Goal: Task Accomplishment & Management: Manage account settings

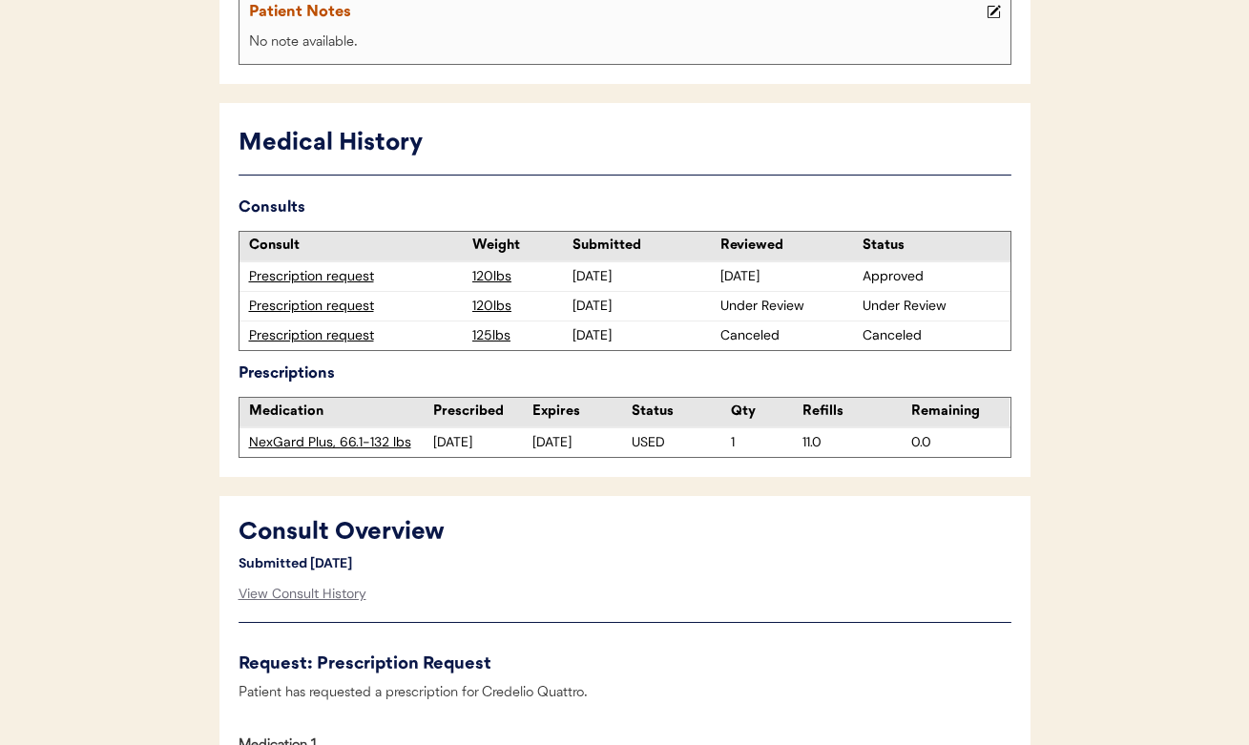
scroll to position [426, 0]
click at [292, 298] on div "Prescription request" at bounding box center [356, 305] width 215 height 19
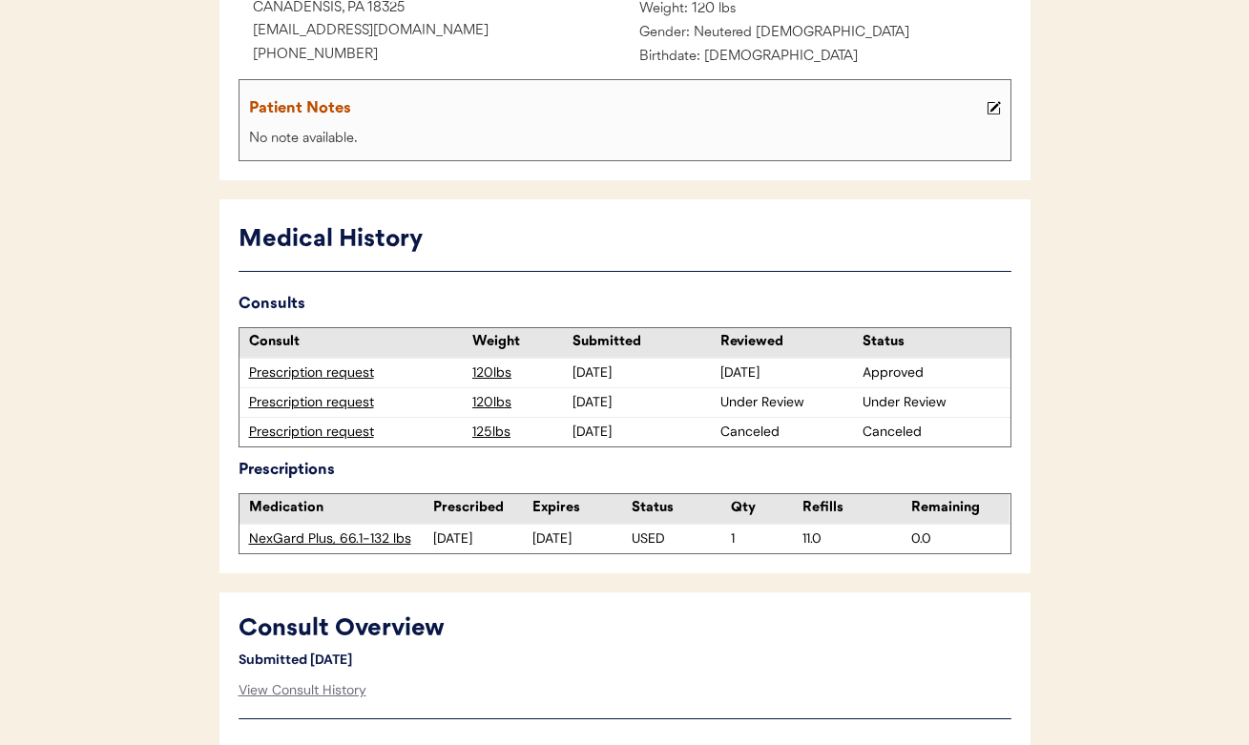
scroll to position [338, 0]
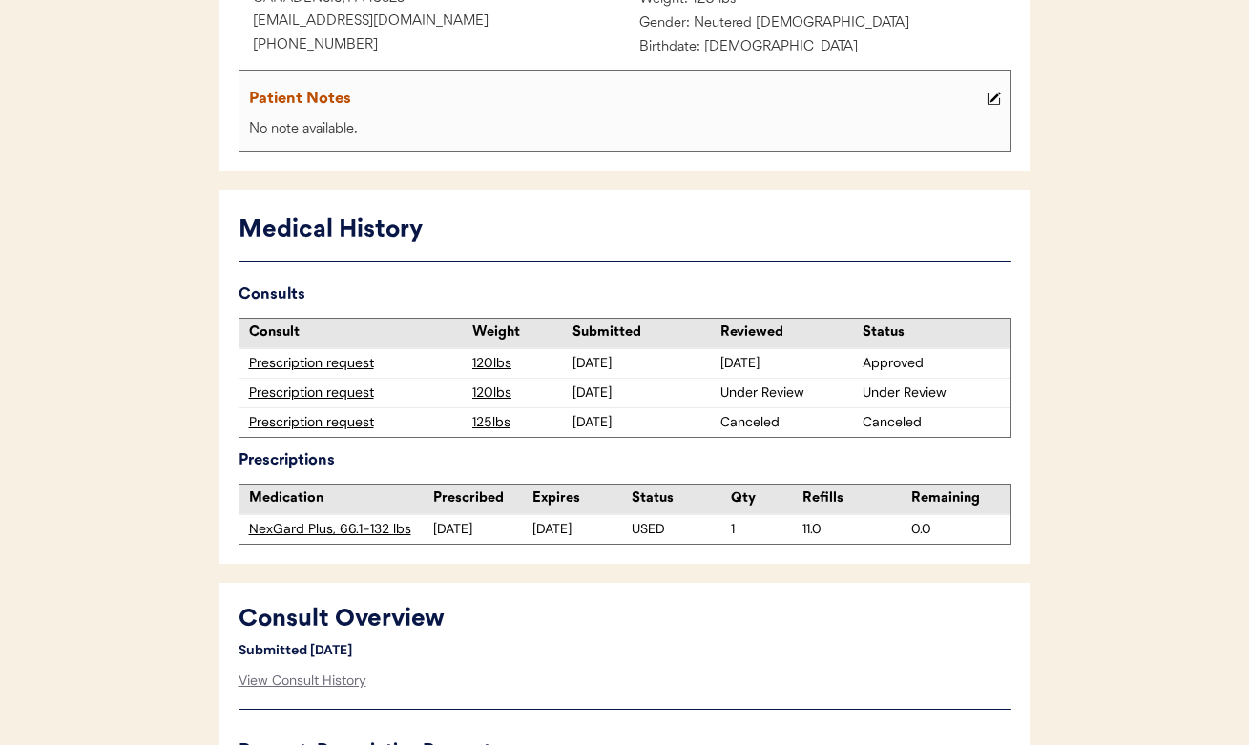
click at [325, 396] on div "Prescription request" at bounding box center [356, 393] width 215 height 19
click at [322, 388] on div "Prescription request" at bounding box center [356, 393] width 215 height 19
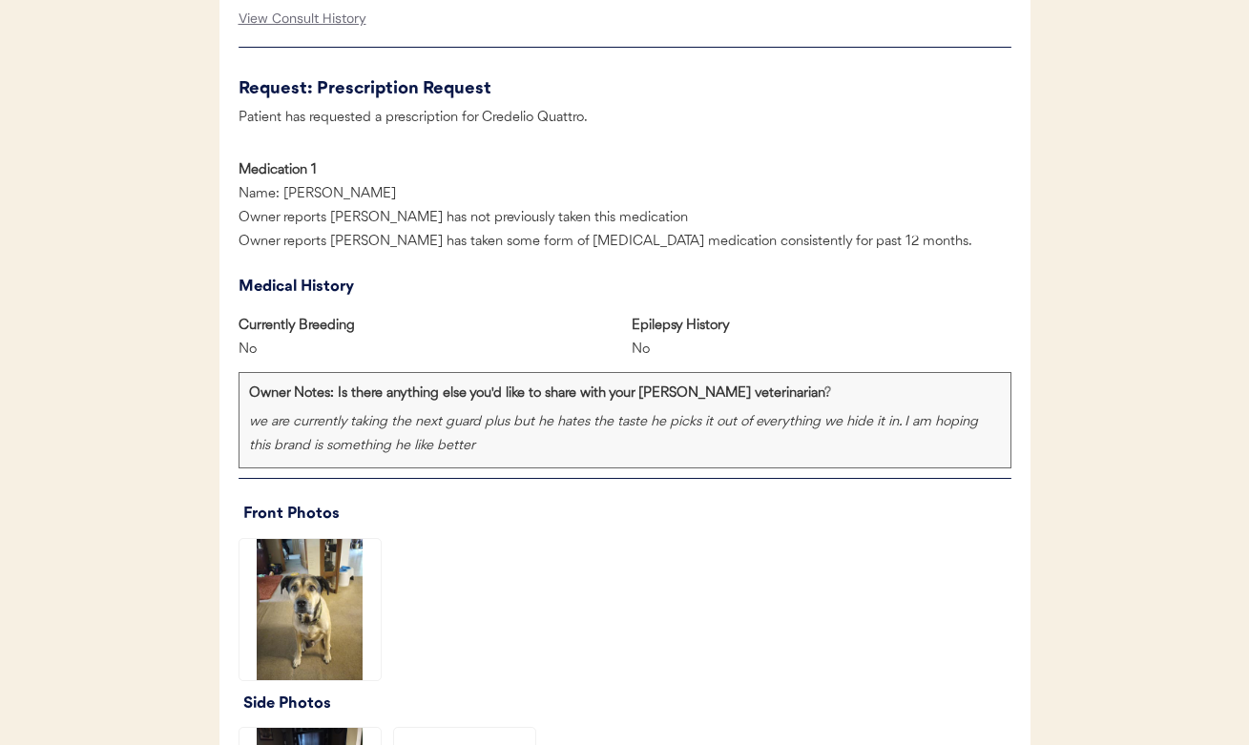
scroll to position [994, 0]
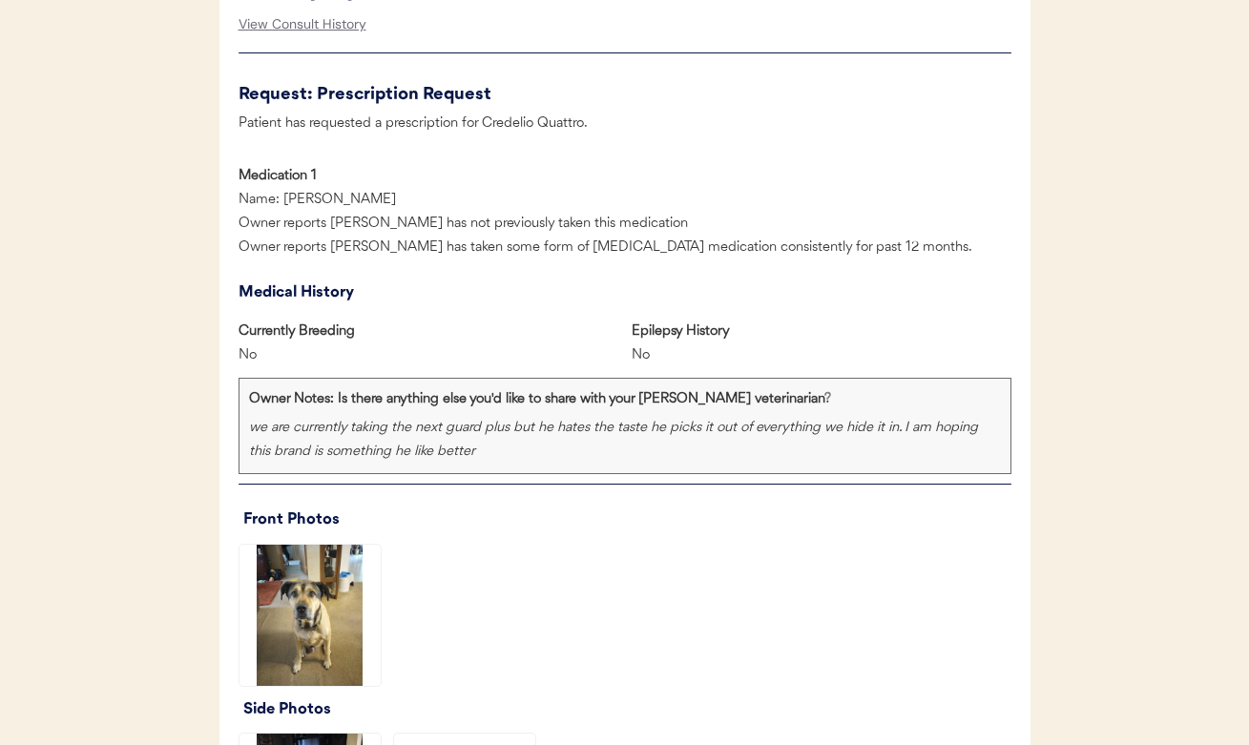
drag, startPoint x: 395, startPoint y: 190, endPoint x: 285, endPoint y: 189, distance: 109.7
click at [285, 189] on div "Name: Credelio Quattro" at bounding box center [322, 201] width 167 height 24
copy div "Credelio Quattro"
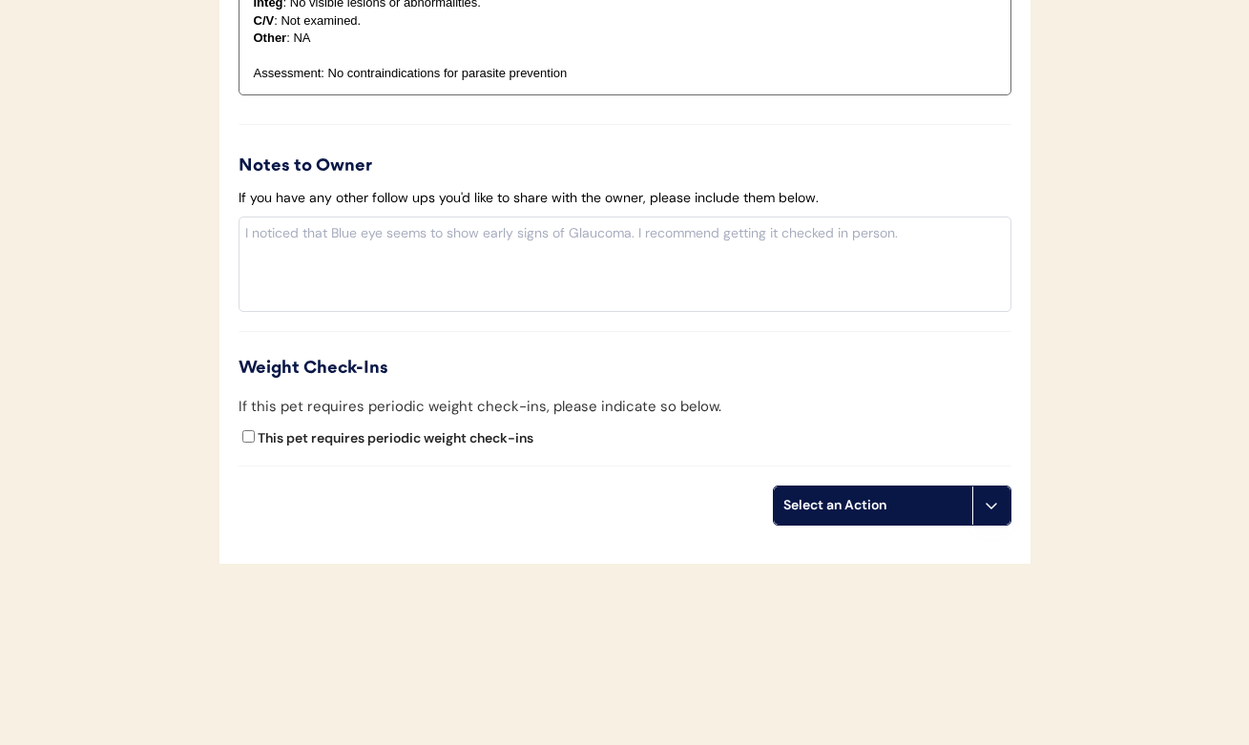
scroll to position [2175, 0]
click at [981, 497] on button at bounding box center [991, 507] width 38 height 38
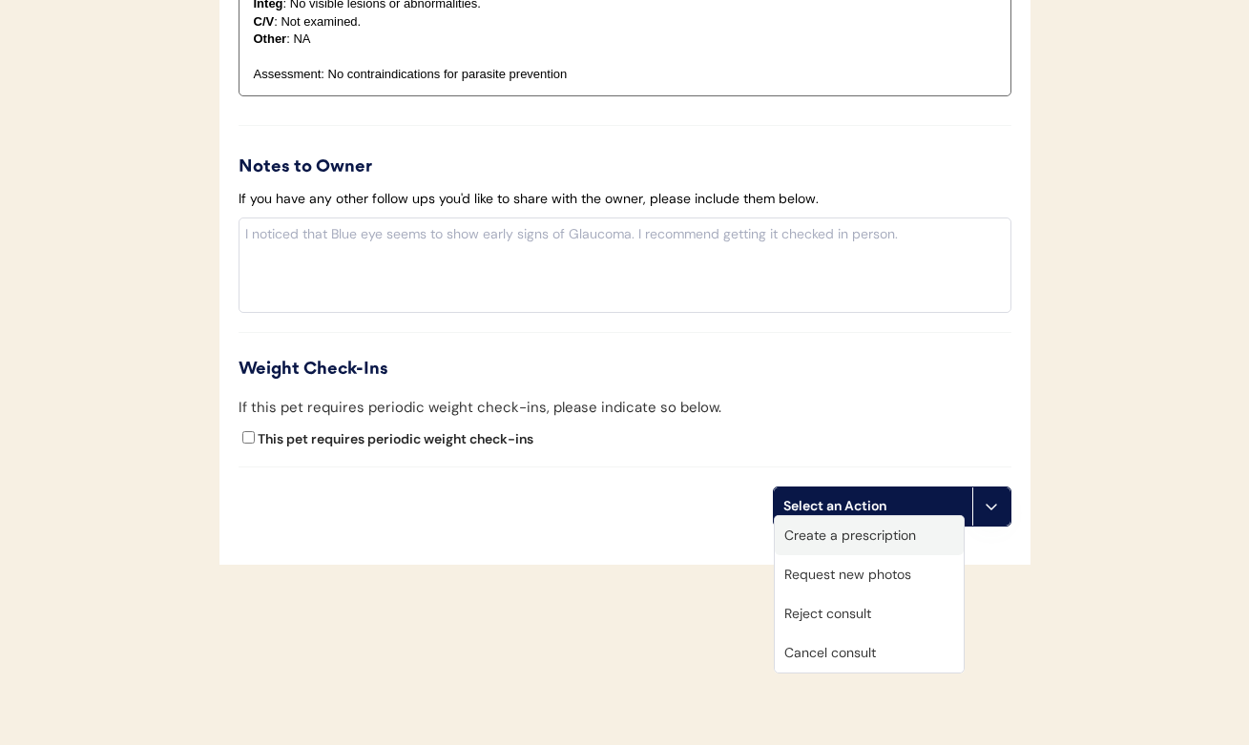
click at [887, 534] on div "Create a prescription" at bounding box center [869, 535] width 189 height 39
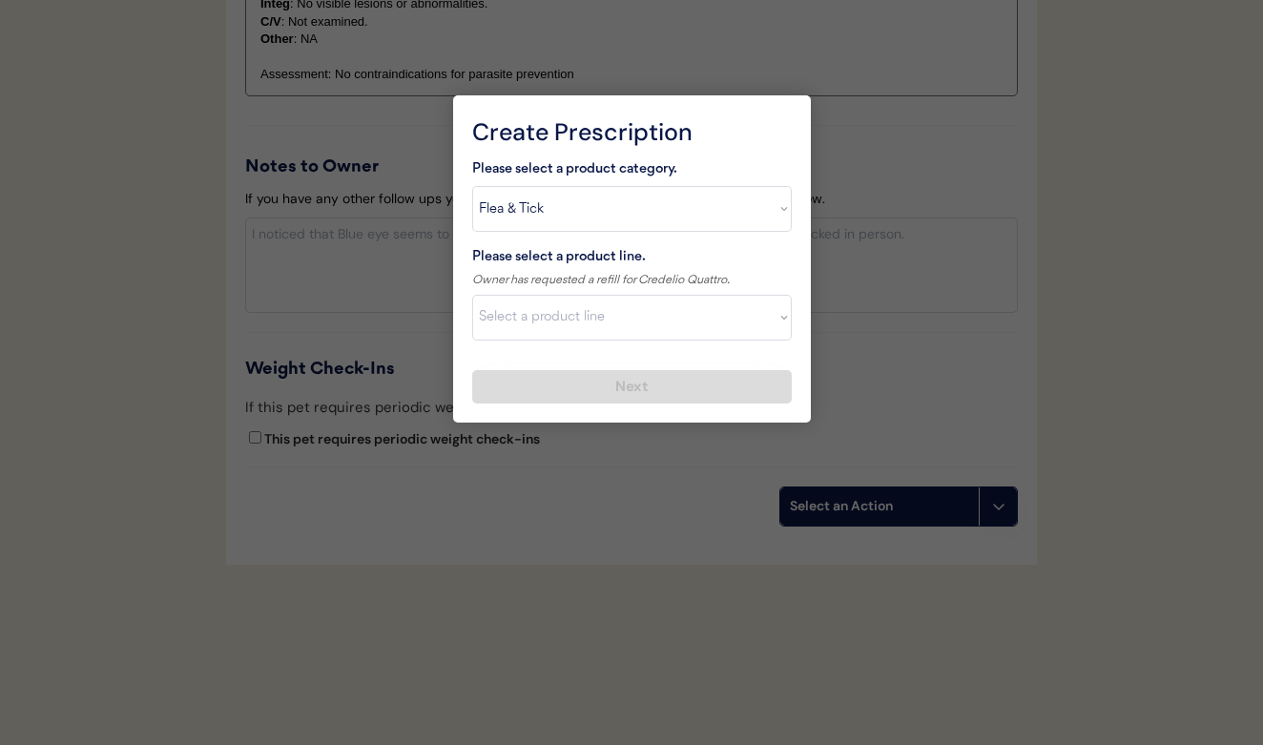
click at [904, 163] on div at bounding box center [631, 372] width 1263 height 745
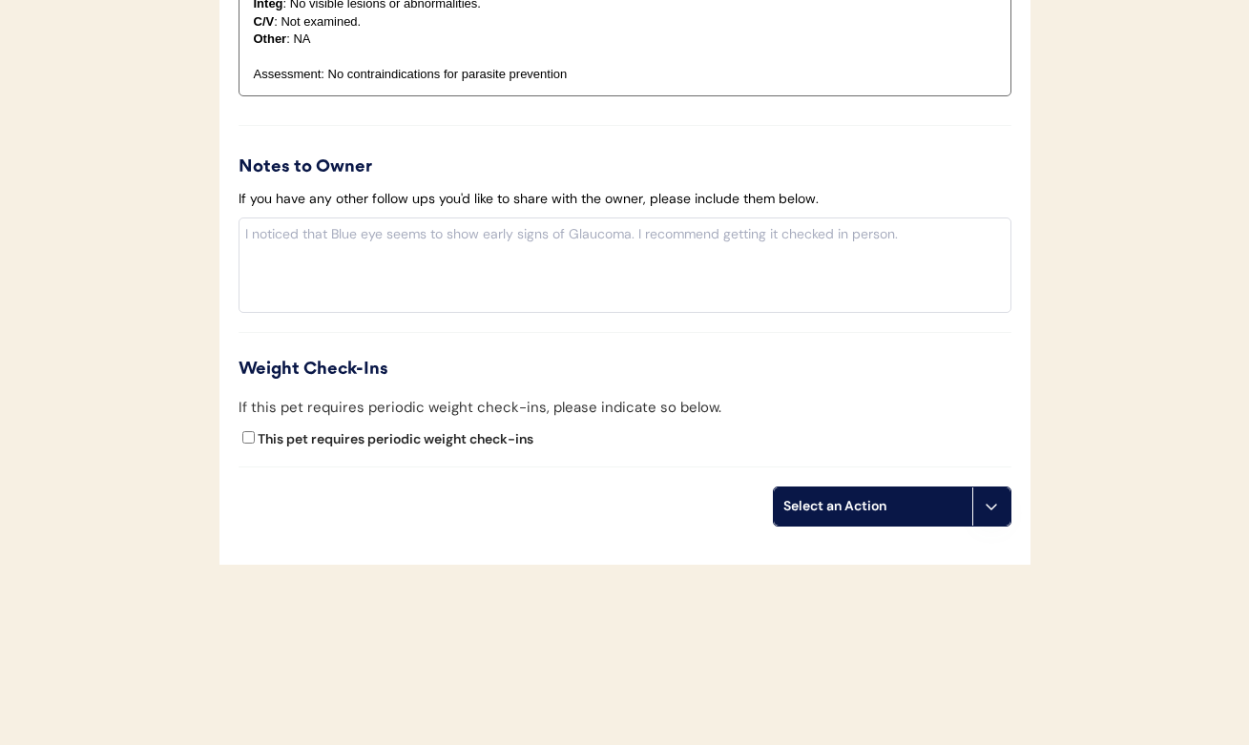
click at [927, 500] on div "Select an Action" at bounding box center [872, 506] width 179 height 19
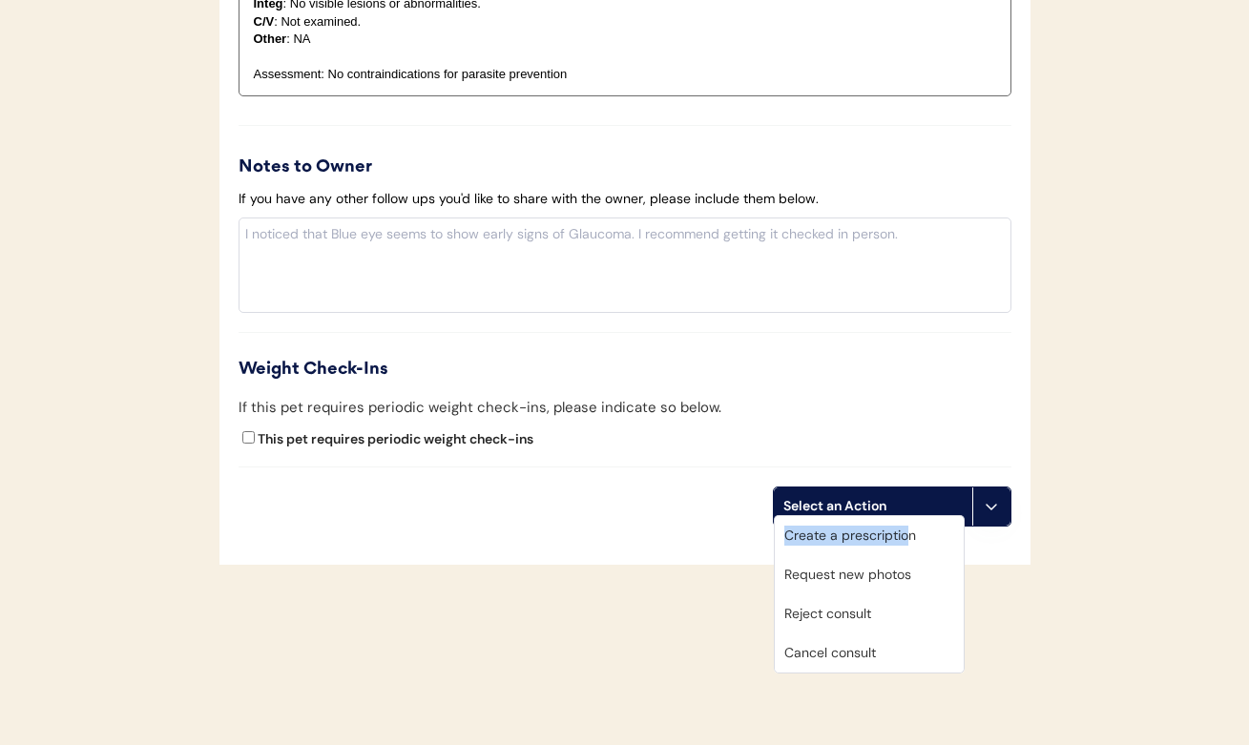
click at [905, 526] on div "Create a prescription" at bounding box center [869, 535] width 189 height 39
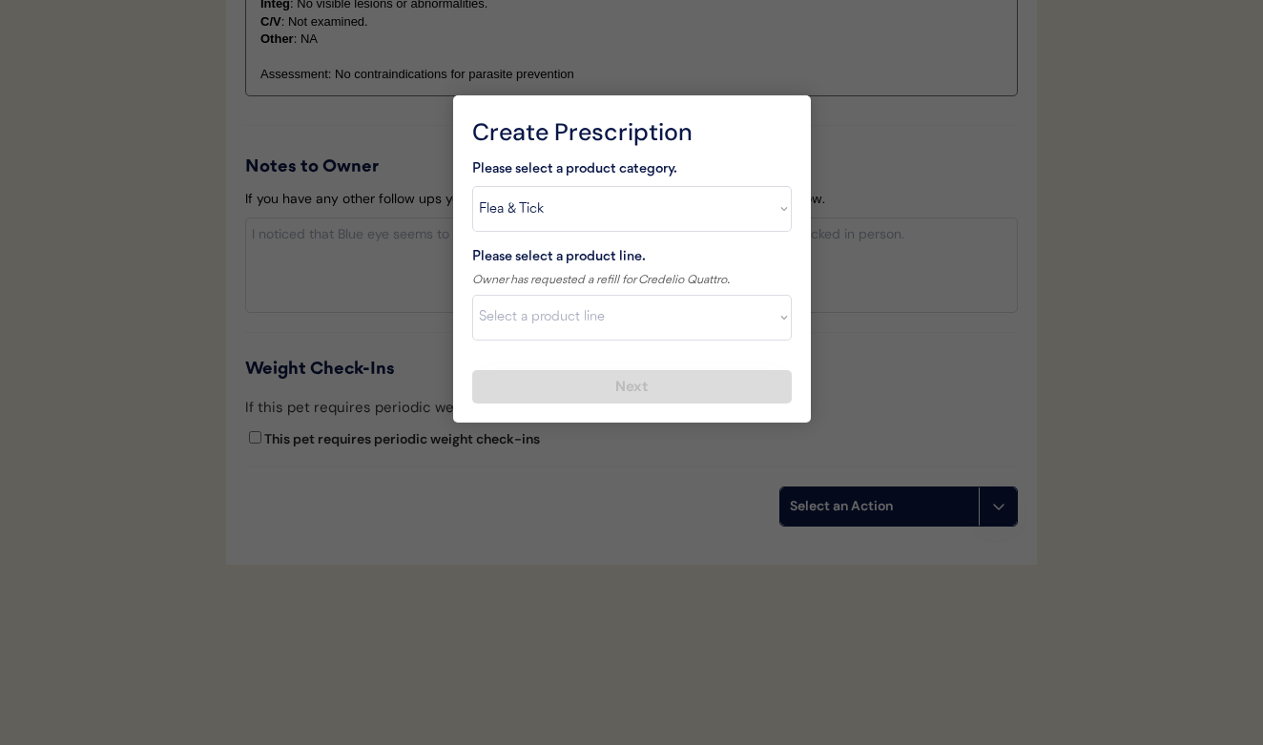
click at [617, 170] on div "Please select a product category." at bounding box center [632, 170] width 320 height 24
select select ""combo_parasite_prevention""
select select ""Credelio Quattro""
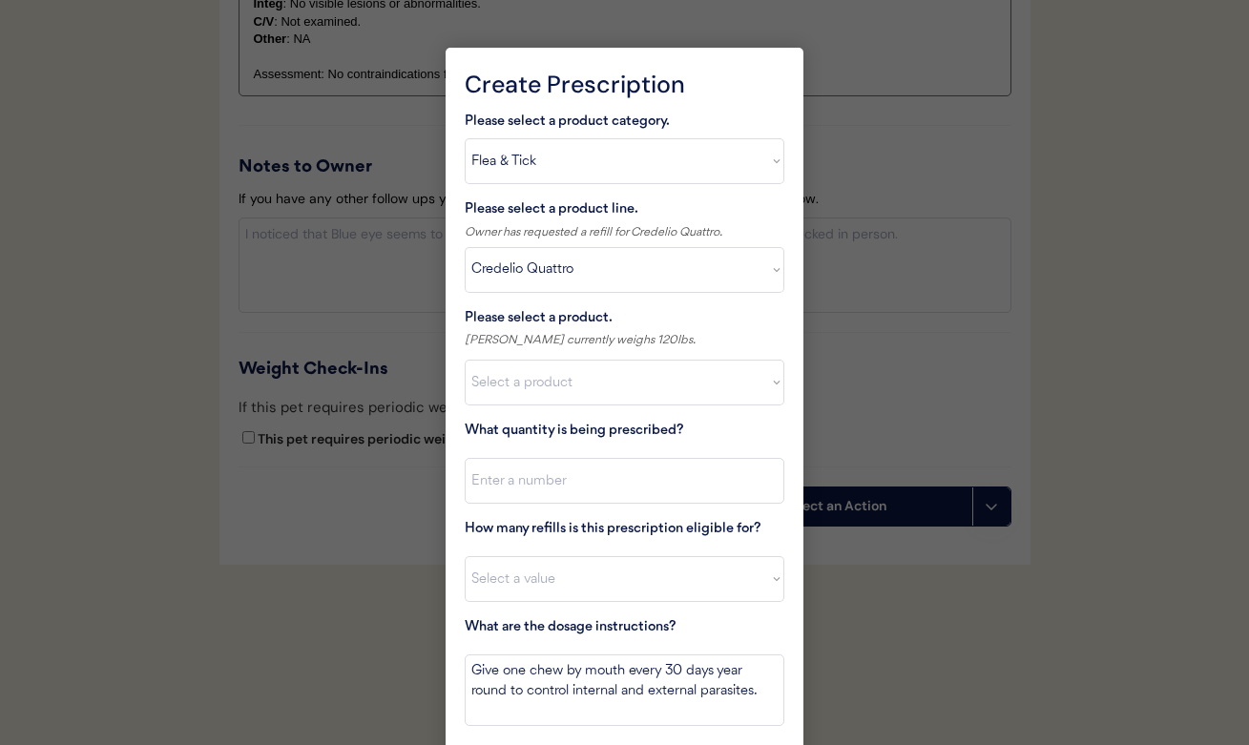
click at [862, 227] on div at bounding box center [624, 372] width 1249 height 745
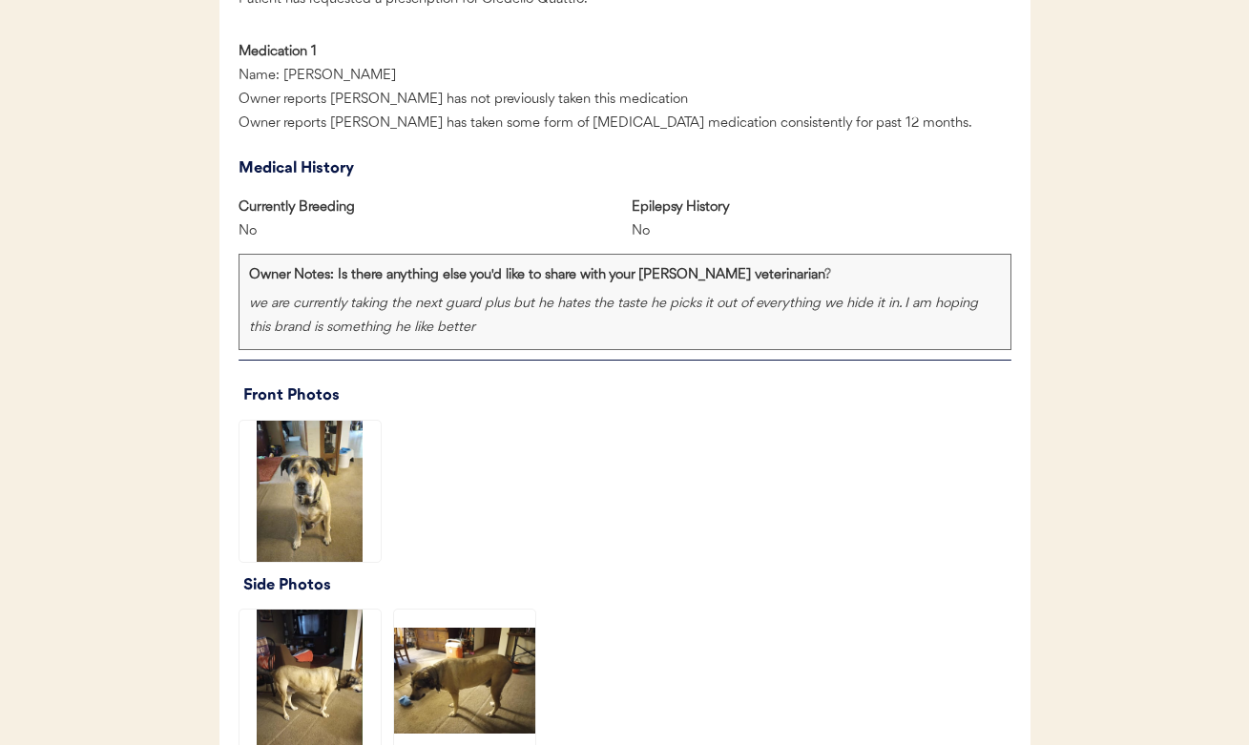
scroll to position [1168, 0]
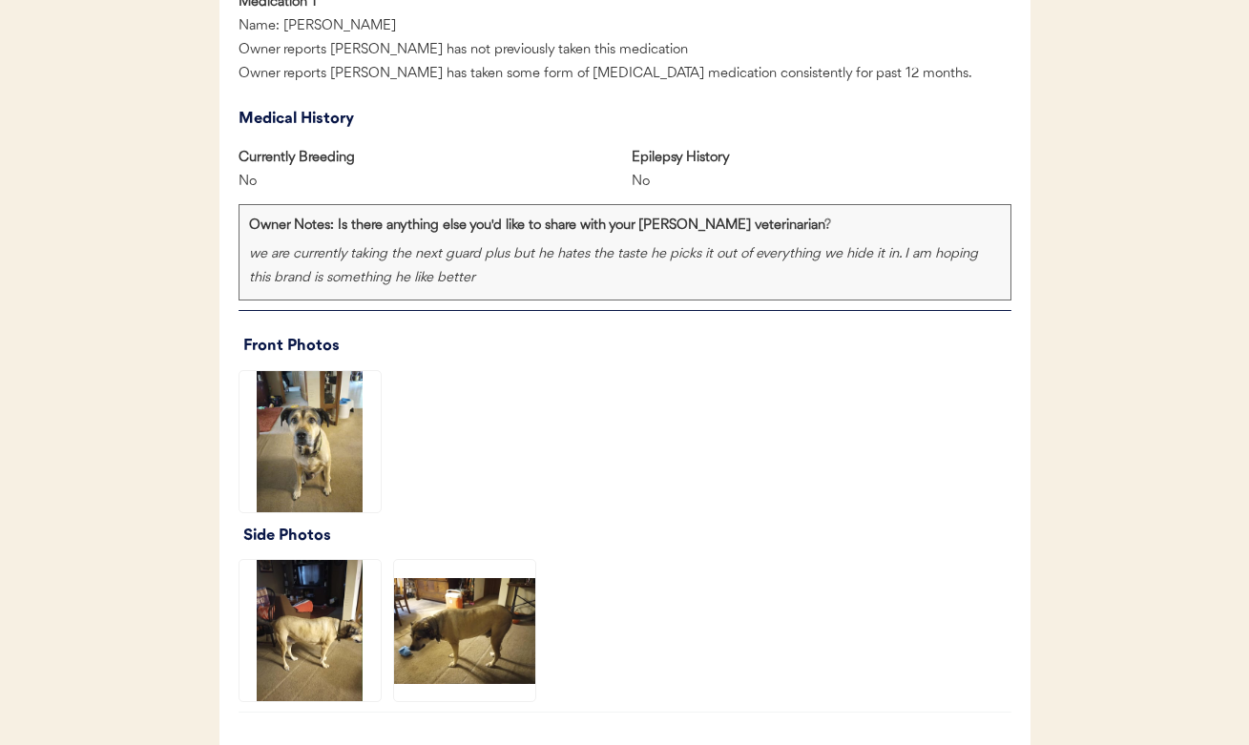
click at [348, 585] on img at bounding box center [309, 630] width 141 height 141
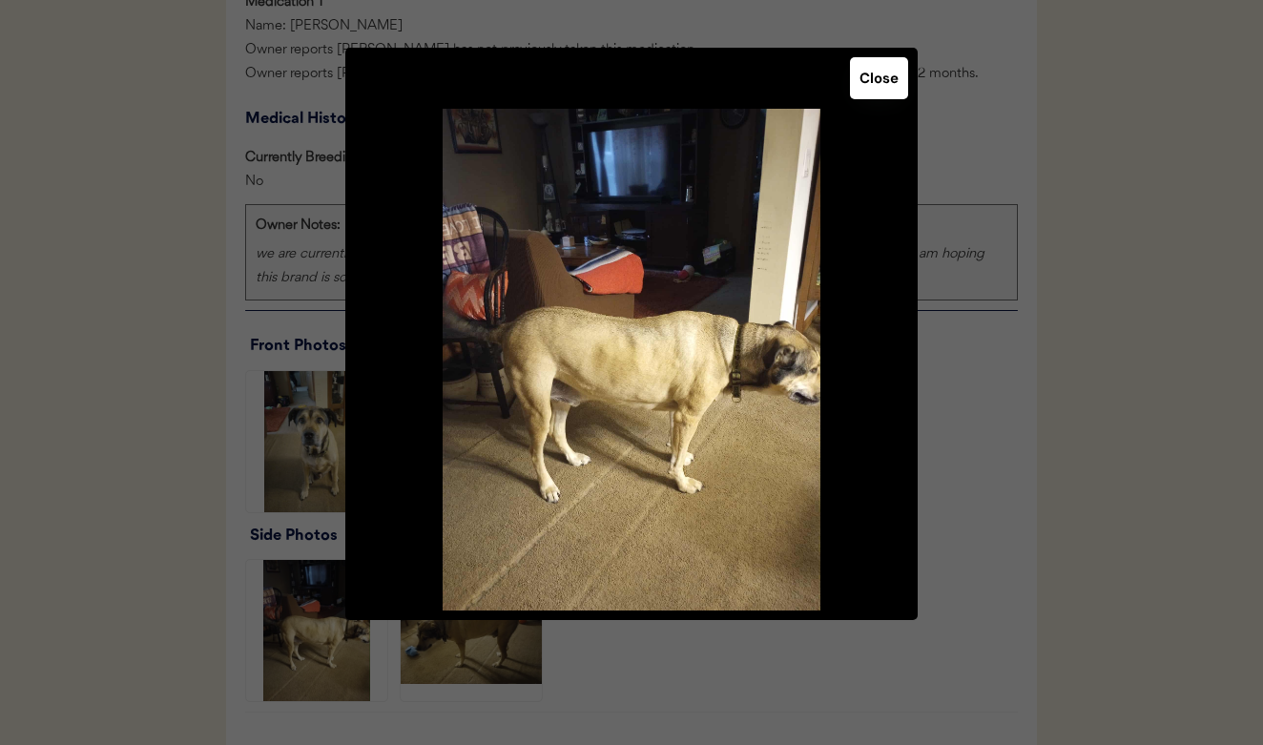
click at [887, 78] on button "Close" at bounding box center [879, 78] width 58 height 42
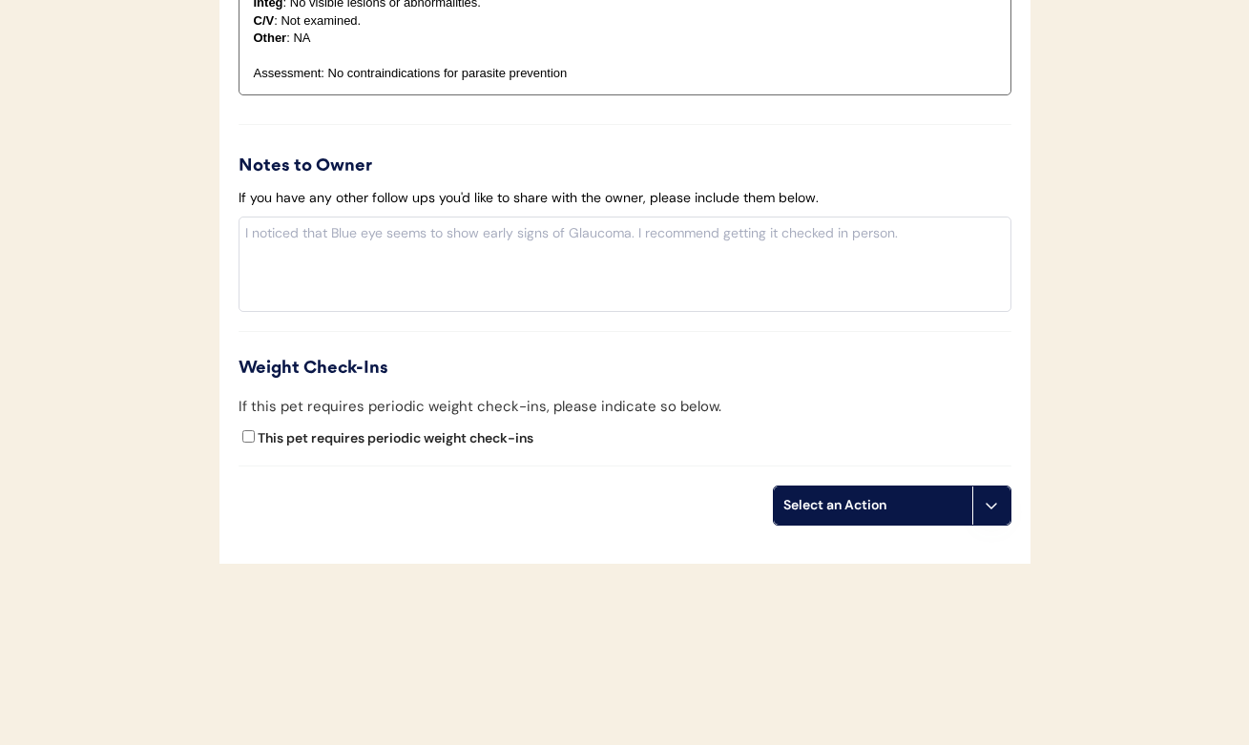
scroll to position [2175, 0]
click at [875, 497] on div "Select an Action" at bounding box center [872, 506] width 179 height 19
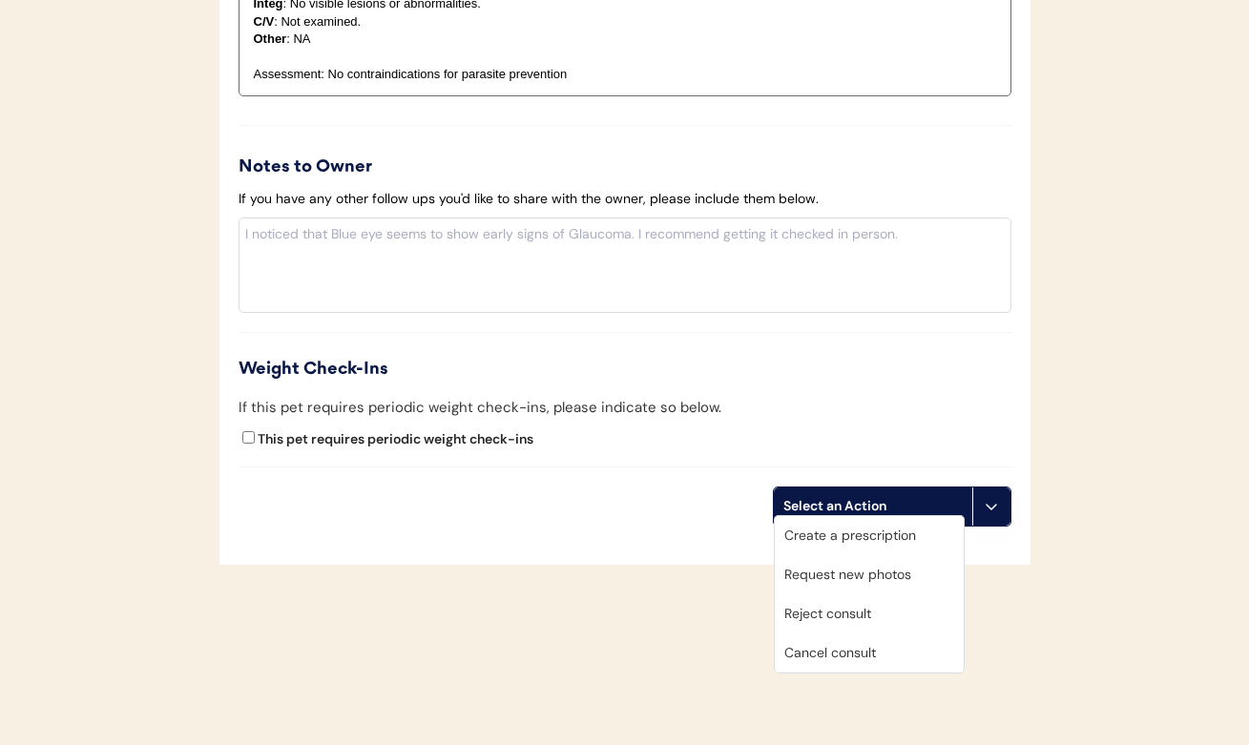
click at [853, 538] on div "Create a prescription" at bounding box center [869, 535] width 189 height 39
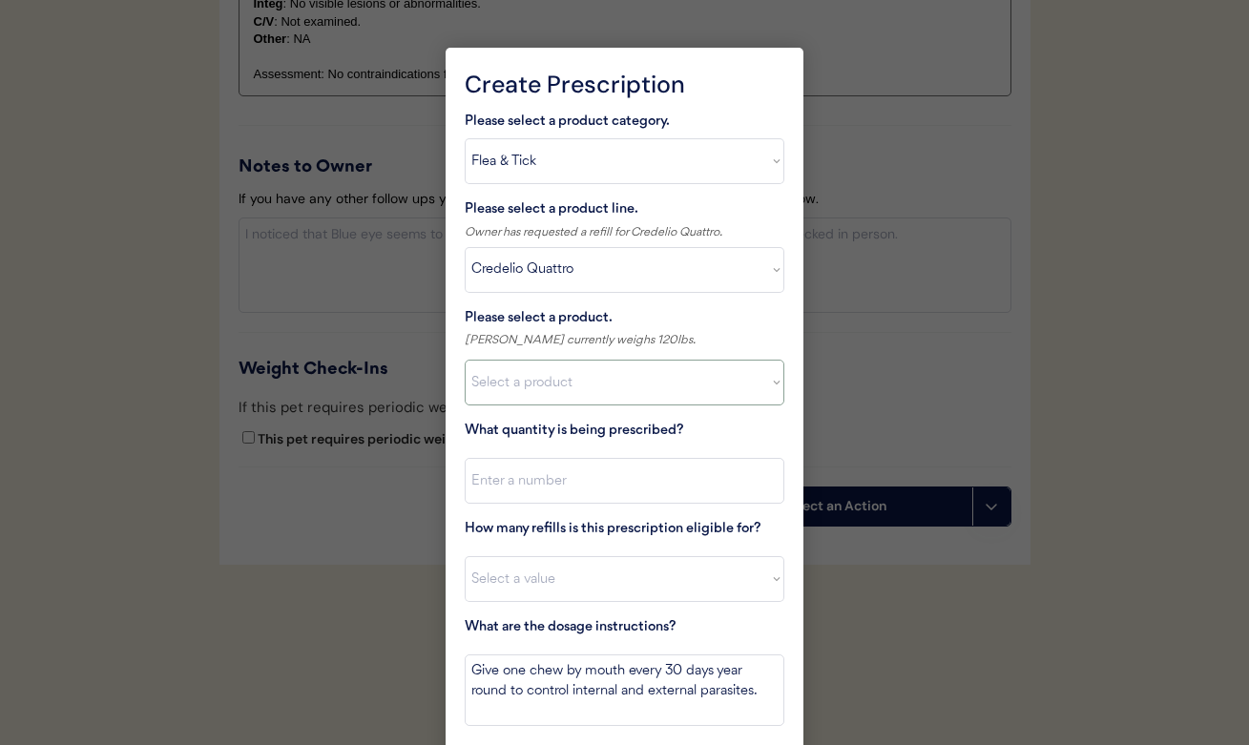
select select ""1348695171700984260__LOOKUP__1743798093922x434913130743187100""
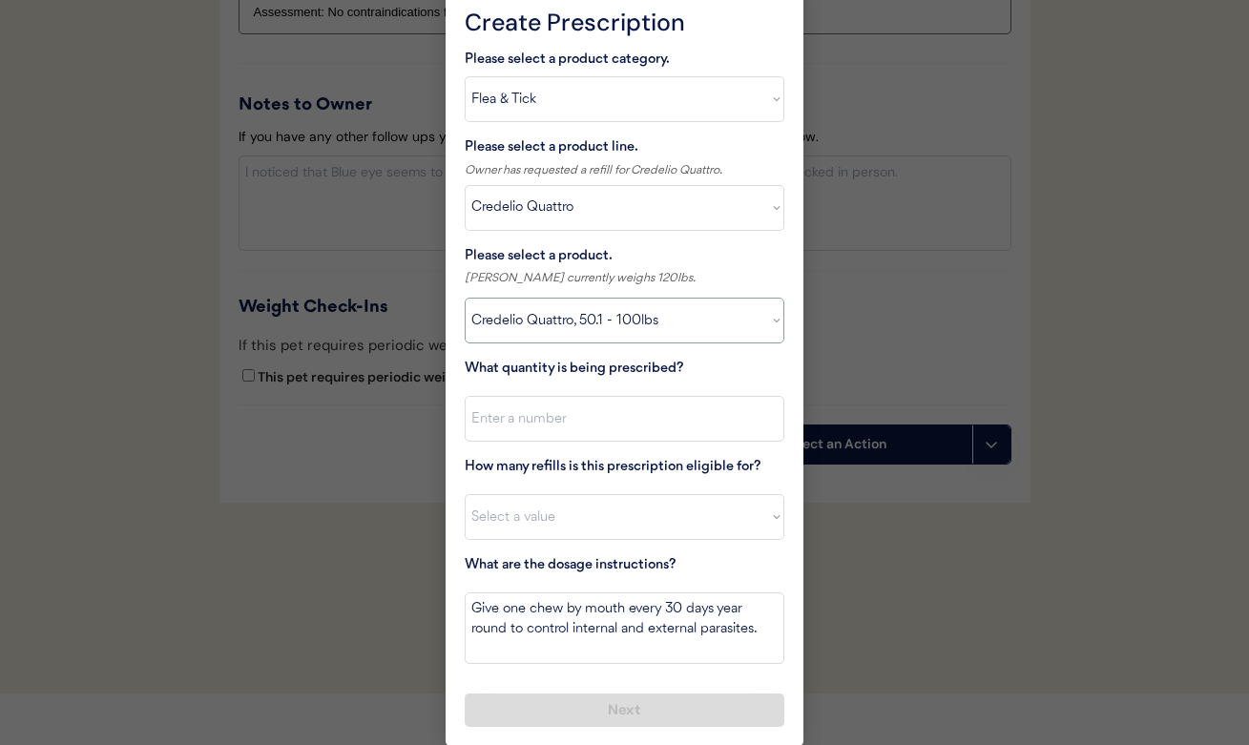
scroll to position [2236, 0]
click at [767, 626] on textarea "Give one chew by mouth every 30 days year round to control internal and externa…" at bounding box center [625, 629] width 320 height 72
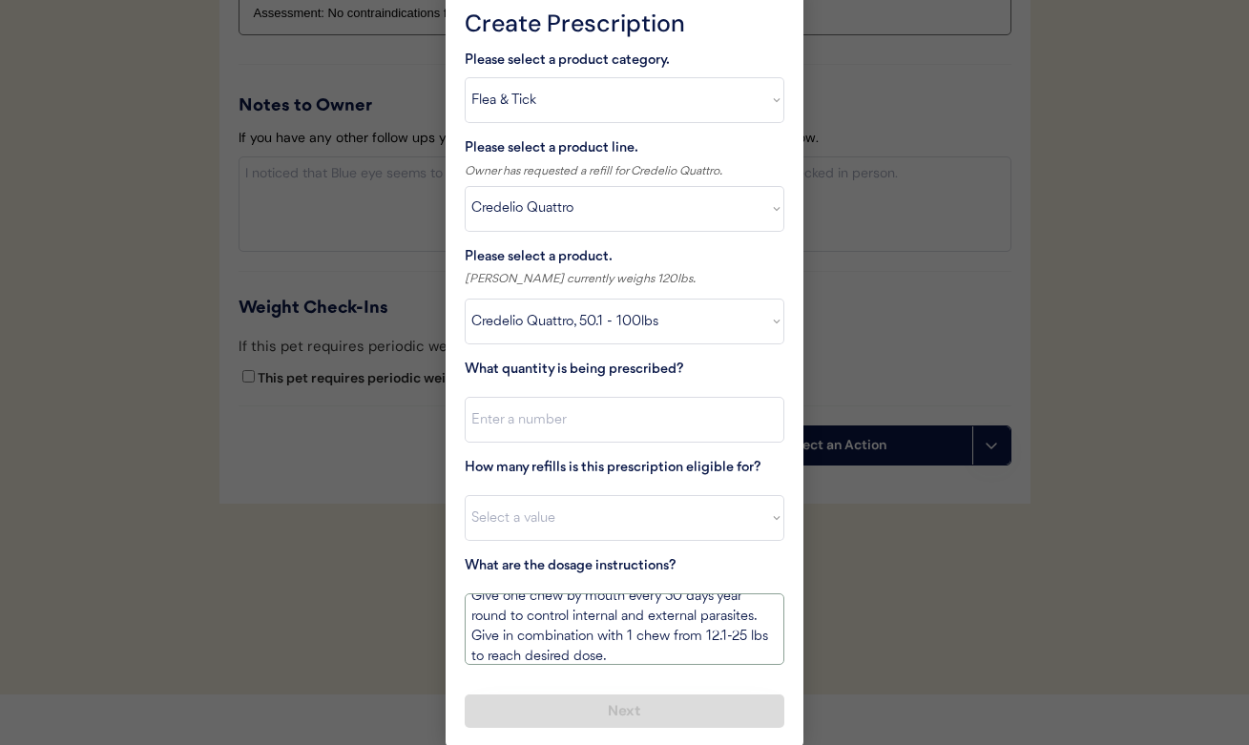
scroll to position [0, 0]
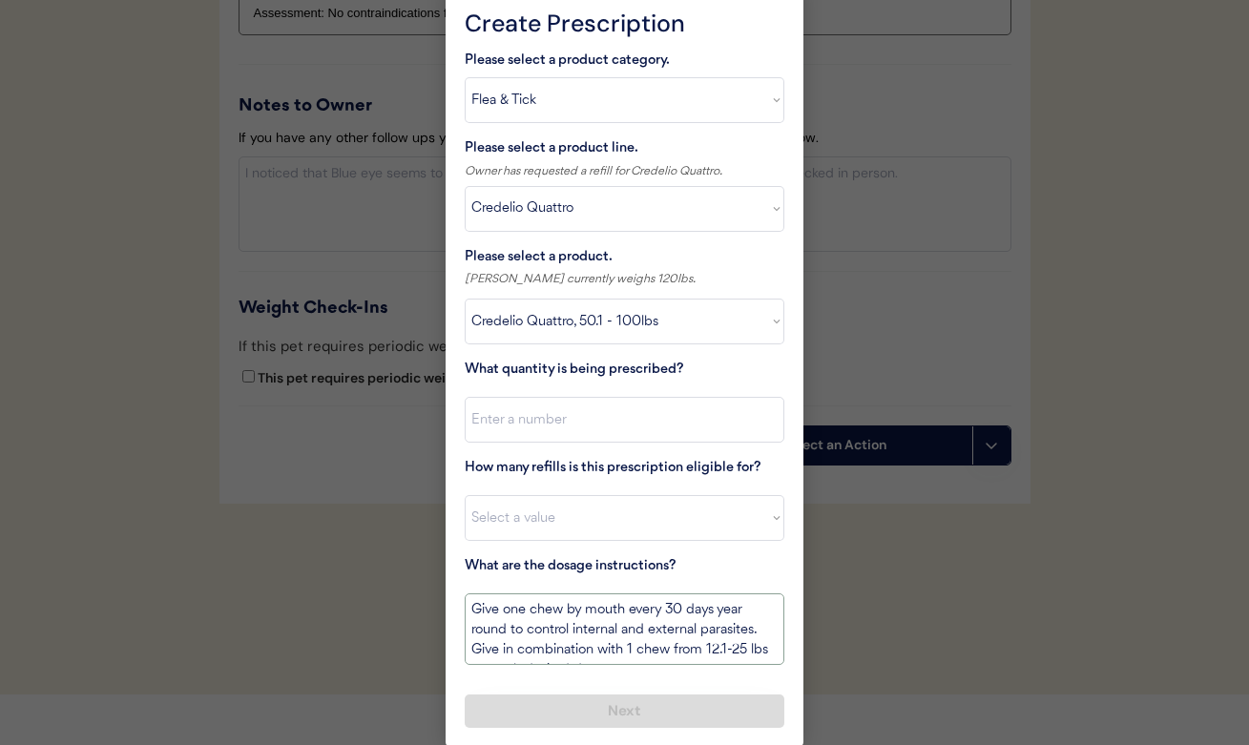
drag, startPoint x: 700, startPoint y: 658, endPoint x: 460, endPoint y: 534, distance: 270.5
click at [460, 534] on div "Create Prescription Please select a product category. Select a product category…" at bounding box center [625, 367] width 358 height 760
type textarea "Give one chew by mouth every 30 days year round to control internal and externa…"
select select "11"
click at [514, 419] on input "input" at bounding box center [625, 420] width 320 height 46
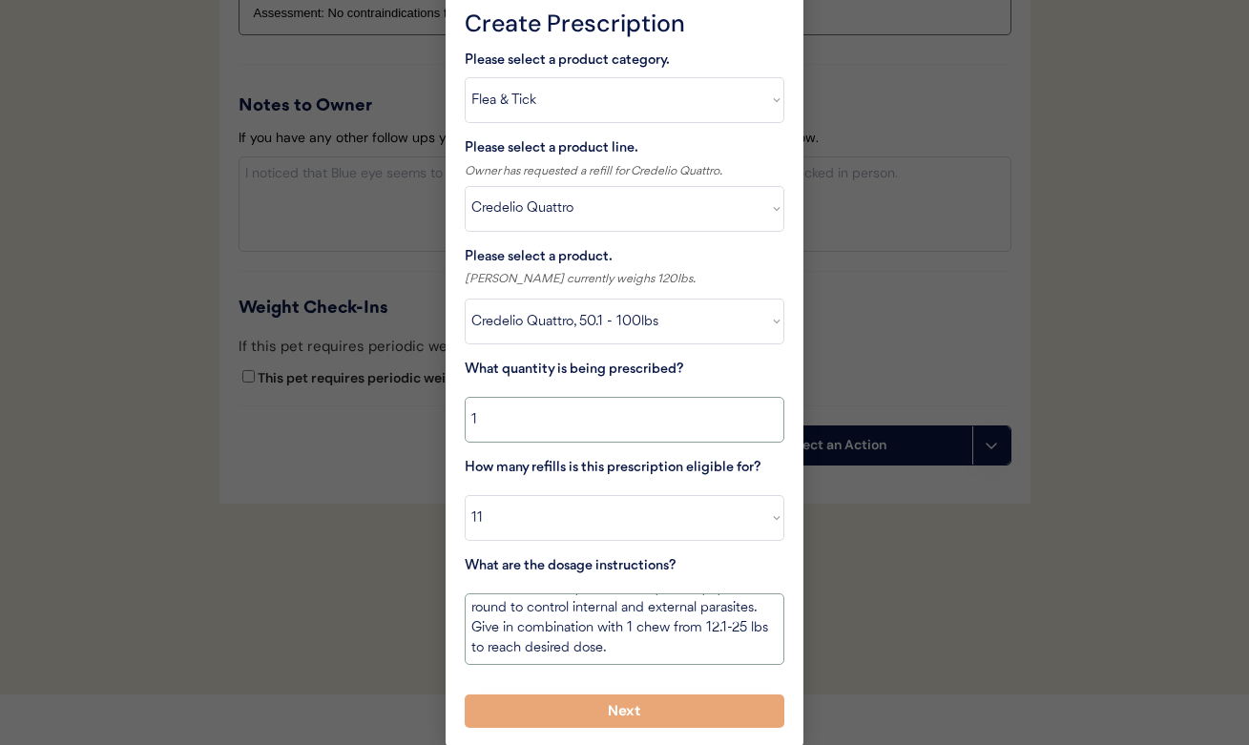
scroll to position [22, 0]
type input "1"
click at [643, 705] on button "Next" at bounding box center [625, 711] width 320 height 33
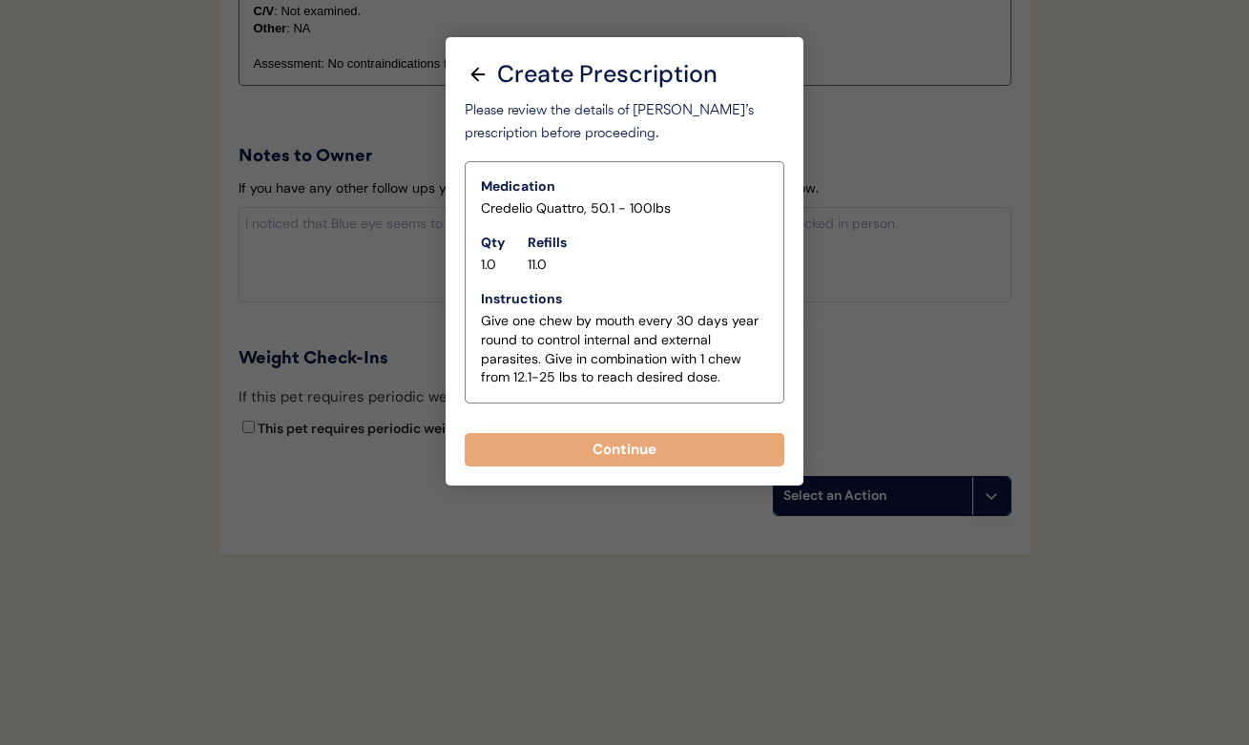
scroll to position [2175, 0]
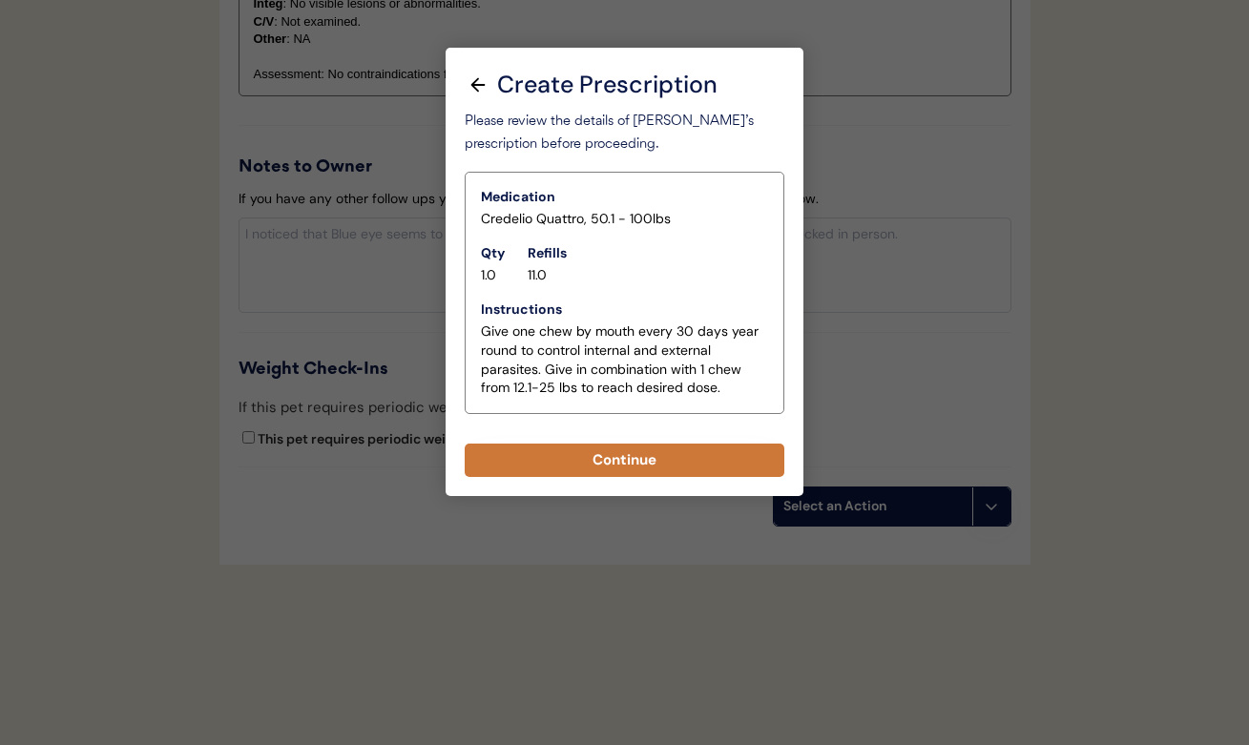
click at [622, 461] on button "Continue" at bounding box center [625, 460] width 320 height 33
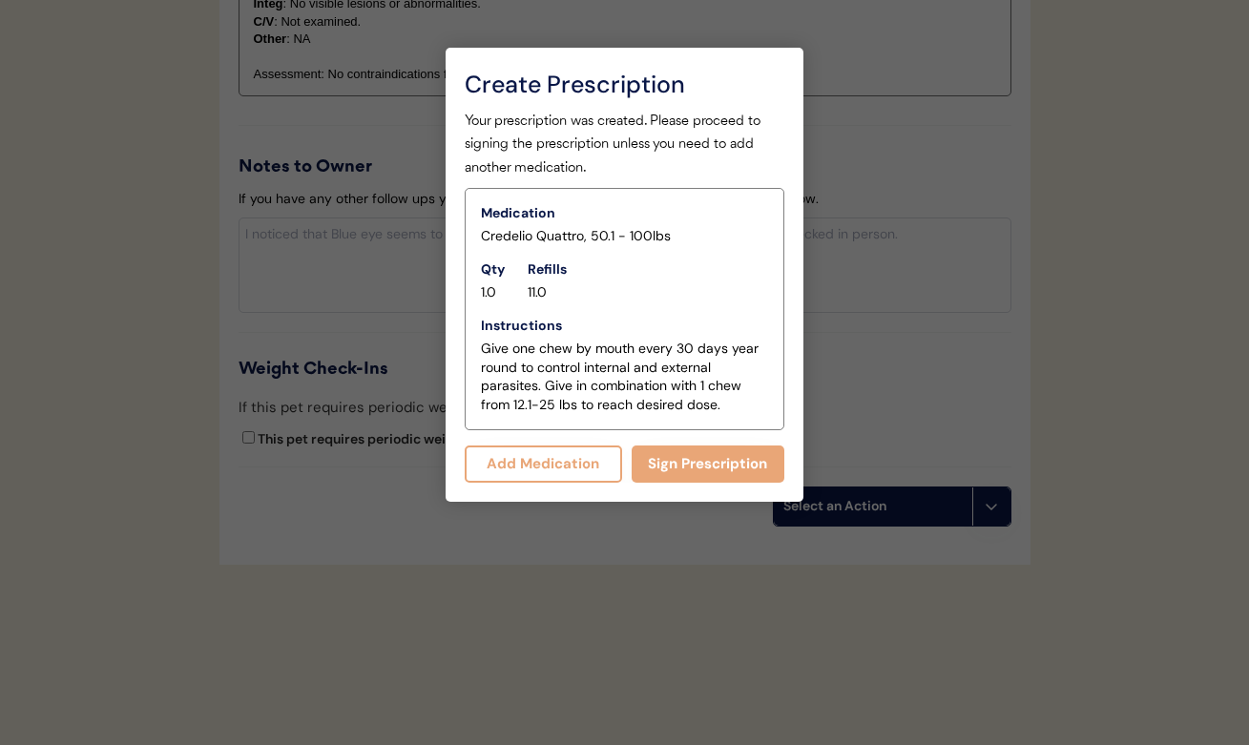
drag, startPoint x: 666, startPoint y: 450, endPoint x: 559, endPoint y: 426, distance: 109.5
click at [559, 426] on div "Your prescription was created. Please proceed to signing the prescription unles…" at bounding box center [625, 297] width 320 height 373
click at [551, 449] on button "Add Medication" at bounding box center [543, 464] width 157 height 37
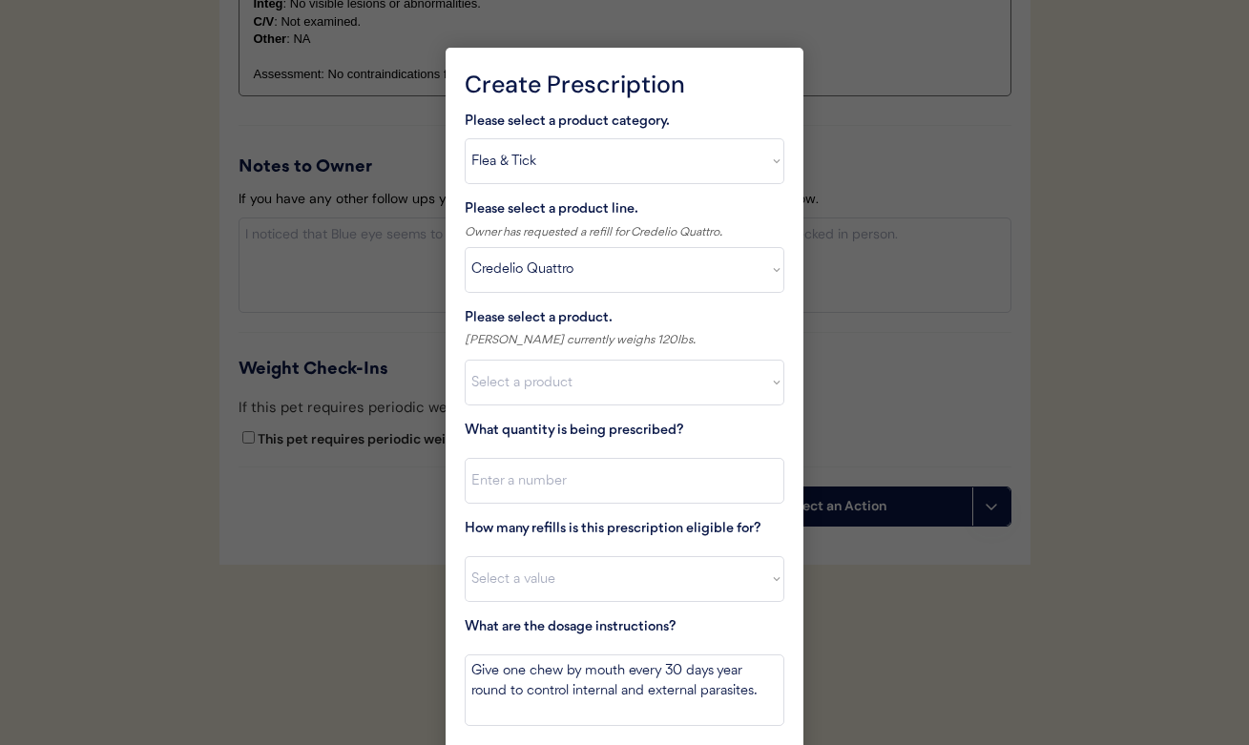
scroll to position [0, 0]
select select ""1348695171700984260__LOOKUP__1743798093916x175573074588162080""
click at [563, 470] on input "input" at bounding box center [625, 481] width 320 height 46
type input "1"
select select "11"
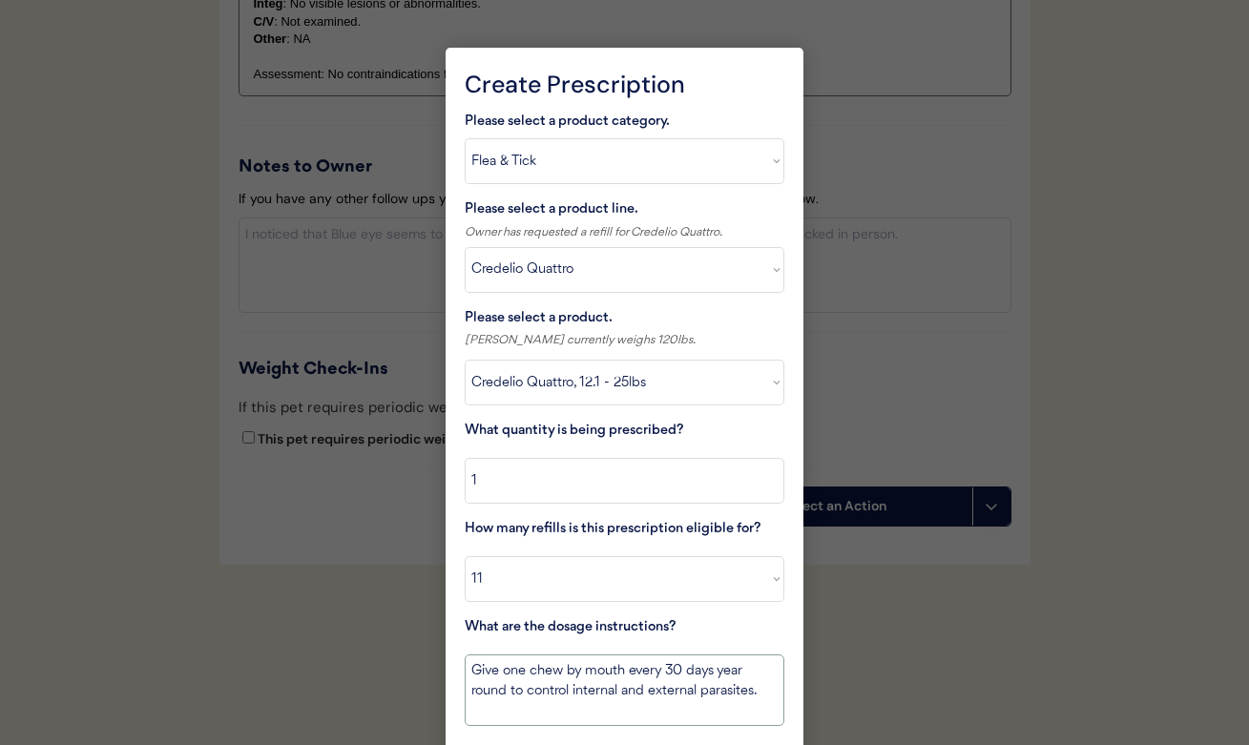
click at [579, 670] on textarea "Give one chew by mouth every 30 days year round to control internal and externa…" at bounding box center [625, 691] width 320 height 72
paste textarea "Give one chew by mouth every 30 days year round to control internal and externa…"
drag, startPoint x: 619, startPoint y: 668, endPoint x: 583, endPoint y: 672, distance: 36.5
click at [583, 672] on textarea "Give one chew byGive one chew by mouth every 30 days year round to control inte…" at bounding box center [625, 691] width 320 height 72
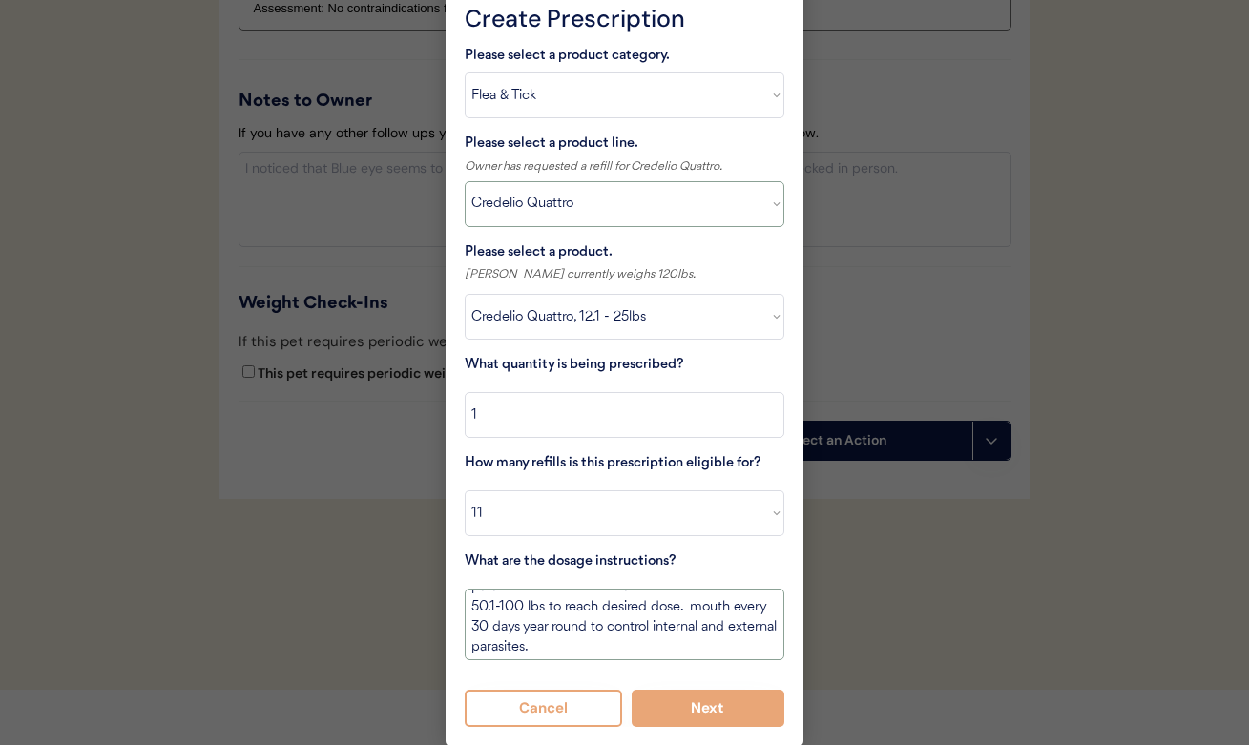
scroll to position [2240, 0]
type textarea "Give one chew byGive one chew by mouth every 30 days year round to control inte…"
click at [676, 691] on button "Next" at bounding box center [709, 709] width 154 height 37
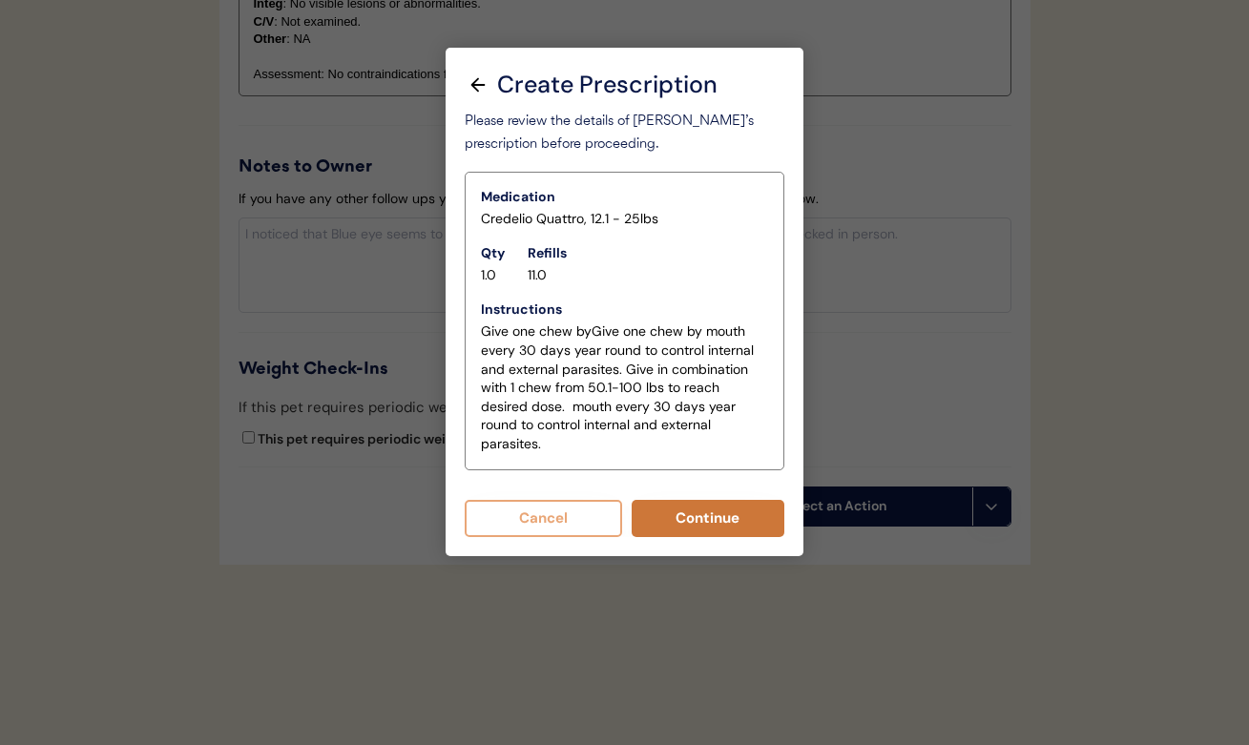
click at [671, 500] on button "Continue" at bounding box center [709, 518] width 154 height 37
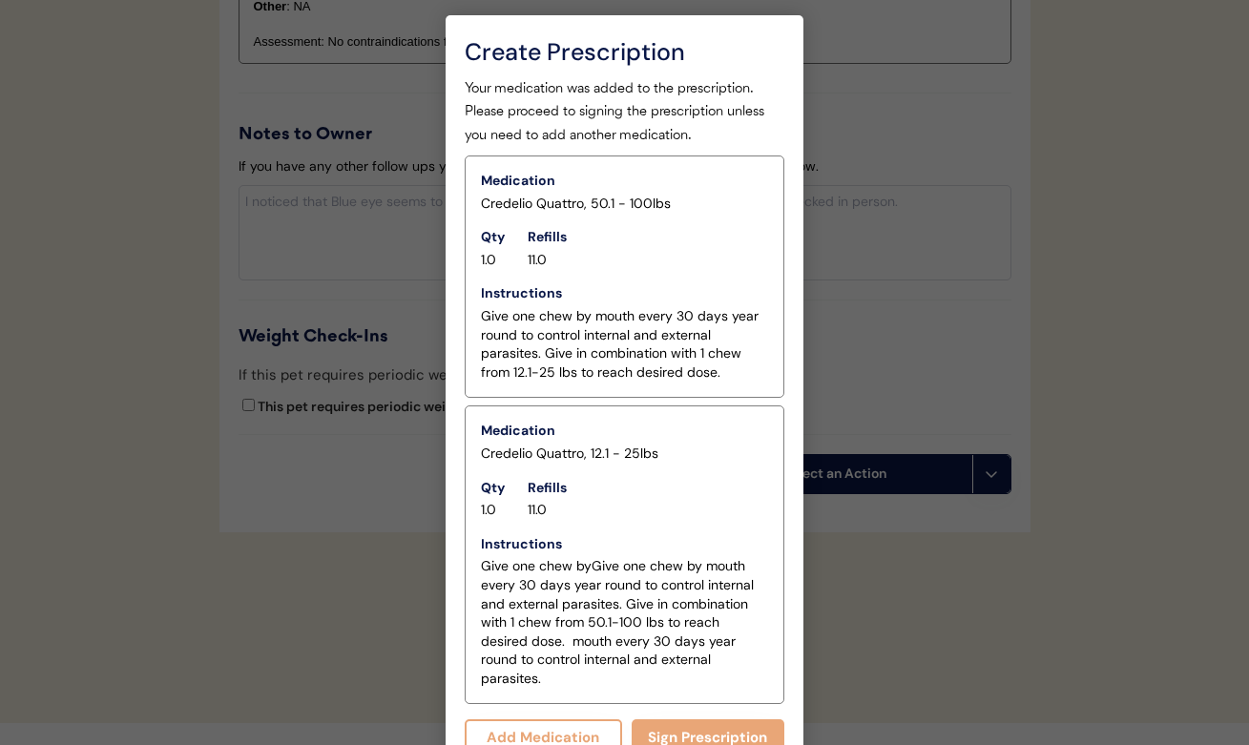
scroll to position [2207, 0]
click at [669, 676] on div "Your medication was added to the prescription. Please proceed to signing the pr…" at bounding box center [625, 418] width 320 height 679
click at [667, 720] on button "Sign Prescription" at bounding box center [709, 738] width 154 height 37
click at [687, 720] on button "Sign Prescription" at bounding box center [709, 738] width 154 height 37
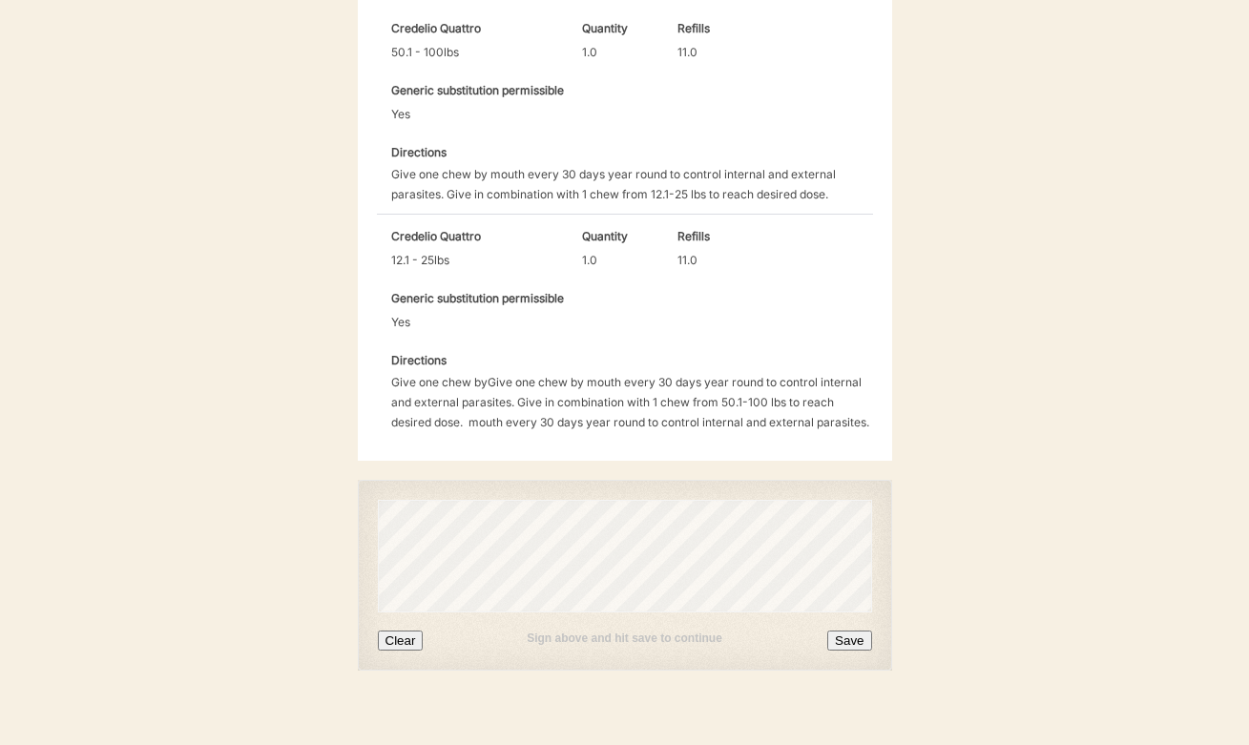
scroll to position [634, 0]
click at [395, 632] on button "Clear" at bounding box center [401, 642] width 46 height 20
click at [855, 632] on button "Save" at bounding box center [849, 642] width 44 height 20
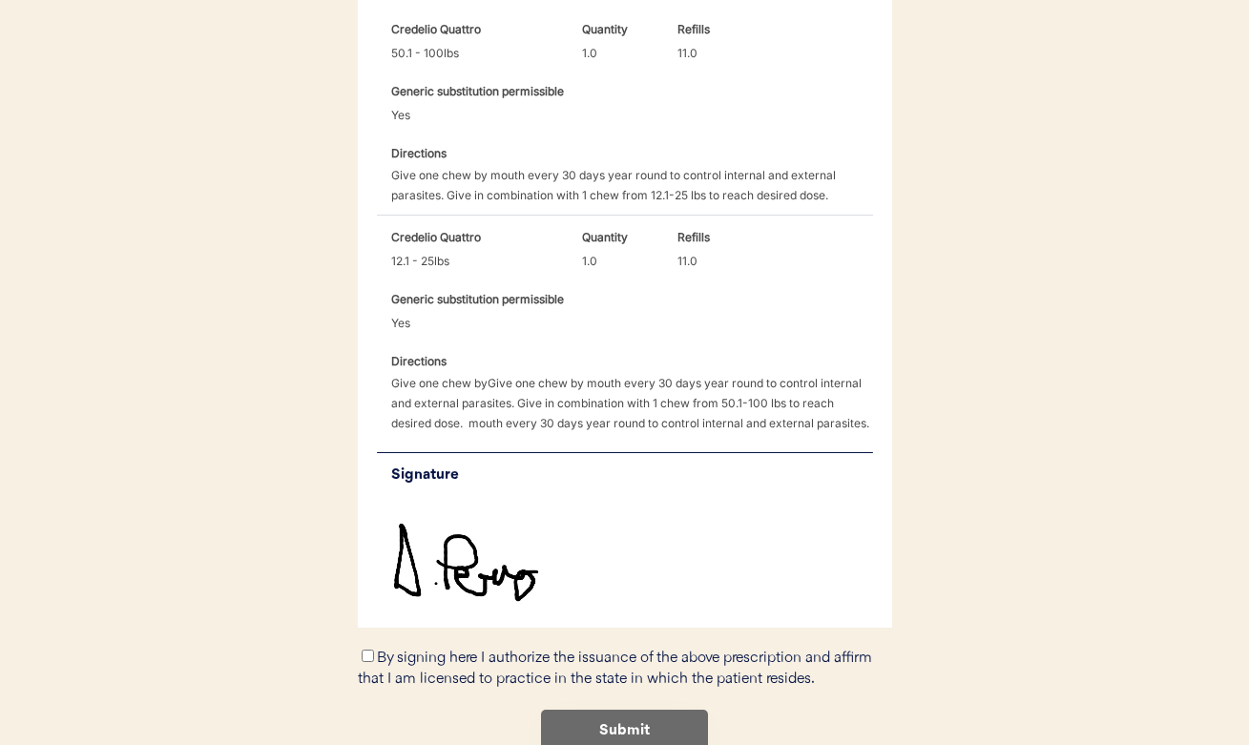
click at [362, 650] on input "By signing here I authorize the issuance of the above prescription and affirm t…" at bounding box center [368, 656] width 12 height 12
checkbox input "true"
click at [577, 710] on button "Submit" at bounding box center [624, 731] width 167 height 43
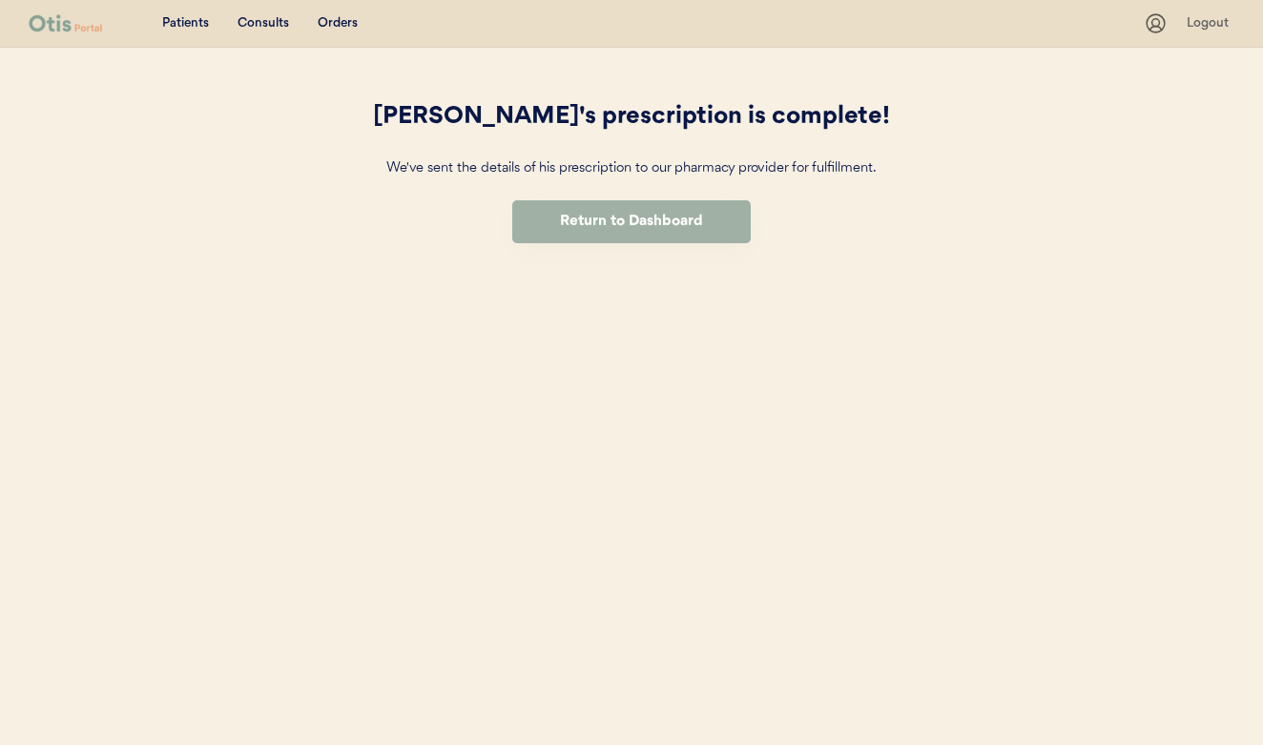
click at [639, 219] on button "Return to Dashboard" at bounding box center [631, 221] width 239 height 43
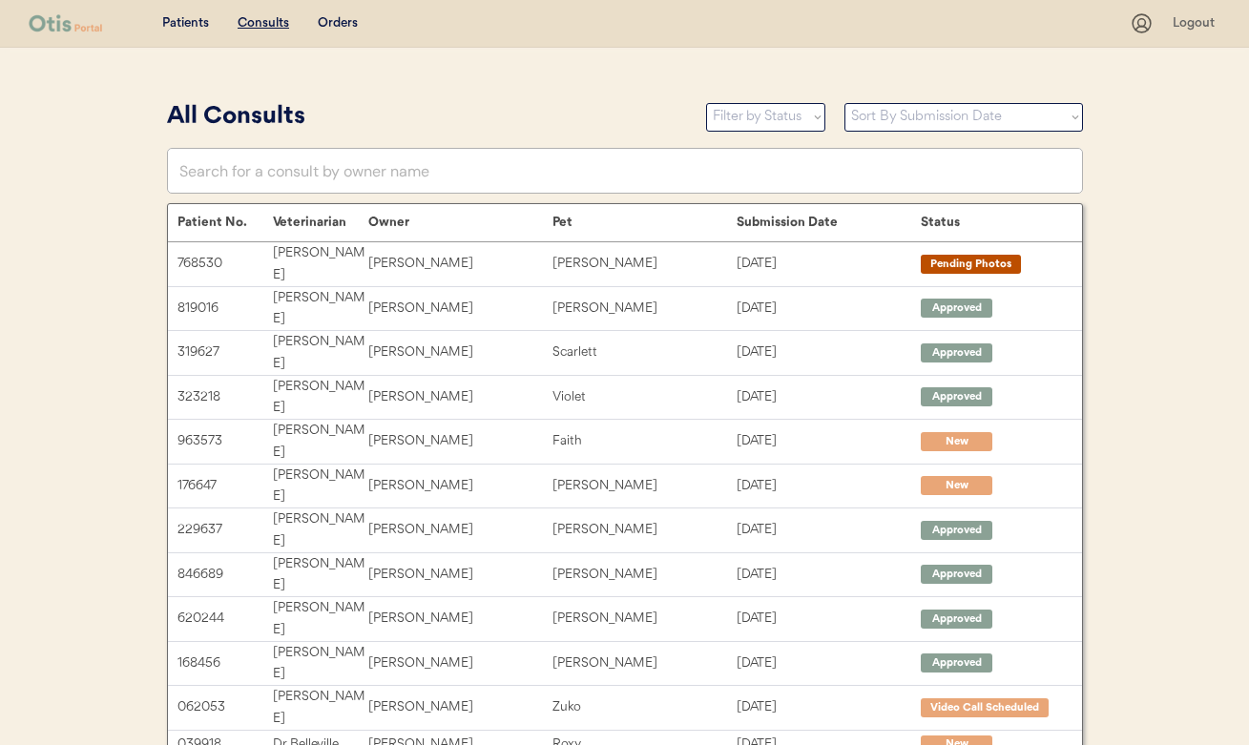
click at [271, 31] on div "Consults" at bounding box center [264, 23] width 52 height 19
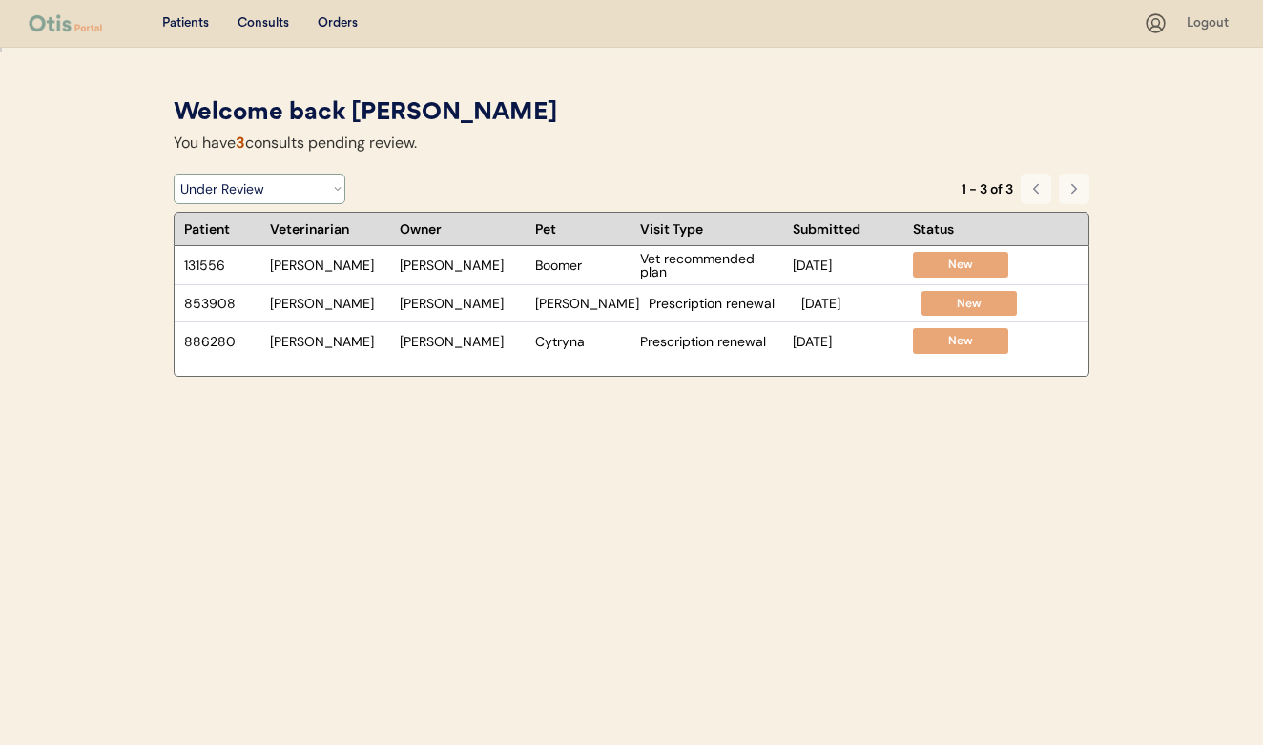
select select ""rejected""
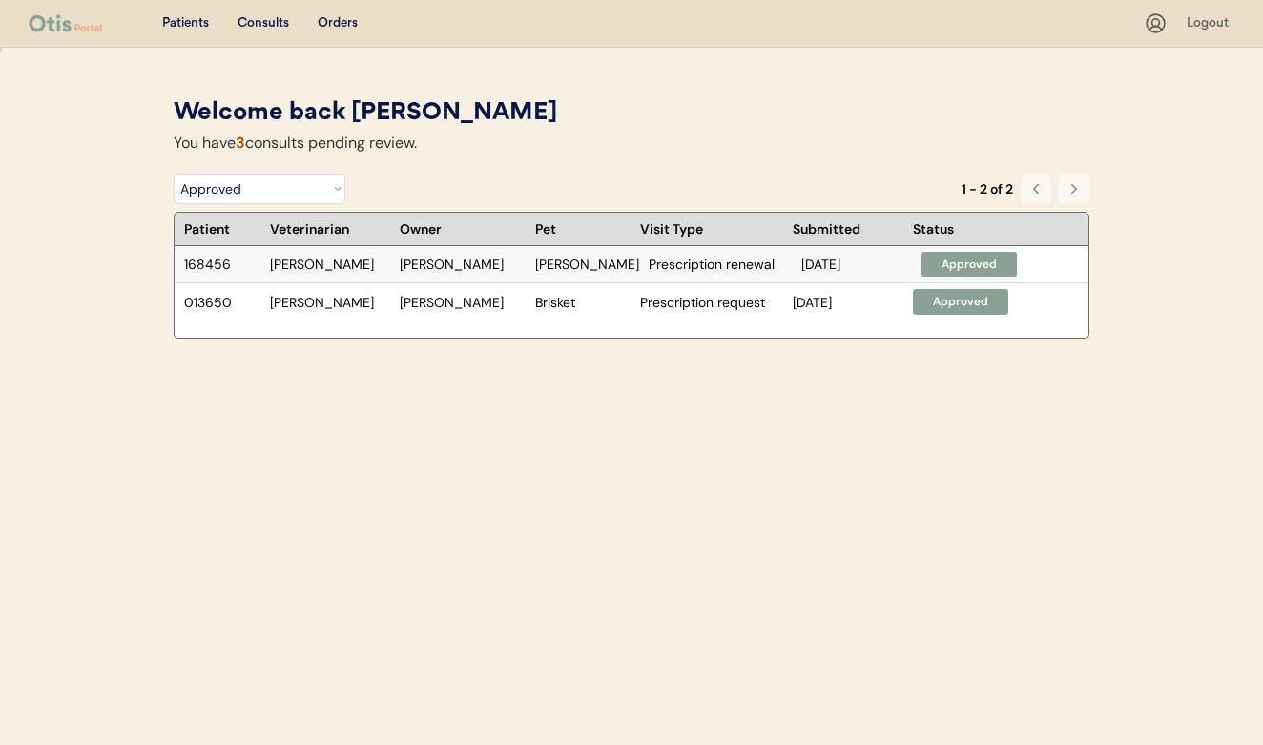
click at [931, 261] on div "Approved" at bounding box center [969, 265] width 76 height 16
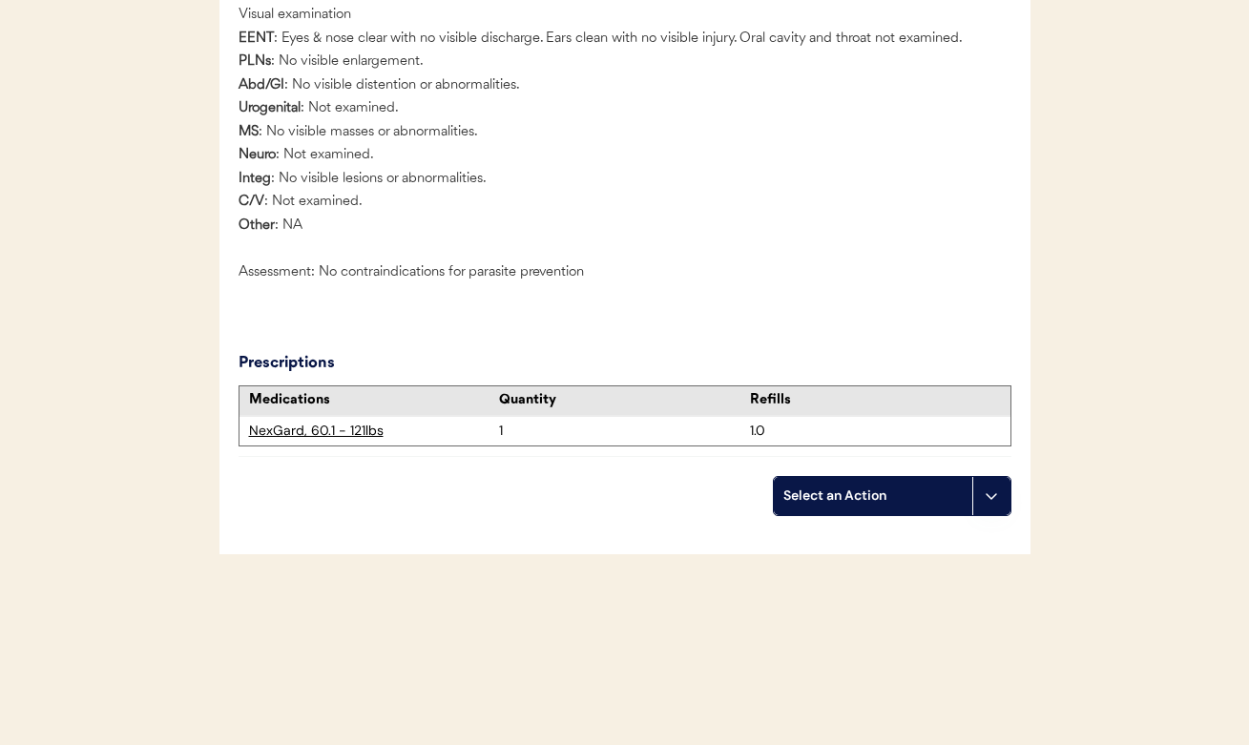
scroll to position [2089, 0]
click at [545, 427] on div "1" at bounding box center [624, 431] width 251 height 19
click at [860, 488] on div "Select an Action" at bounding box center [872, 496] width 179 height 19
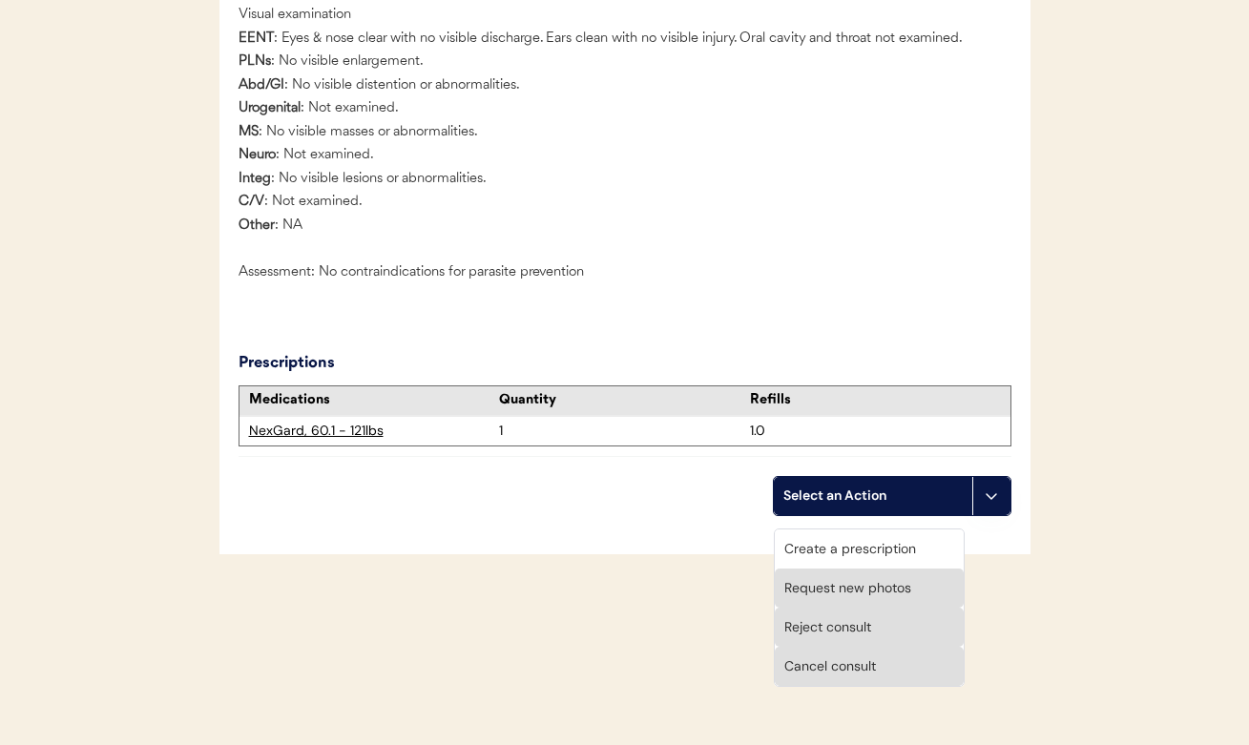
click at [357, 442] on div "NexGard, 60.1 - 121lbs" at bounding box center [369, 431] width 260 height 29
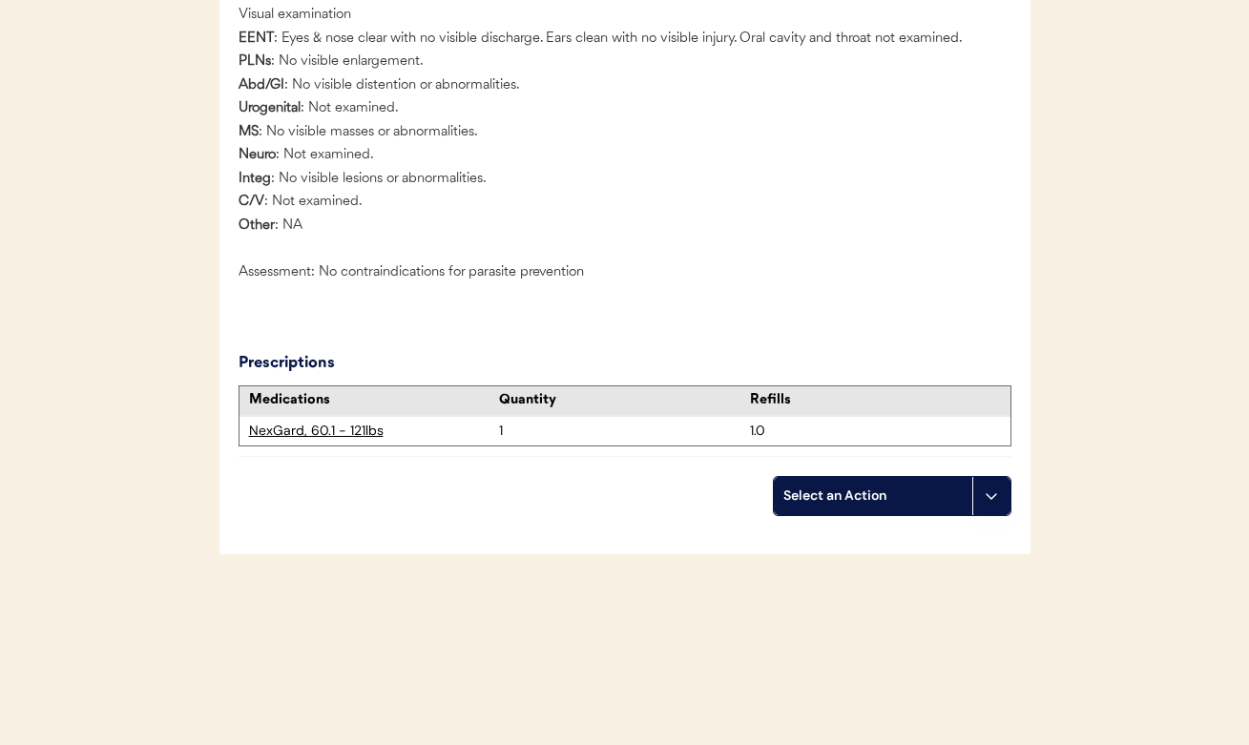
click at [350, 430] on div "NexGard, 60.1 - 121lbs" at bounding box center [374, 431] width 251 height 19
click at [895, 487] on div "Select an Action" at bounding box center [873, 496] width 198 height 38
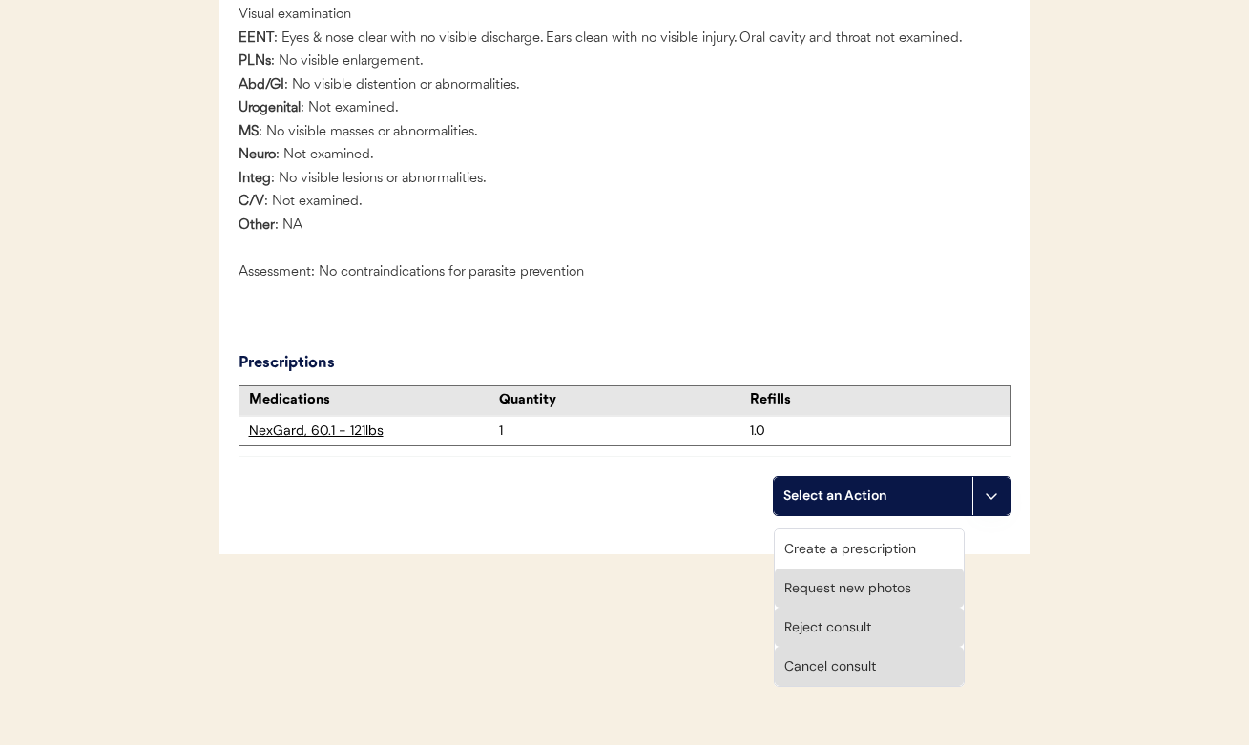
click at [885, 532] on div "Create a prescription" at bounding box center [869, 549] width 189 height 39
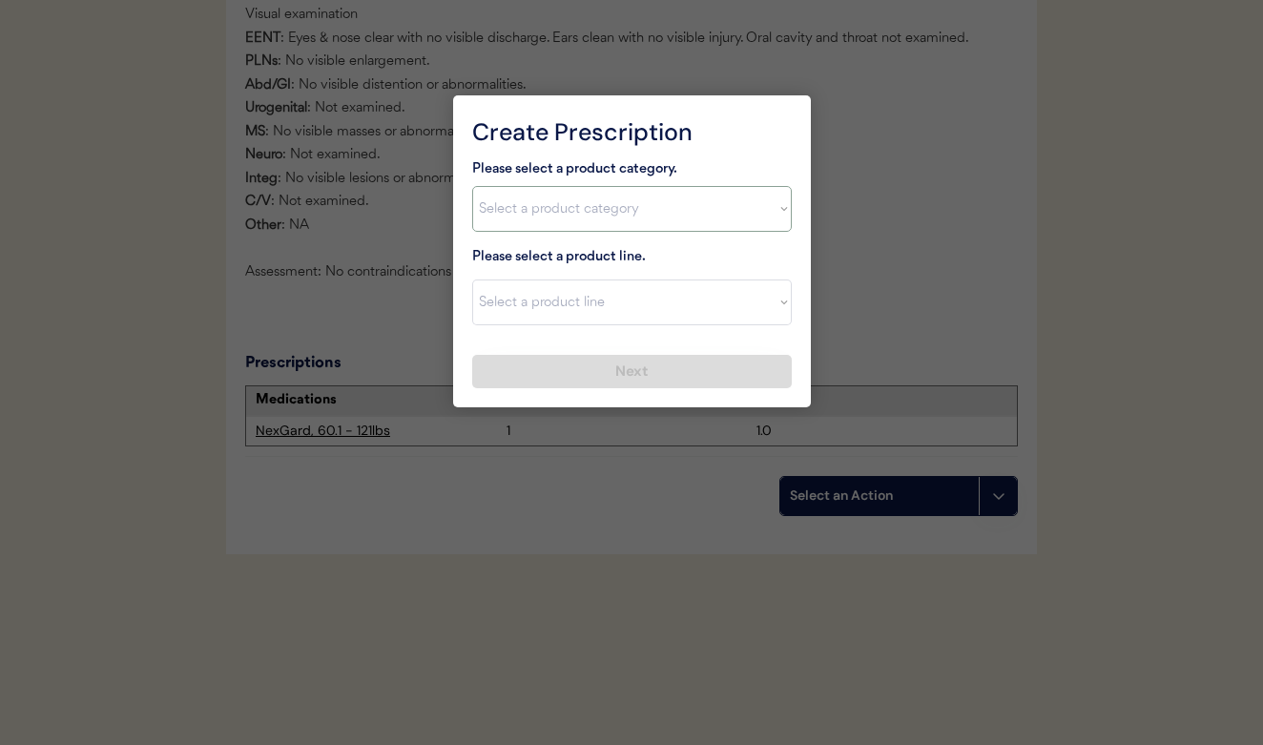
select select ""flea___tick""
select select ""NexGard""
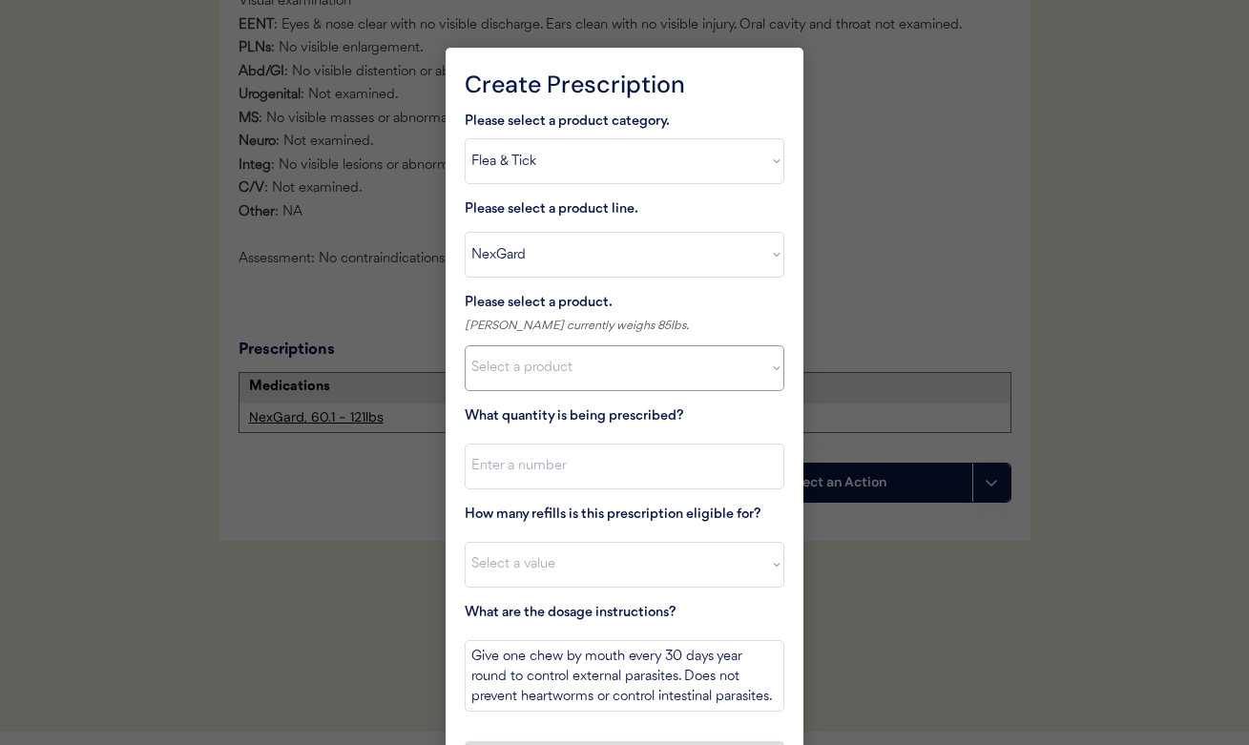
select select ""1348695171700984260__LOOKUP__1670802184069x769842999752052000""
click at [557, 467] on input "input" at bounding box center [625, 467] width 320 height 46
type input "1"
select select "11"
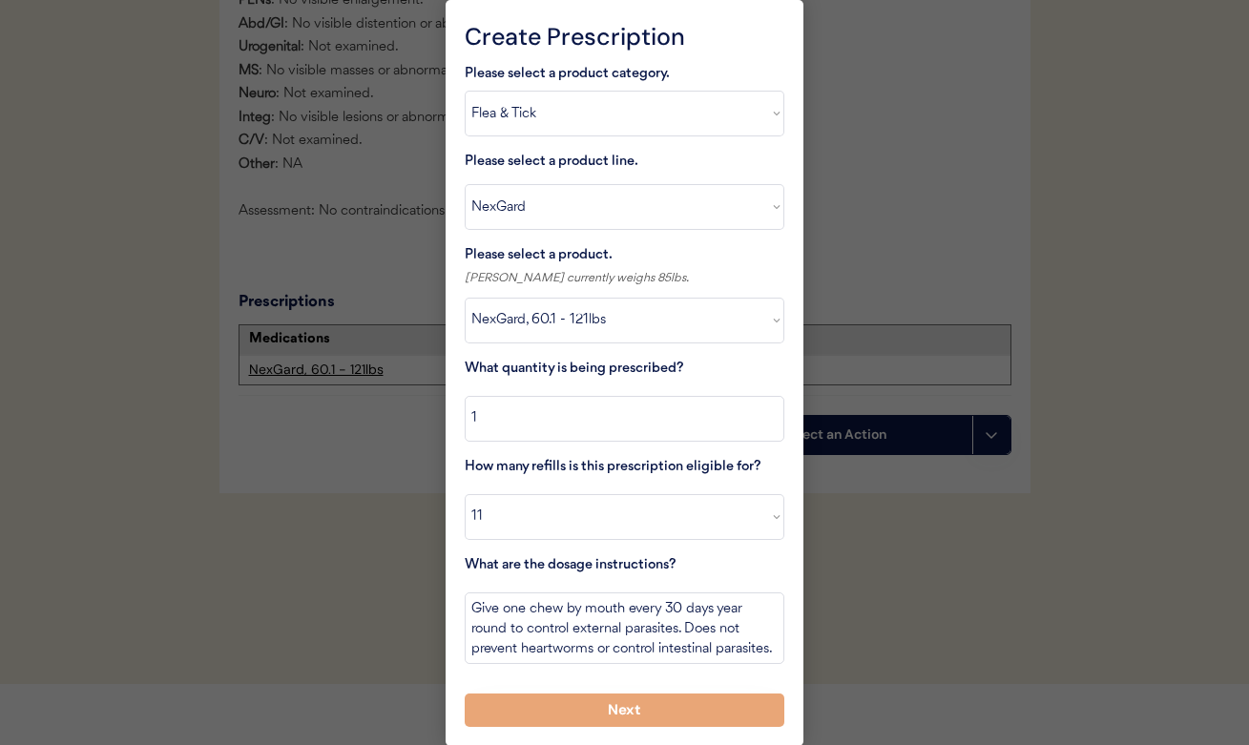
scroll to position [2135, 0]
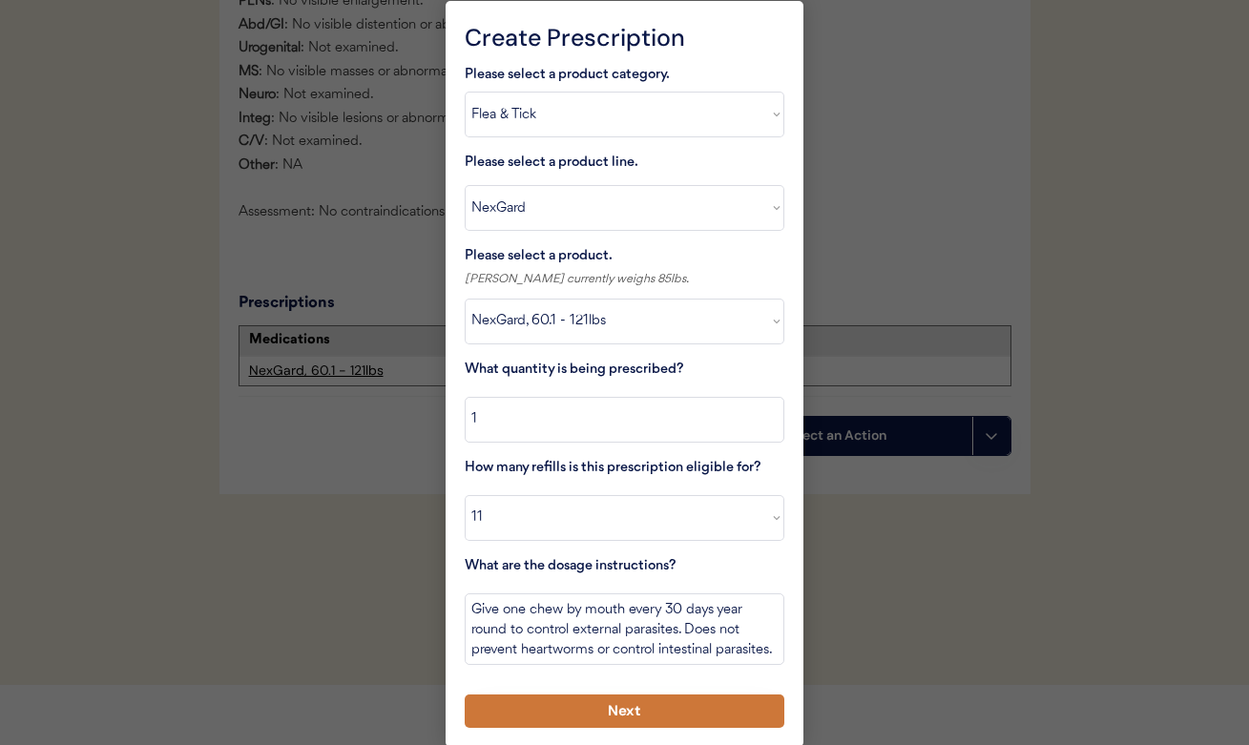
click at [671, 708] on button "Next" at bounding box center [625, 711] width 320 height 33
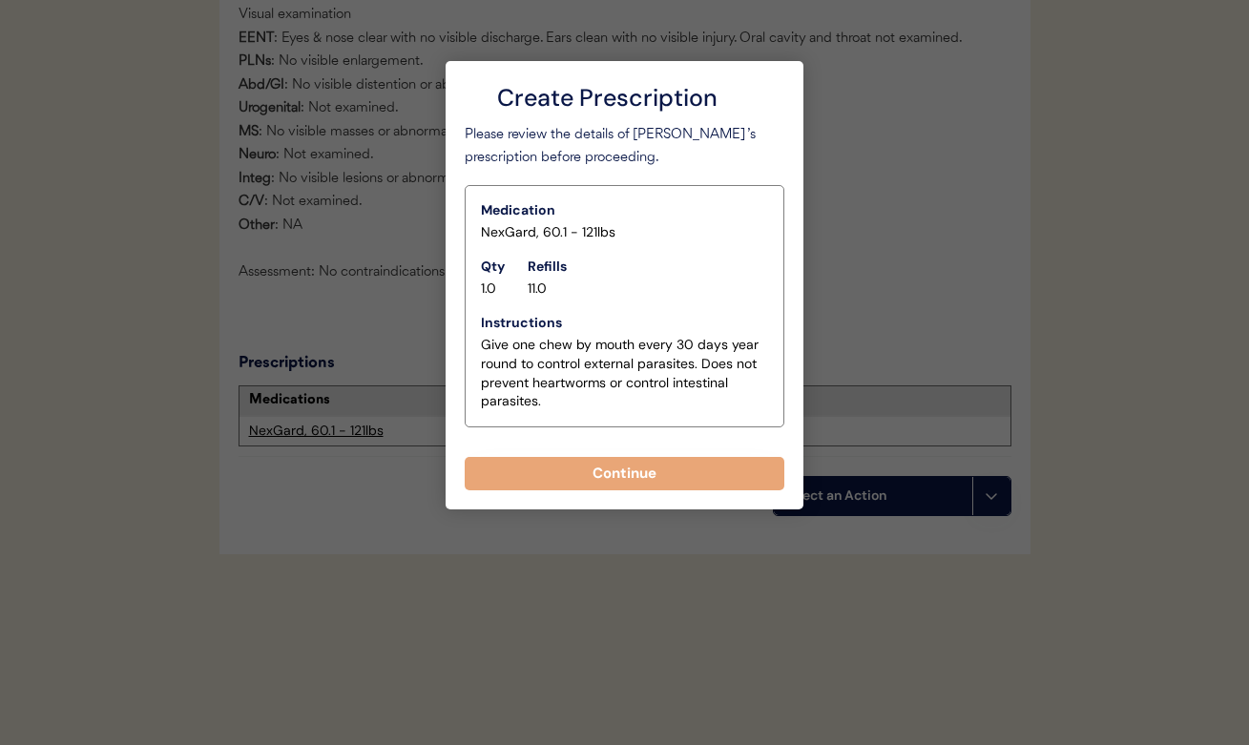
scroll to position [2089, 0]
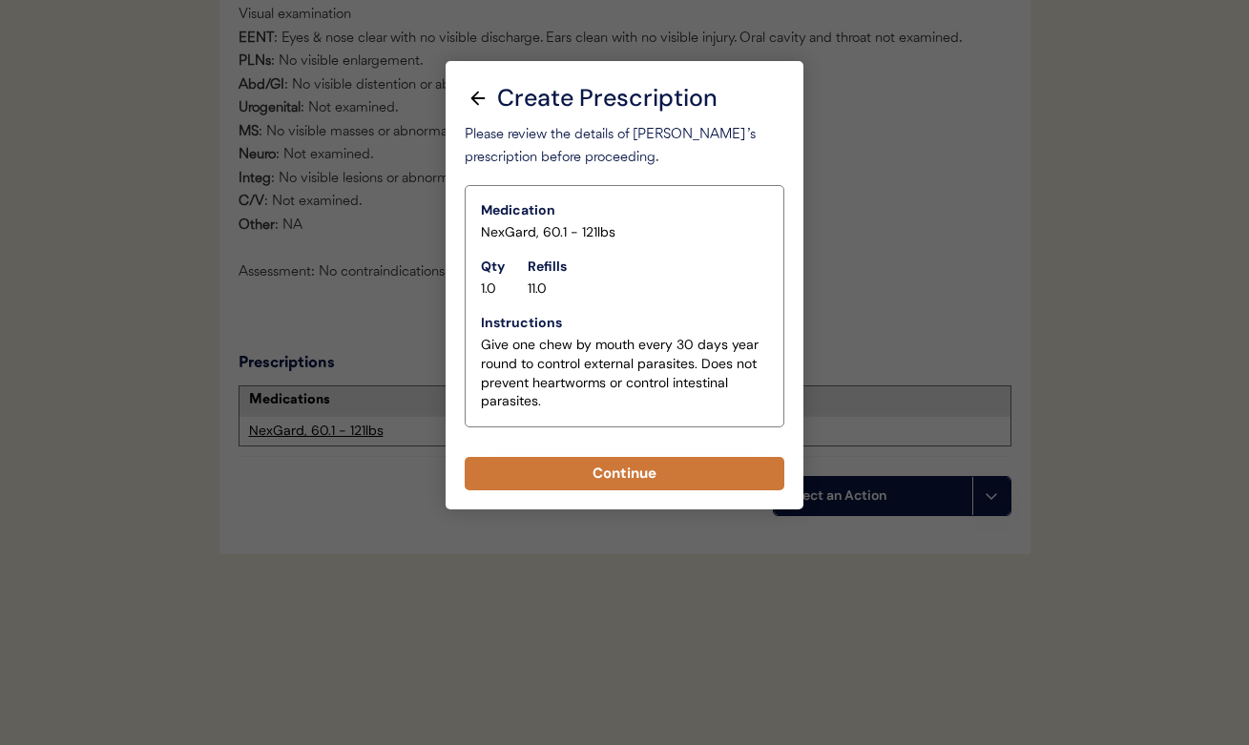
click at [637, 459] on button "Continue" at bounding box center [625, 473] width 320 height 33
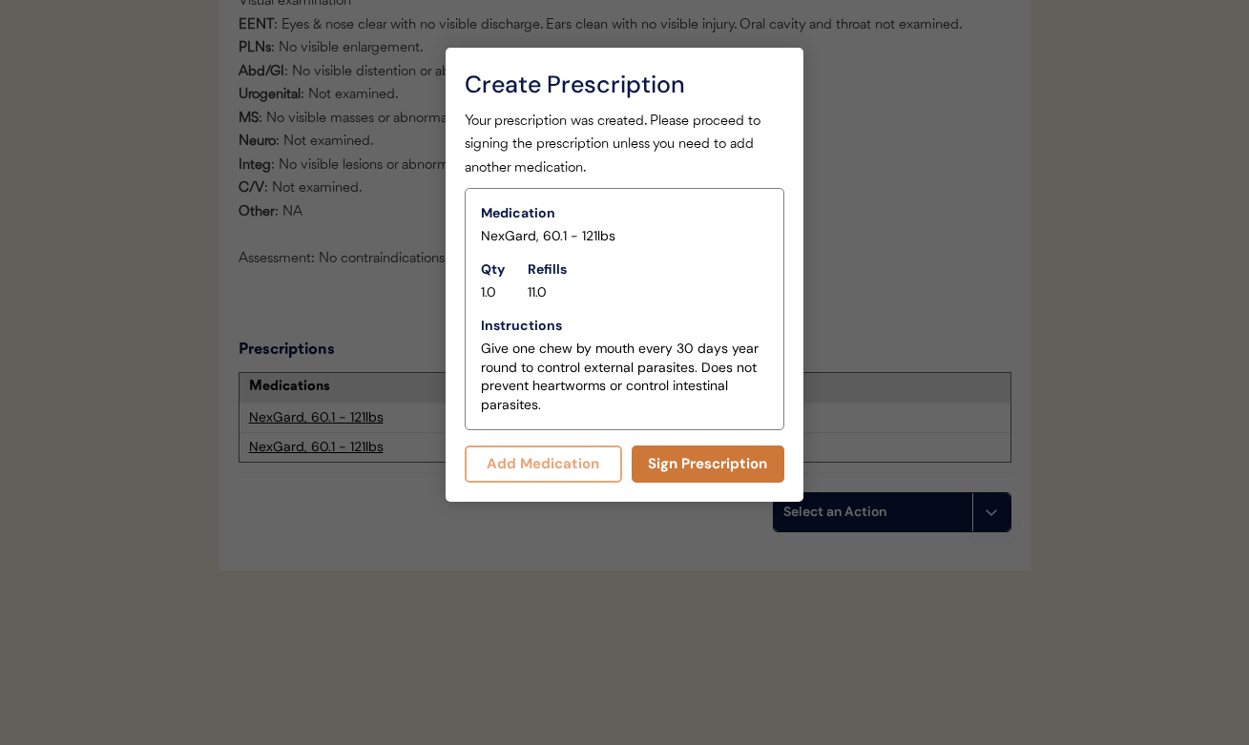
click at [639, 459] on button "Sign Prescription" at bounding box center [709, 464] width 154 height 37
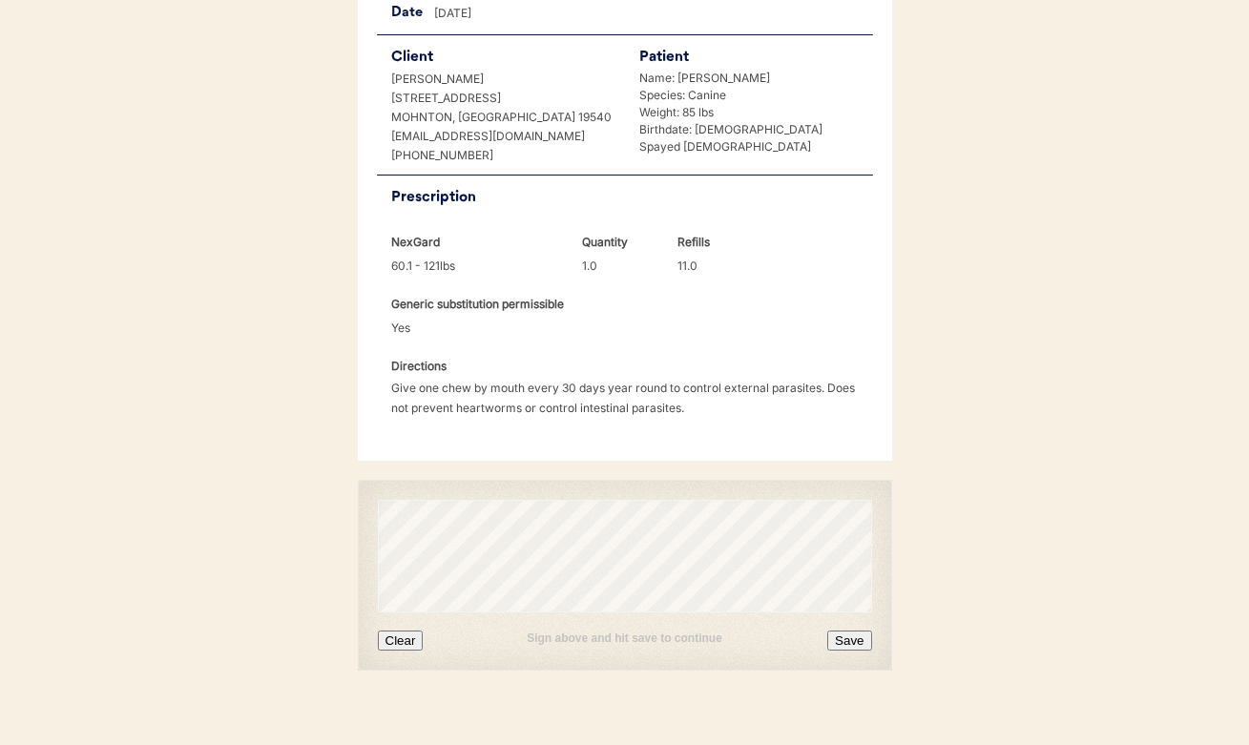
scroll to position [421, 0]
click at [393, 632] on button "Clear" at bounding box center [401, 642] width 46 height 20
click at [863, 632] on button "Save" at bounding box center [849, 642] width 44 height 20
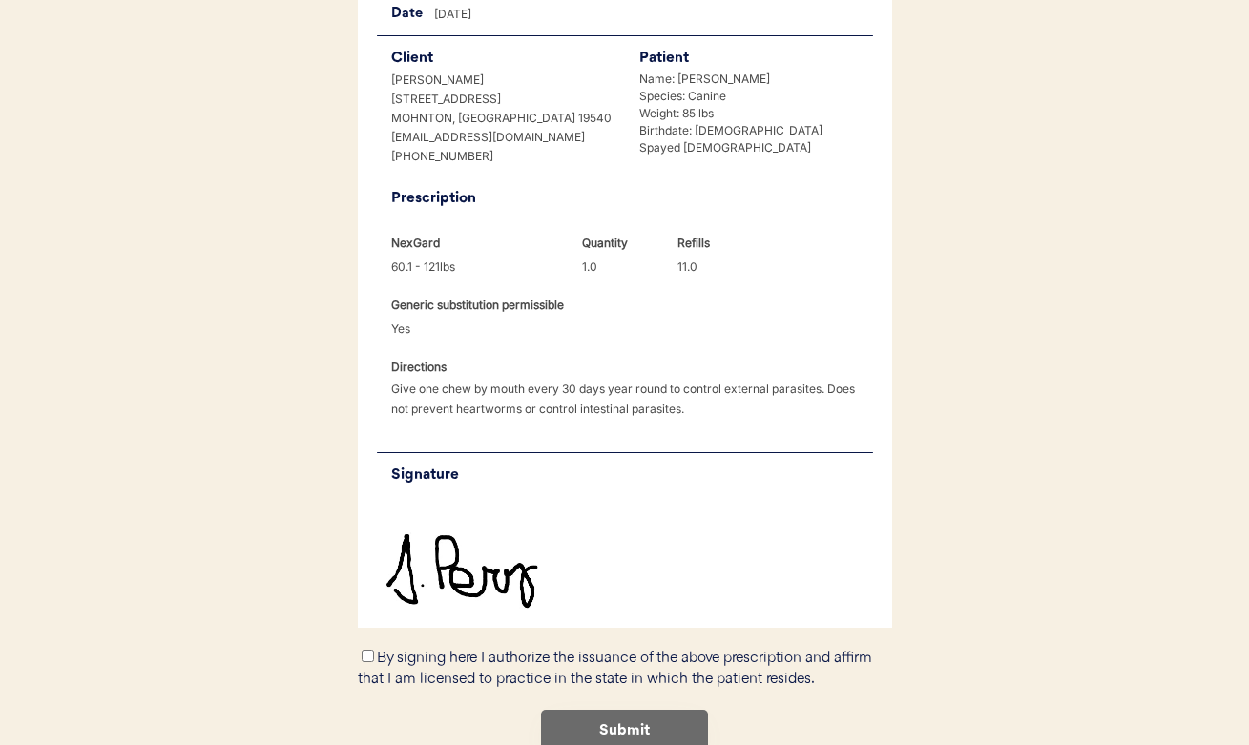
click at [371, 647] on div "By signing here I authorize the issuance of the above prescription and affirm t…" at bounding box center [625, 669] width 534 height 44
click at [366, 650] on input "By signing here I authorize the issuance of the above prescription and affirm t…" at bounding box center [368, 656] width 12 height 12
checkbox input "true"
click at [600, 710] on button "Submit" at bounding box center [624, 731] width 167 height 43
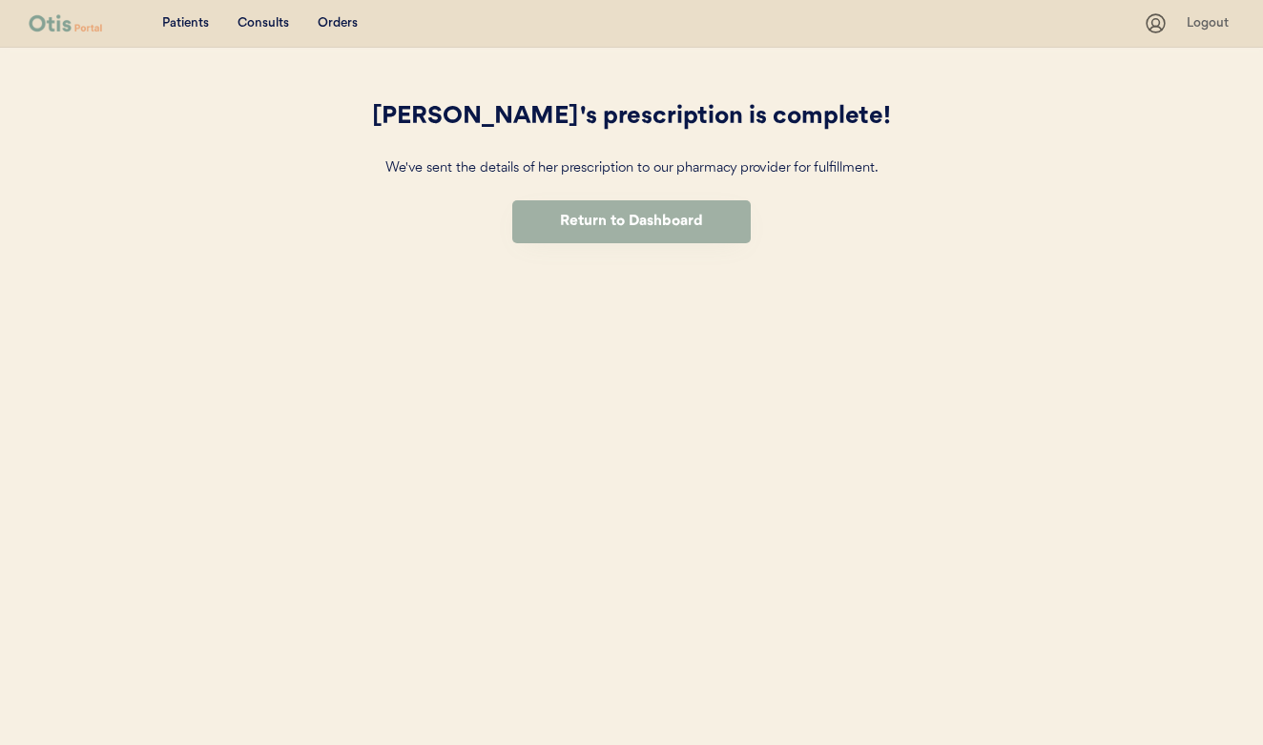
click at [568, 220] on button "Return to Dashboard" at bounding box center [631, 221] width 239 height 43
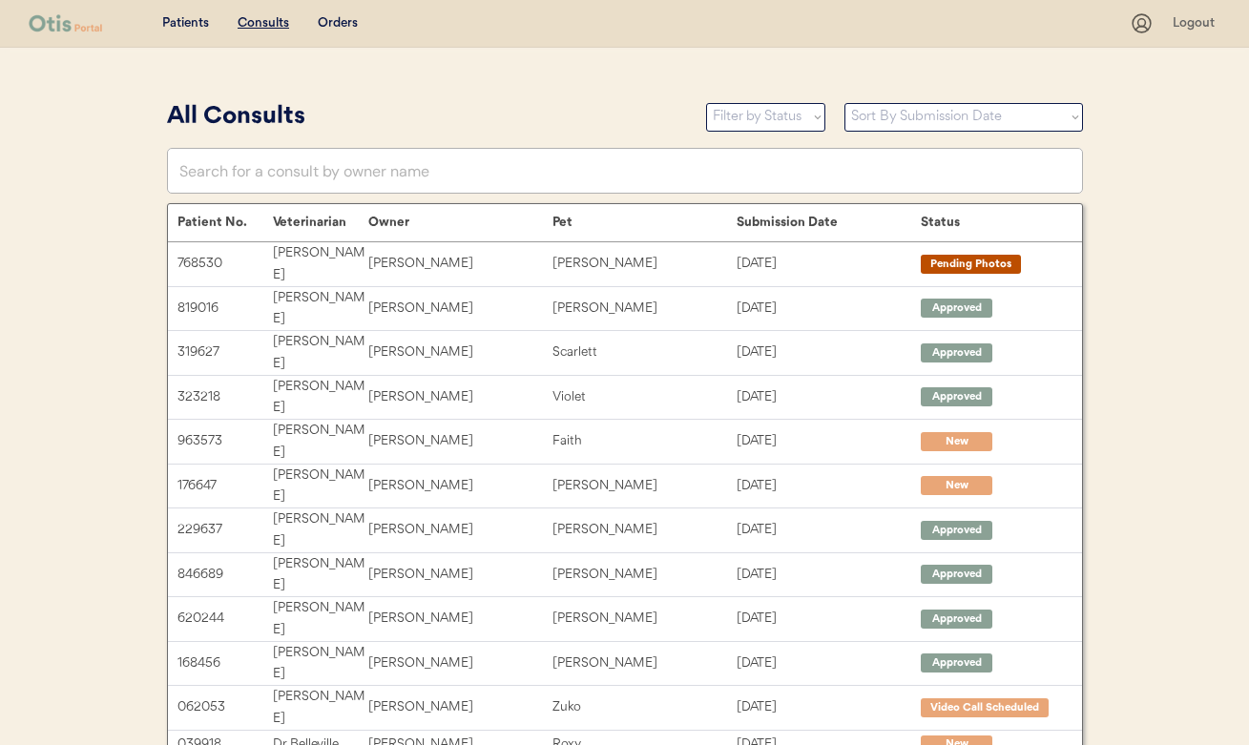
click at [252, 23] on u "Consults" at bounding box center [264, 22] width 52 height 13
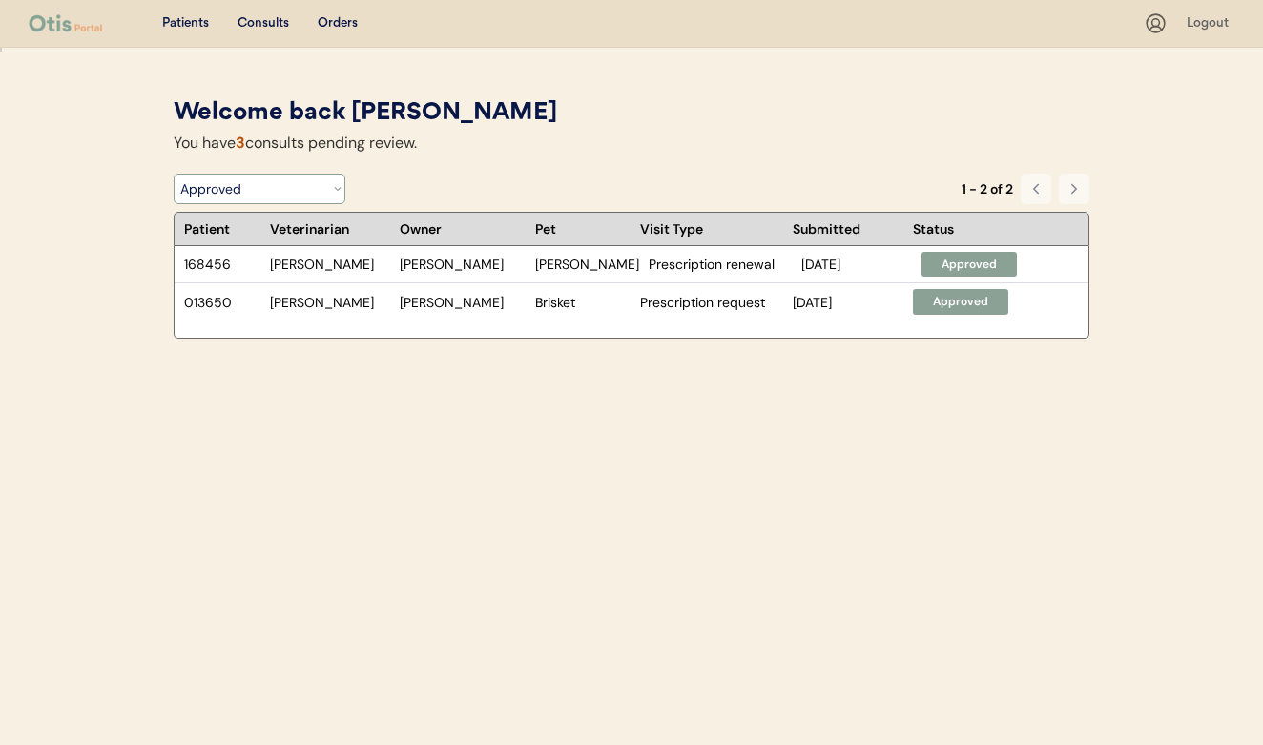
select select ""under_review""
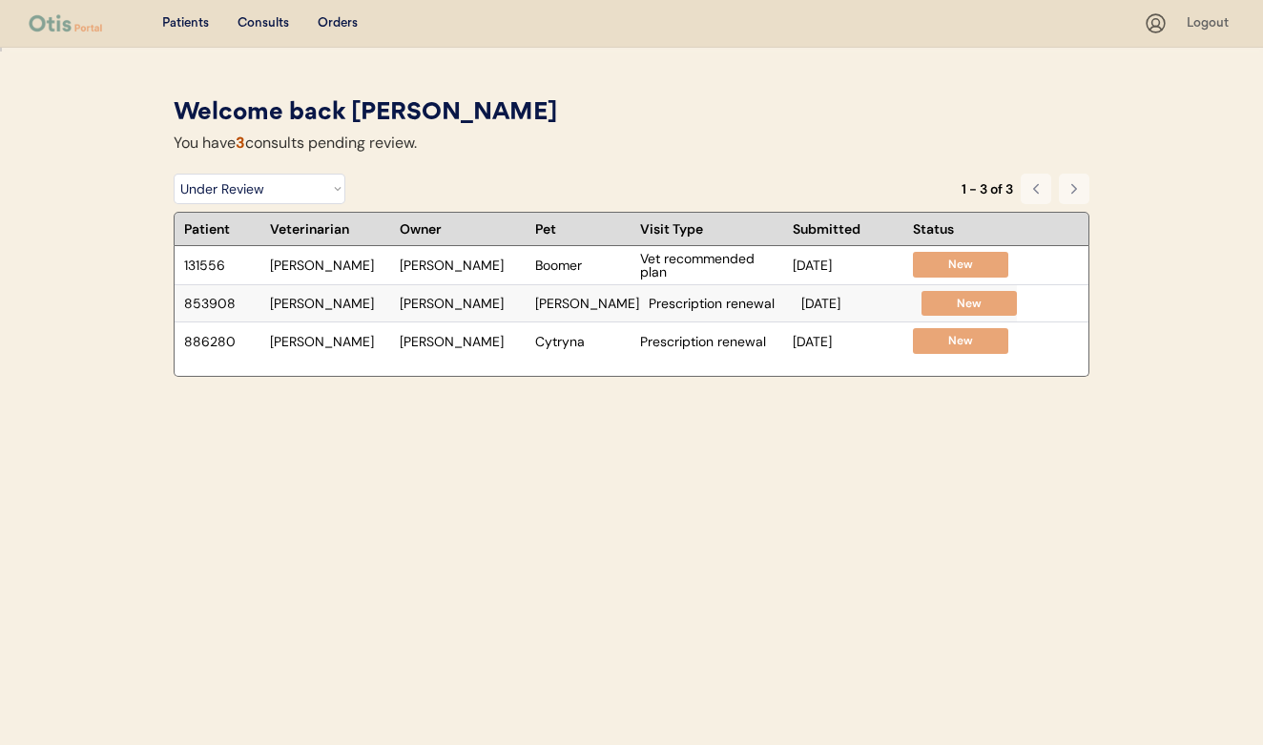
click at [546, 297] on div "[PERSON_NAME]" at bounding box center [587, 303] width 104 height 13
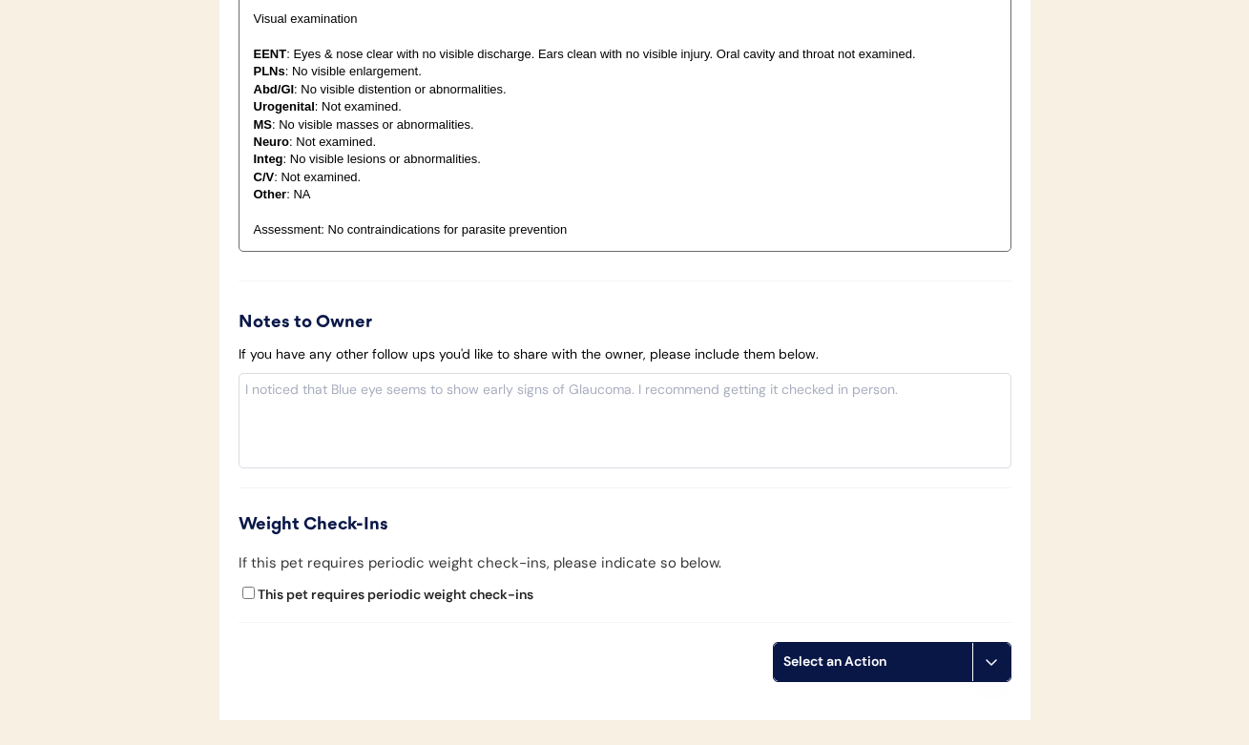
scroll to position [2032, 0]
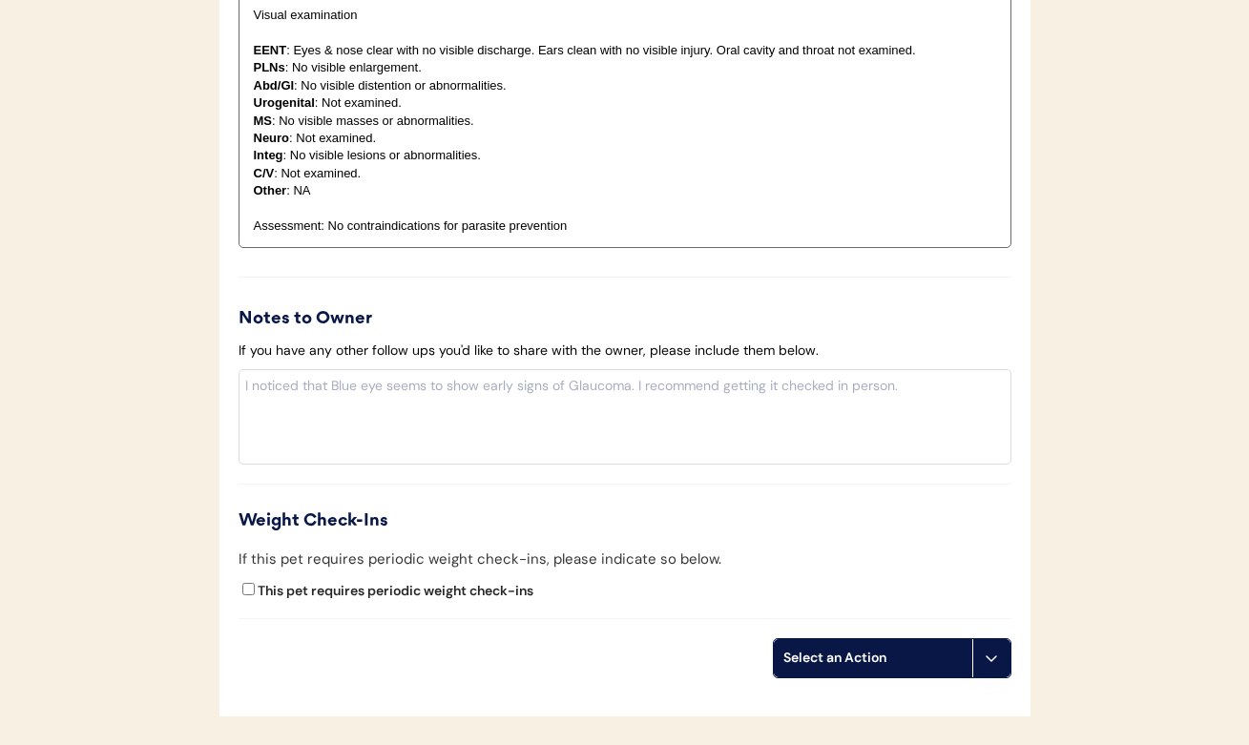
click at [931, 649] on div "Select an Action" at bounding box center [872, 658] width 179 height 19
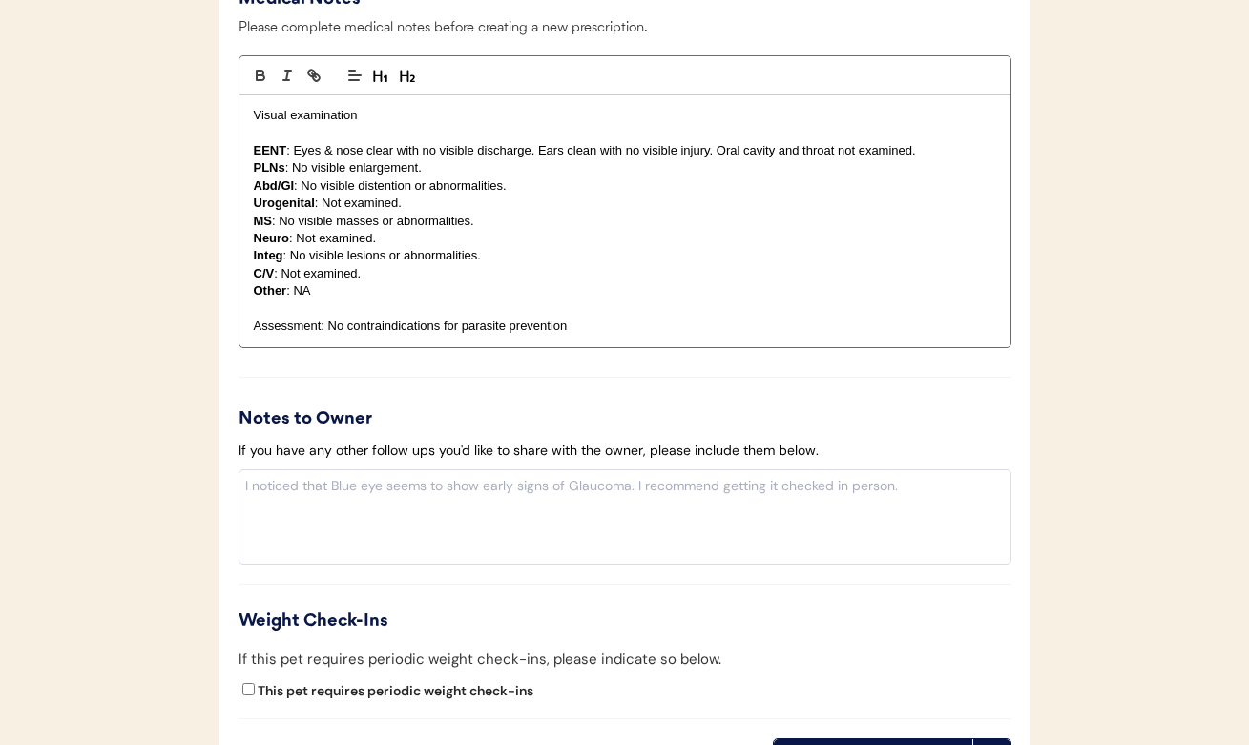
scroll to position [2156, 0]
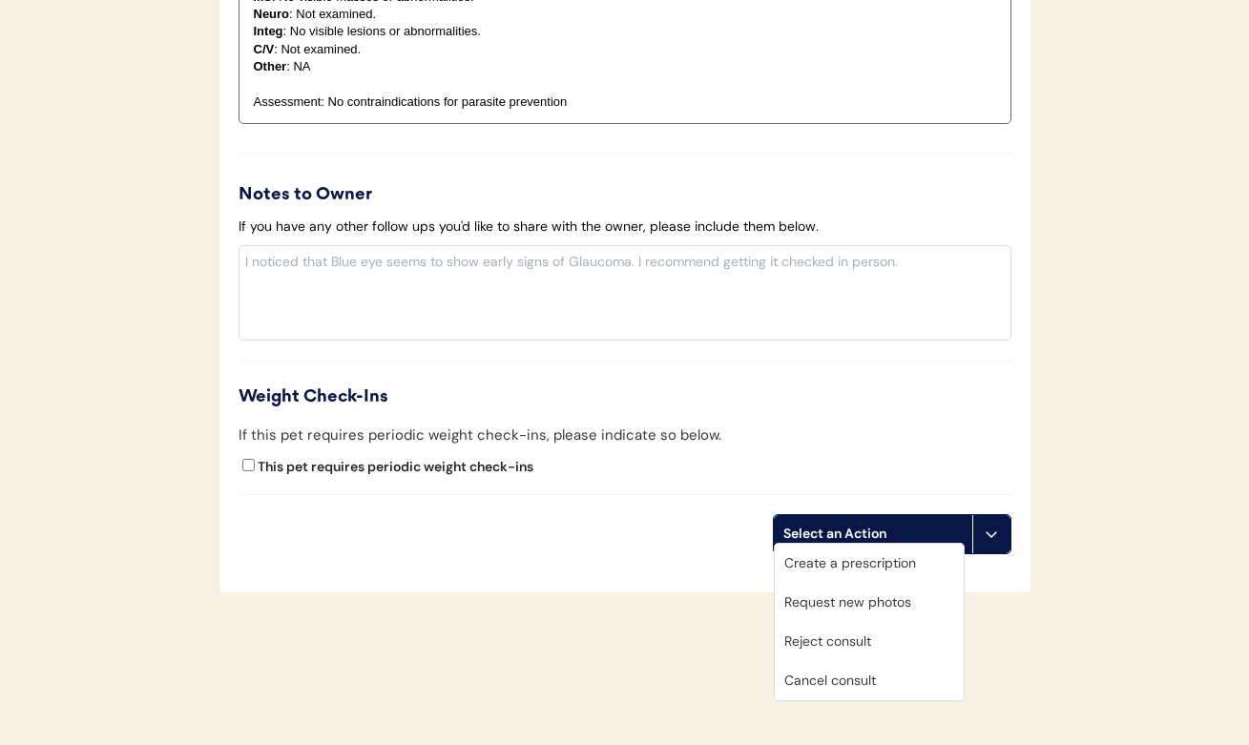
click at [854, 569] on div "Create a prescription" at bounding box center [869, 563] width 189 height 39
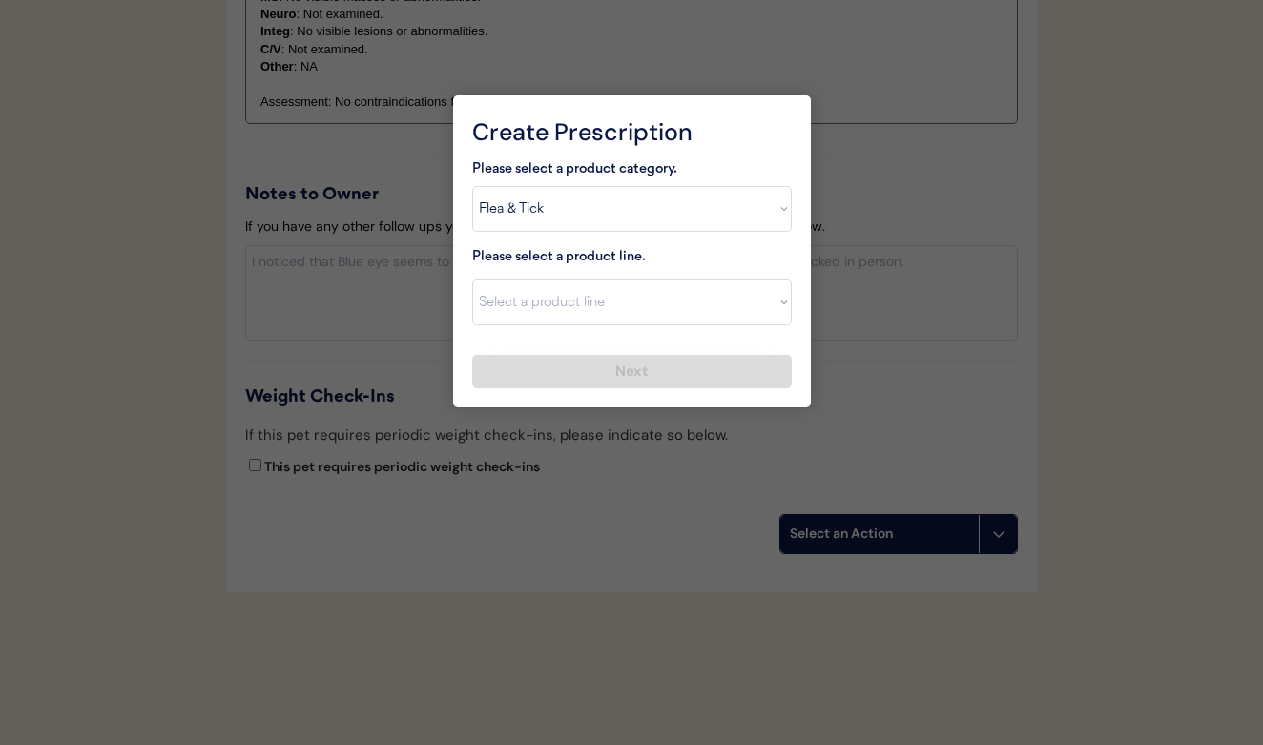
click at [524, 262] on div "Please select a product line." at bounding box center [567, 258] width 191 height 24
select select ""combo_parasite_prevention""
select select ""Simparica Trio""
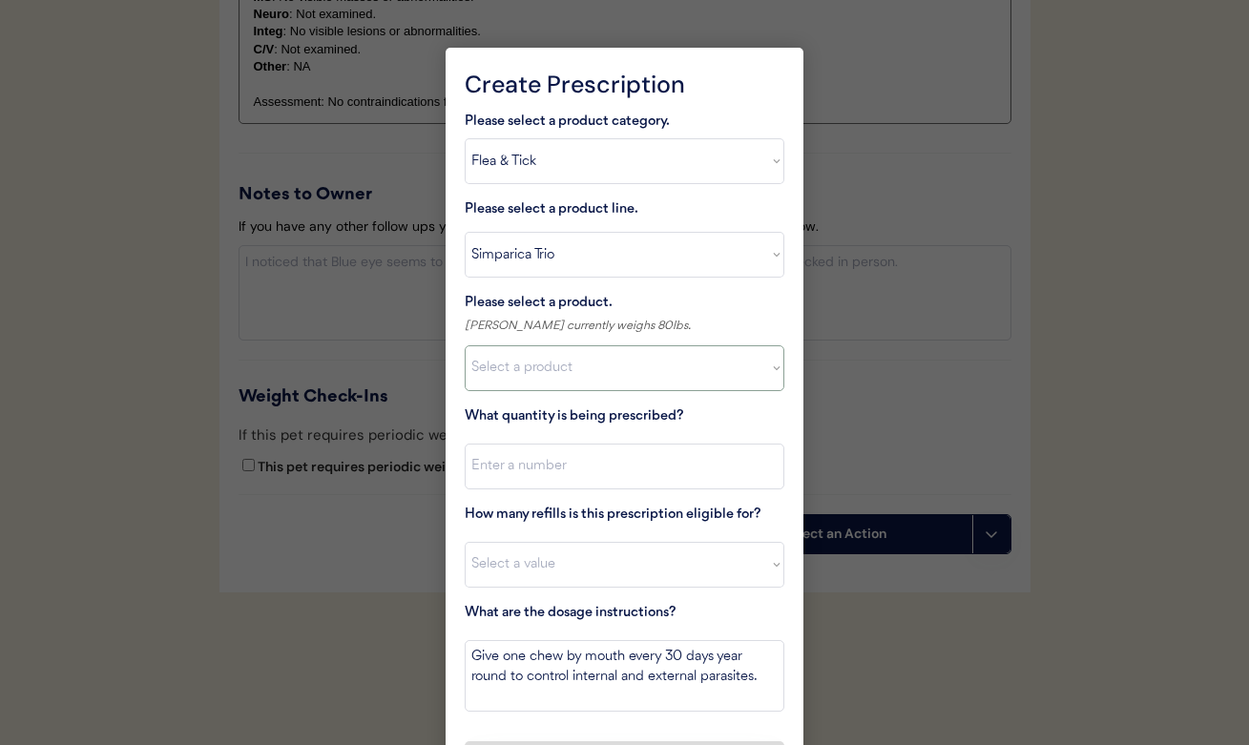
select select ""1348695171700984260__LOOKUP__1704773707524x987977572973748600""
click at [543, 456] on input "input" at bounding box center [625, 467] width 320 height 46
click at [382, 314] on div at bounding box center [624, 372] width 1249 height 745
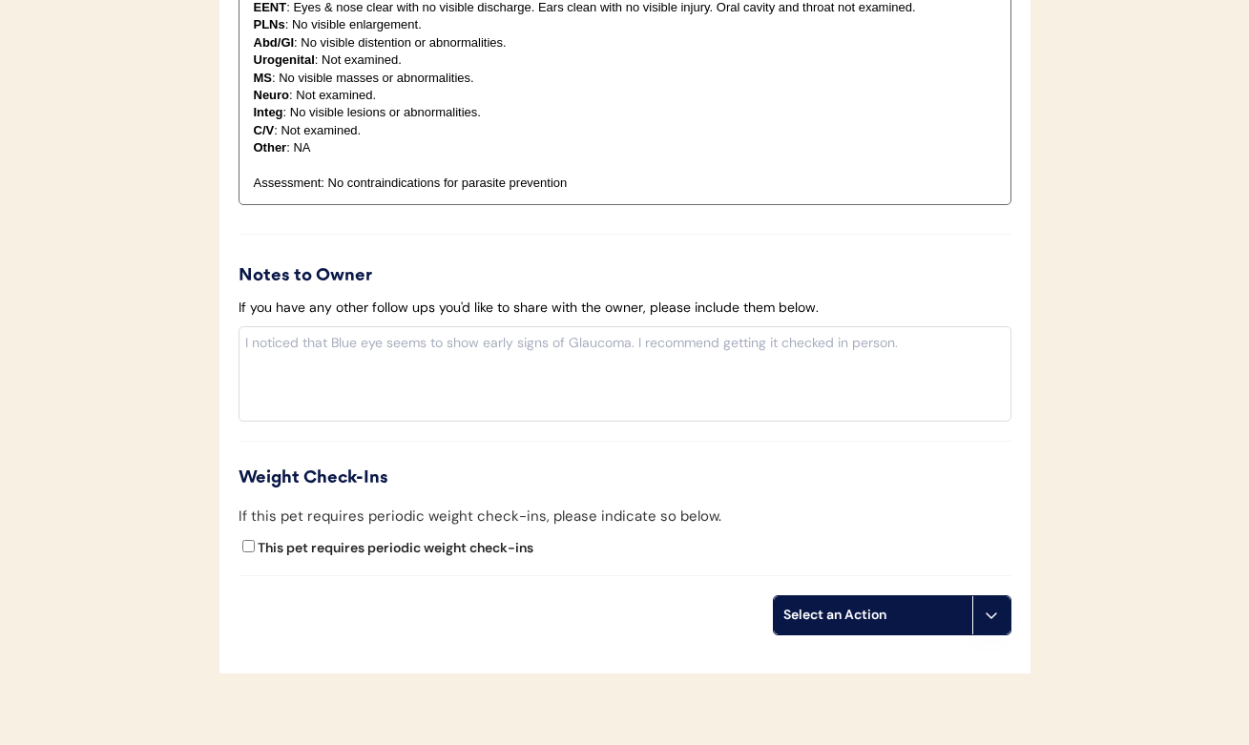
scroll to position [2108, 0]
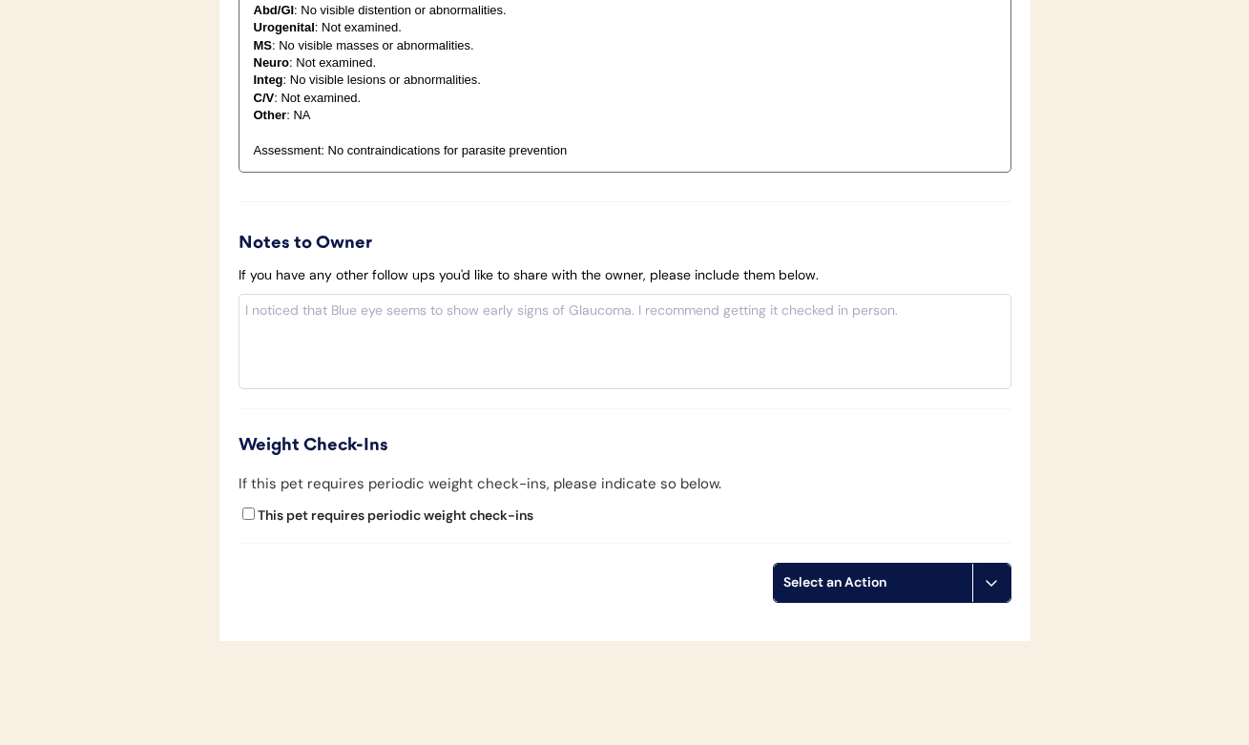
click at [826, 573] on div "Select an Action" at bounding box center [872, 582] width 179 height 19
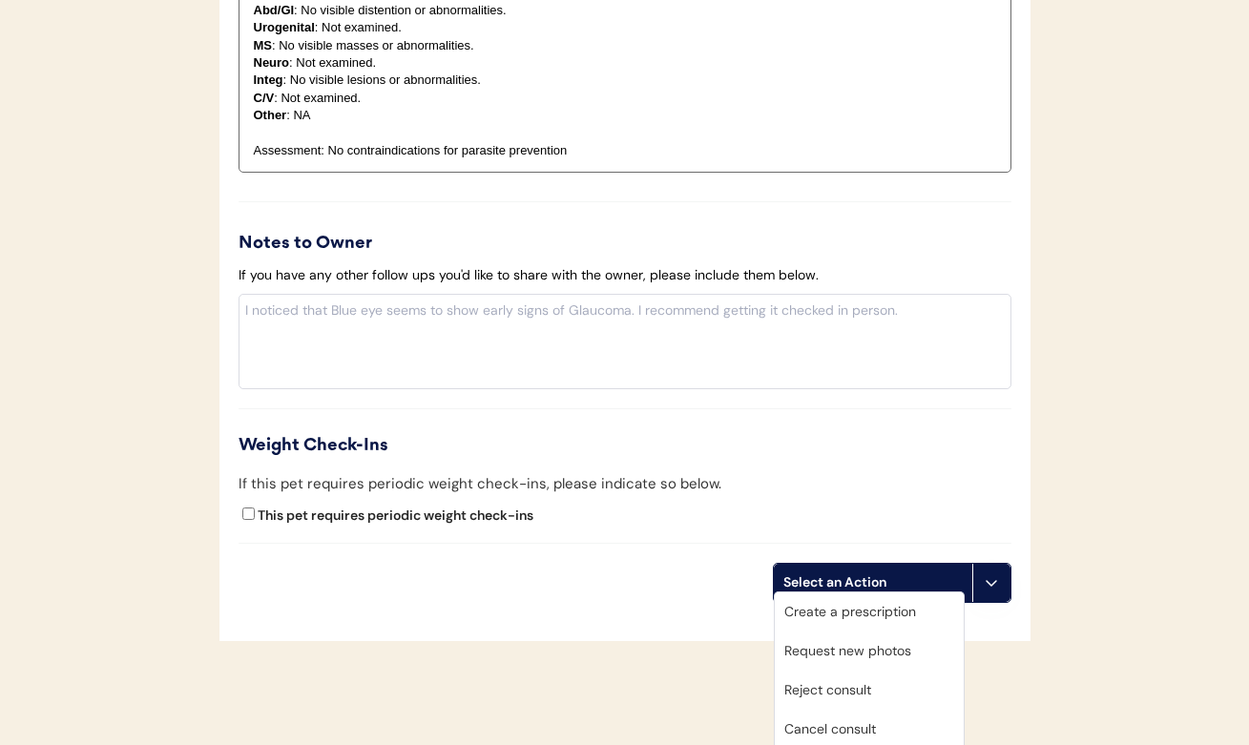
click at [834, 604] on div "Create a prescription" at bounding box center [869, 612] width 189 height 39
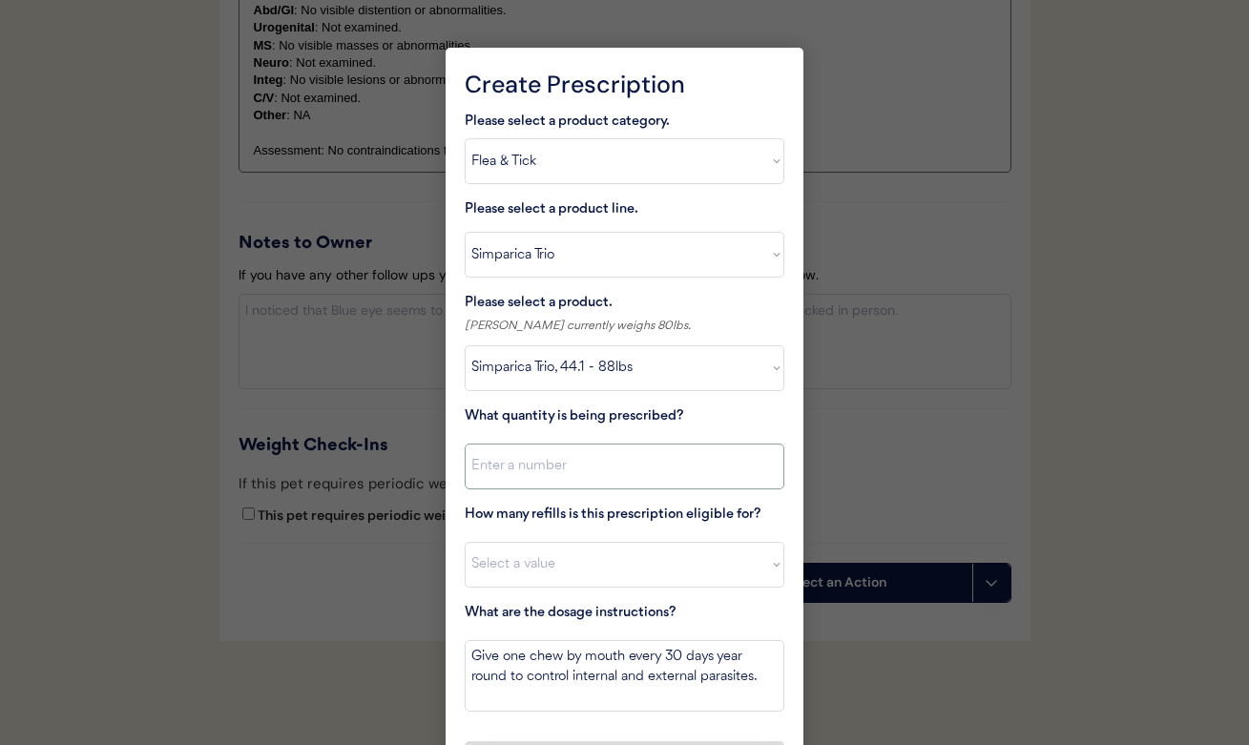
click at [574, 470] on input "input" at bounding box center [625, 467] width 320 height 46
type input "1"
select select "11"
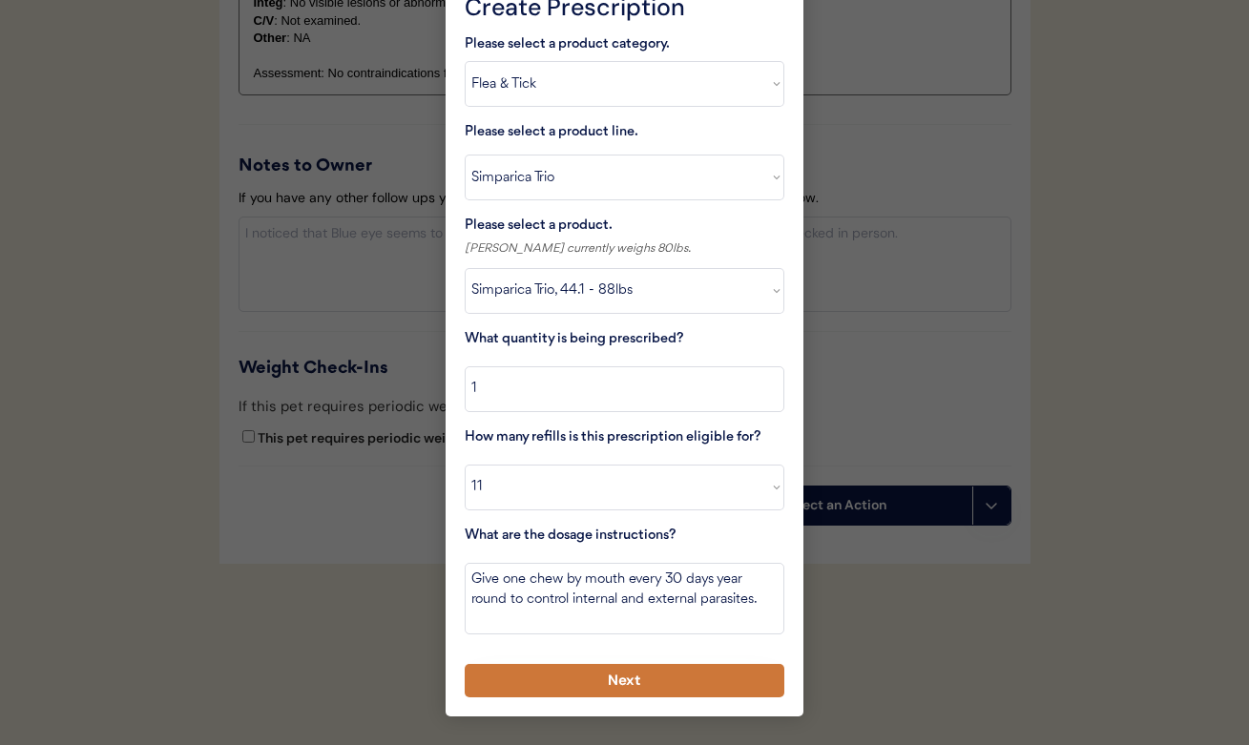
scroll to position [2184, 0]
click at [696, 673] on button "Next" at bounding box center [625, 681] width 320 height 33
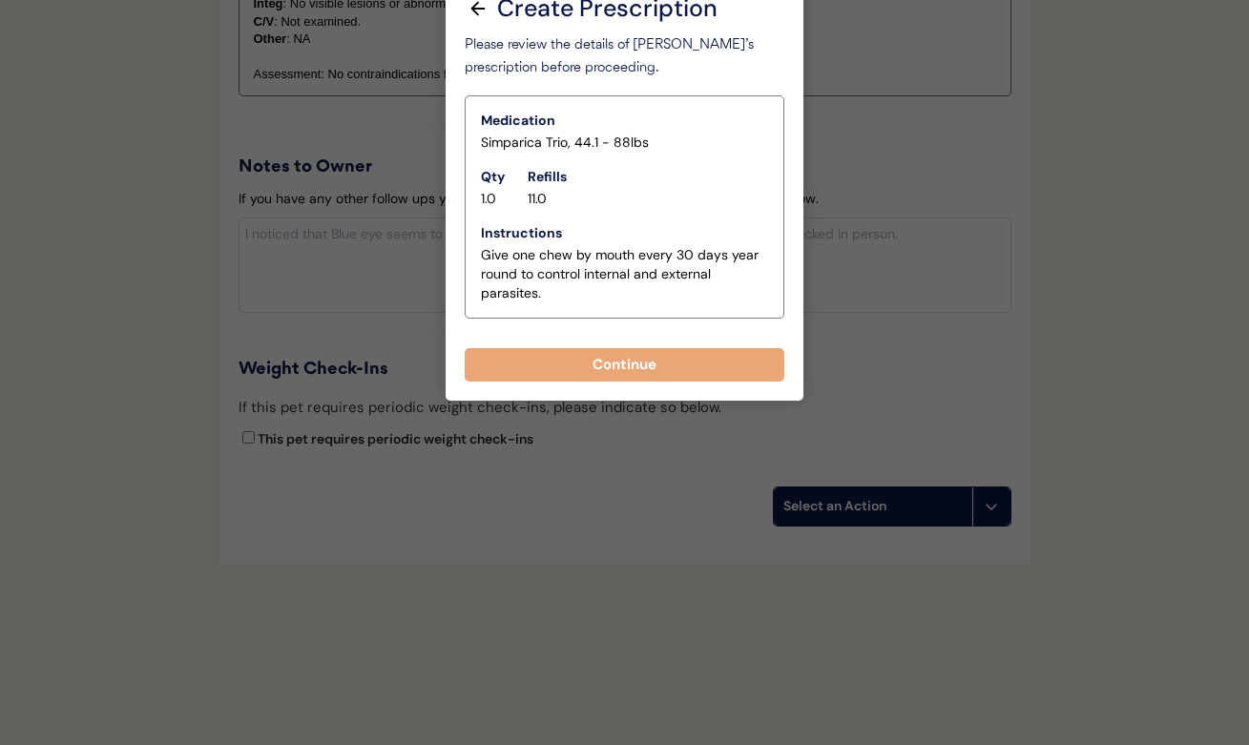
click at [606, 378] on div "Create Prescription Please select a product category. Select a product category…" at bounding box center [625, 185] width 358 height 429
click at [590, 364] on button "Continue" at bounding box center [625, 364] width 320 height 33
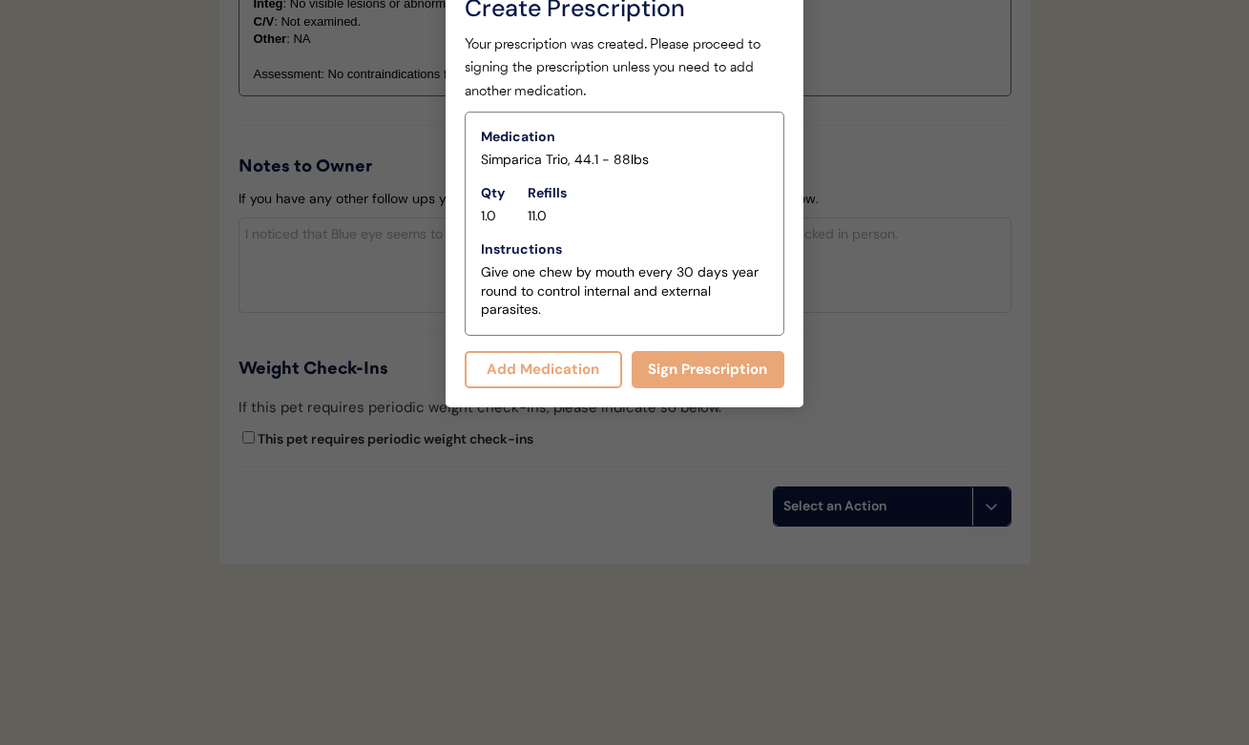
click at [586, 367] on button "Add Medication" at bounding box center [543, 369] width 157 height 37
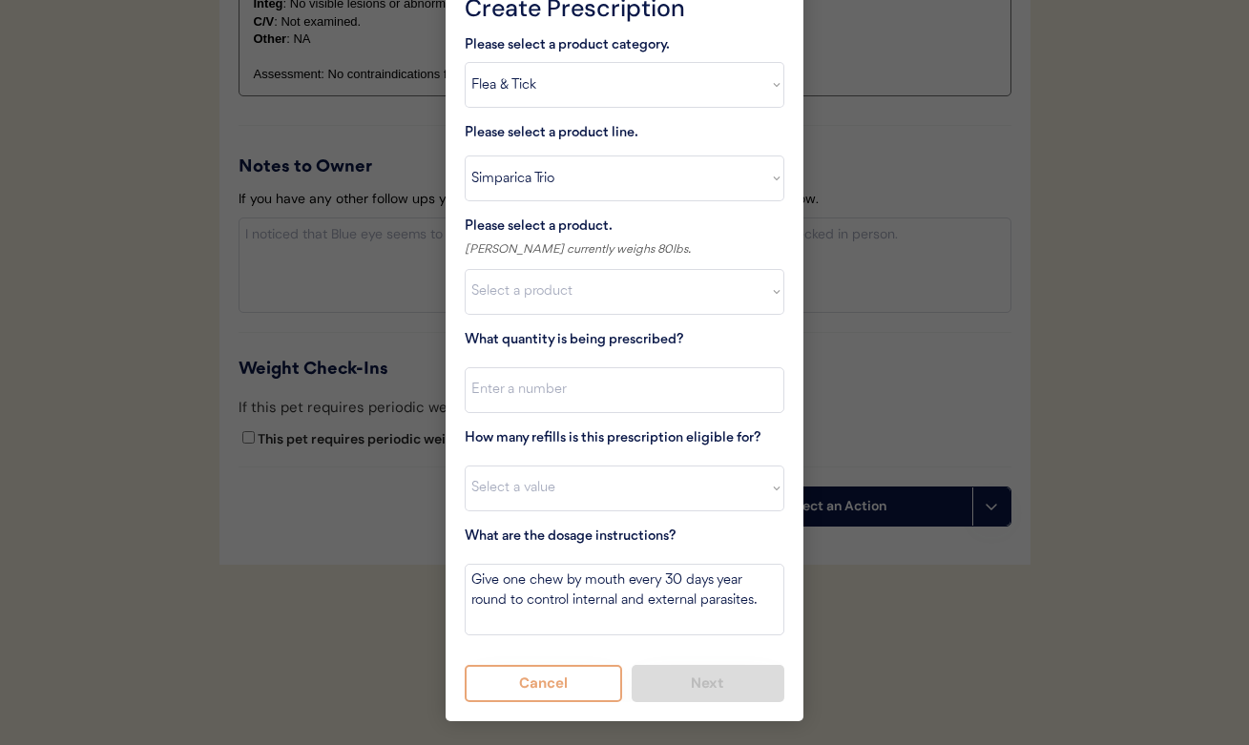
click at [556, 691] on button "Cancel" at bounding box center [543, 683] width 157 height 37
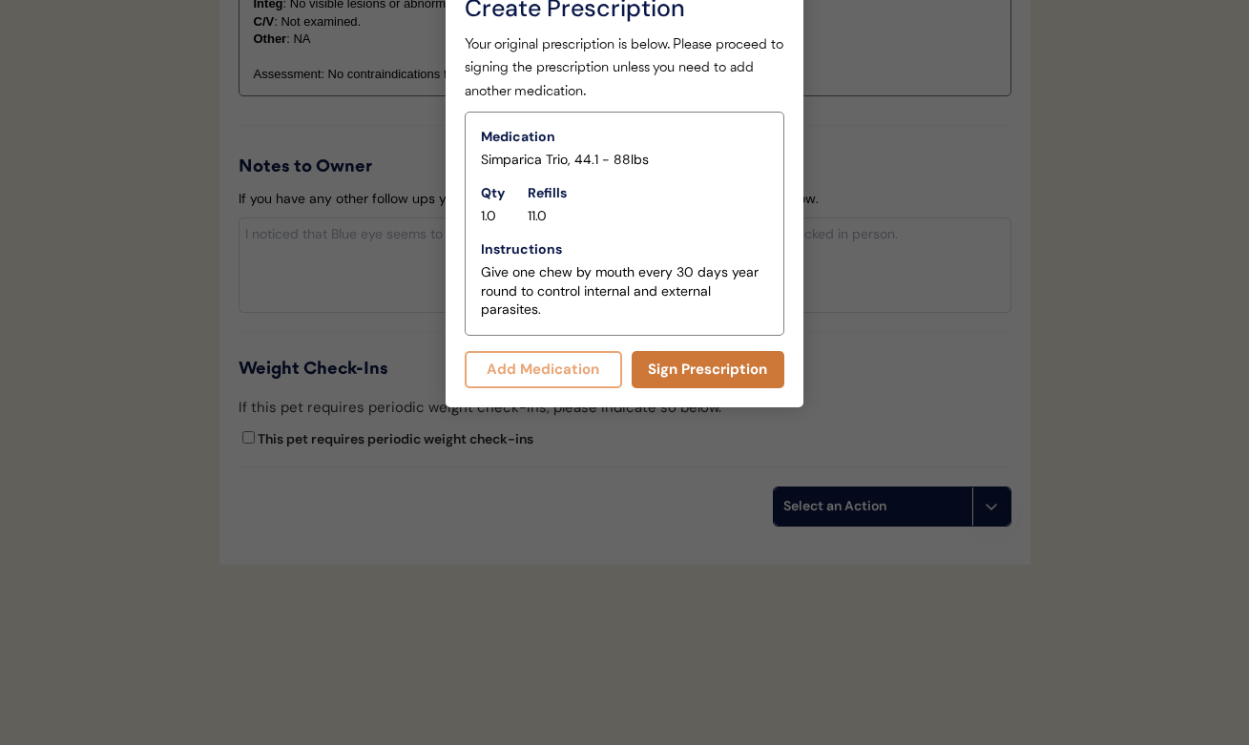
click at [694, 375] on button "Sign Prescription" at bounding box center [709, 369] width 154 height 37
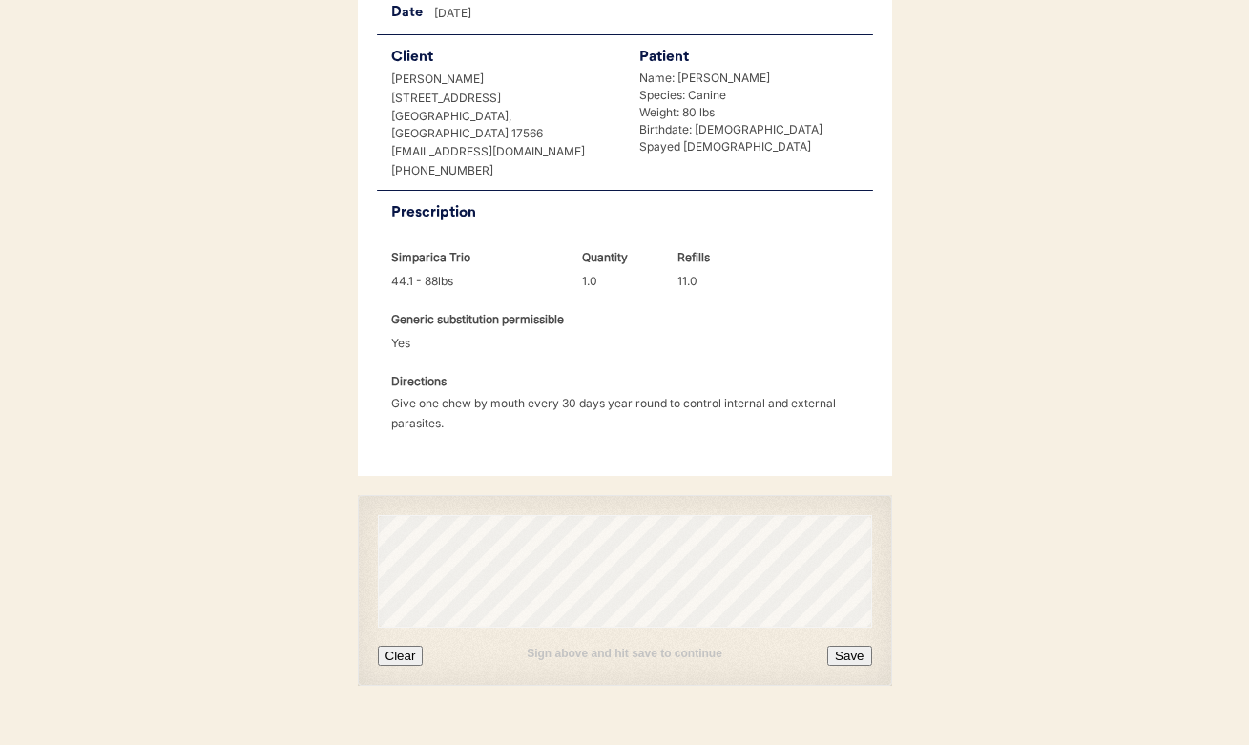
scroll to position [421, 0]
click at [399, 647] on button "Clear" at bounding box center [401, 657] width 46 height 20
click at [843, 647] on button "Save" at bounding box center [849, 657] width 44 height 20
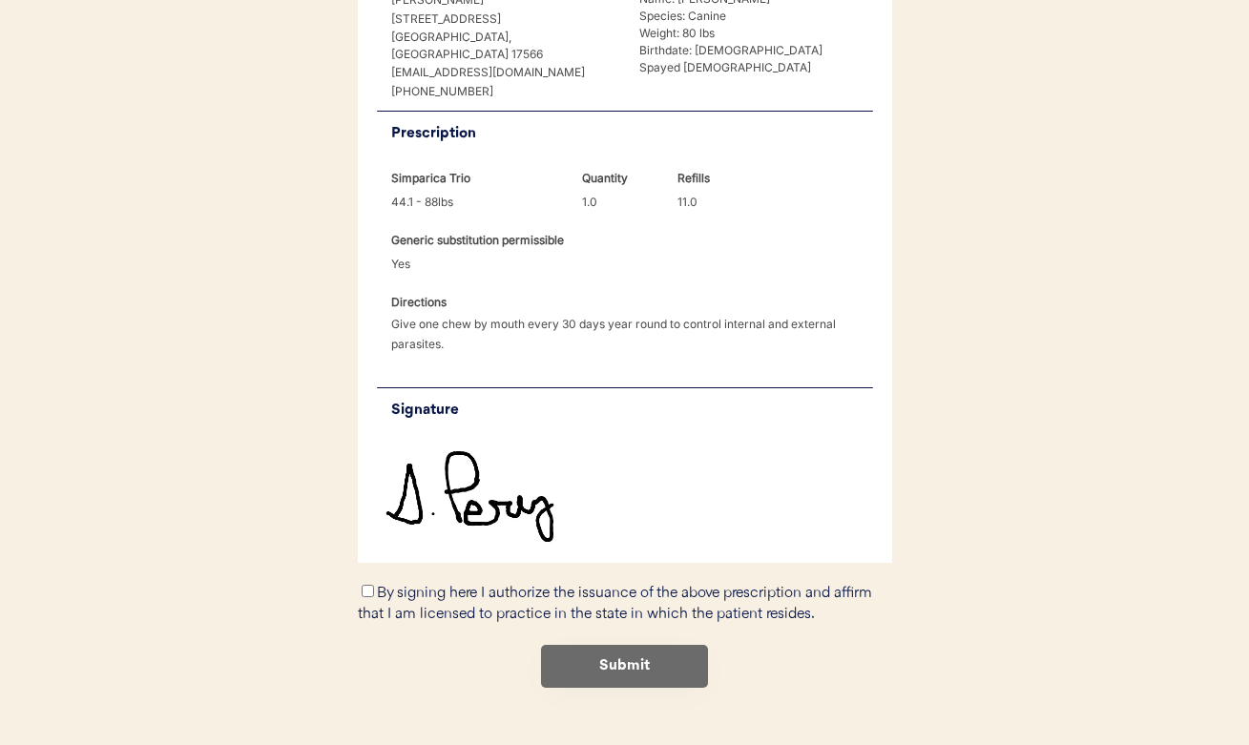
scroll to position [500, 0]
click at [396, 587] on label "By signing here I authorize the issuance of the above prescription and affirm t…" at bounding box center [615, 605] width 514 height 37
click at [374, 586] on input "By signing here I authorize the issuance of the above prescription and affirm t…" at bounding box center [368, 592] width 12 height 12
checkbox input "true"
click at [598, 646] on button "Submit" at bounding box center [624, 667] width 167 height 43
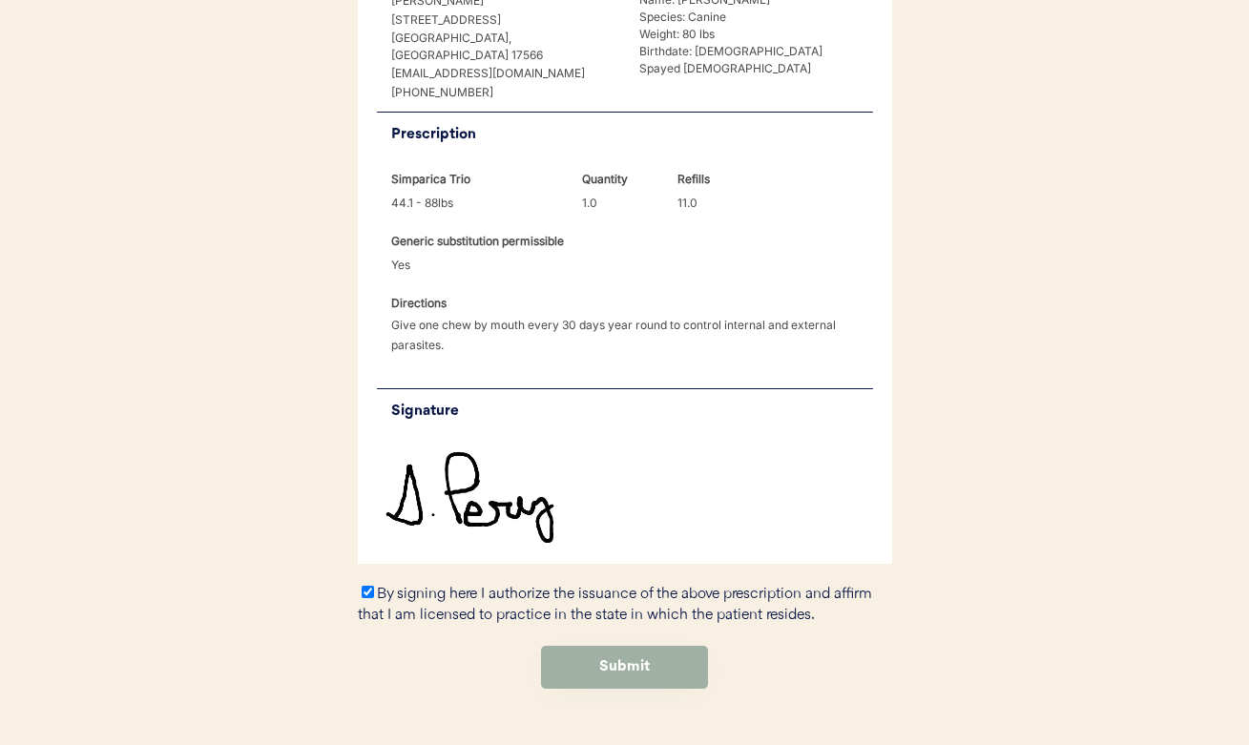
scroll to position [0, 0]
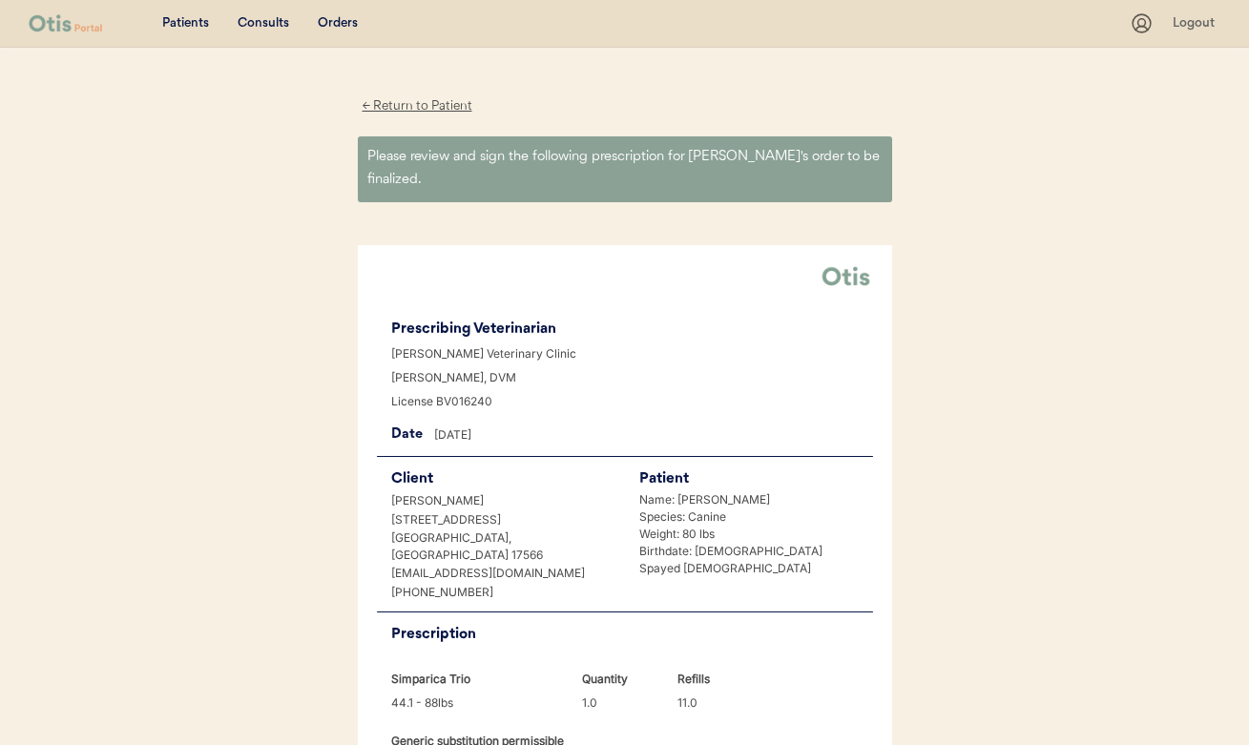
click at [425, 101] on div "← Return to Patient" at bounding box center [417, 106] width 119 height 22
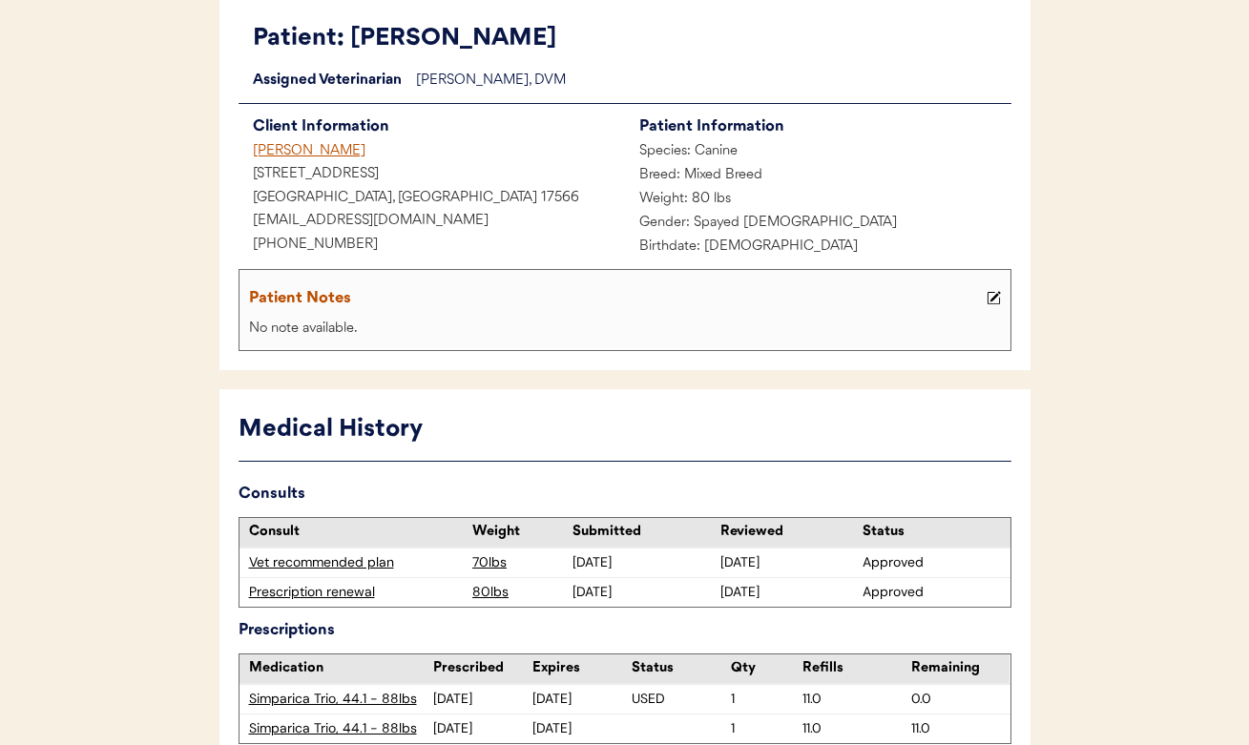
scroll to position [141, 0]
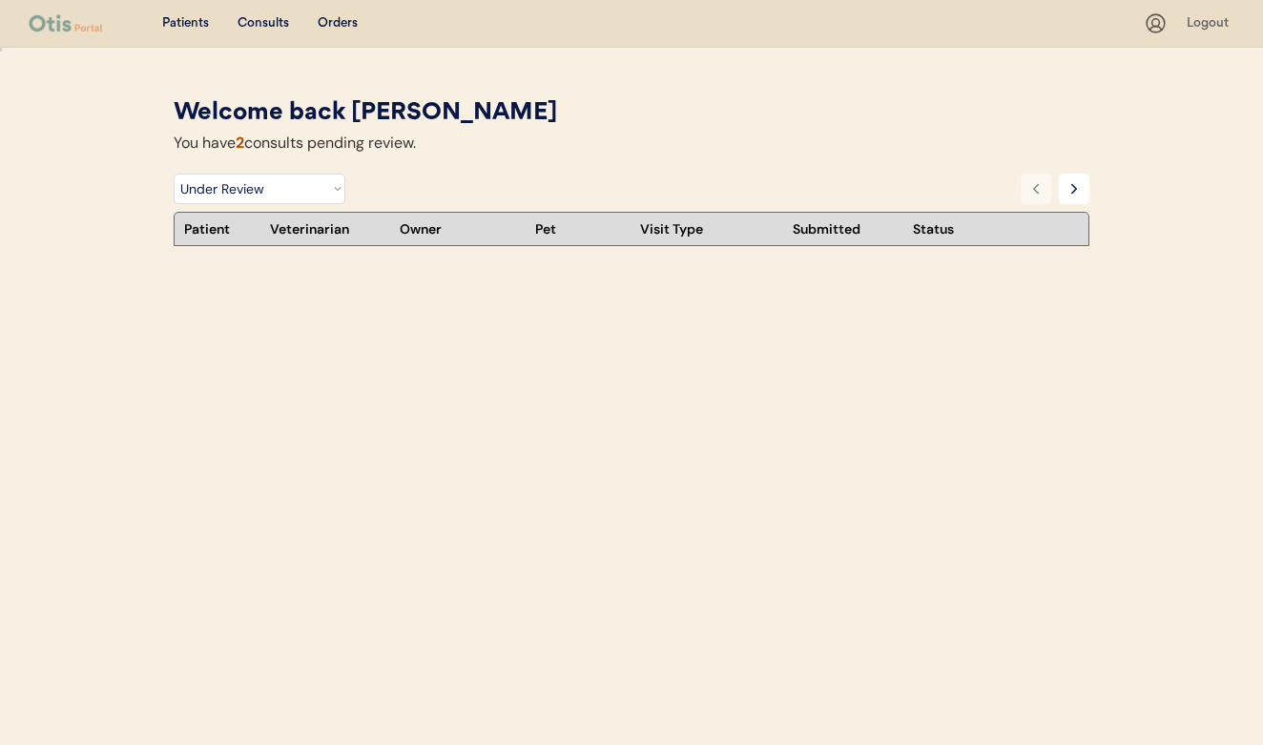
select select ""under_review""
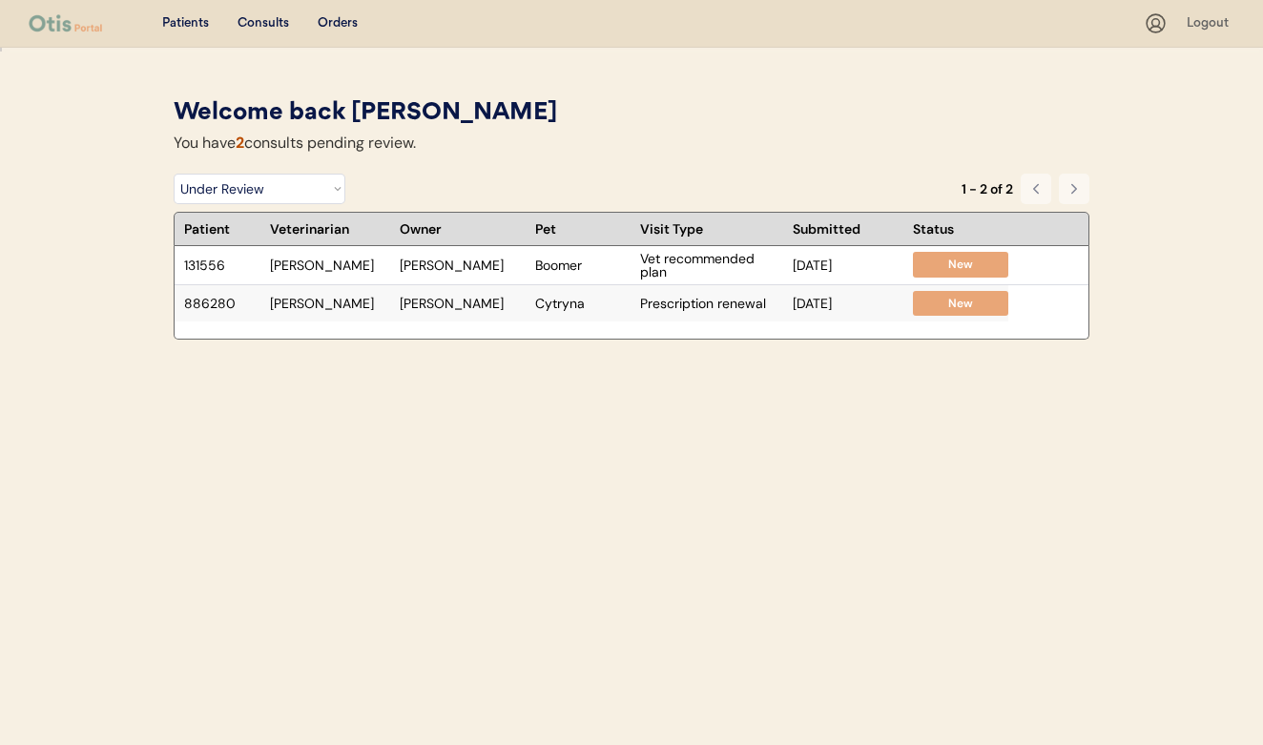
click at [929, 302] on div "New" at bounding box center [961, 304] width 76 height 16
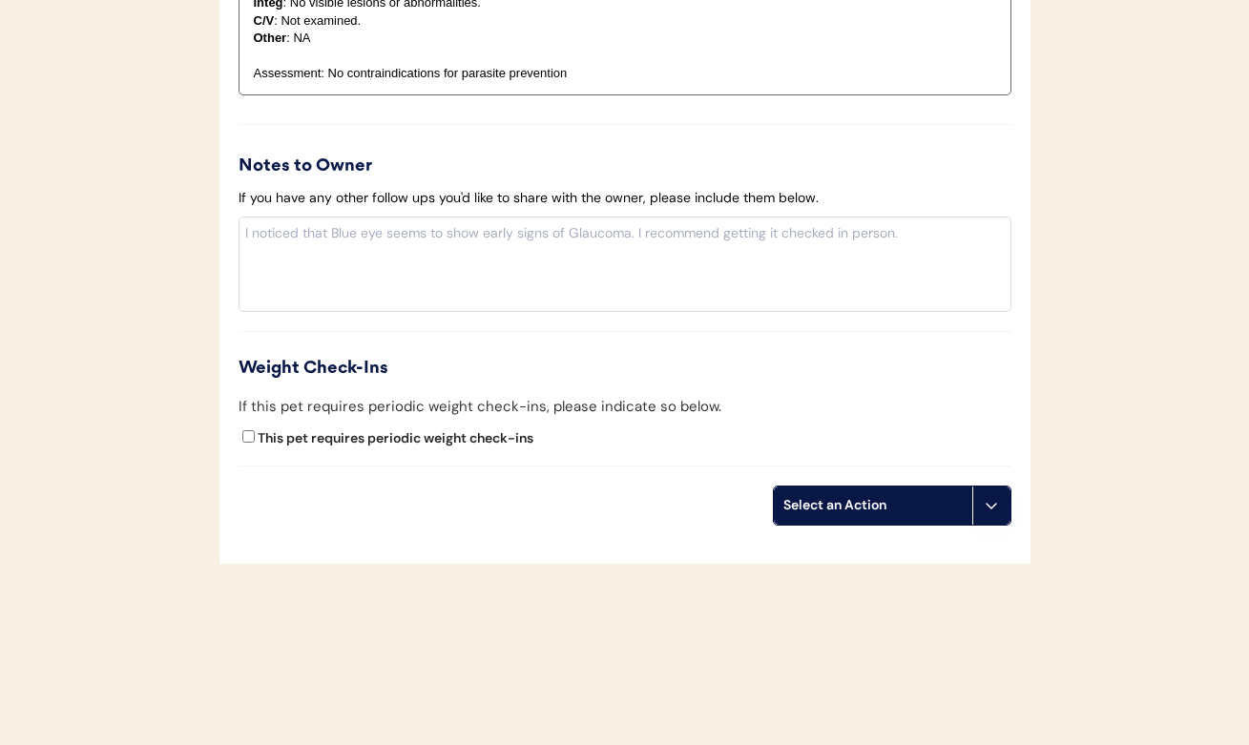
scroll to position [2101, 0]
click at [387, 430] on label "This pet requires periodic weight check-ins" at bounding box center [396, 438] width 276 height 17
click at [255, 431] on input "This pet requires periodic weight check-ins" at bounding box center [248, 437] width 12 height 12
checkbox input "true"
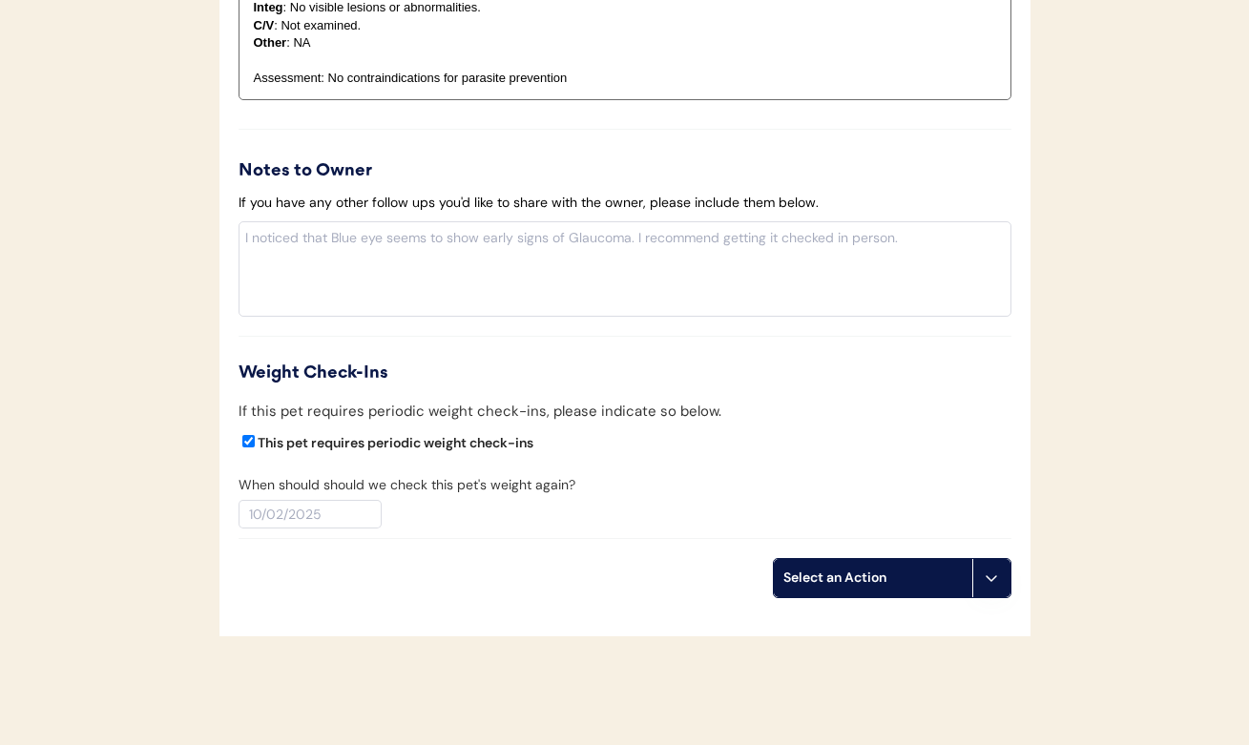
scroll to position [2136, 0]
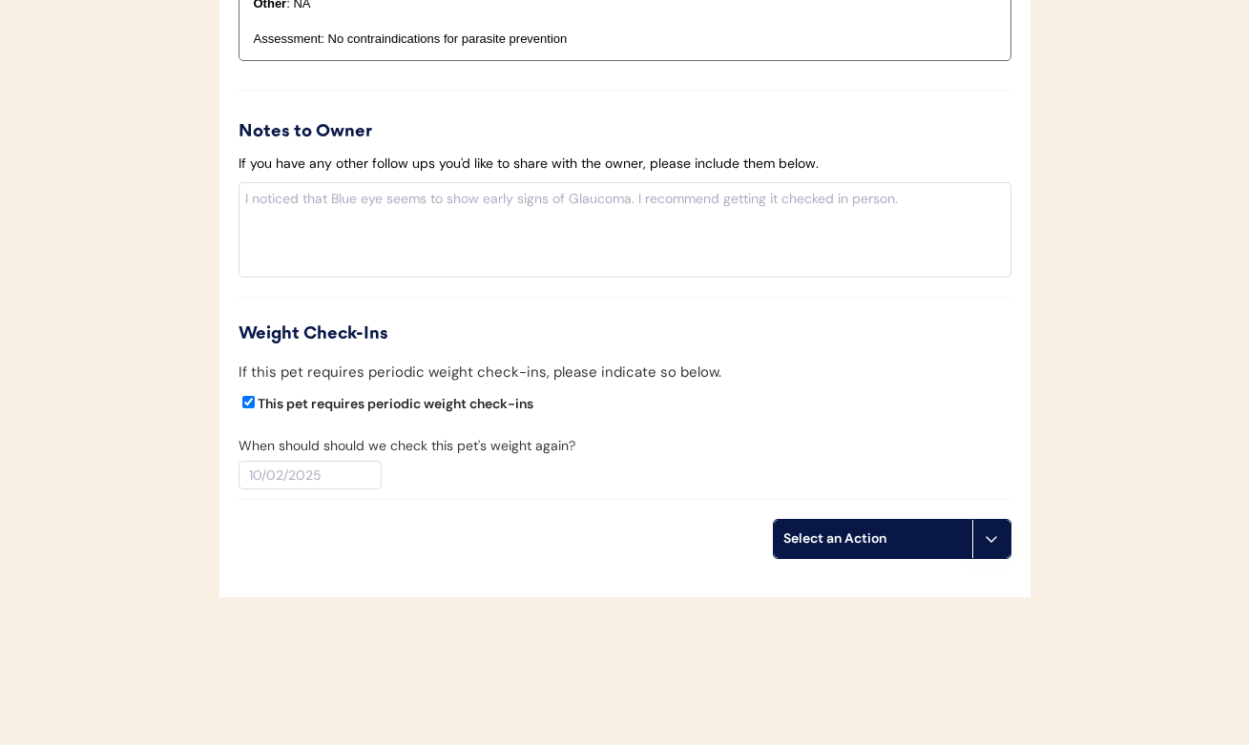
click at [986, 531] on icon at bounding box center [991, 538] width 15 height 15
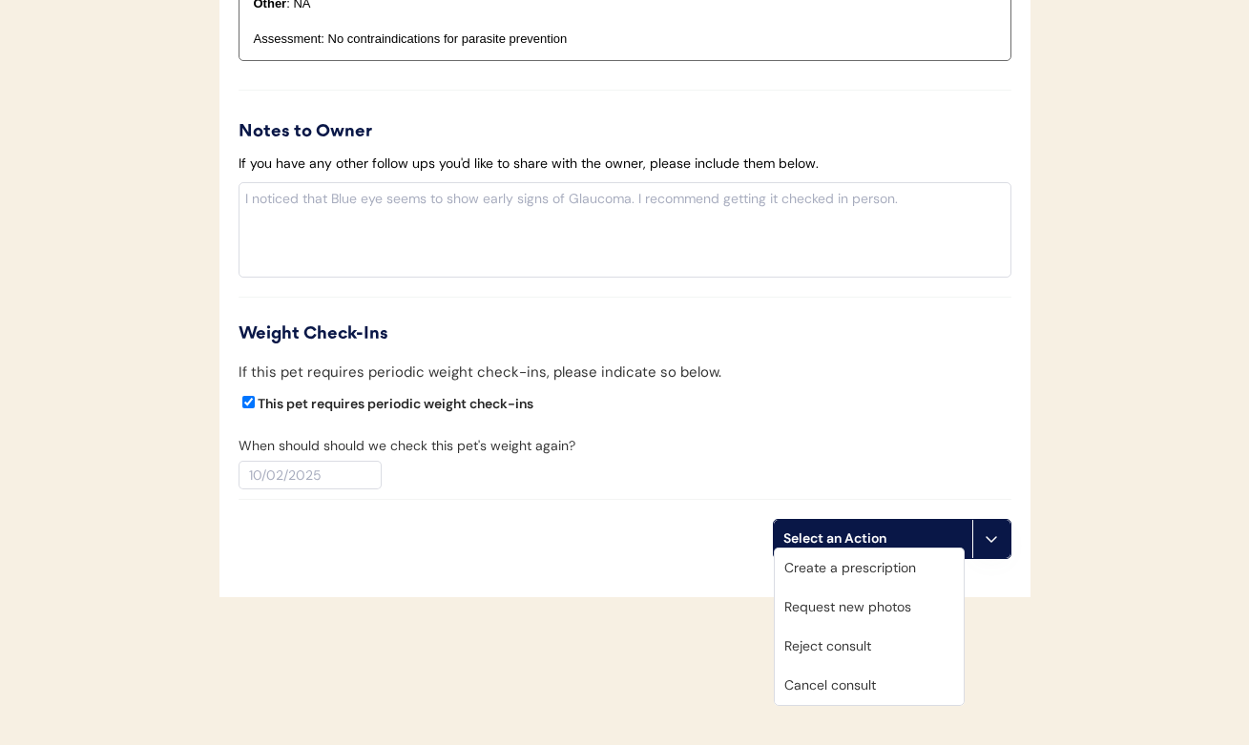
click at [864, 564] on div "Create a prescription" at bounding box center [869, 568] width 189 height 39
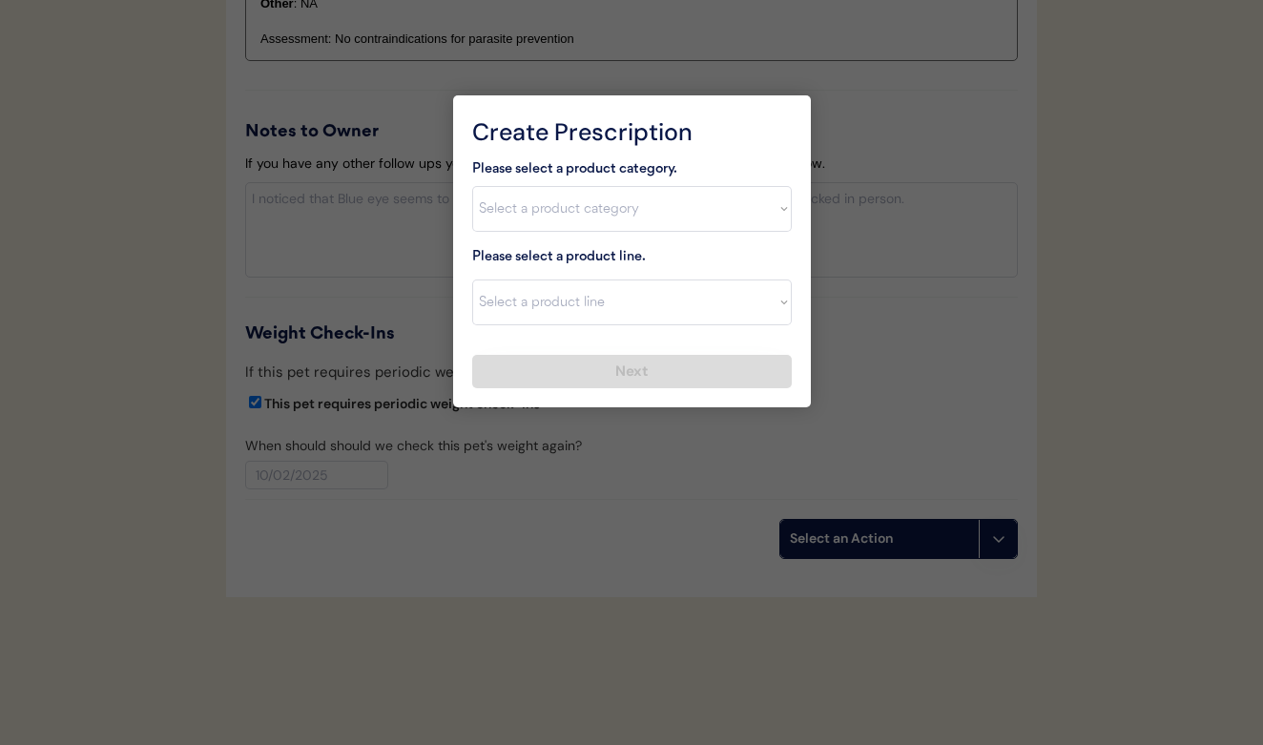
click at [654, 173] on div "Please select a product category." at bounding box center [632, 170] width 320 height 24
drag, startPoint x: 595, startPoint y: 315, endPoint x: 570, endPoint y: 200, distance: 117.4
click at [570, 200] on div "Please select a product category. Select a product category Allergies Antibioti…" at bounding box center [632, 273] width 320 height 231
select select ""combo_parasite_prevention""
select select ""PLACEHOLDER_1427118222253""
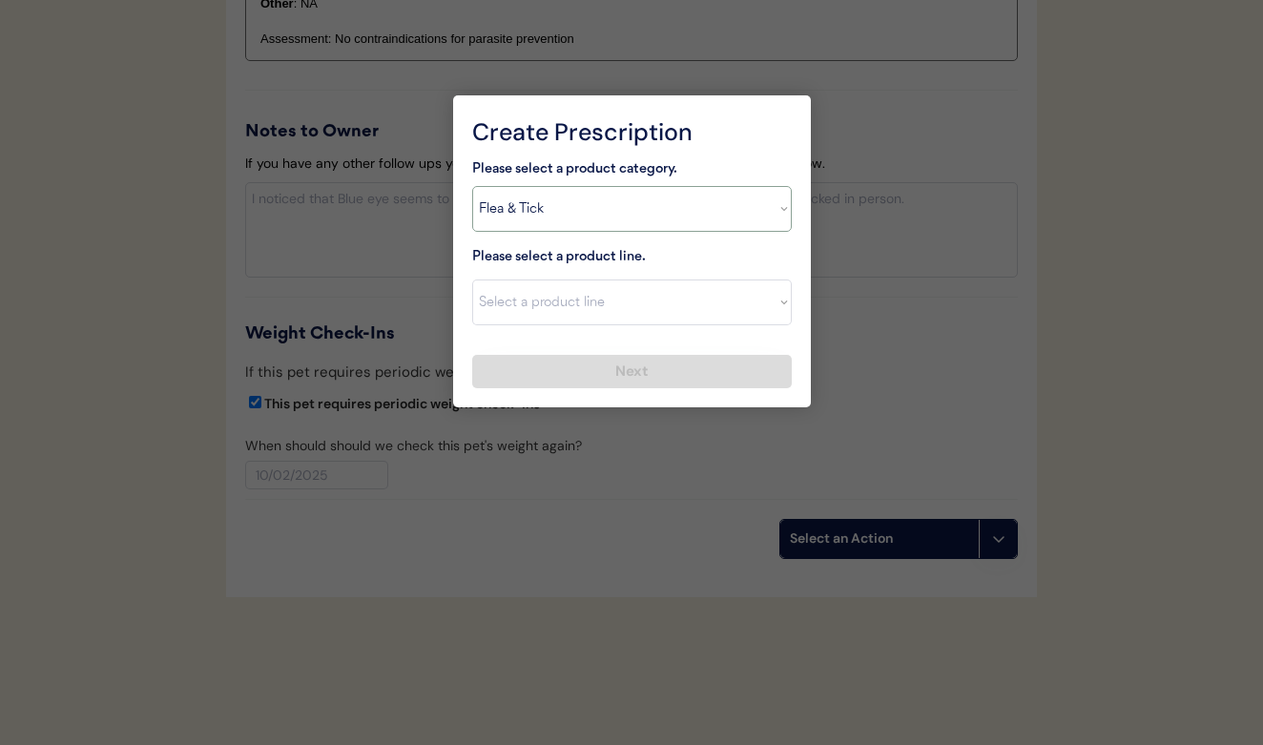
select select ""flea___tick""
select select ""NexGard""
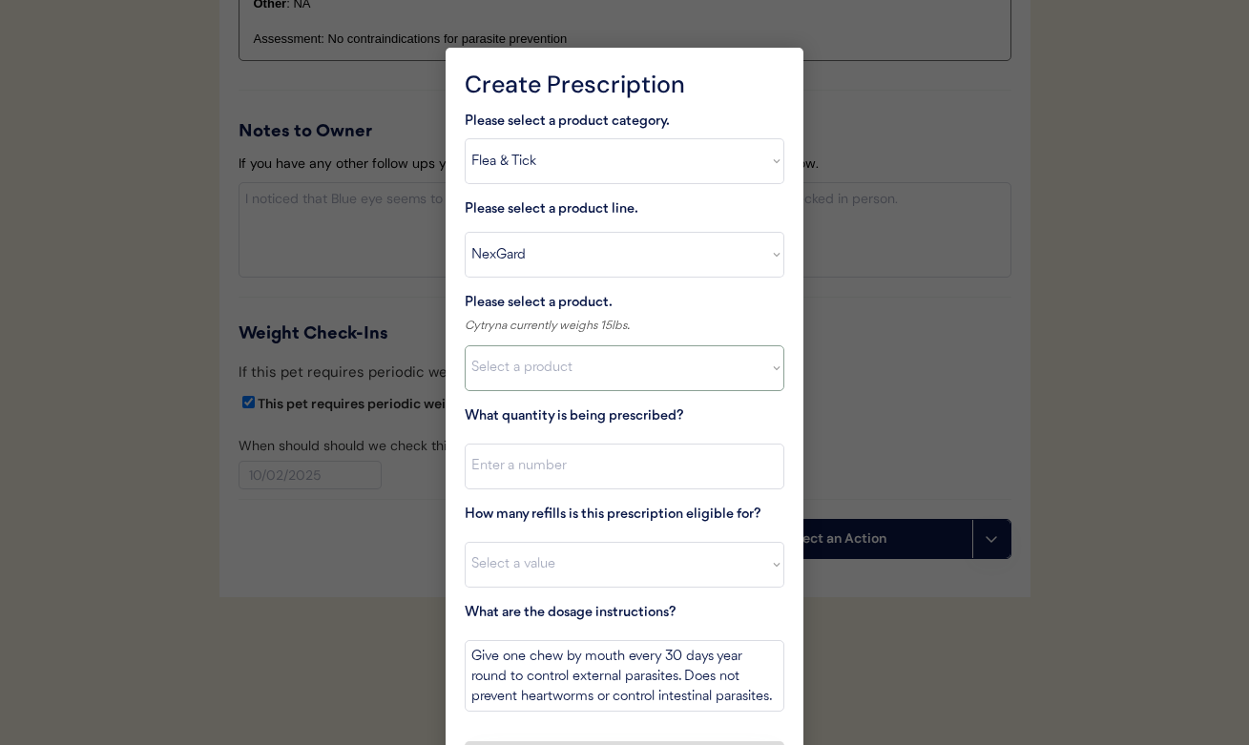
select select ""1348695171700984260__LOOKUP__1670802139216x645124073882102900""
click at [921, 391] on div at bounding box center [624, 372] width 1249 height 745
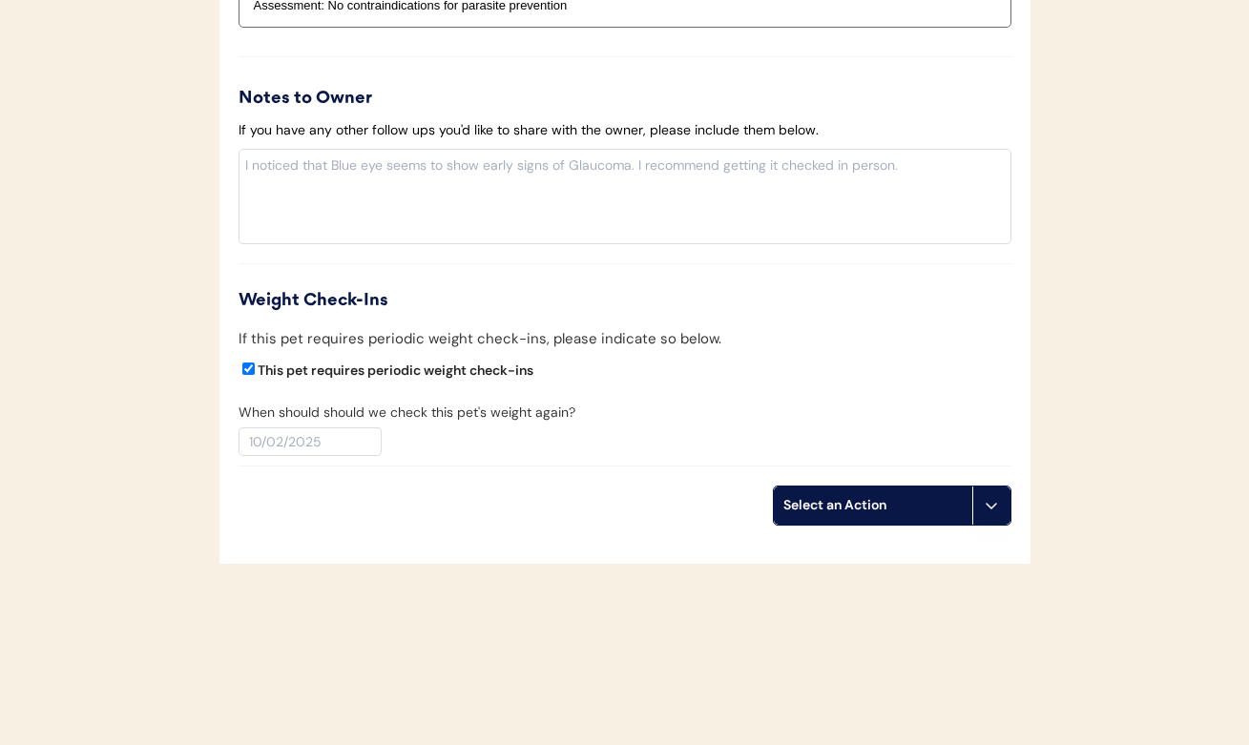
scroll to position [2169, 0]
click at [991, 488] on button at bounding box center [991, 507] width 38 height 38
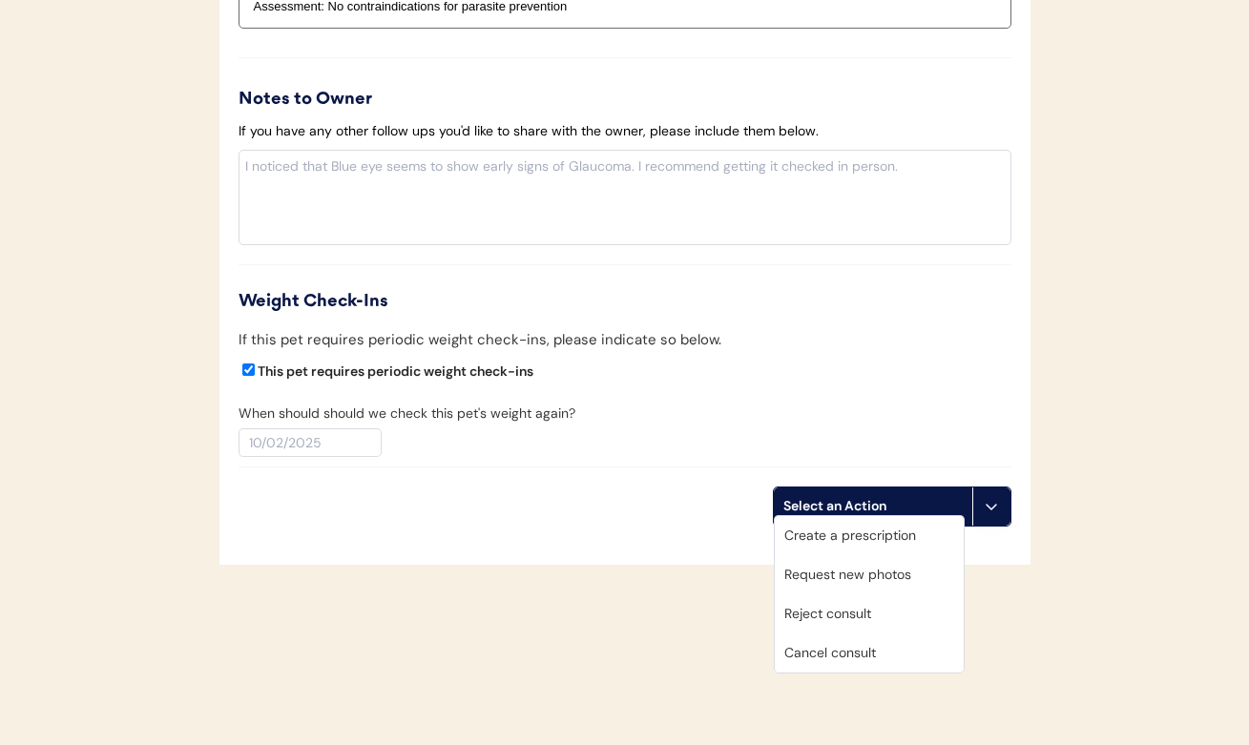
click at [773, 368] on div "This pet requires periodic weight check-ins" at bounding box center [625, 375] width 773 height 29
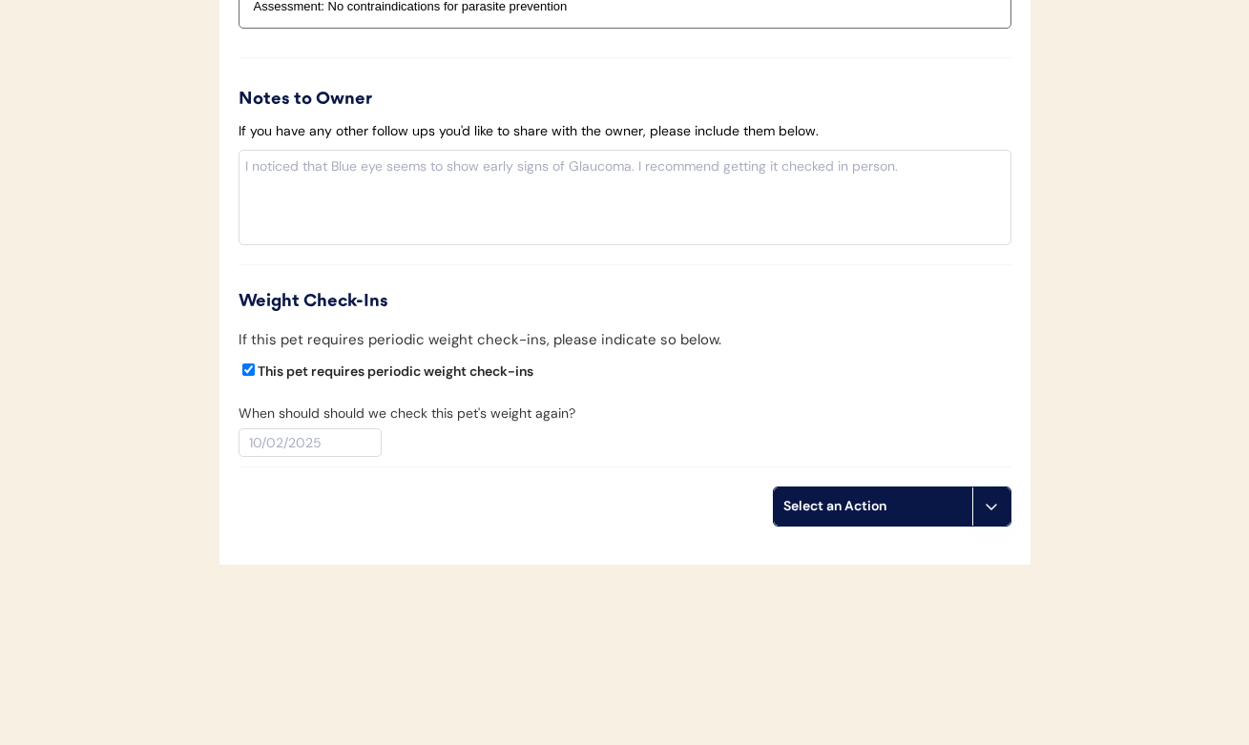
click at [823, 500] on div "Select an Action" at bounding box center [872, 506] width 179 height 19
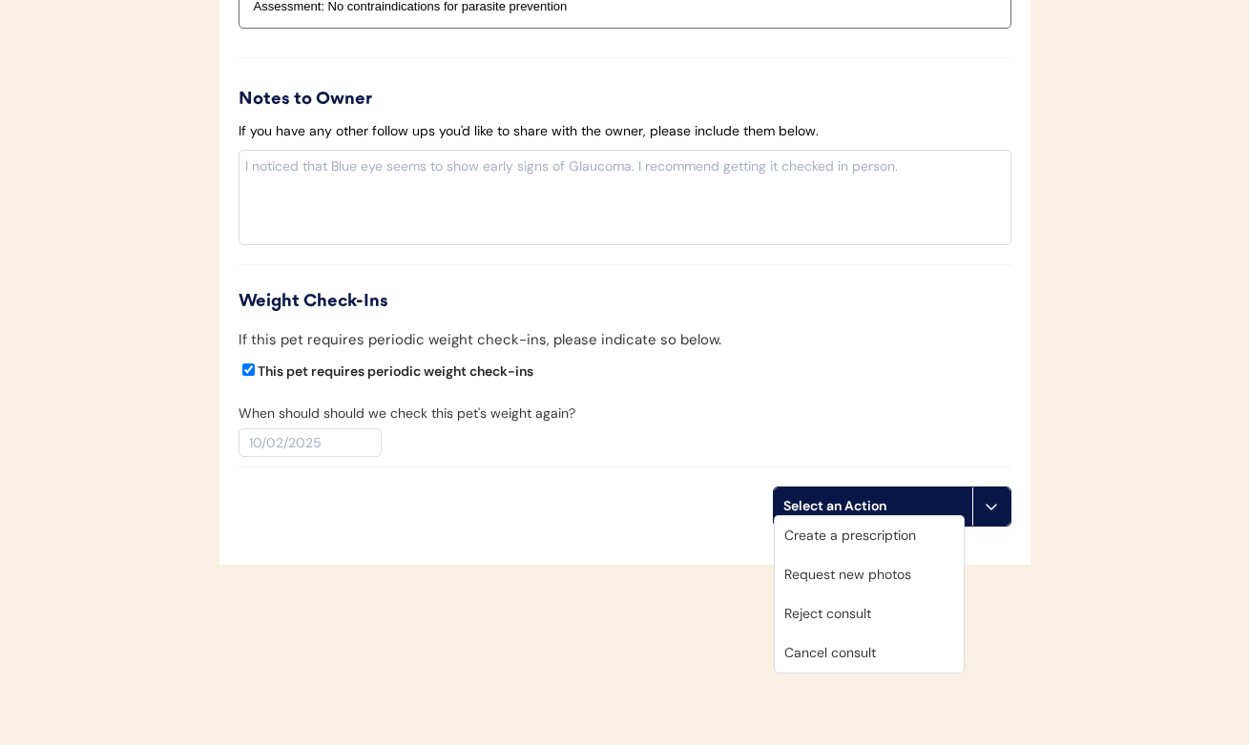
click at [823, 539] on div "Create a prescription" at bounding box center [869, 535] width 189 height 39
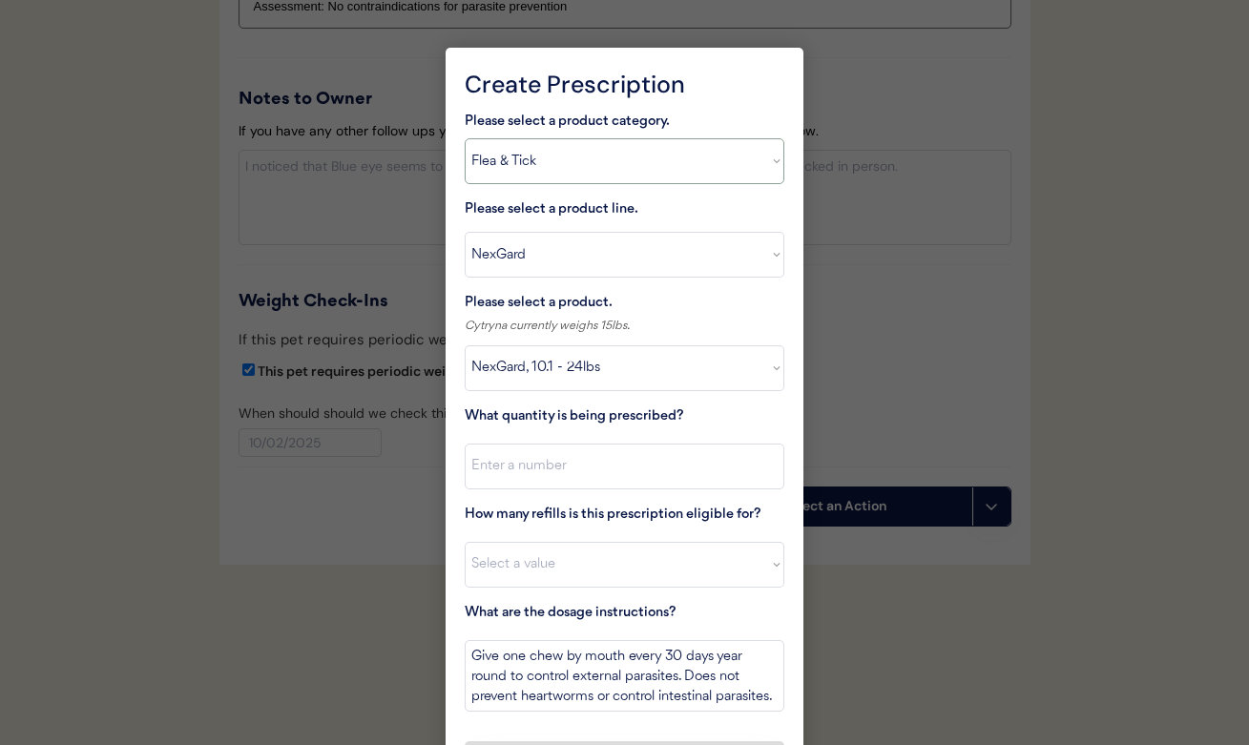
select select ""combo_parasite_prevention""
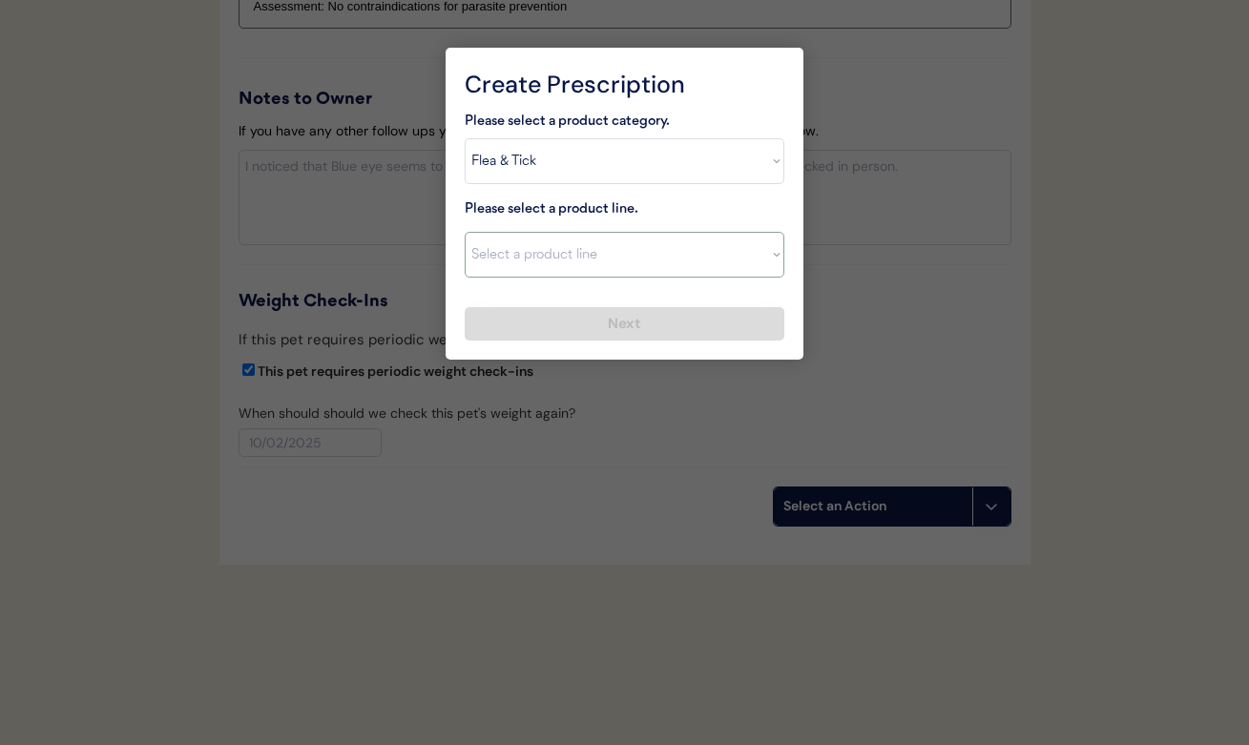
select select ""NexGard Plus""
type textarea "Give one chew by mouth every 30 days year round to control internal and externa…"
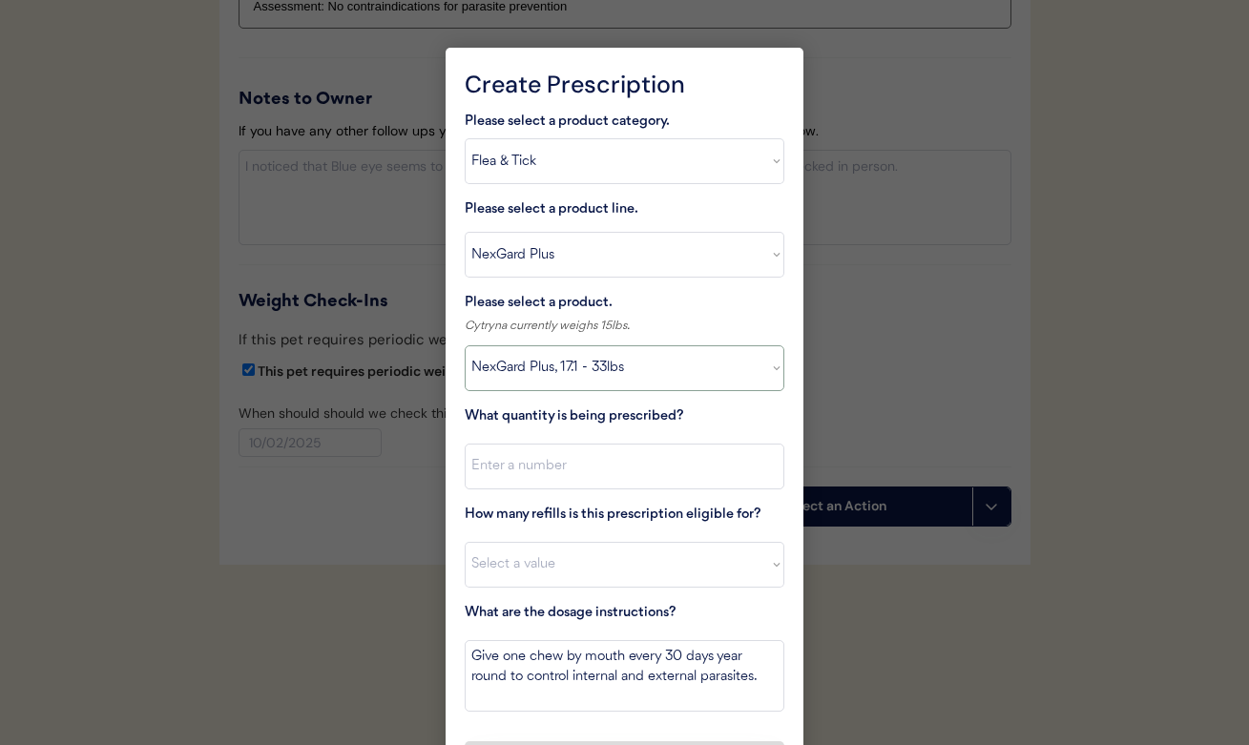
select select ""1348695171700984260__LOOKUP__1709676531321x567382470744496300""
click at [368, 237] on div at bounding box center [624, 372] width 1249 height 745
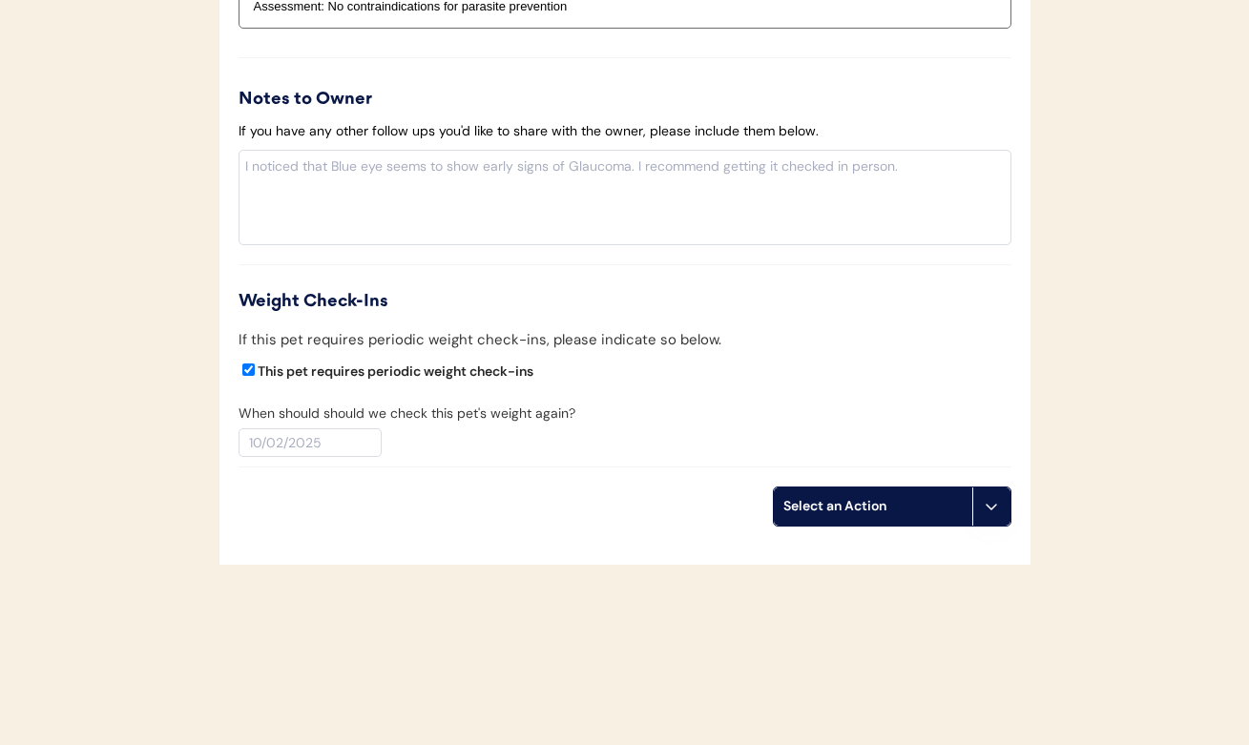
click at [807, 497] on div "Select an Action" at bounding box center [872, 506] width 179 height 19
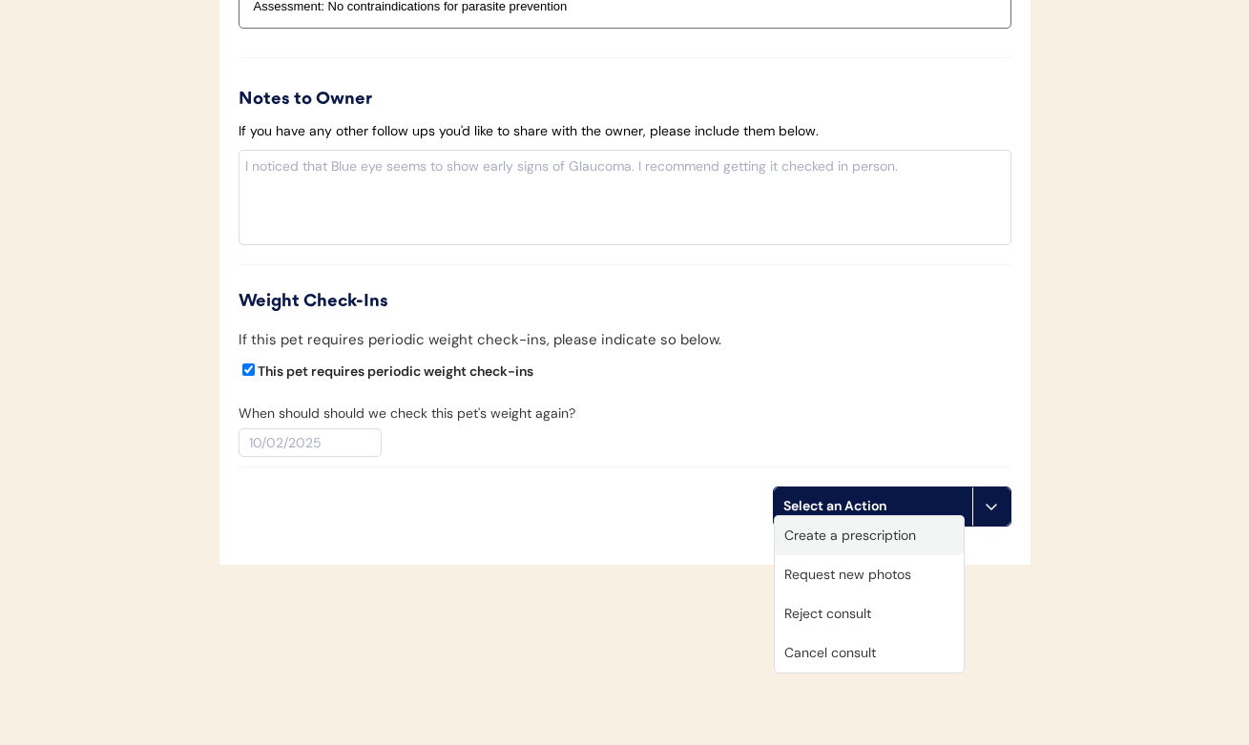
click at [826, 533] on div "Create a prescription" at bounding box center [869, 535] width 189 height 39
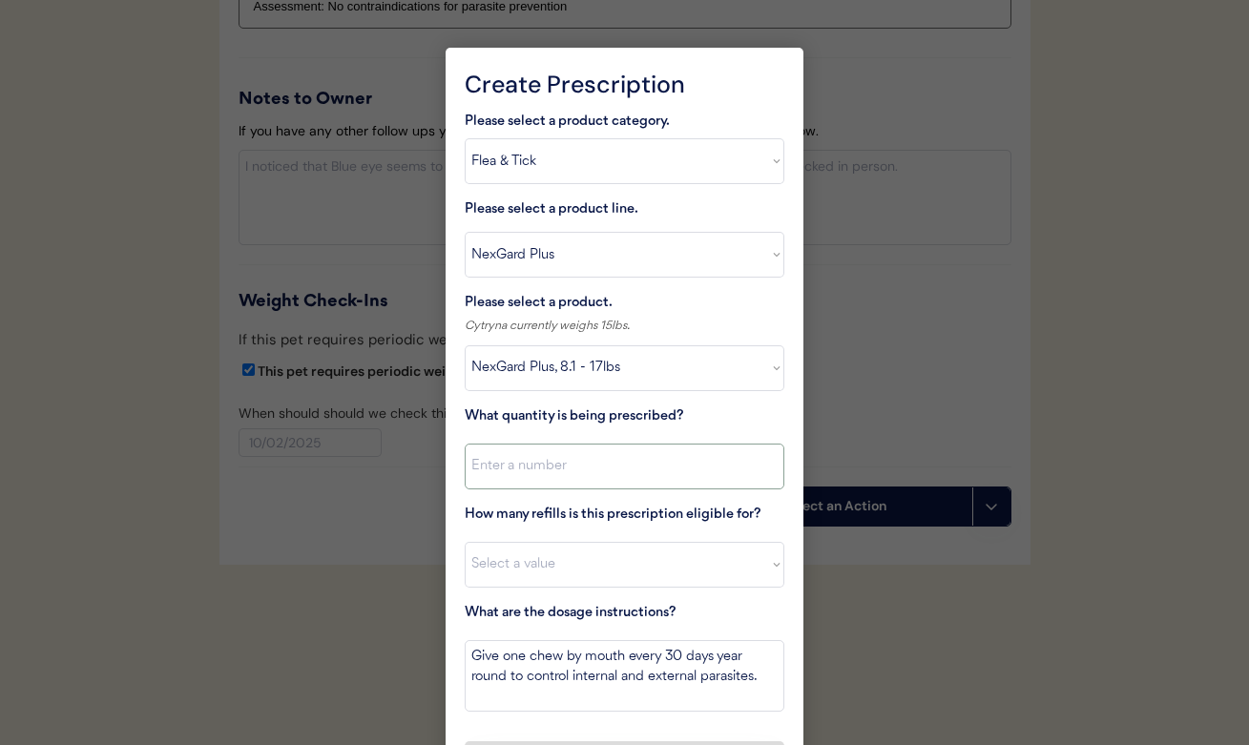
click at [582, 464] on input "input" at bounding box center [625, 467] width 320 height 46
type input "1"
select select "1"
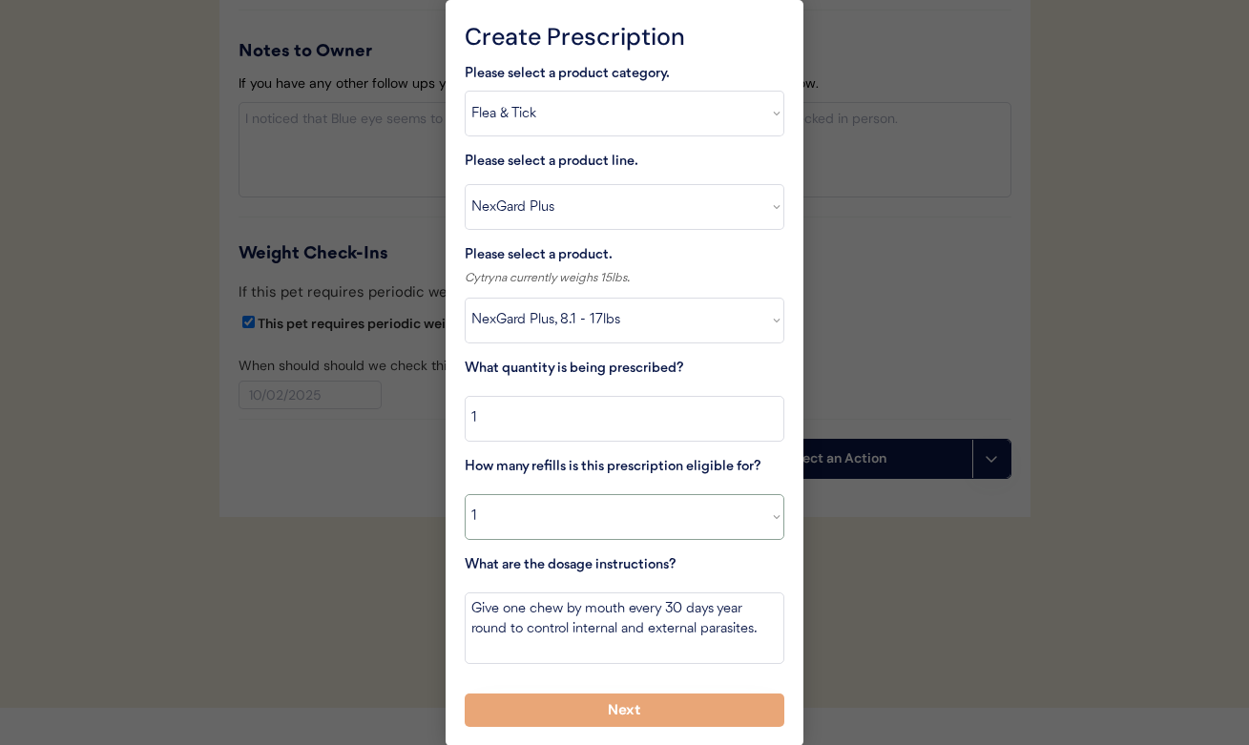
scroll to position [2215, 0]
click at [386, 364] on div at bounding box center [624, 372] width 1249 height 745
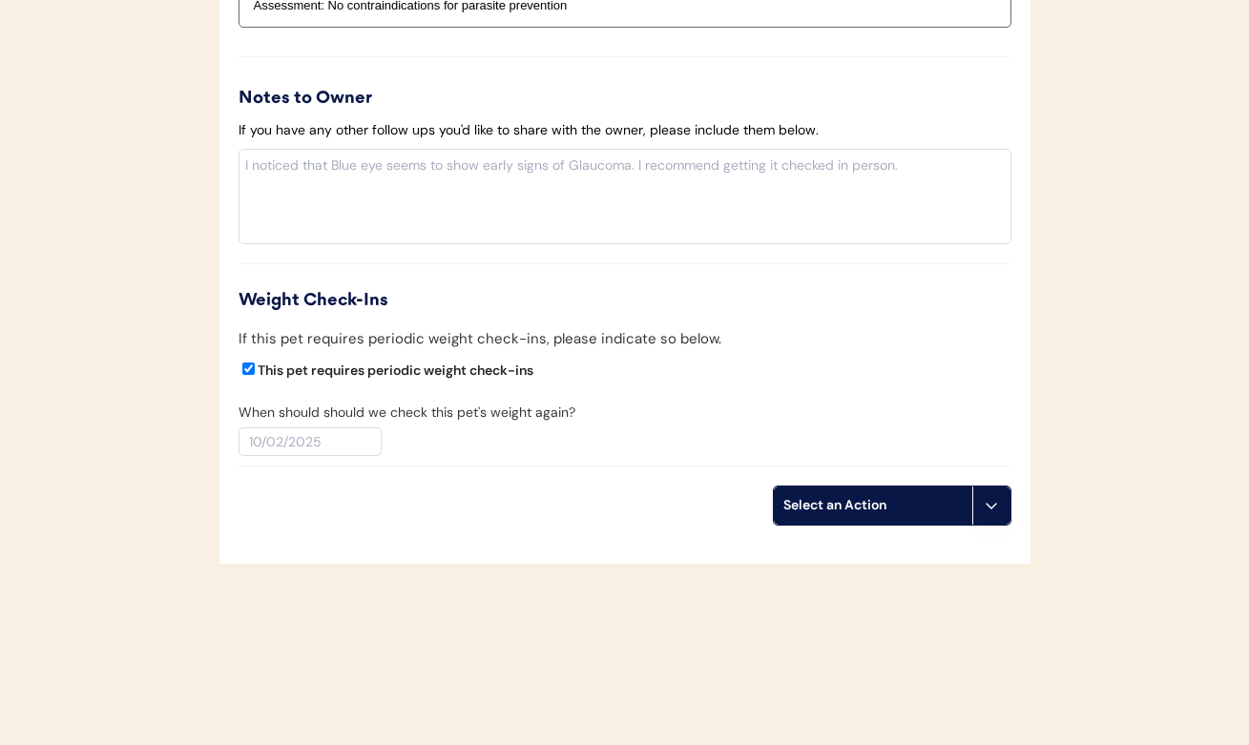
scroll to position [2169, 0]
click at [808, 497] on div "Select an Action" at bounding box center [872, 506] width 179 height 19
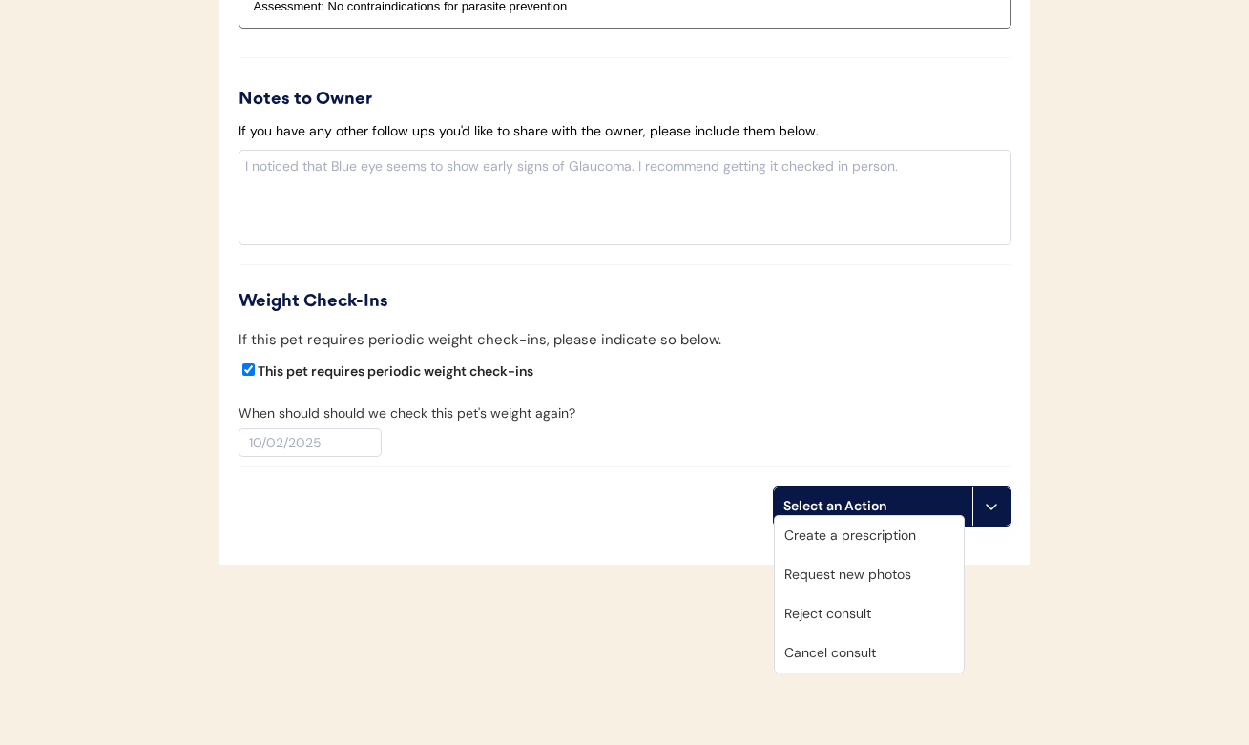
click at [812, 524] on div "Create a prescription" at bounding box center [869, 535] width 189 height 39
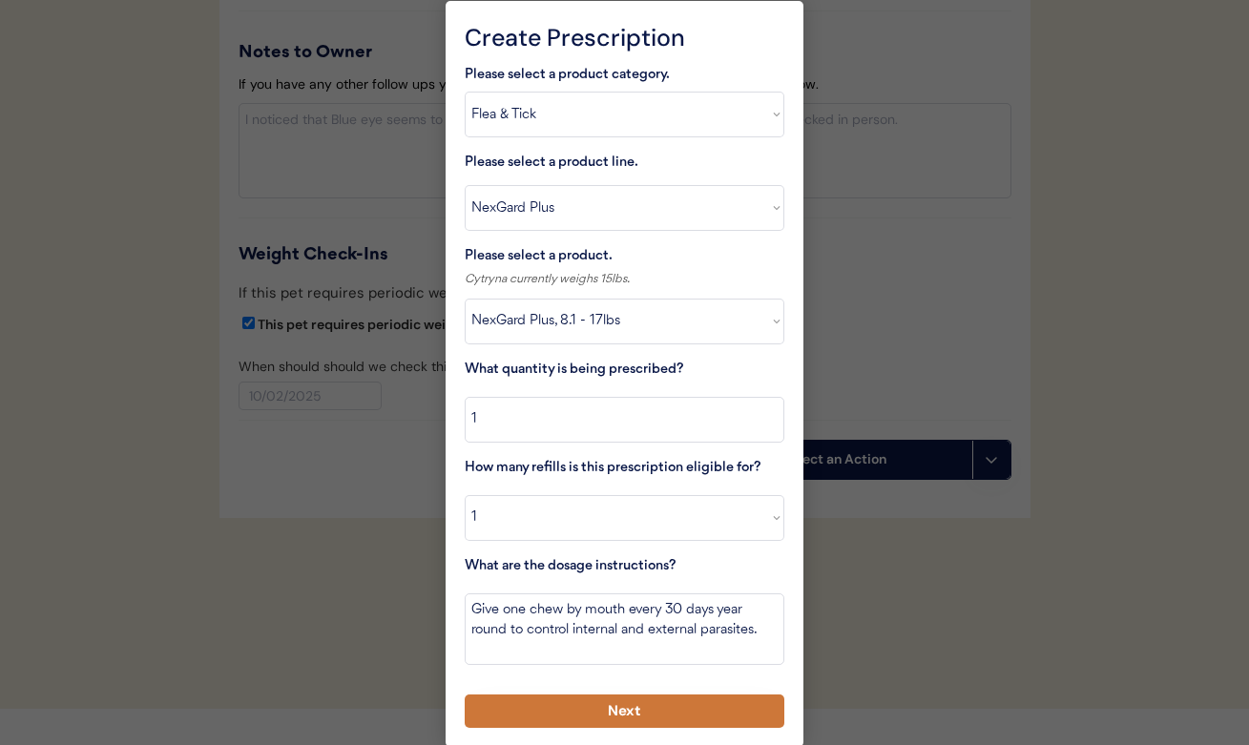
click at [615, 707] on button "Next" at bounding box center [625, 711] width 320 height 33
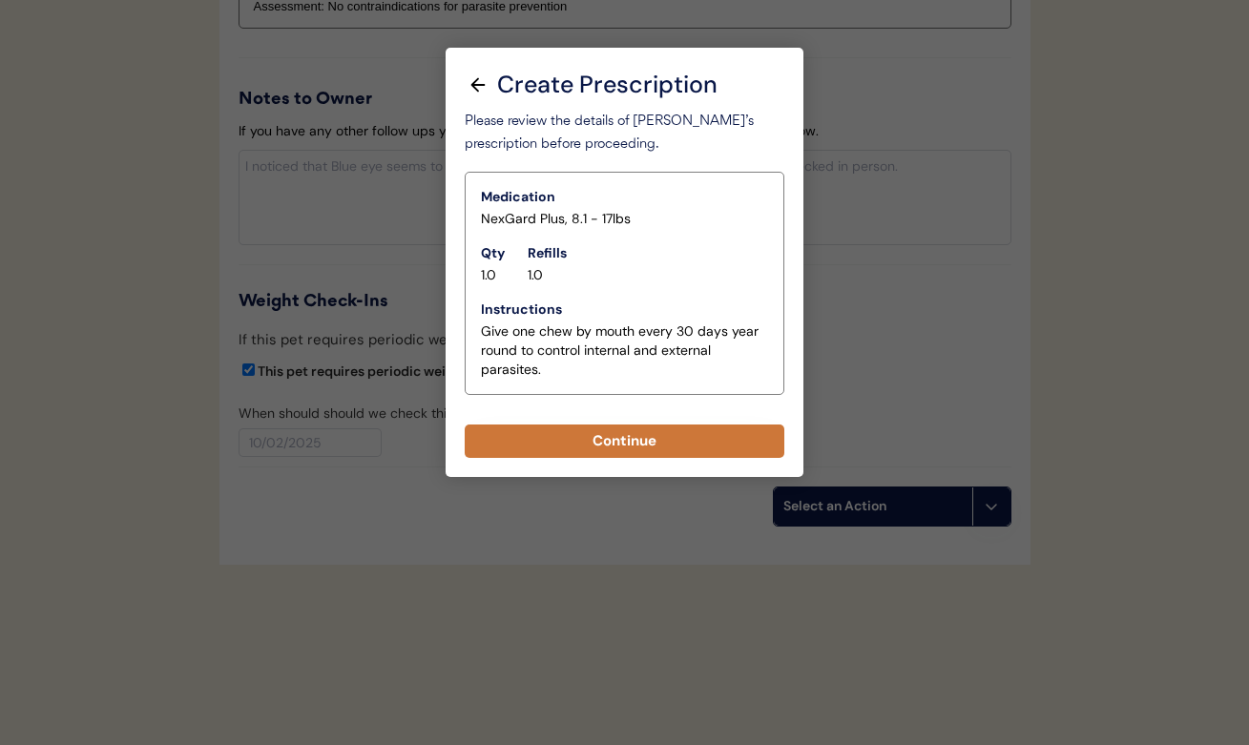
click at [609, 441] on button "Continue" at bounding box center [625, 441] width 320 height 33
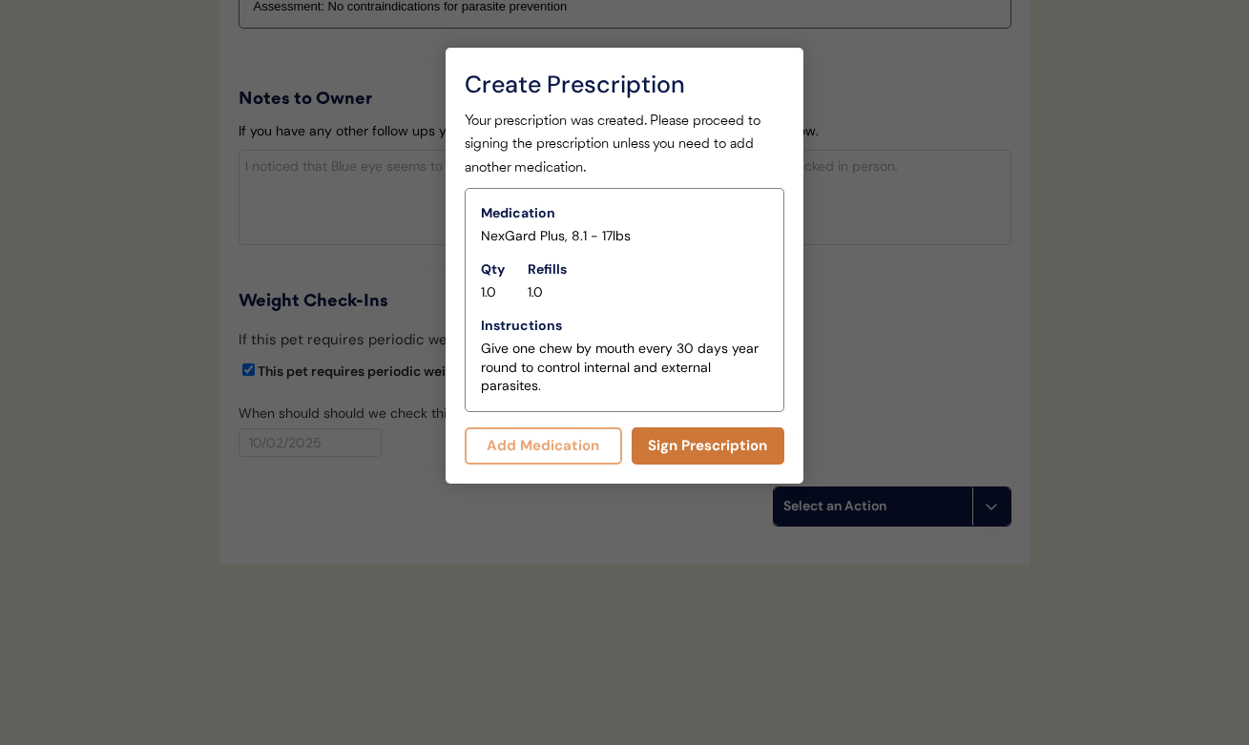
click at [651, 444] on button "Sign Prescription" at bounding box center [709, 445] width 154 height 37
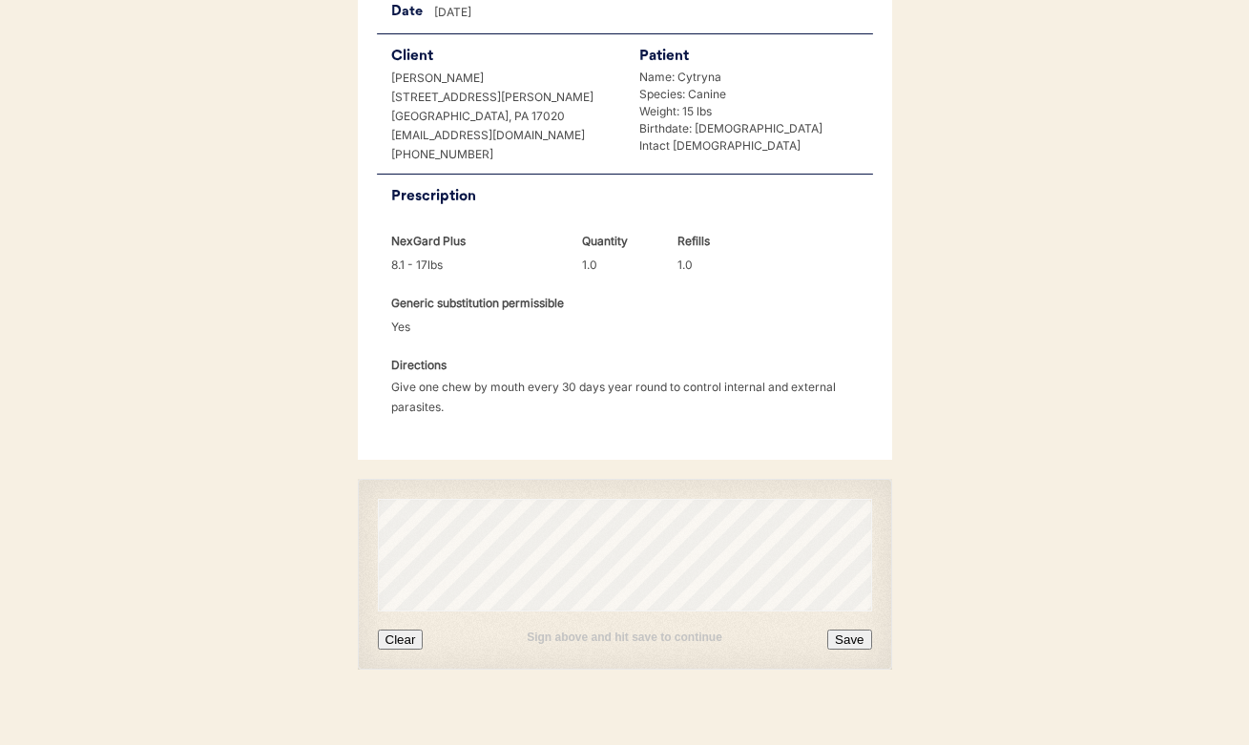
scroll to position [421, 0]
click at [404, 632] on button "Clear" at bounding box center [401, 642] width 46 height 20
click at [844, 632] on button "Save" at bounding box center [849, 642] width 44 height 20
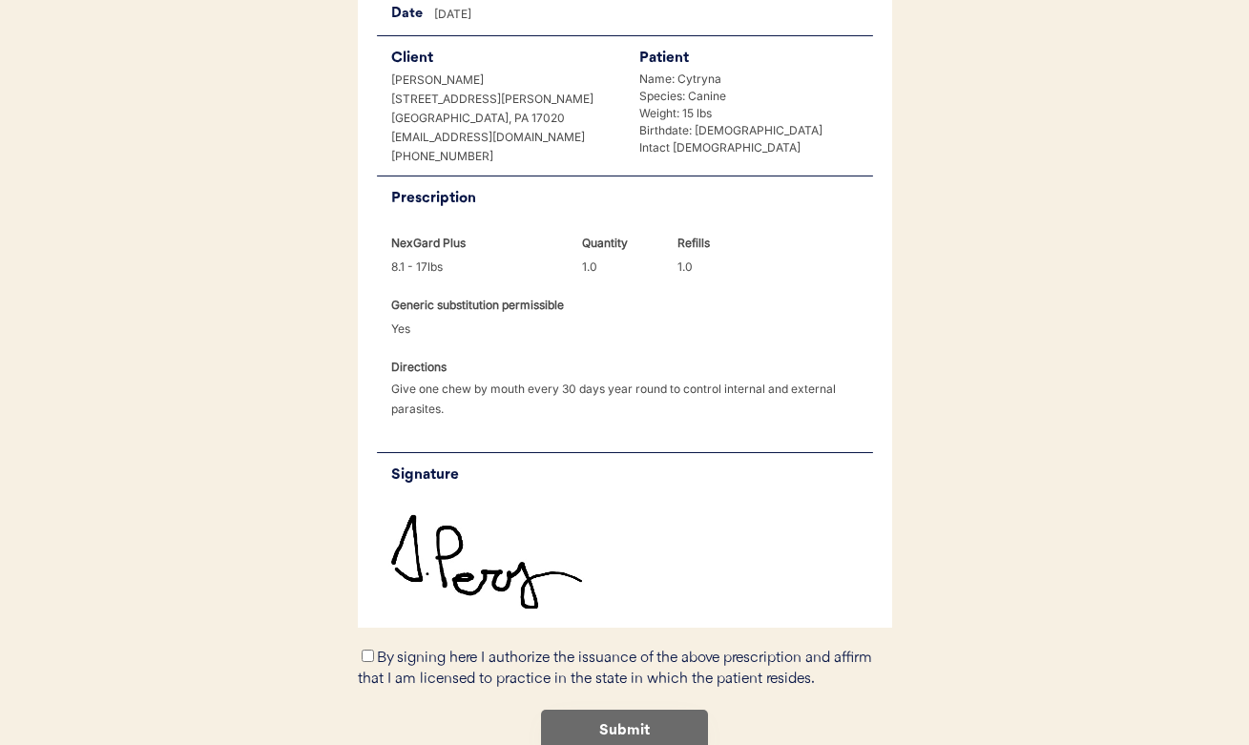
click at [366, 650] on input "By signing here I authorize the issuance of the above prescription and affirm t…" at bounding box center [368, 656] width 12 height 12
checkbox input "true"
click at [599, 710] on button "Submit" at bounding box center [624, 731] width 167 height 43
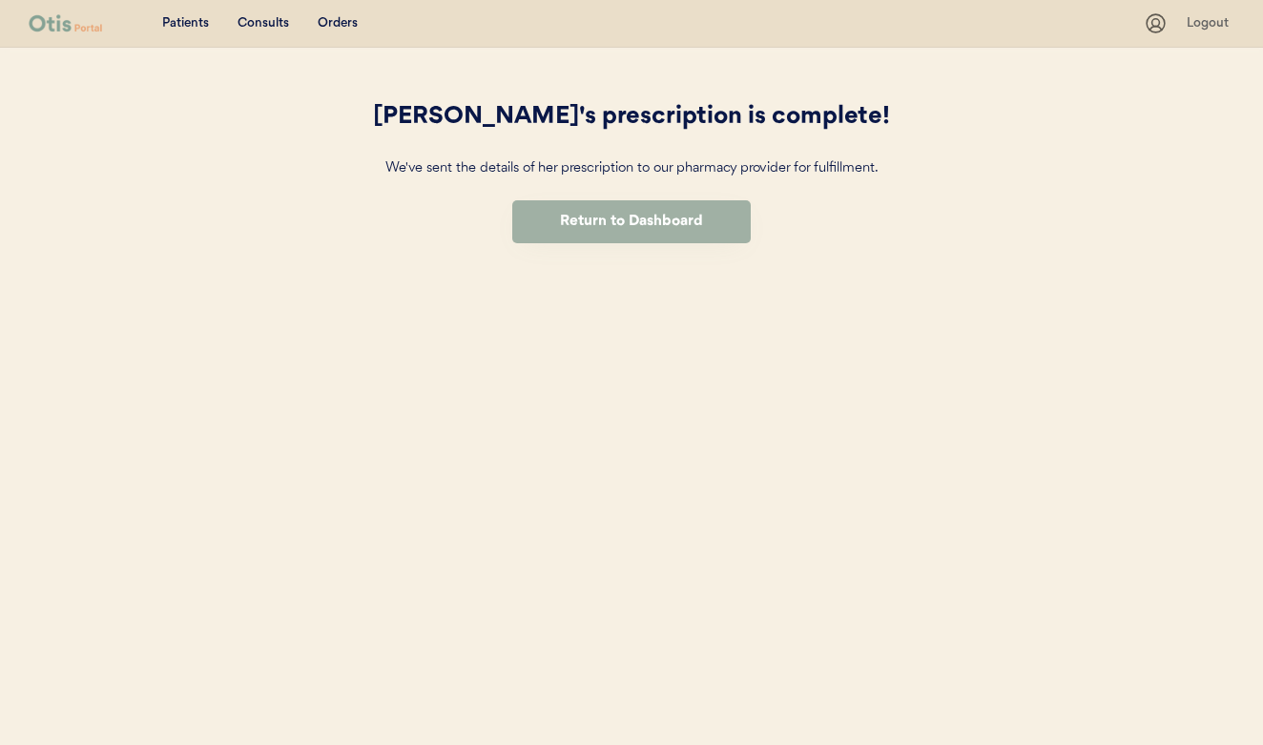
click at [703, 230] on button "Return to Dashboard" at bounding box center [631, 221] width 239 height 43
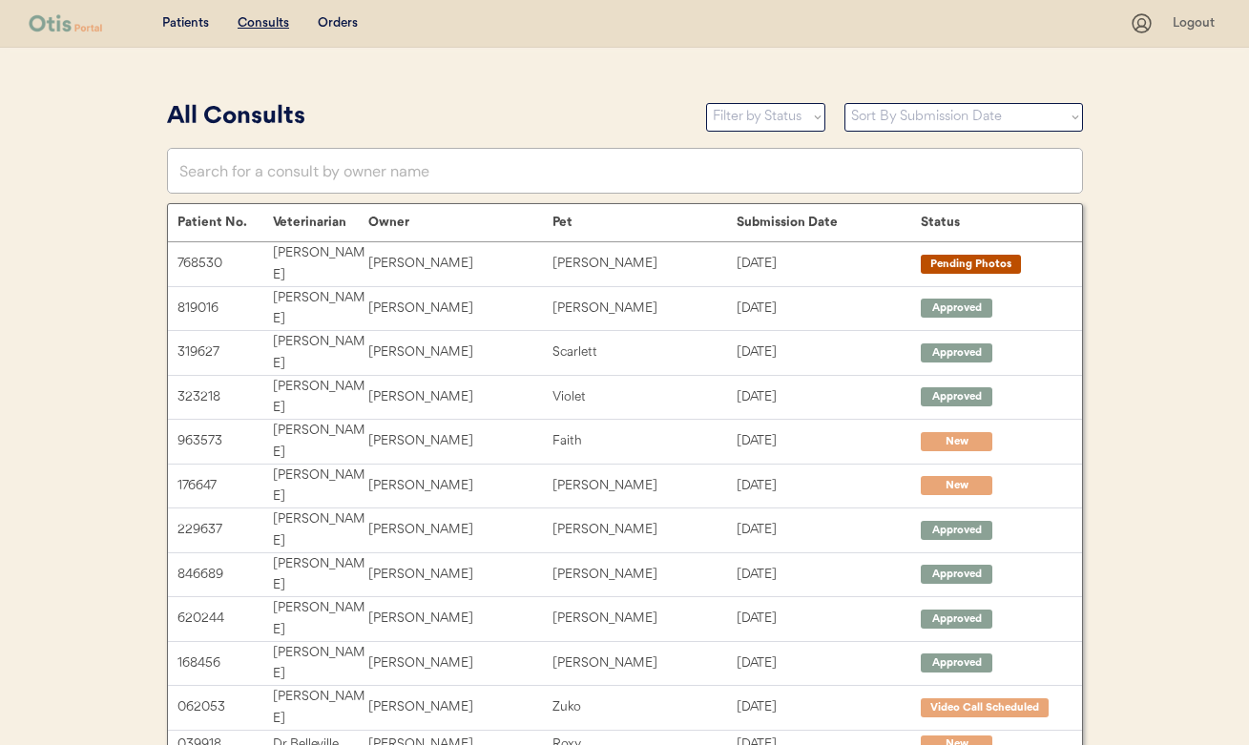
click at [262, 23] on u "Consults" at bounding box center [264, 22] width 52 height 13
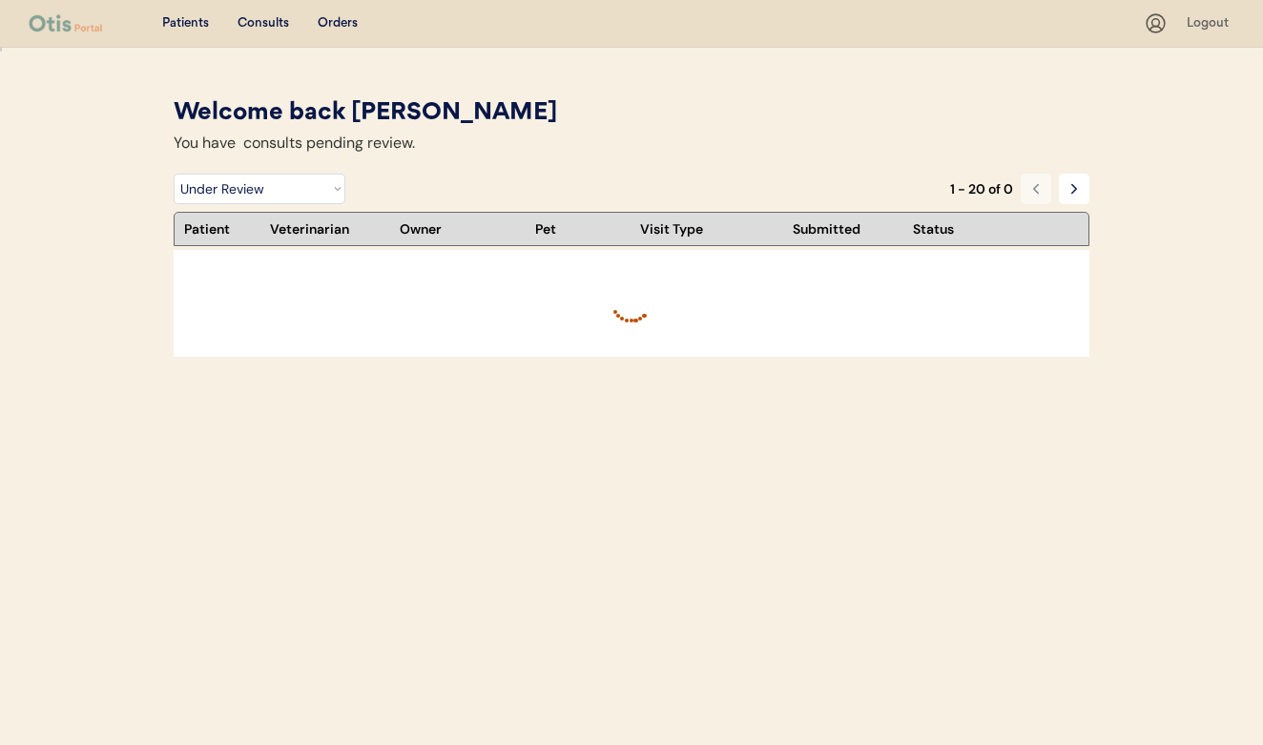
select select ""under_review""
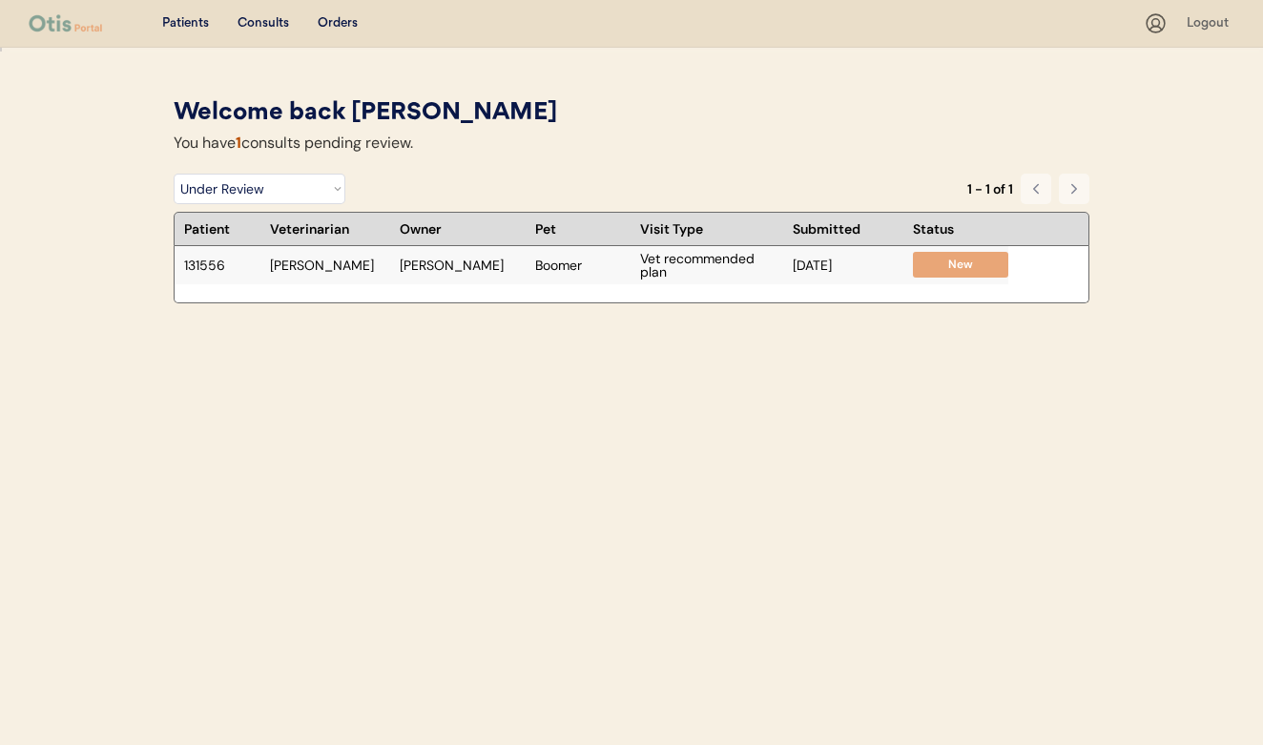
click at [826, 267] on div "[DATE]" at bounding box center [848, 265] width 111 height 13
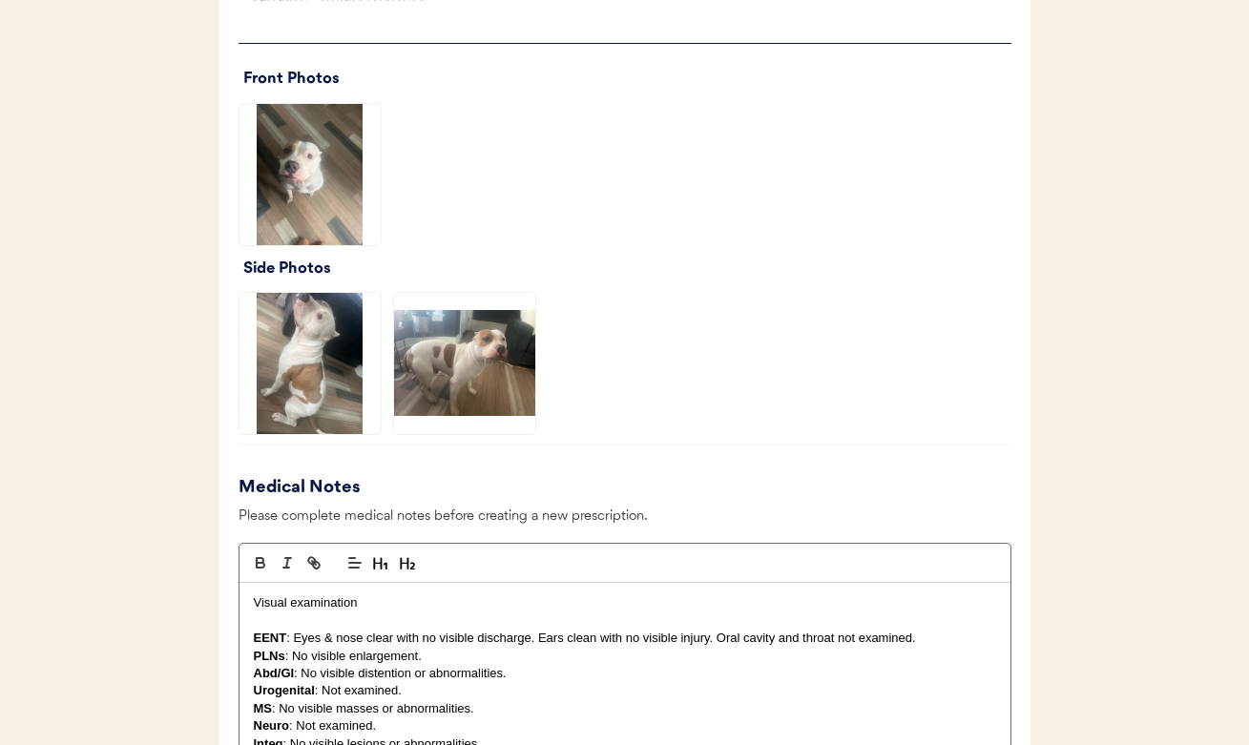
scroll to position [1783, 0]
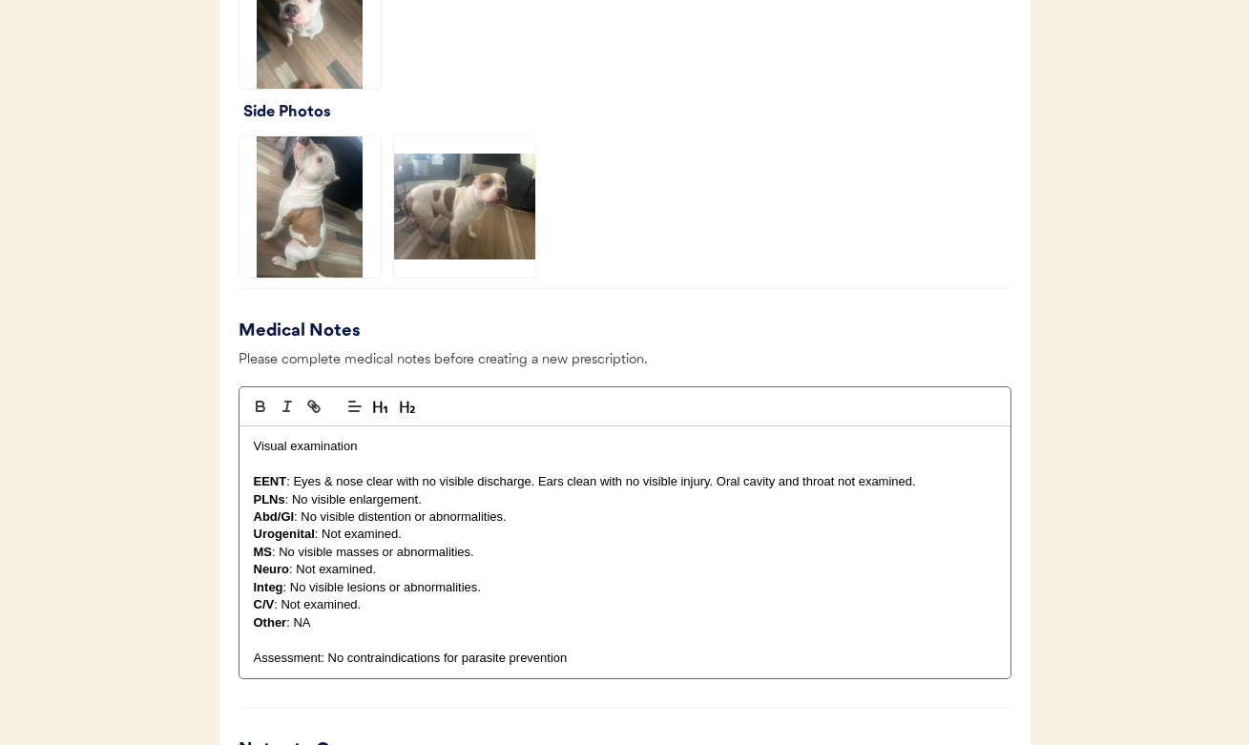
click at [526, 473] on p "EENT : Eyes & nose clear with no visible discharge. Ears clean with no visible …" at bounding box center [625, 481] width 742 height 17
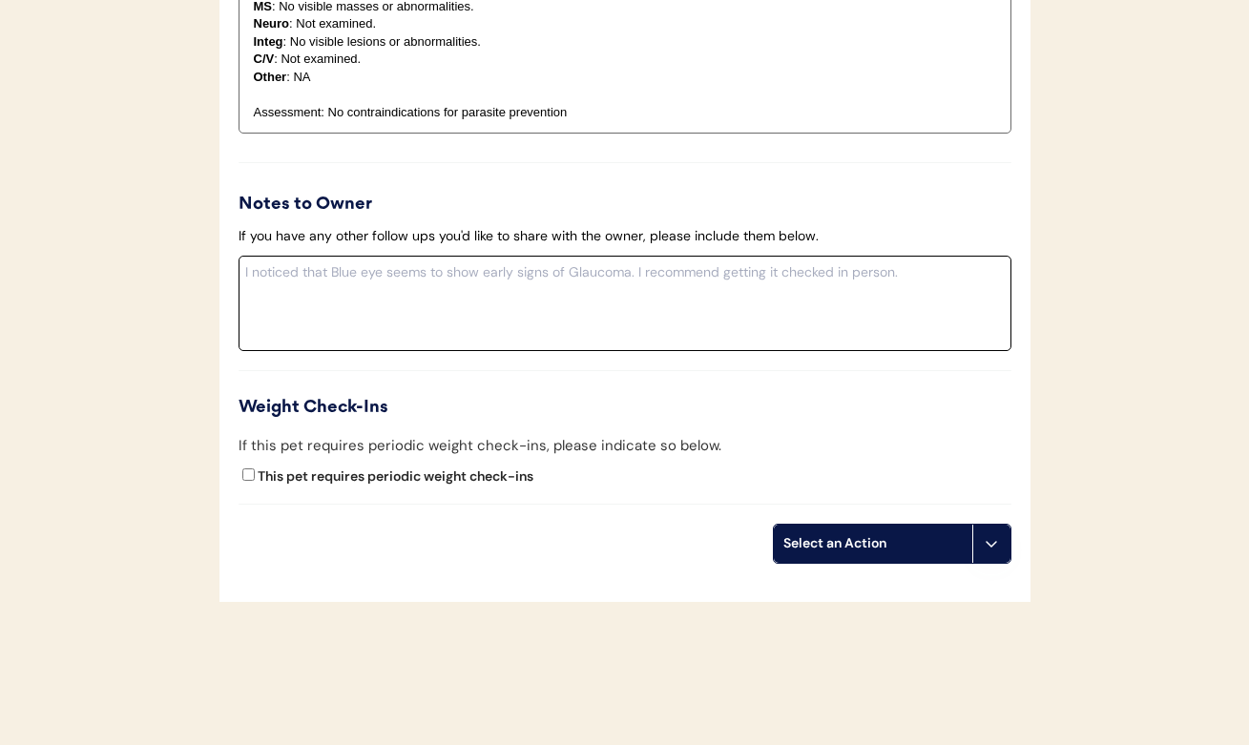
scroll to position [2327, 0]
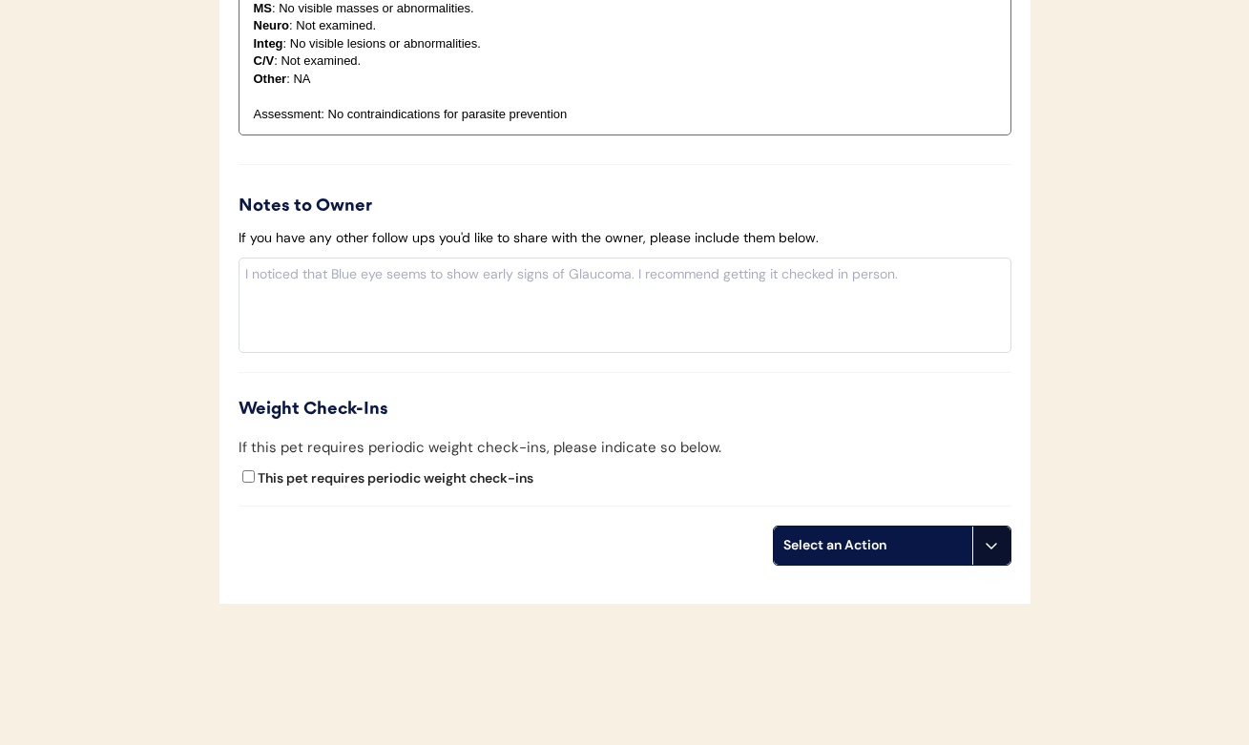
click at [982, 527] on button at bounding box center [991, 546] width 38 height 38
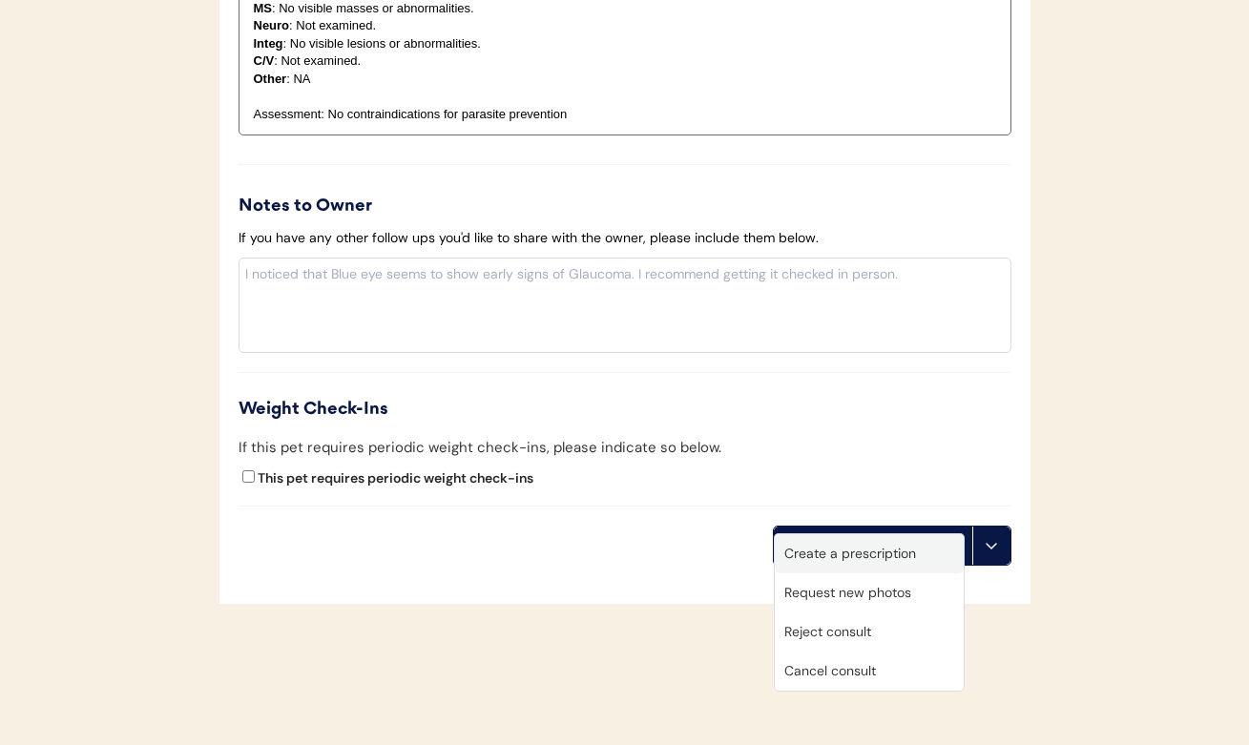
click at [878, 560] on div "Create a prescription" at bounding box center [869, 553] width 189 height 39
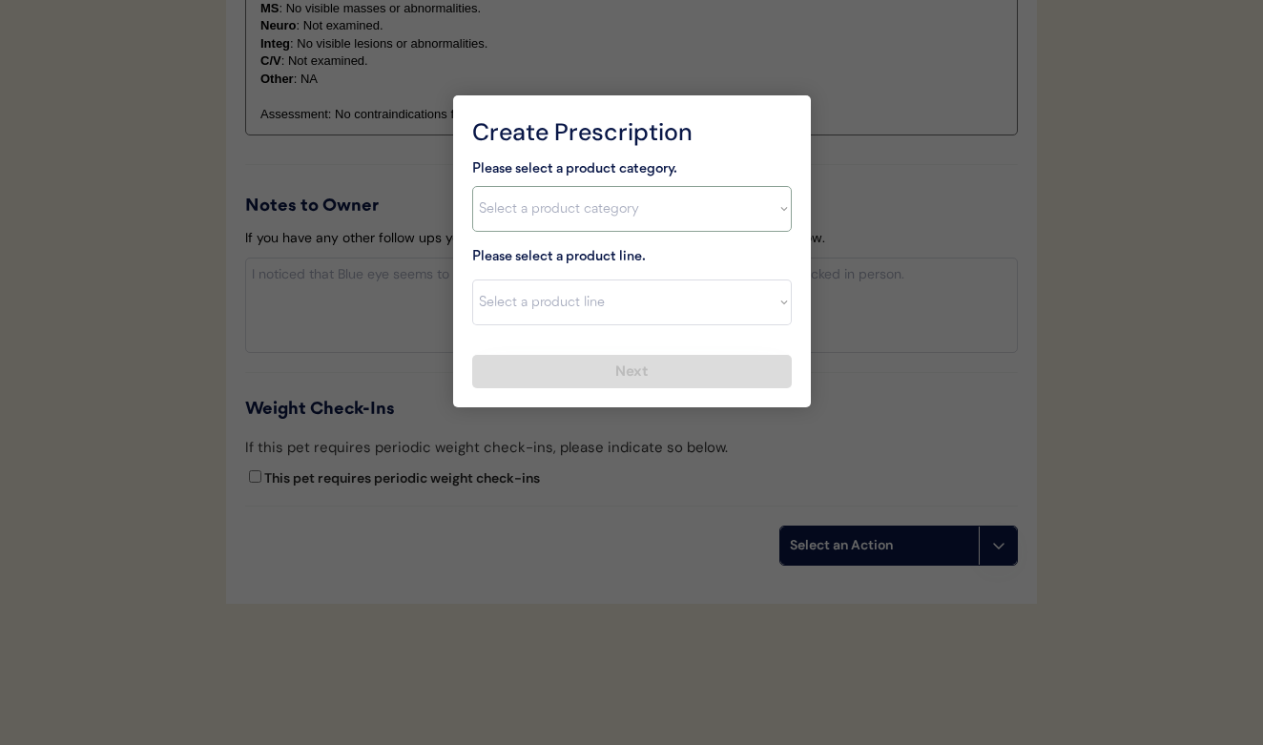
select select ""combo_parasite_prevention""
select select ""Simparica Trio (3 Month)""
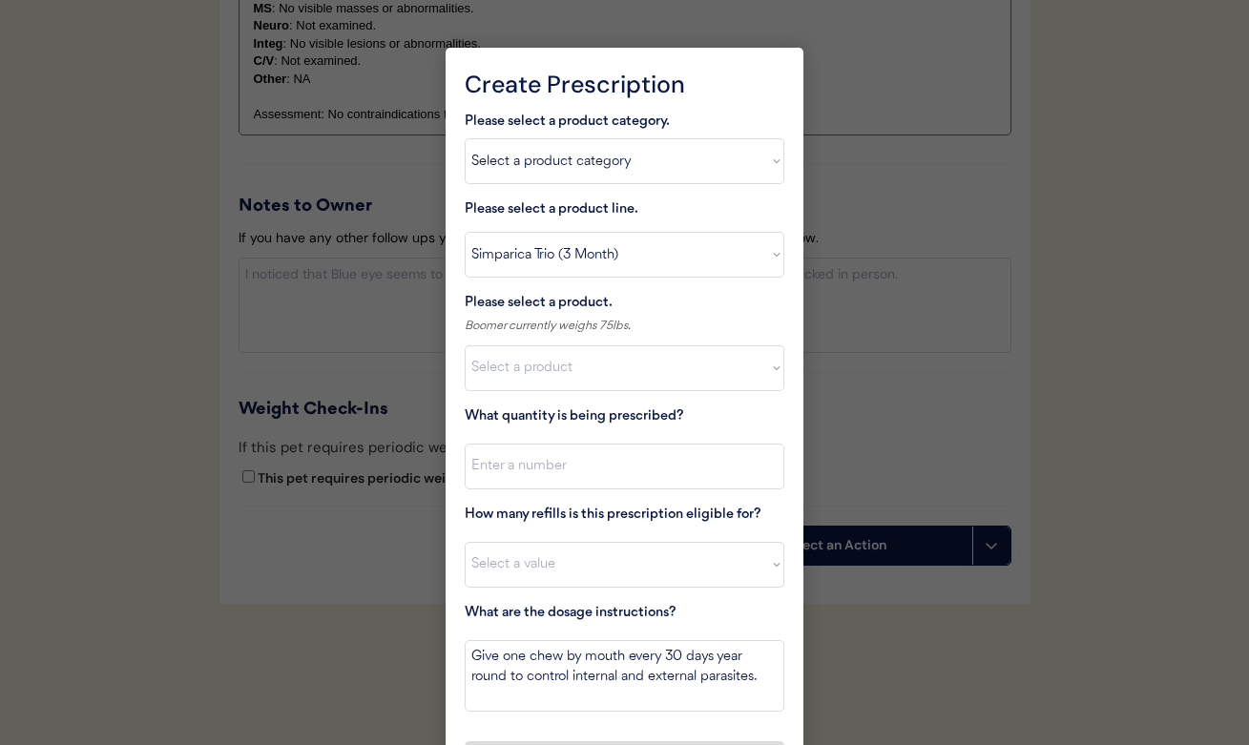
click at [864, 209] on div at bounding box center [624, 372] width 1249 height 745
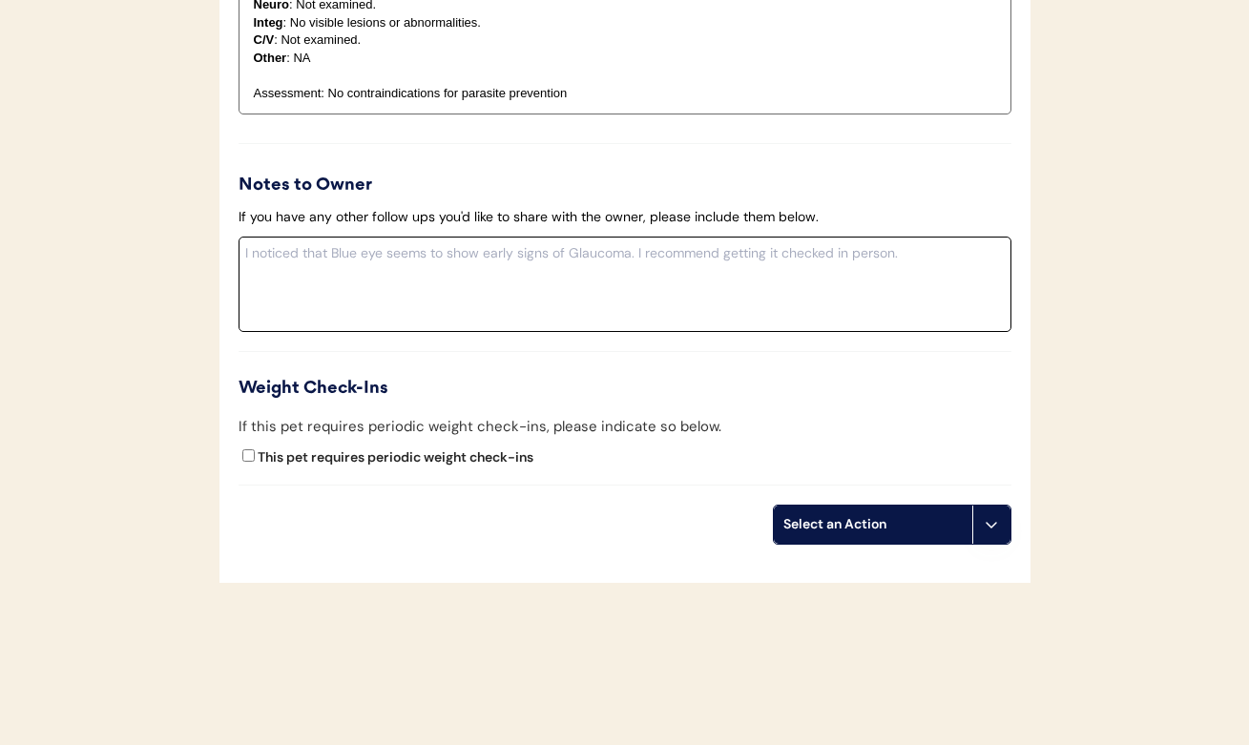
scroll to position [2345, 0]
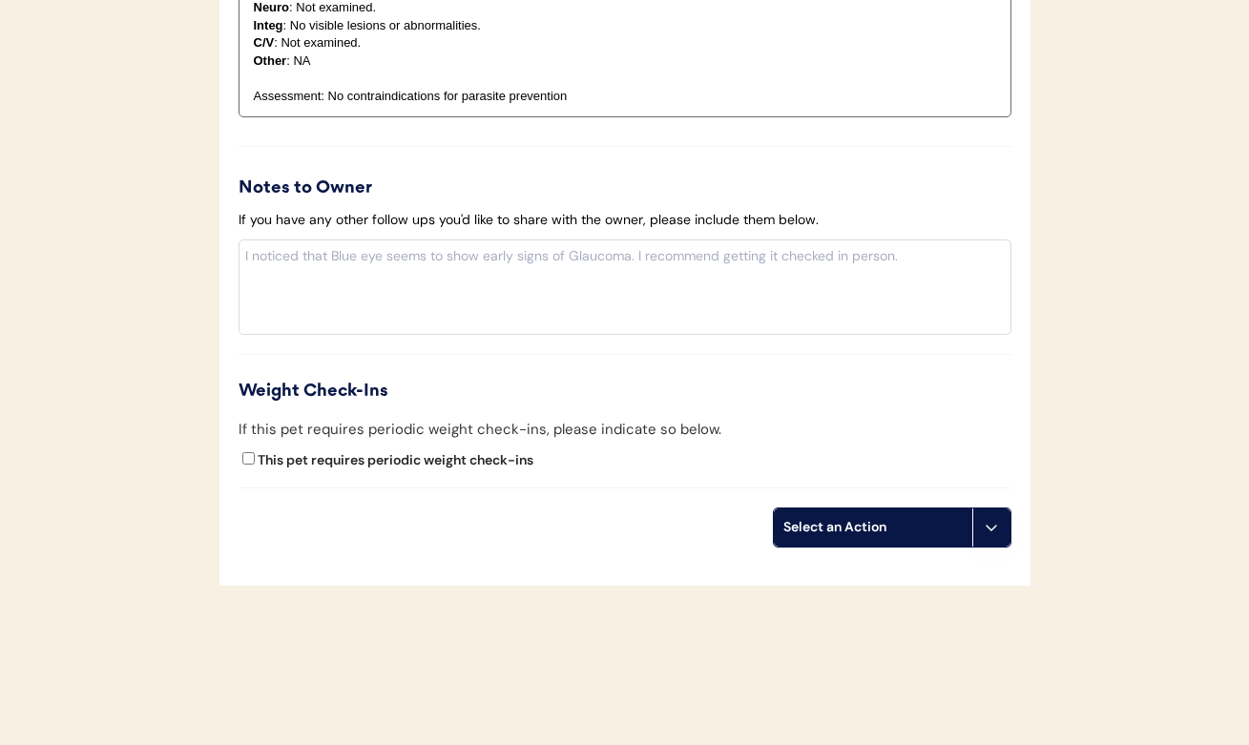
click at [859, 509] on div "Select an Action" at bounding box center [873, 528] width 198 height 38
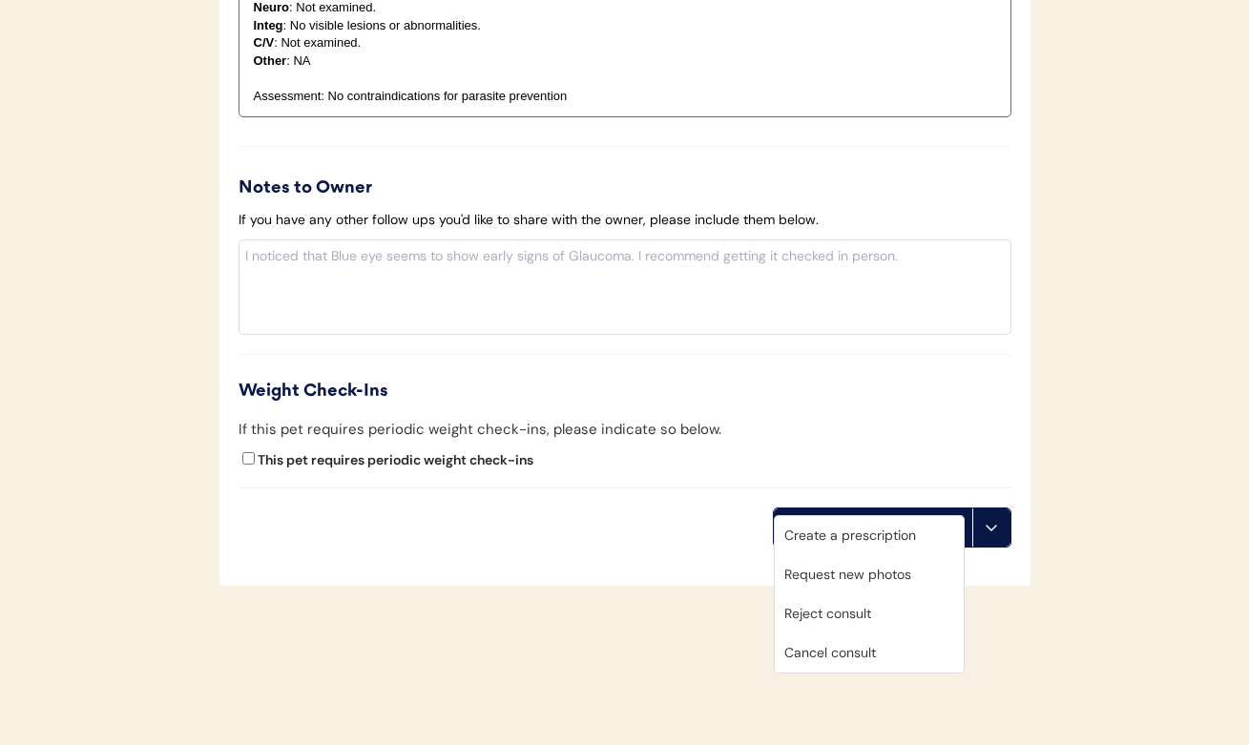
click at [858, 543] on div "Create a prescription" at bounding box center [869, 535] width 189 height 39
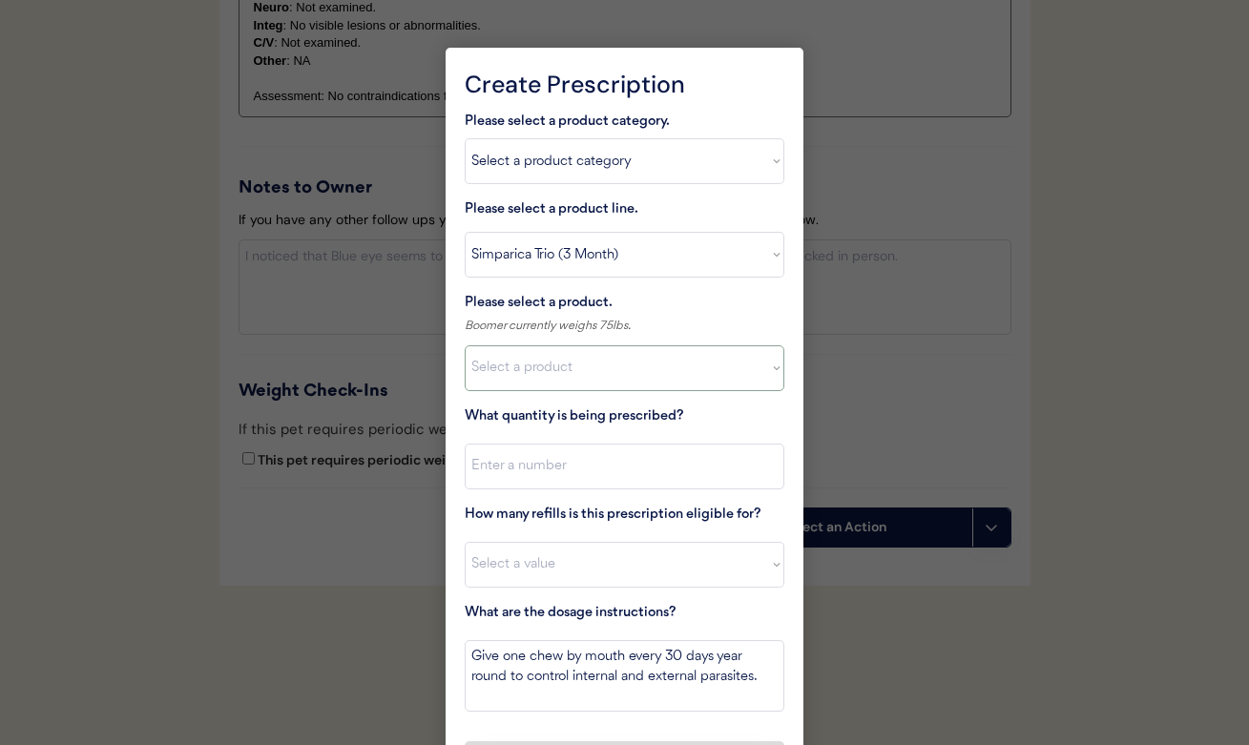
select select ""1348695171700984260__LOOKUP__1729614271870x841577344076849000""
click at [603, 460] on input "input" at bounding box center [625, 467] width 320 height 46
type input "1"
select select "3"
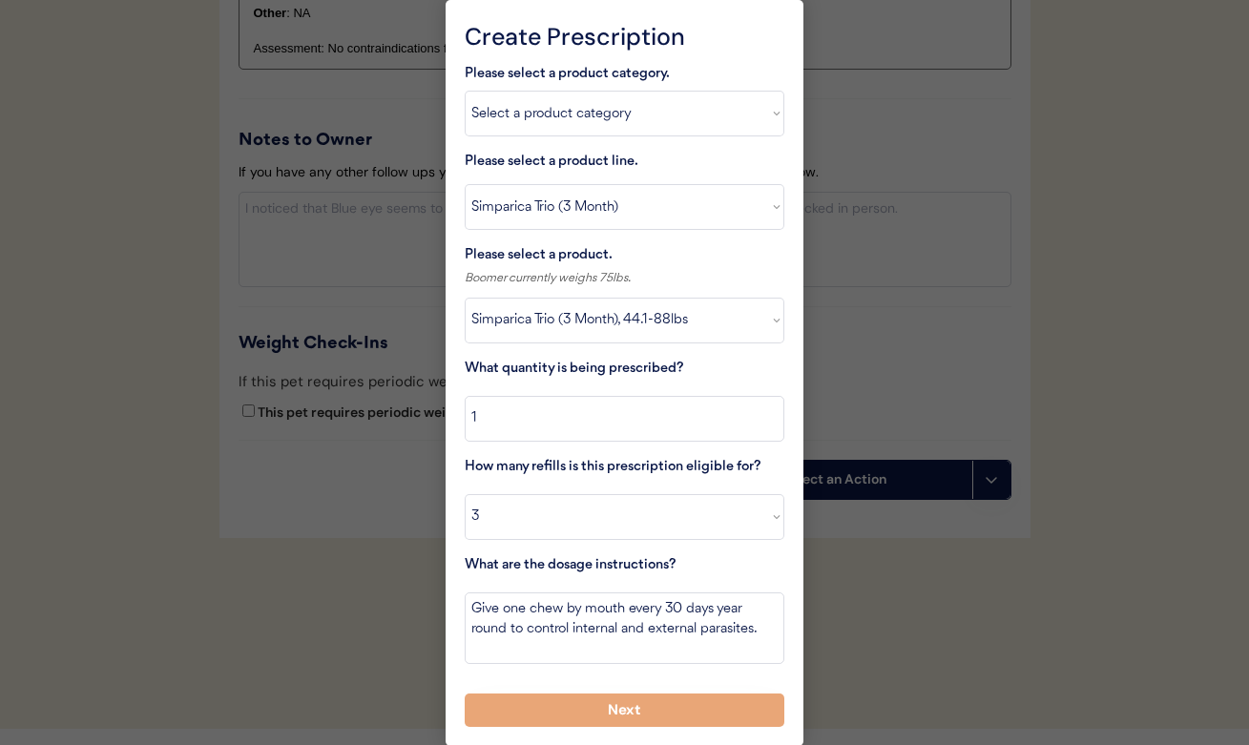
scroll to position [2392, 0]
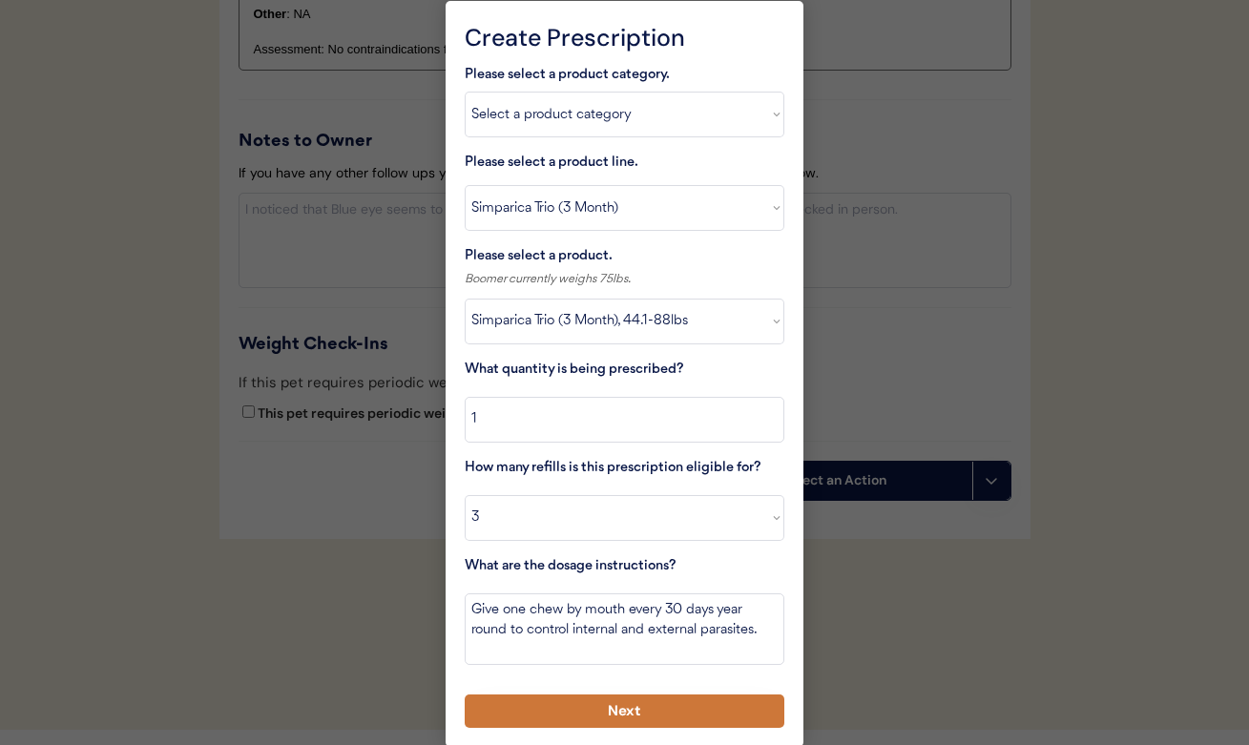
click at [631, 711] on button "Next" at bounding box center [625, 711] width 320 height 33
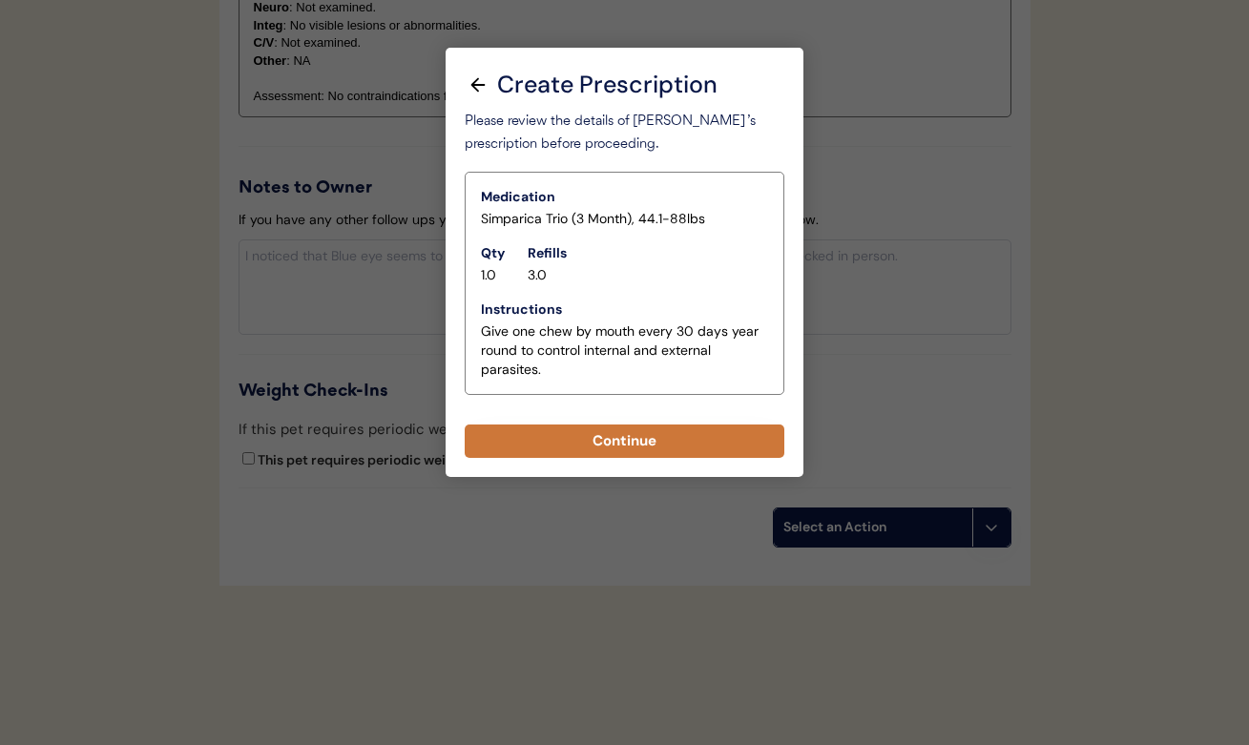
click at [608, 433] on button "Continue" at bounding box center [625, 441] width 320 height 33
select select ""PLACEHOLDER_1427118222253""
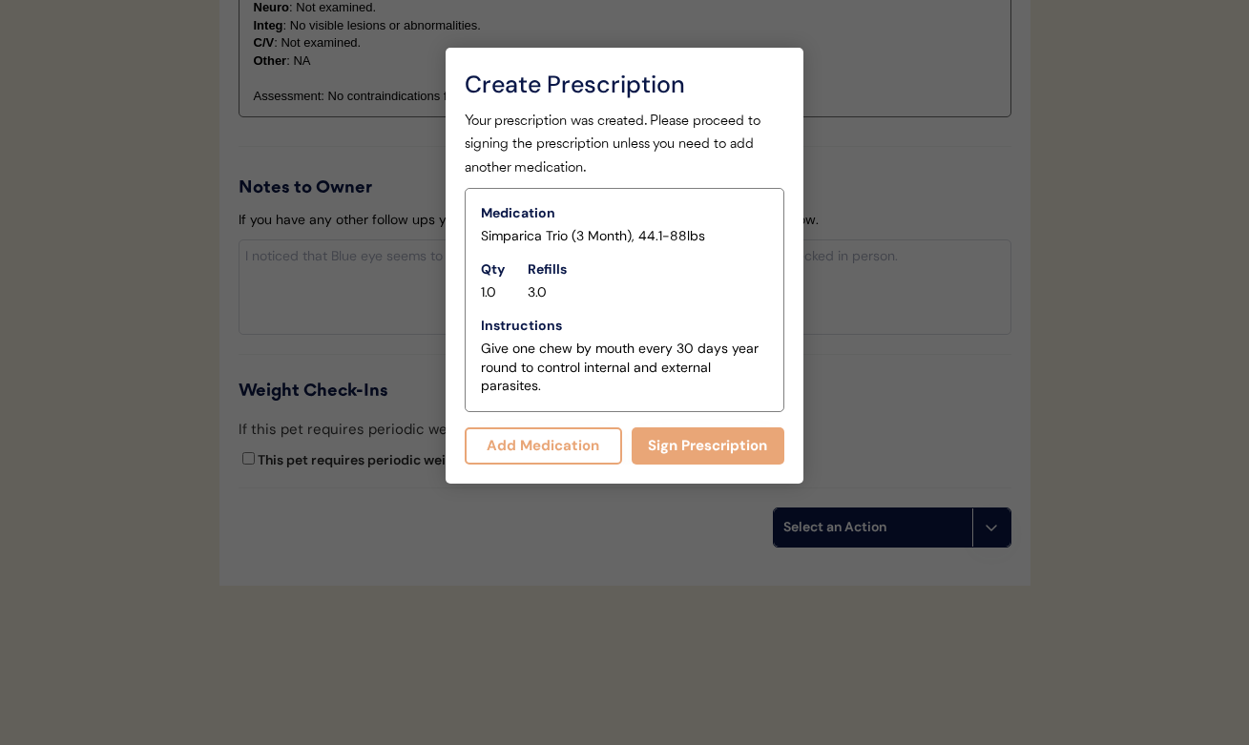
click at [572, 437] on button "Add Medication" at bounding box center [543, 445] width 157 height 37
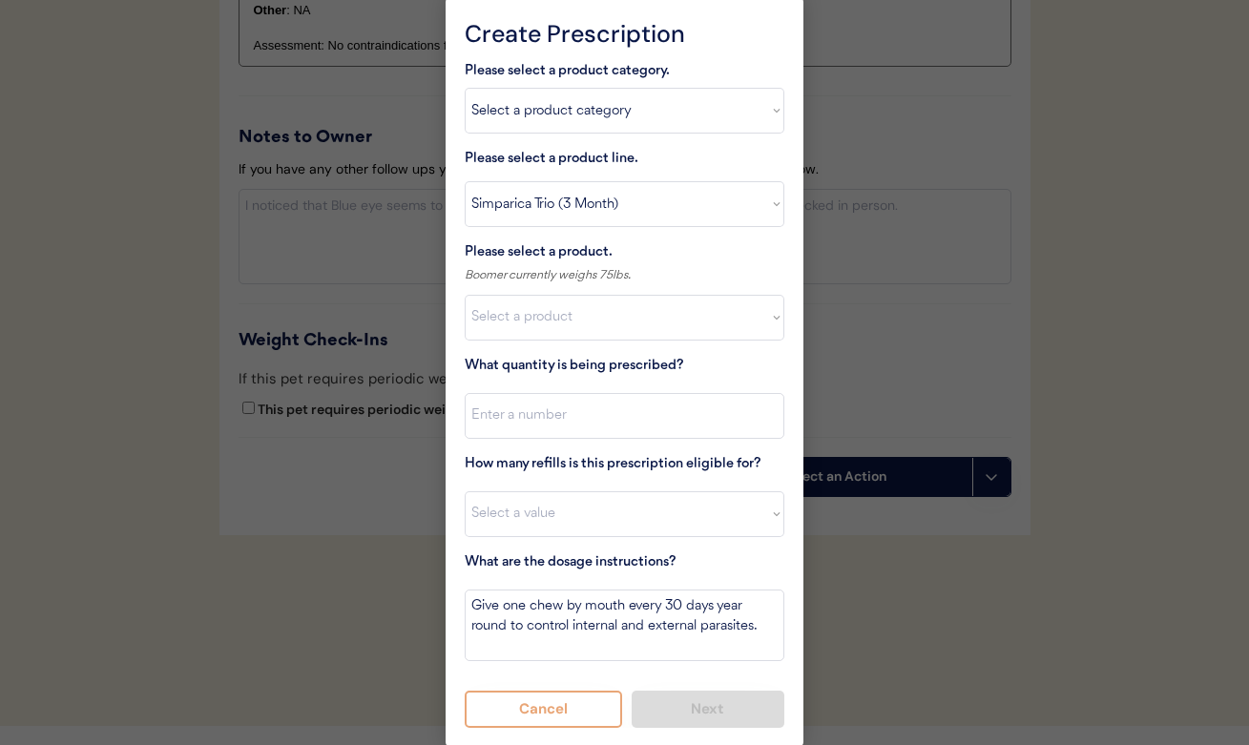
click at [580, 712] on button "Cancel" at bounding box center [543, 709] width 157 height 37
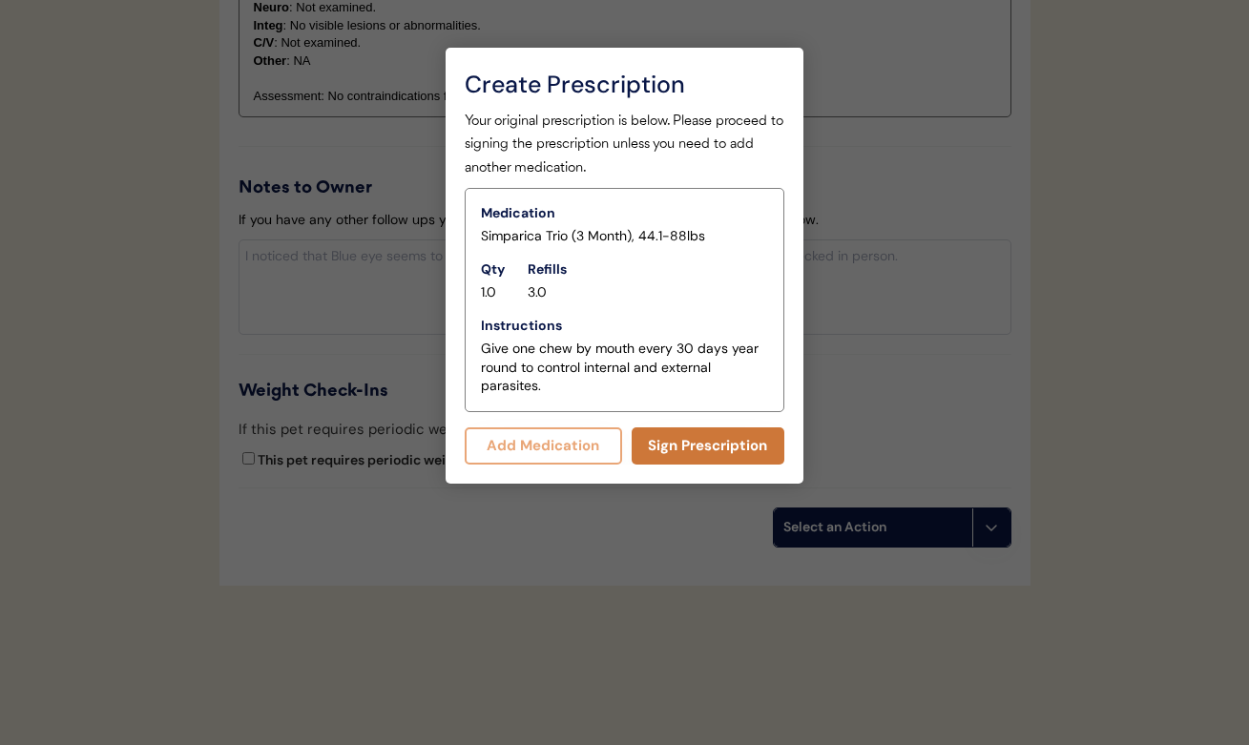
click at [676, 437] on button "Sign Prescription" at bounding box center [709, 445] width 154 height 37
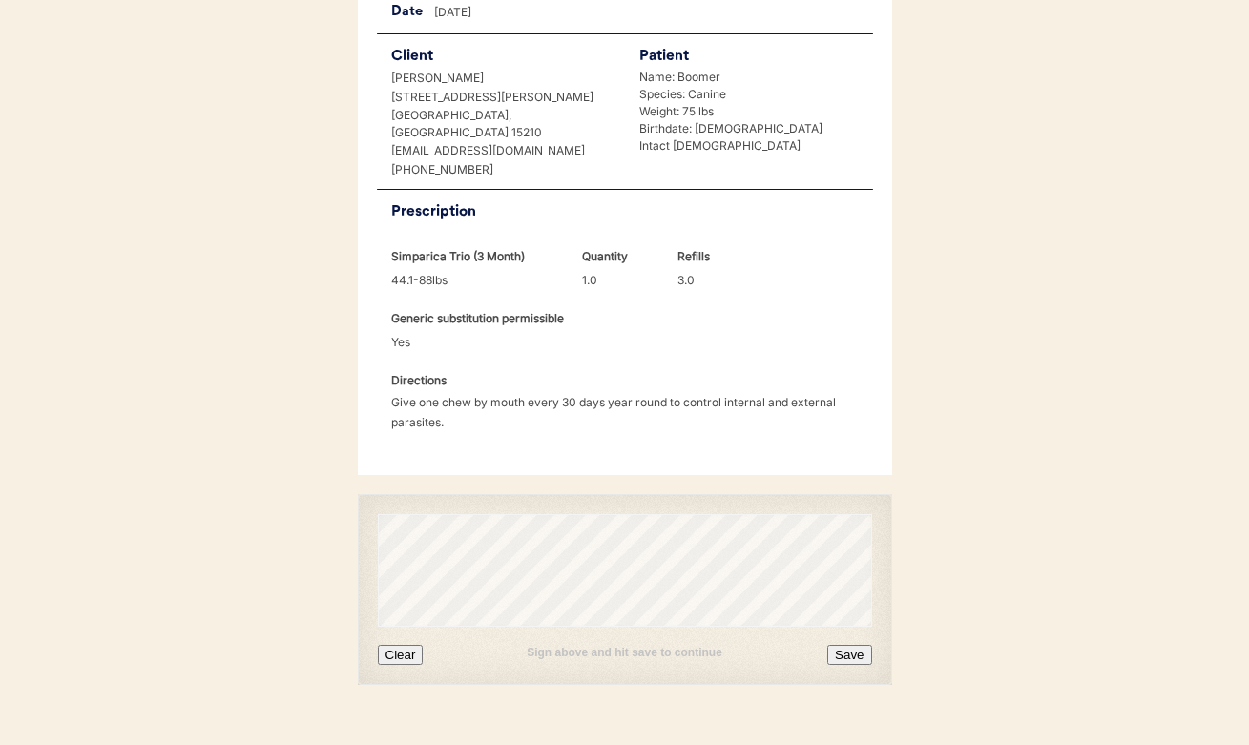
scroll to position [421, 0]
click at [398, 647] on button "Clear" at bounding box center [401, 657] width 46 height 20
click at [843, 647] on button "Save" at bounding box center [849, 657] width 44 height 20
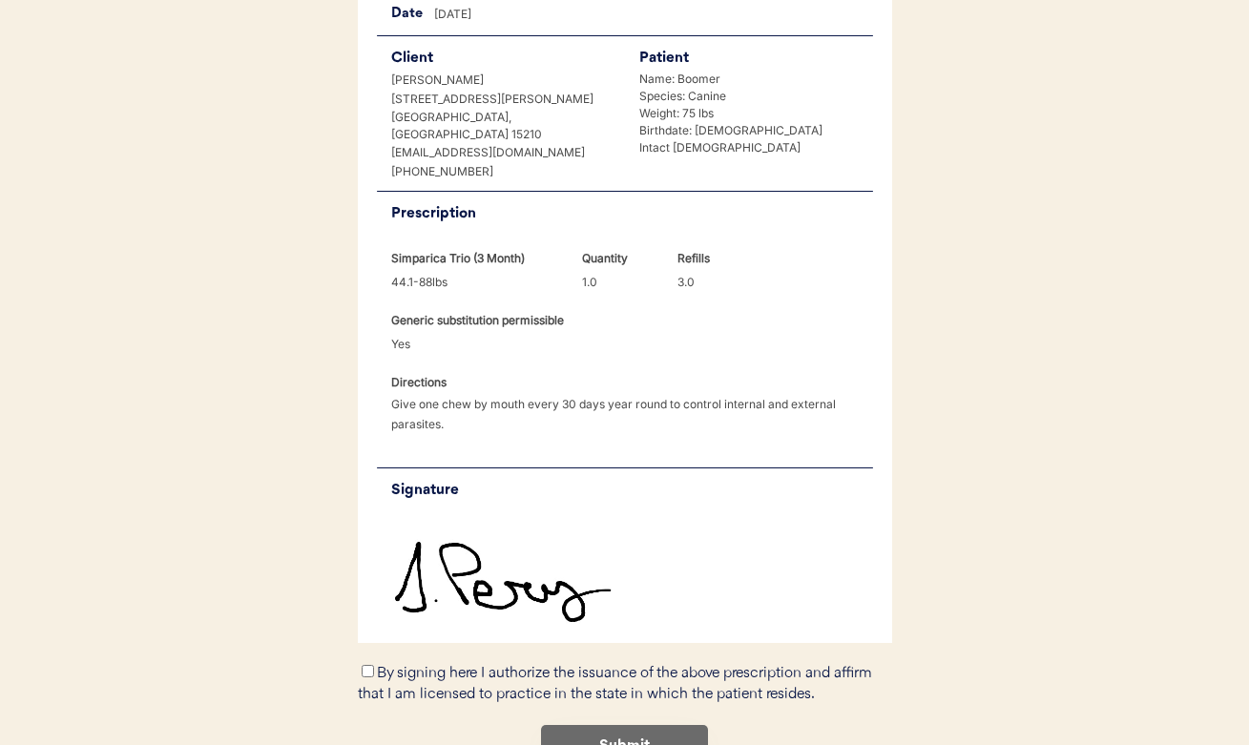
click at [362, 665] on input "By signing here I authorize the issuance of the above prescription and affirm t…" at bounding box center [368, 671] width 12 height 12
checkbox input "true"
click at [616, 725] on button "Submit" at bounding box center [624, 746] width 167 height 43
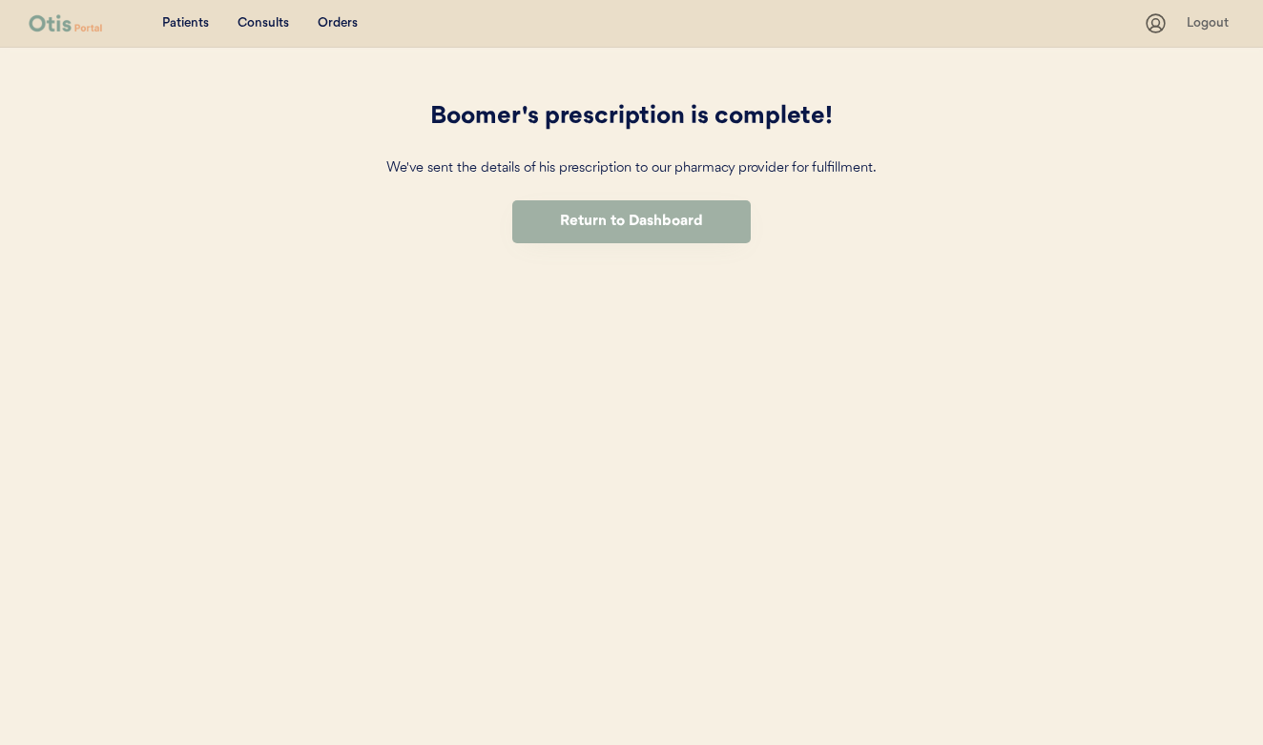
click at [584, 215] on button "Return to Dashboard" at bounding box center [631, 221] width 239 height 43
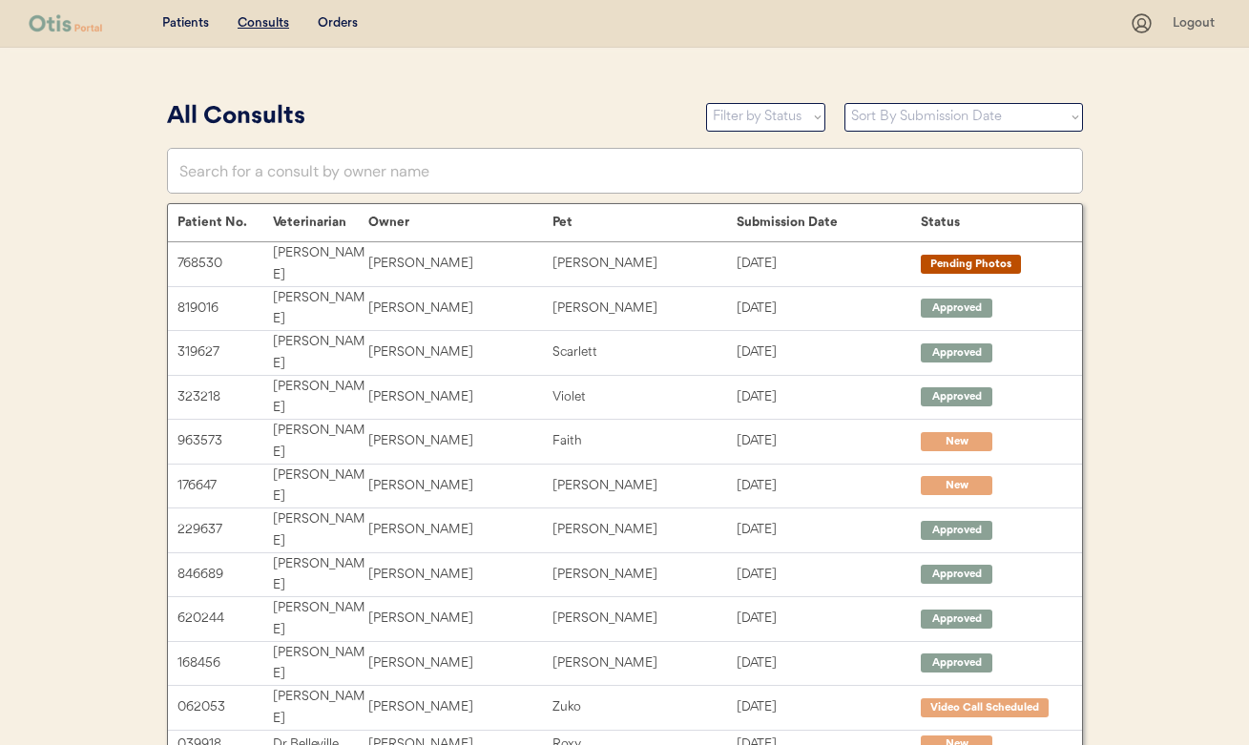
click at [244, 18] on u "Consults" at bounding box center [264, 22] width 52 height 13
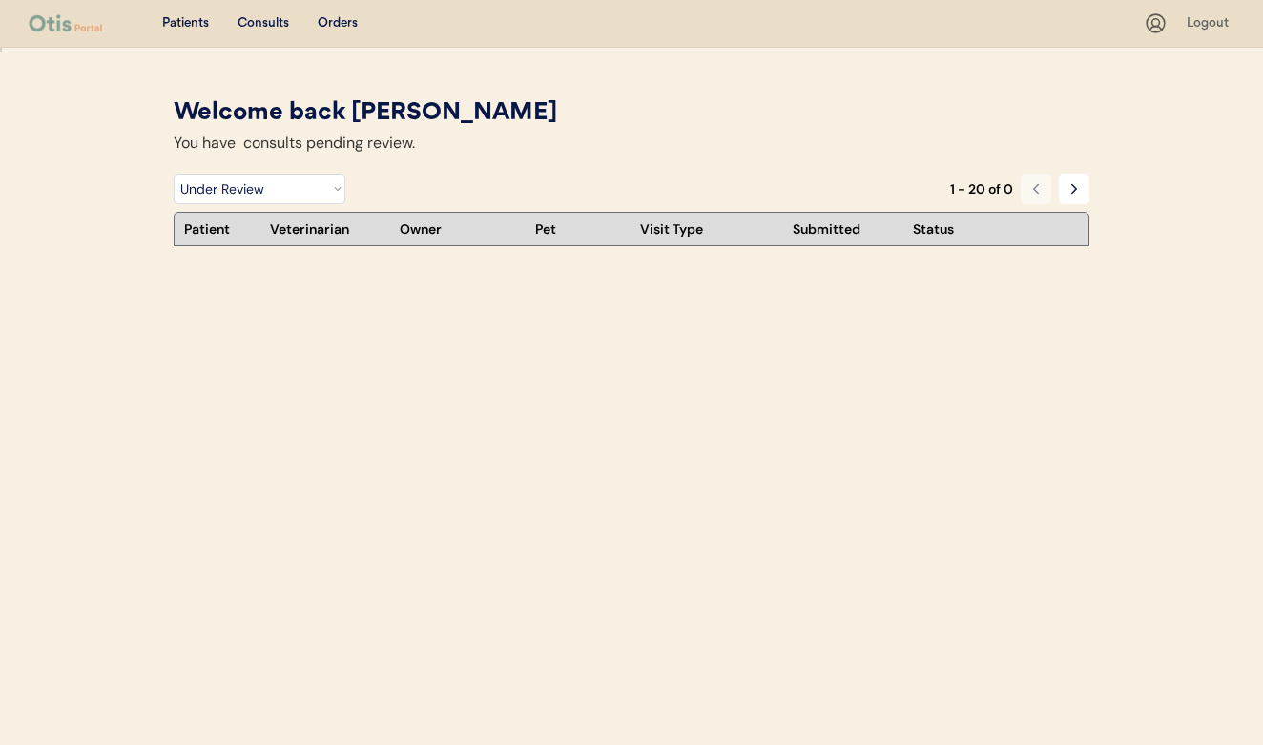
select select ""under_review""
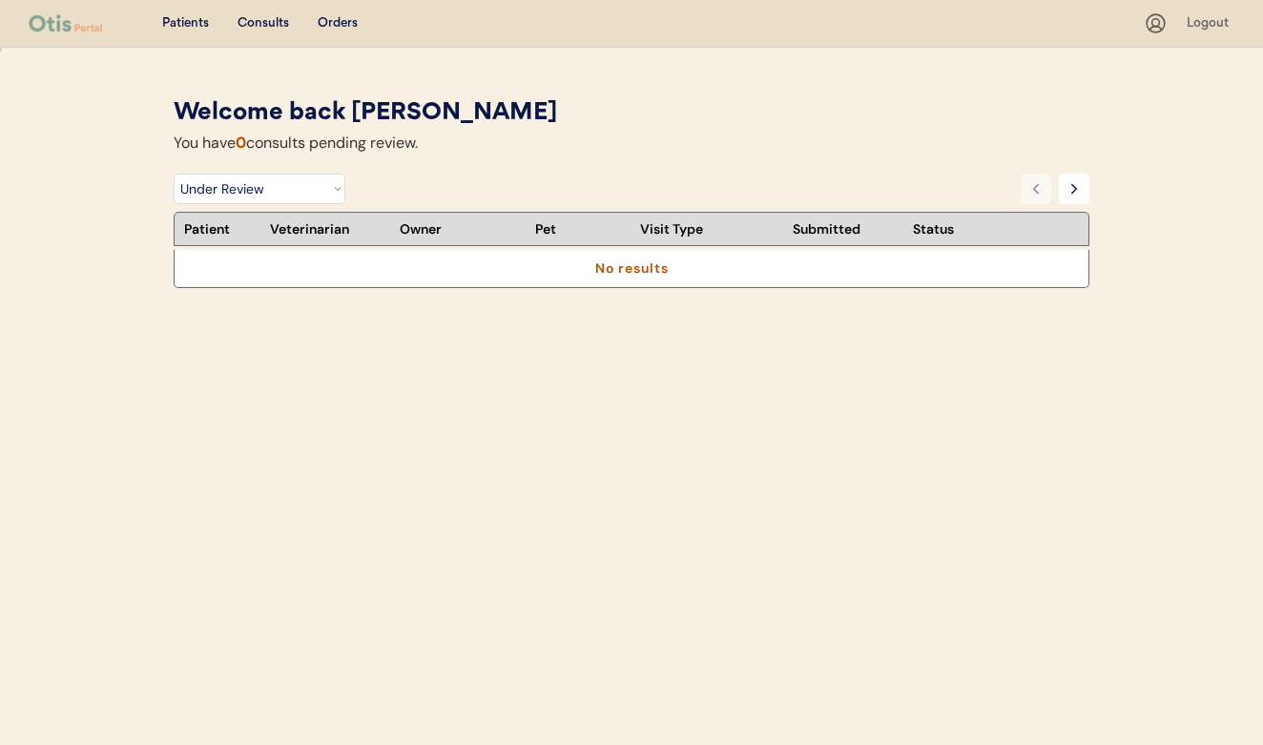
click at [241, 37] on div "Patients Consults Orders Logout" at bounding box center [631, 24] width 1263 height 48
click at [249, 30] on div "Consults" at bounding box center [264, 23] width 52 height 19
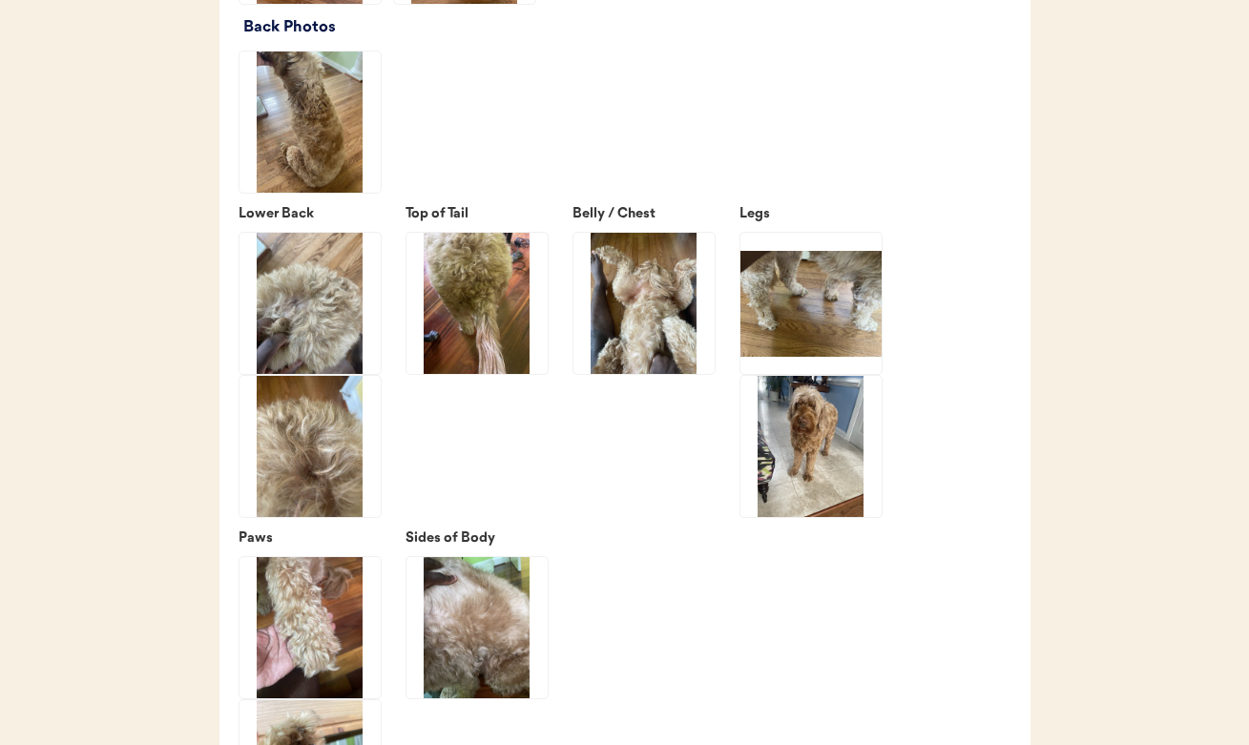
scroll to position [2470, 0]
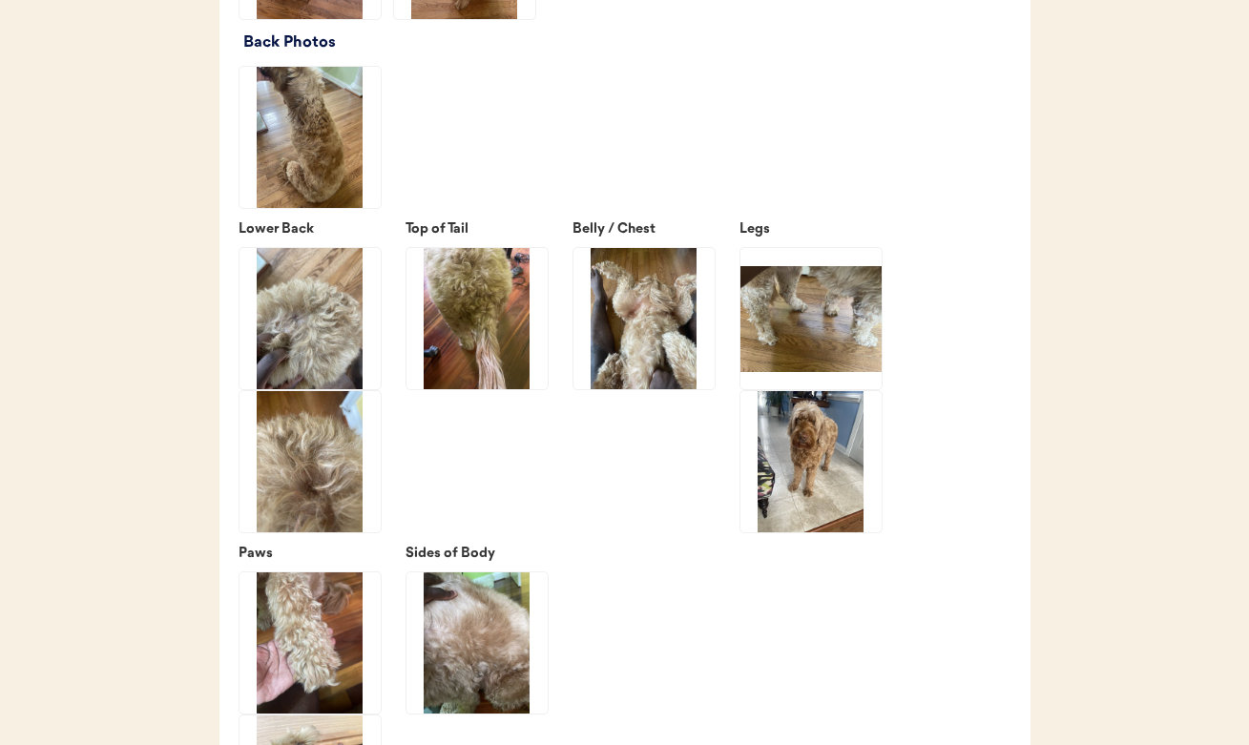
click at [467, 383] on img at bounding box center [476, 318] width 141 height 141
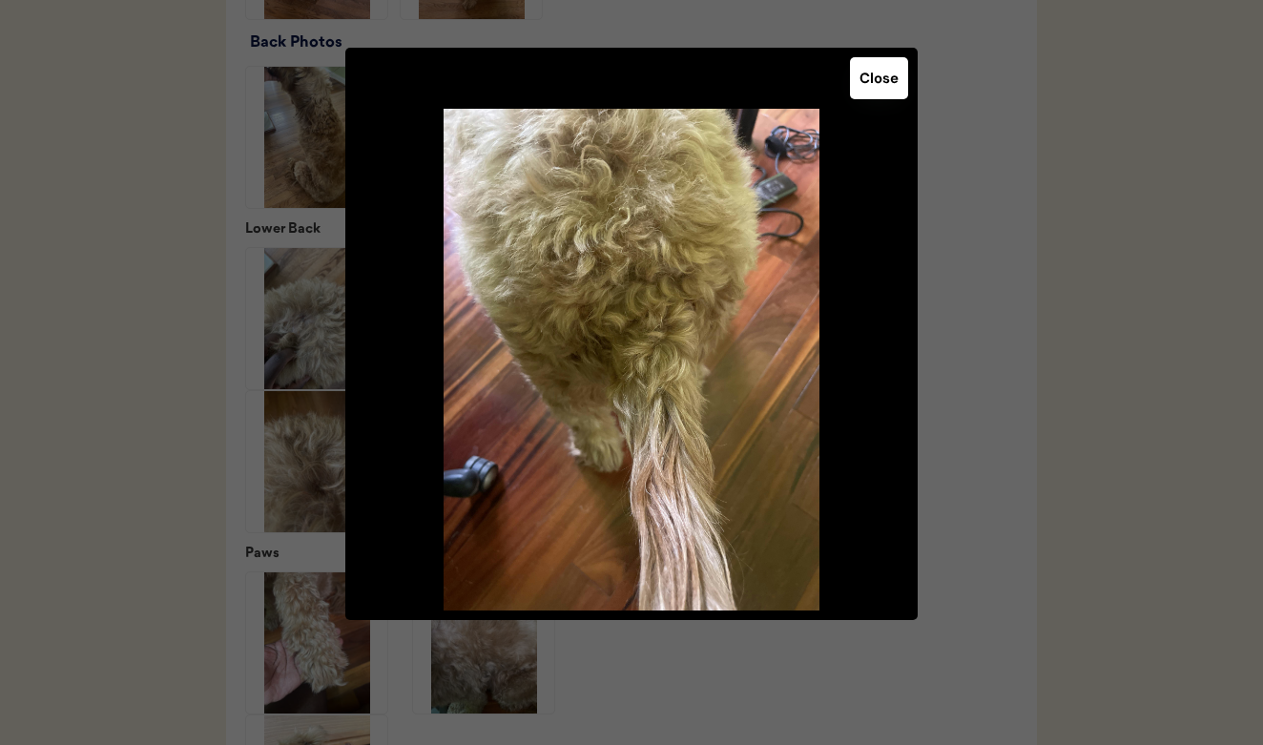
click at [888, 73] on button "Close" at bounding box center [879, 78] width 58 height 42
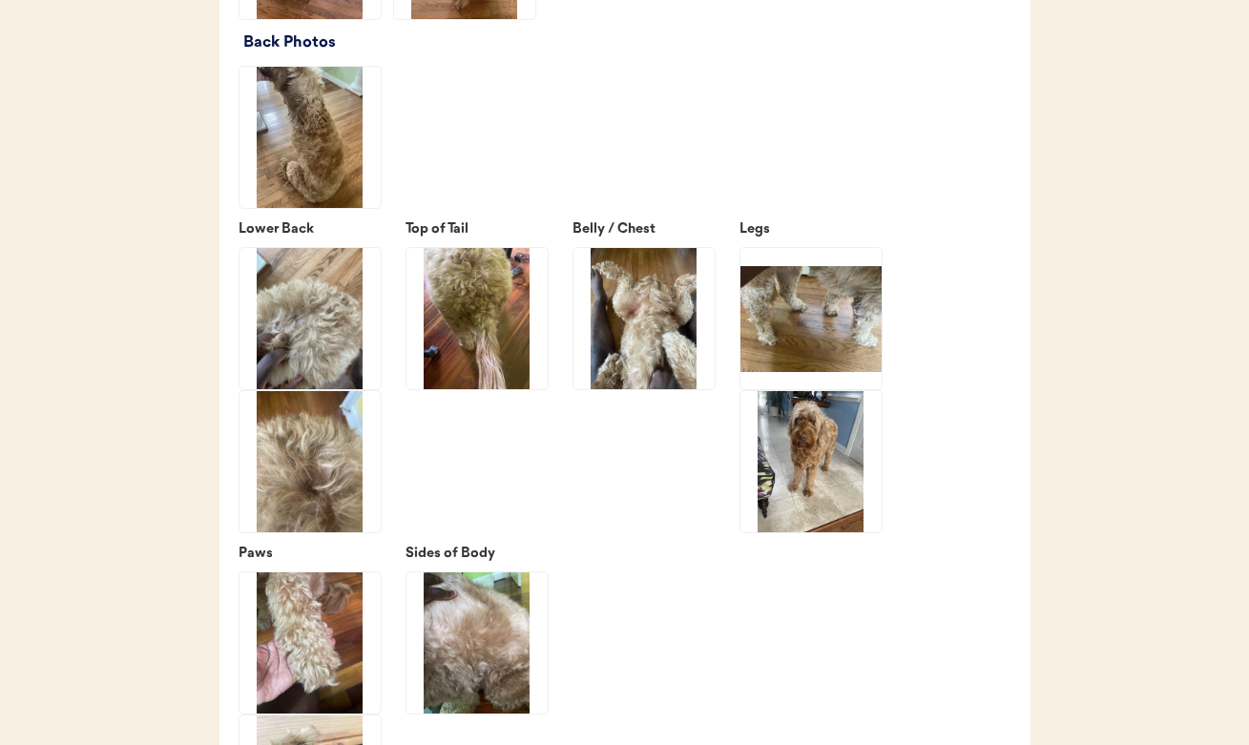
click at [678, 327] on img at bounding box center [643, 318] width 141 height 141
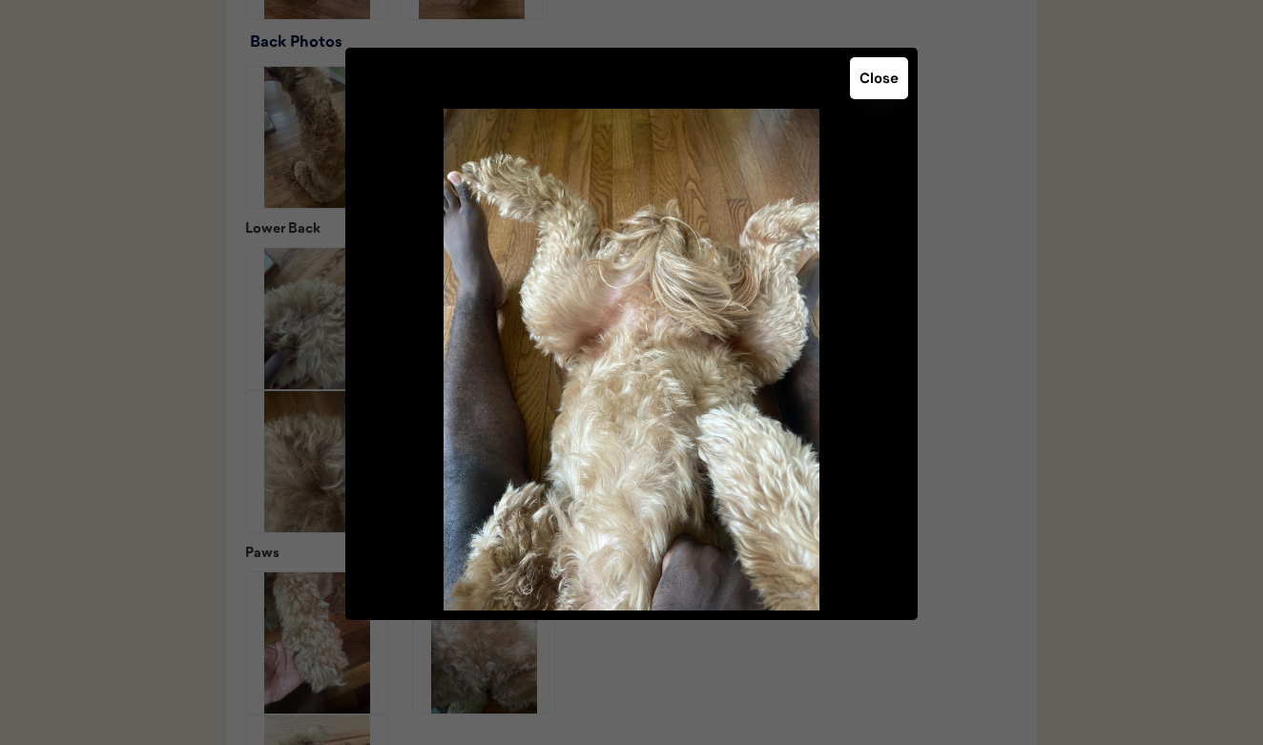
click at [881, 73] on button "Close" at bounding box center [879, 78] width 58 height 42
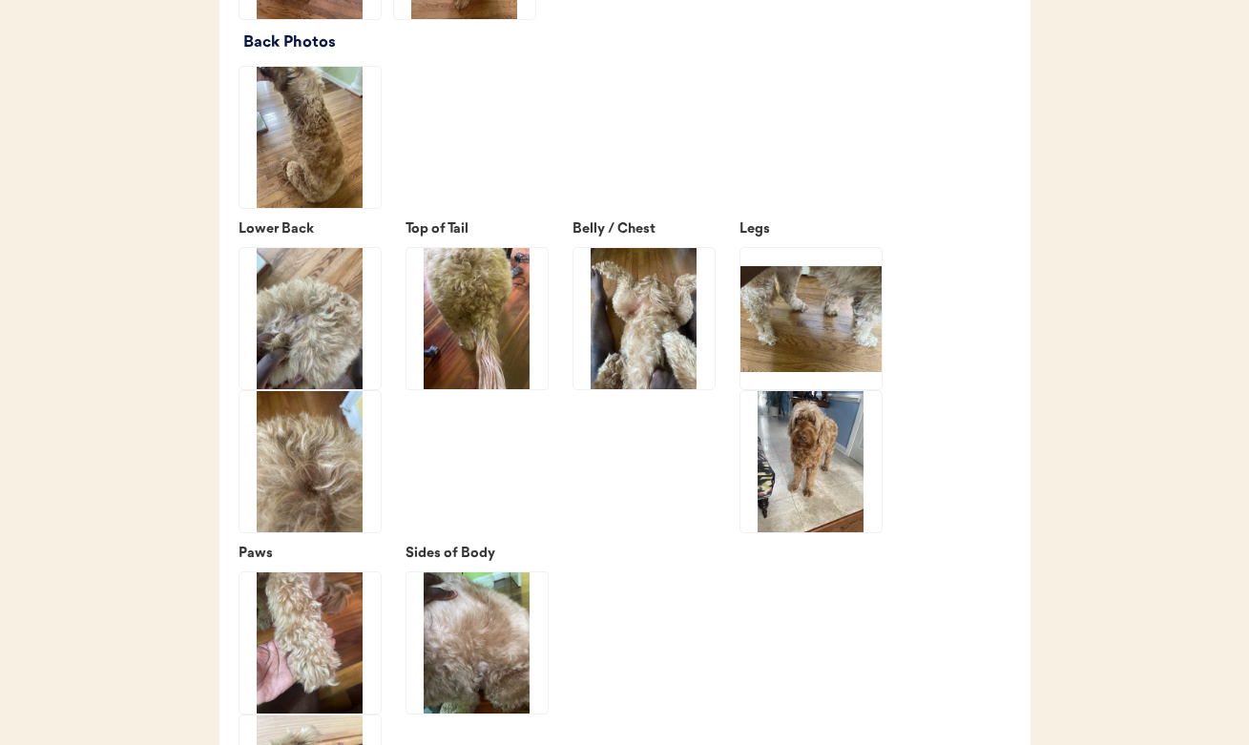
click at [306, 357] on img at bounding box center [309, 318] width 141 height 141
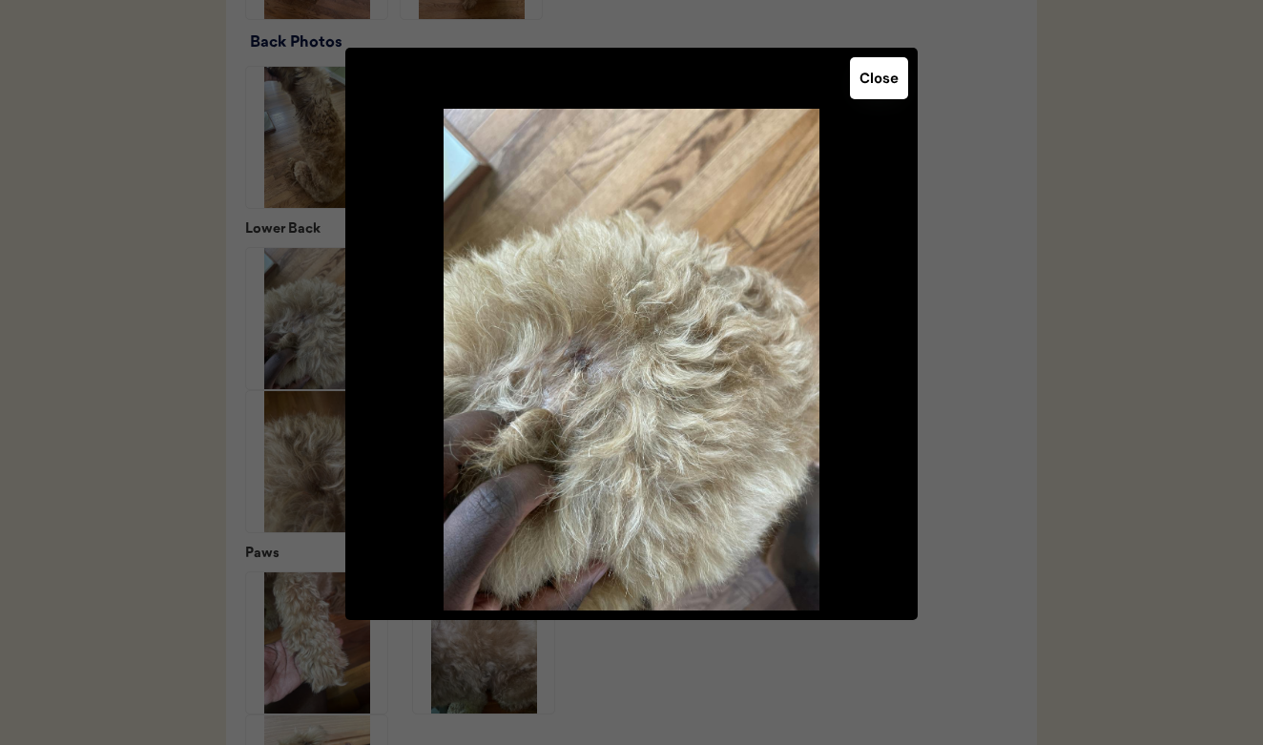
click at [888, 83] on button "Close" at bounding box center [879, 78] width 58 height 42
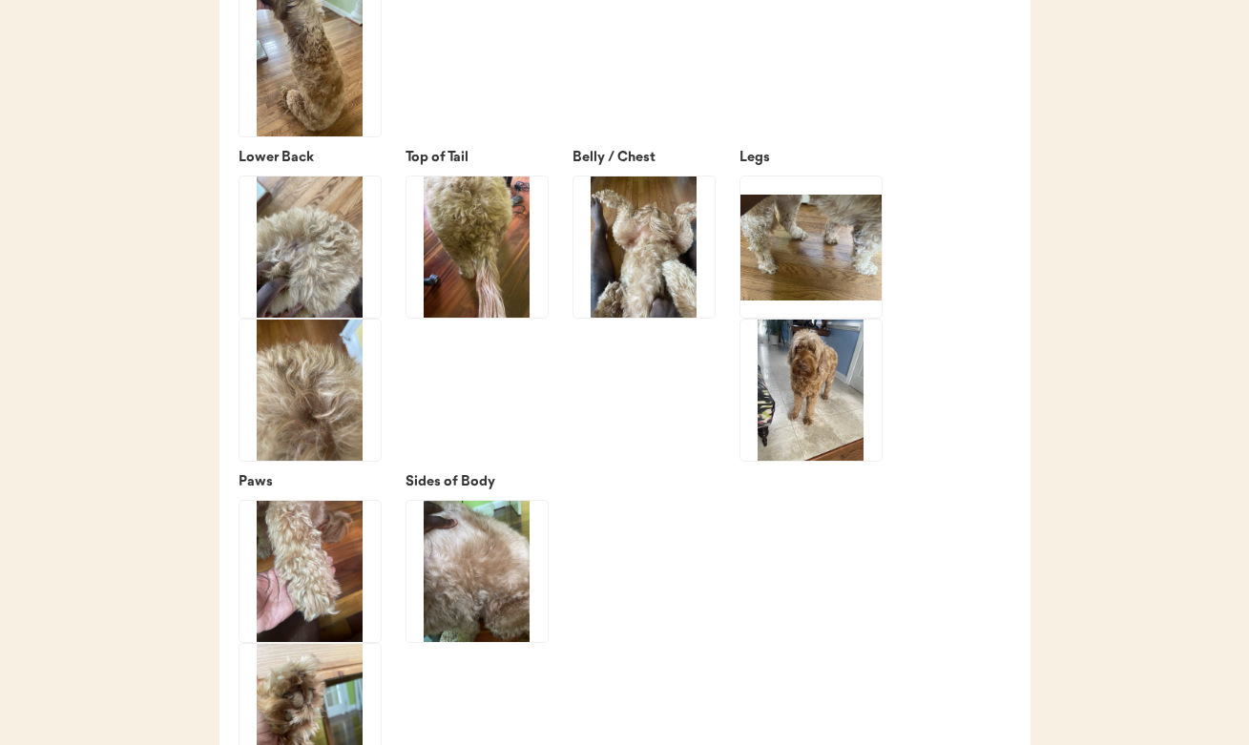
scroll to position [2547, 0]
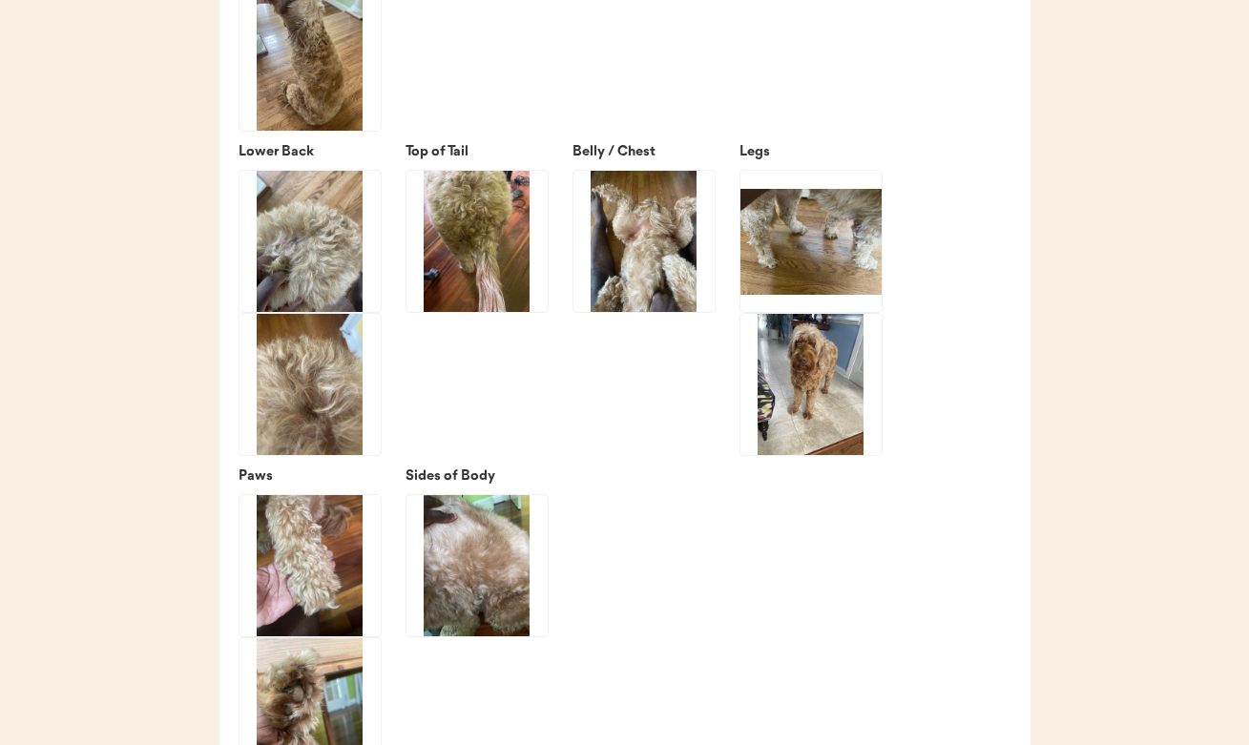
click at [477, 573] on img at bounding box center [476, 565] width 141 height 141
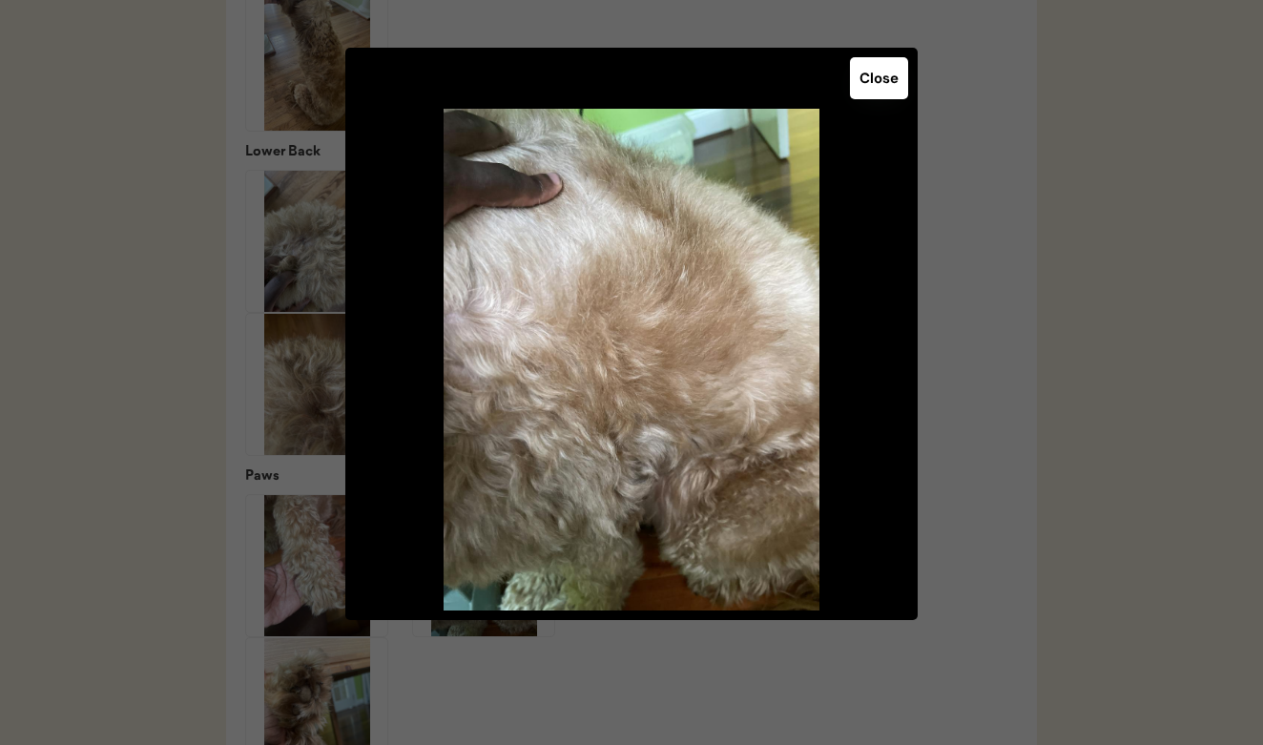
click at [872, 79] on button "Close" at bounding box center [879, 78] width 58 height 42
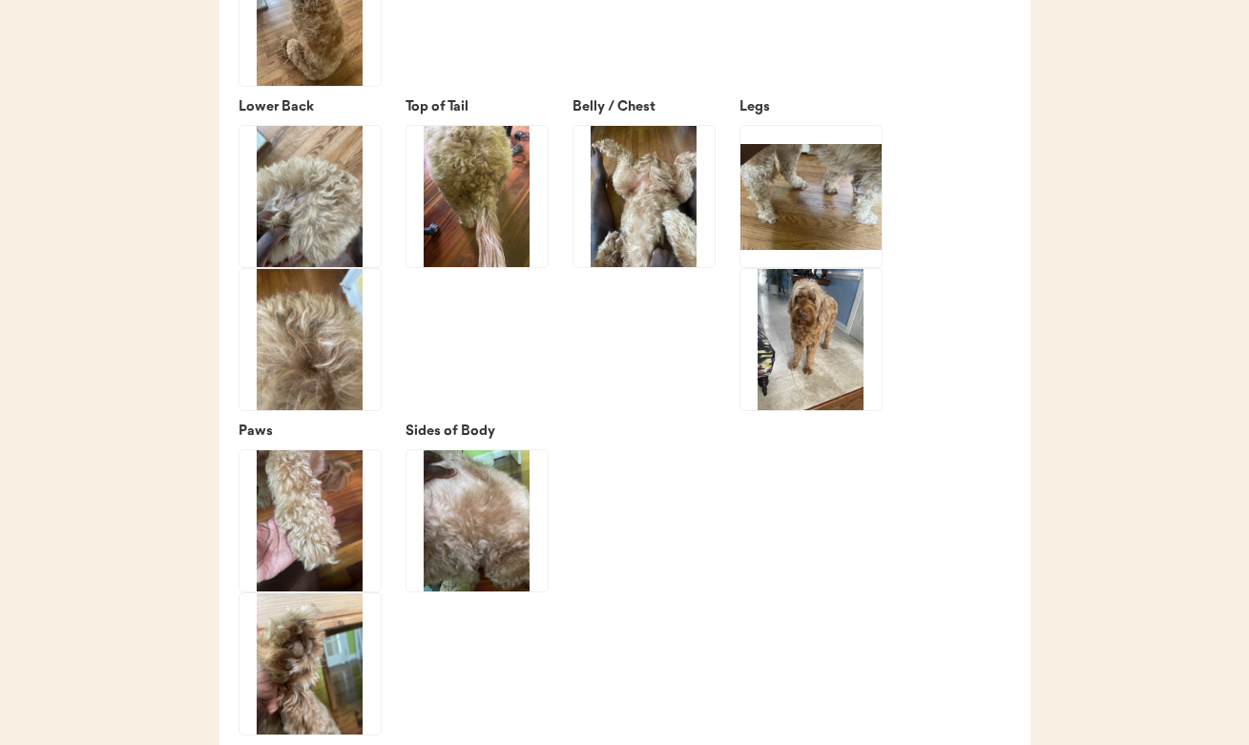
scroll to position [2600, 0]
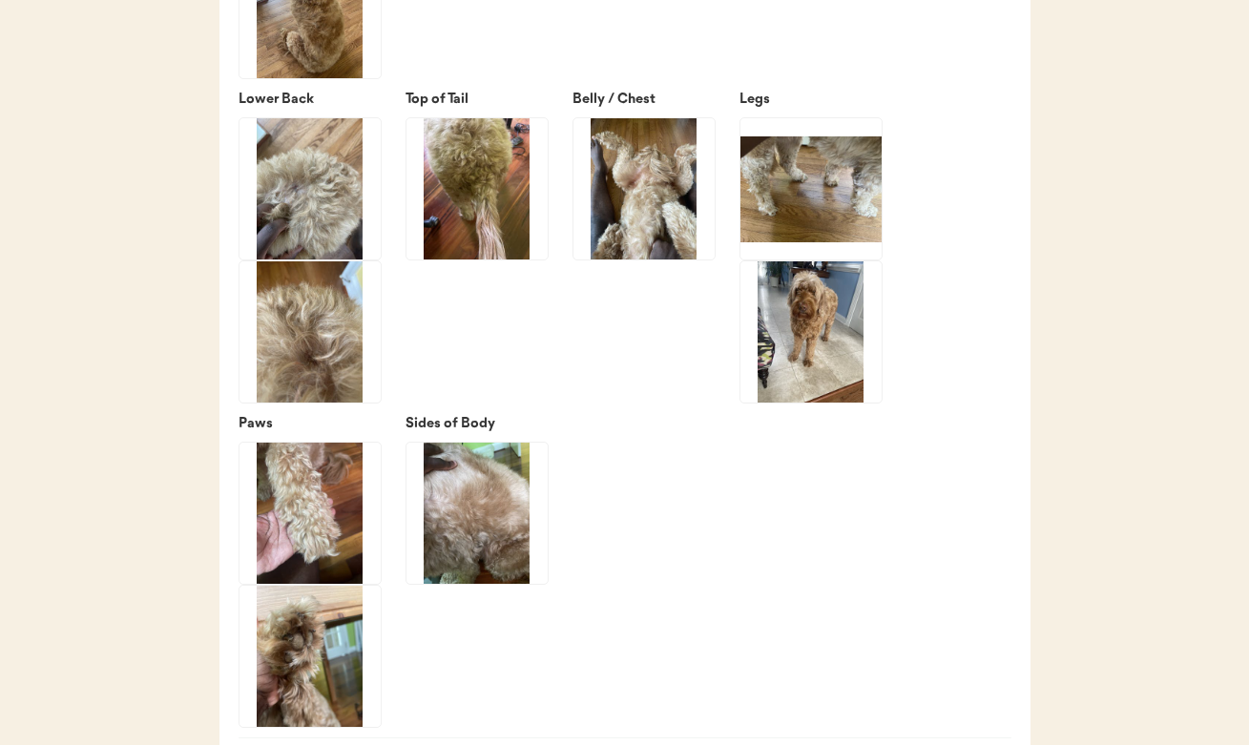
click at [339, 515] on img at bounding box center [309, 513] width 141 height 141
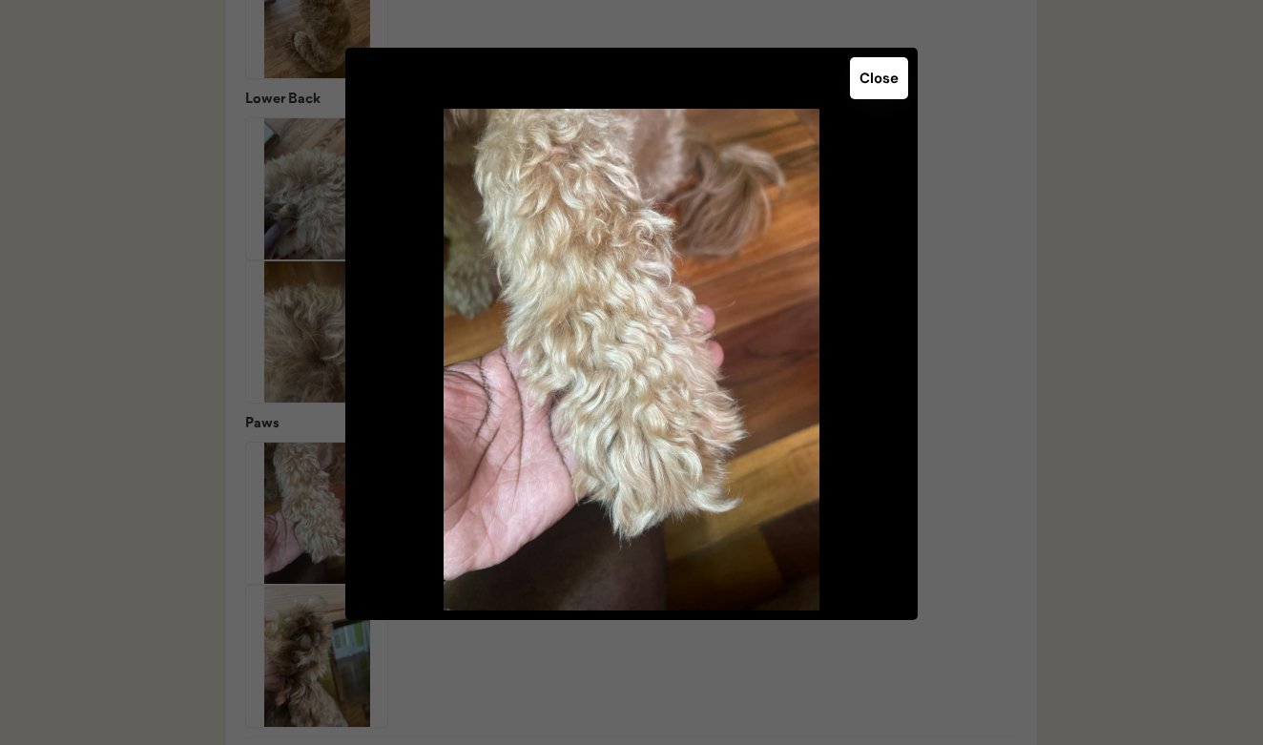
click at [875, 92] on button "Close" at bounding box center [879, 78] width 58 height 42
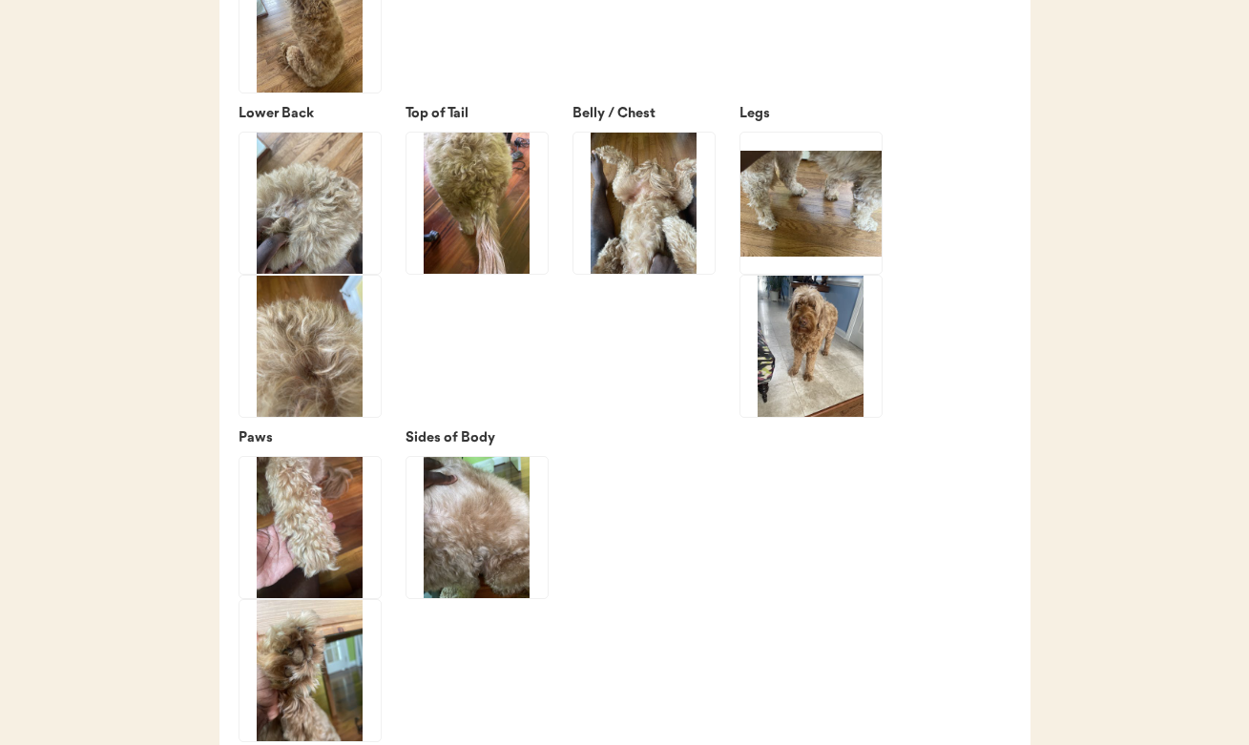
scroll to position [2585, 0]
click at [495, 534] on img at bounding box center [476, 528] width 141 height 141
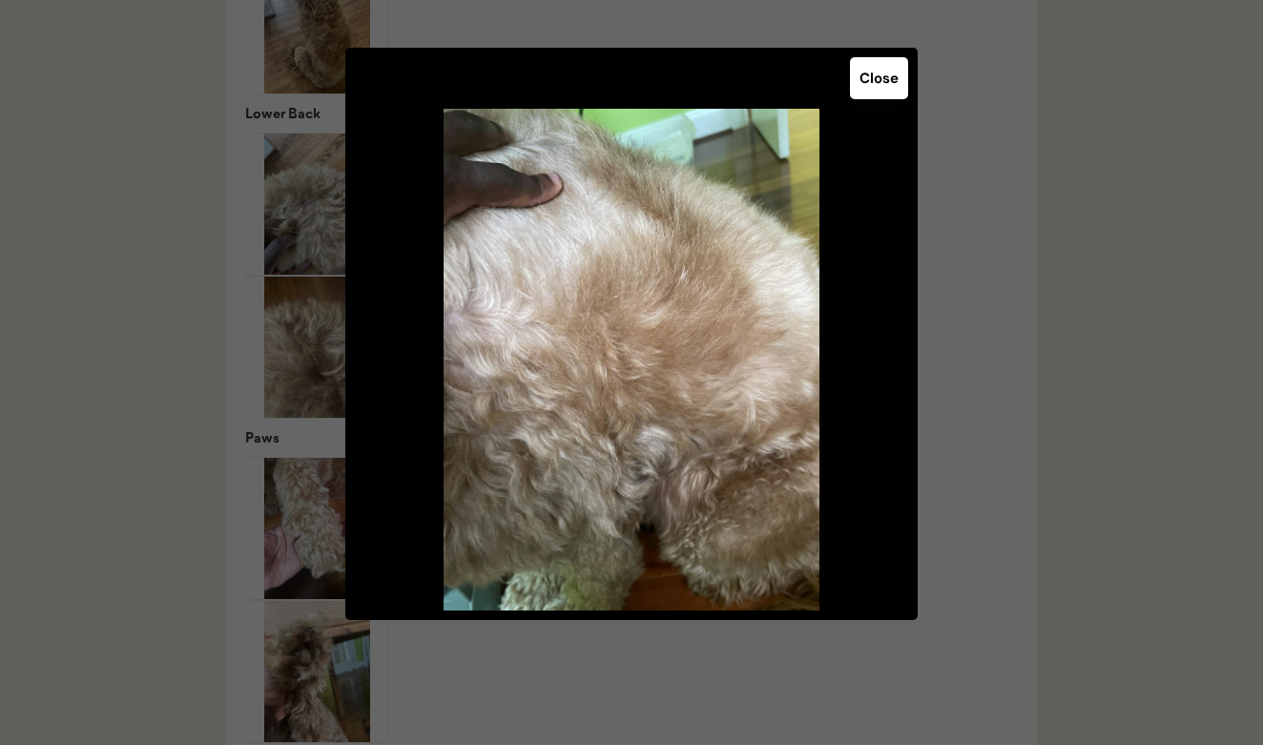
click at [865, 89] on button "Close" at bounding box center [879, 78] width 58 height 42
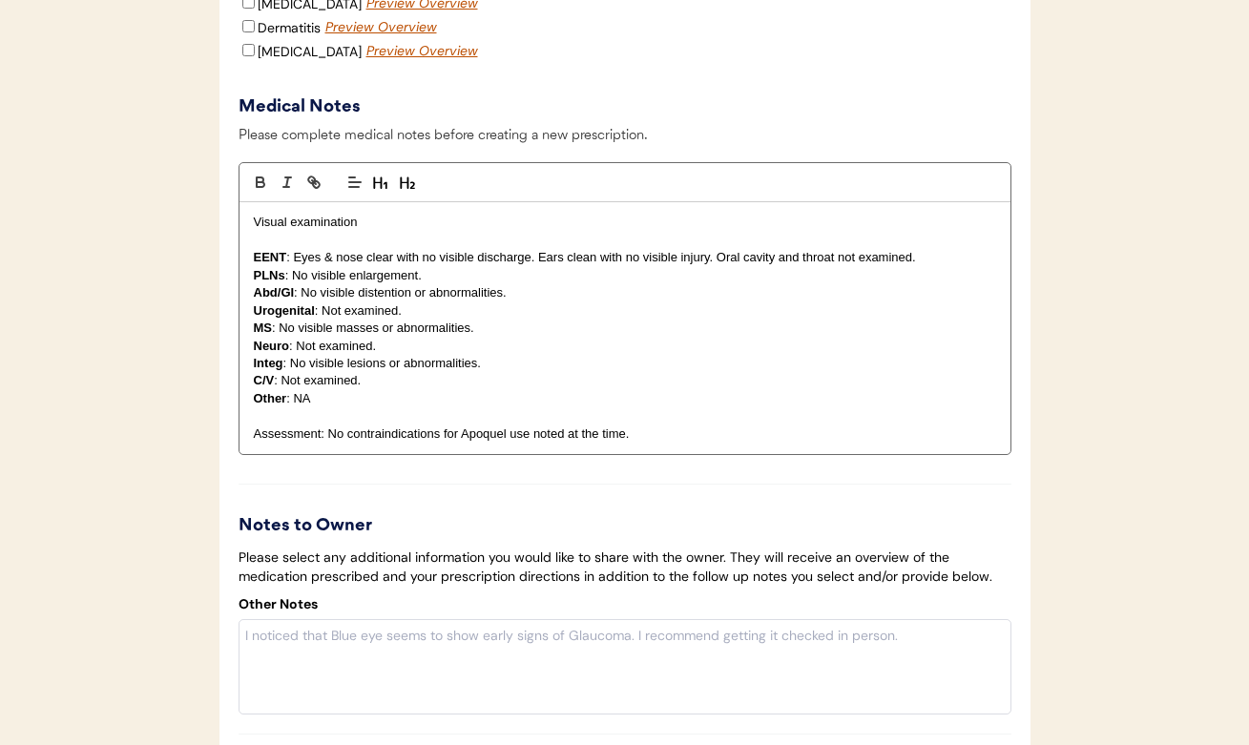
scroll to position [3453, 0]
drag, startPoint x: 486, startPoint y: 386, endPoint x: 292, endPoint y: 386, distance: 193.7
click at [292, 371] on p "Integ : No visible lesions or abnormalities." at bounding box center [625, 362] width 742 height 17
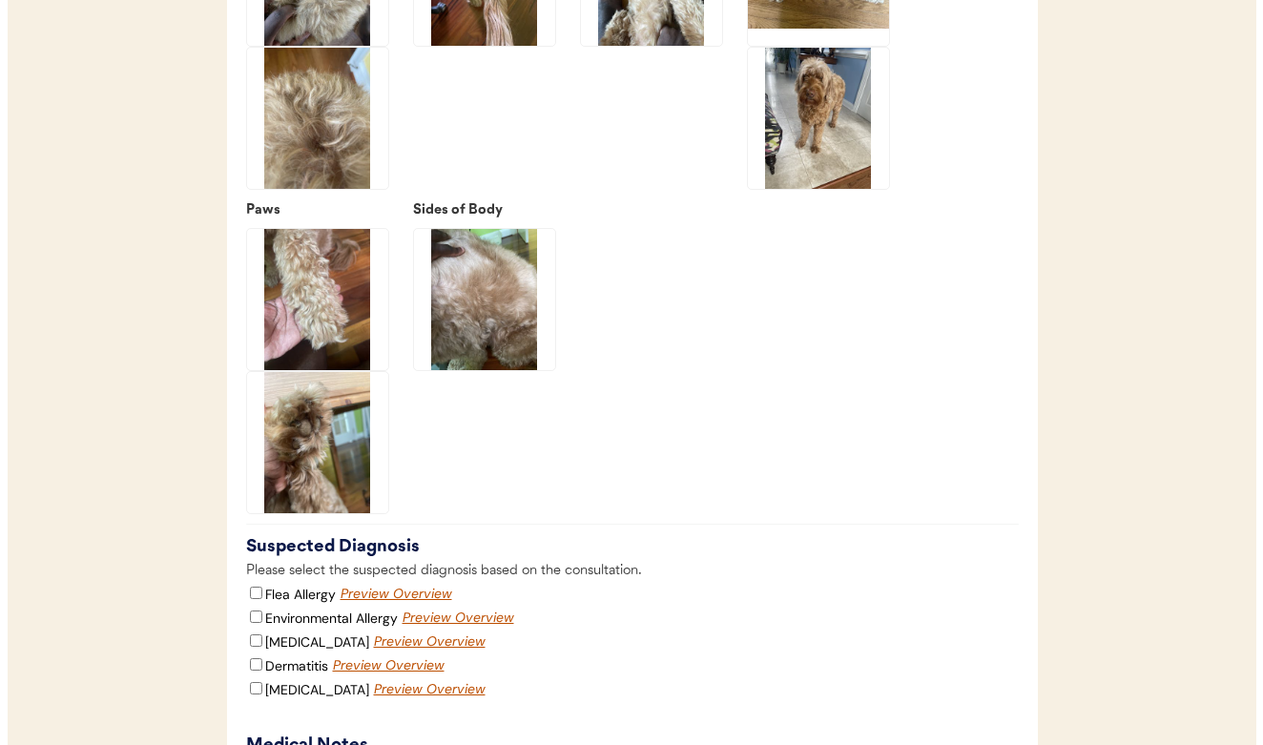
scroll to position [2808, 0]
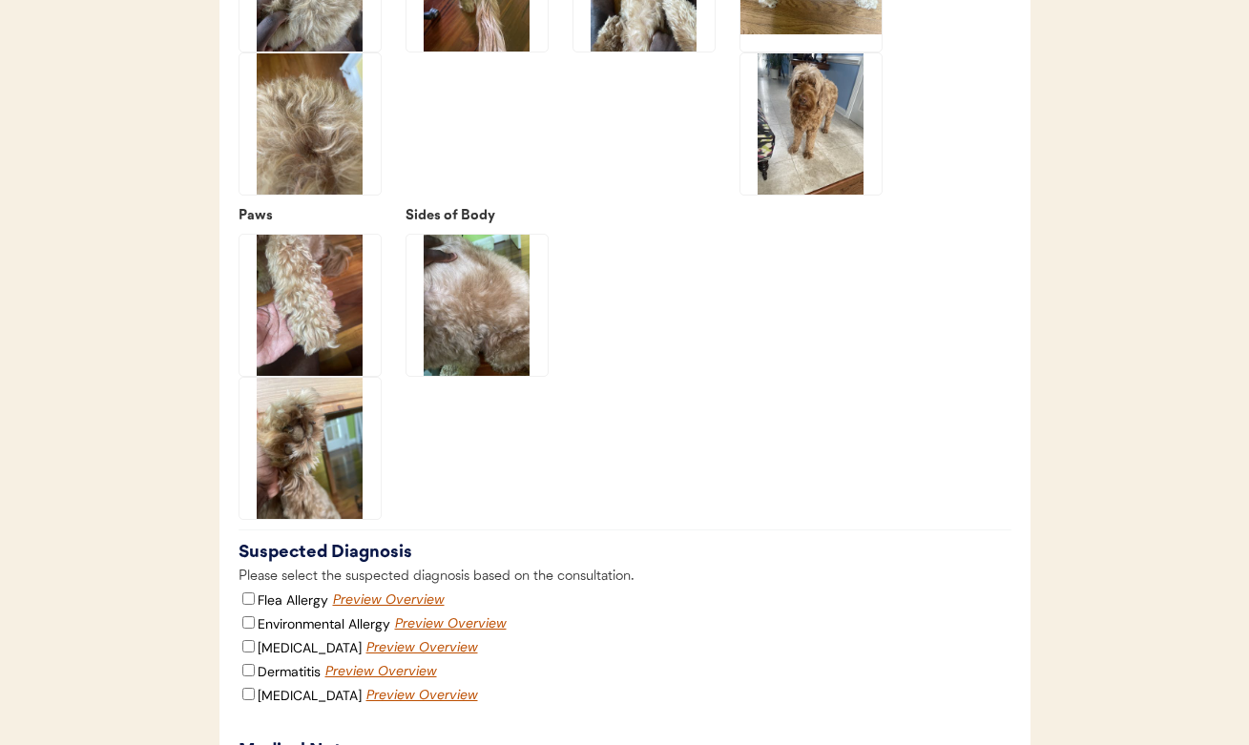
click at [318, 436] on img at bounding box center [309, 448] width 141 height 141
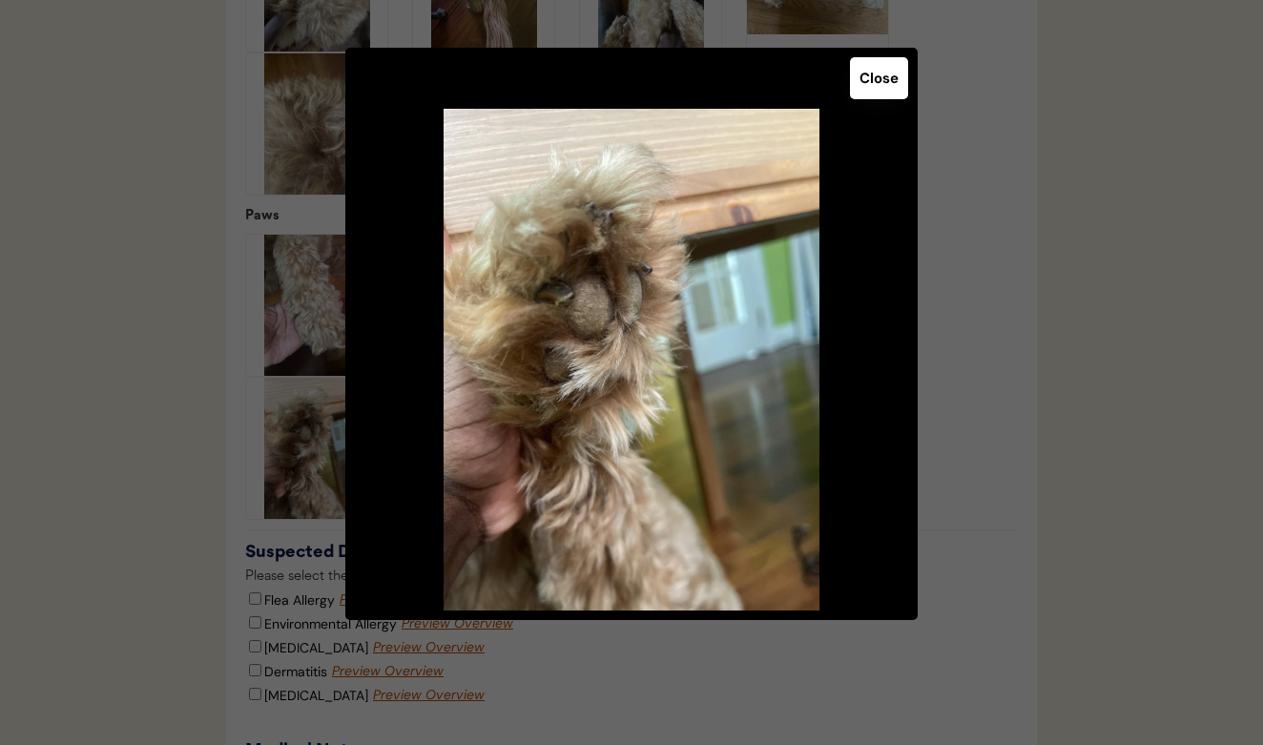
click at [875, 82] on button "Close" at bounding box center [879, 78] width 58 height 42
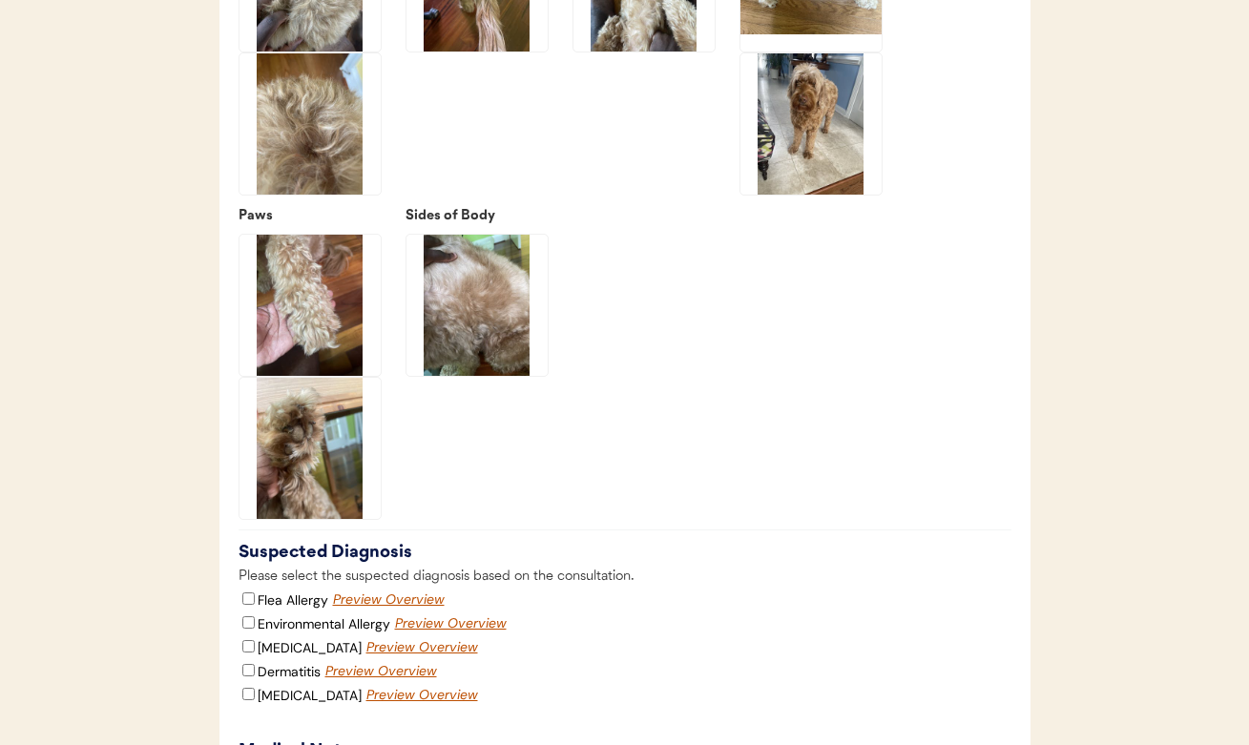
click at [483, 303] on img at bounding box center [476, 305] width 141 height 141
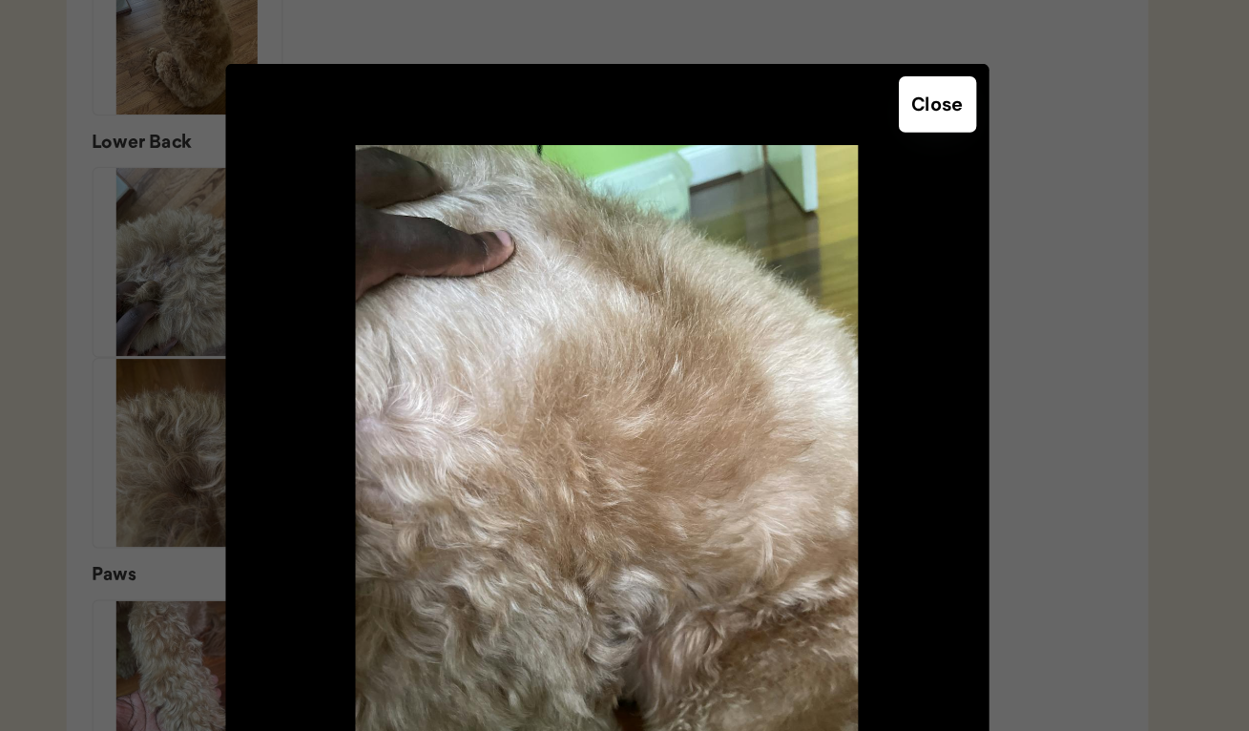
scroll to position [2554, 0]
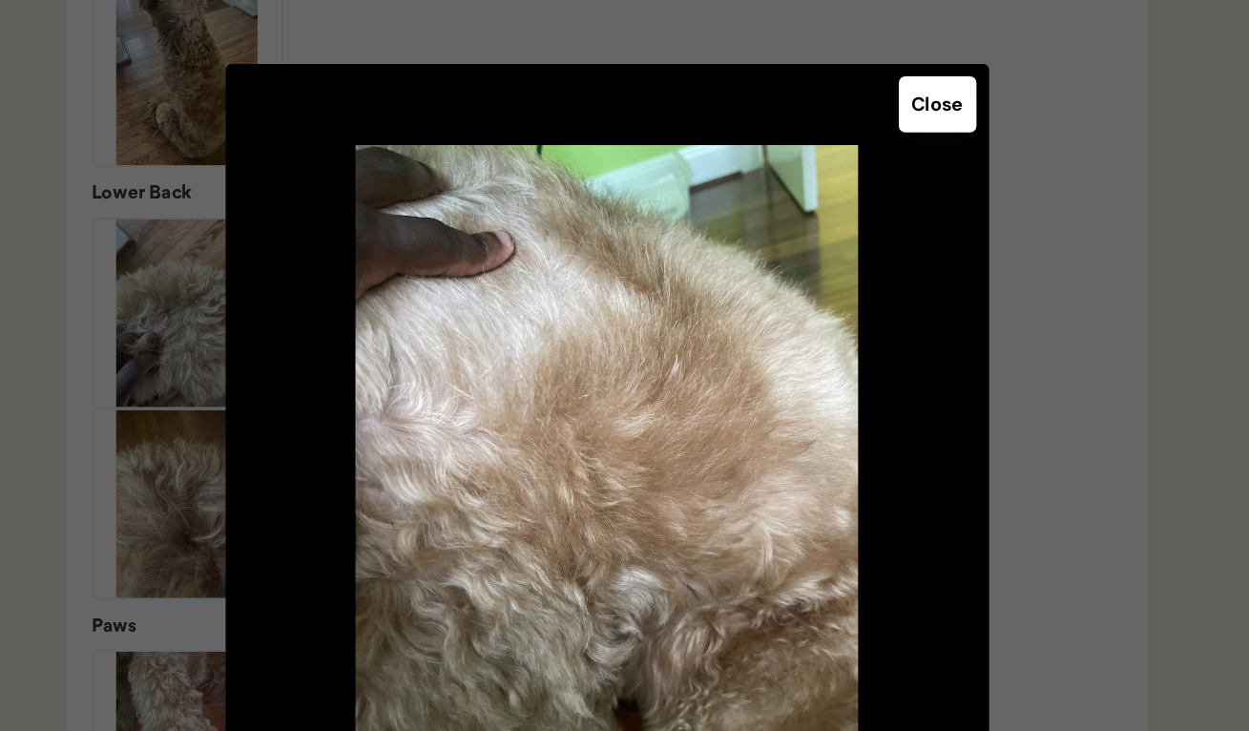
click at [843, 79] on button "Close" at bounding box center [872, 78] width 58 height 42
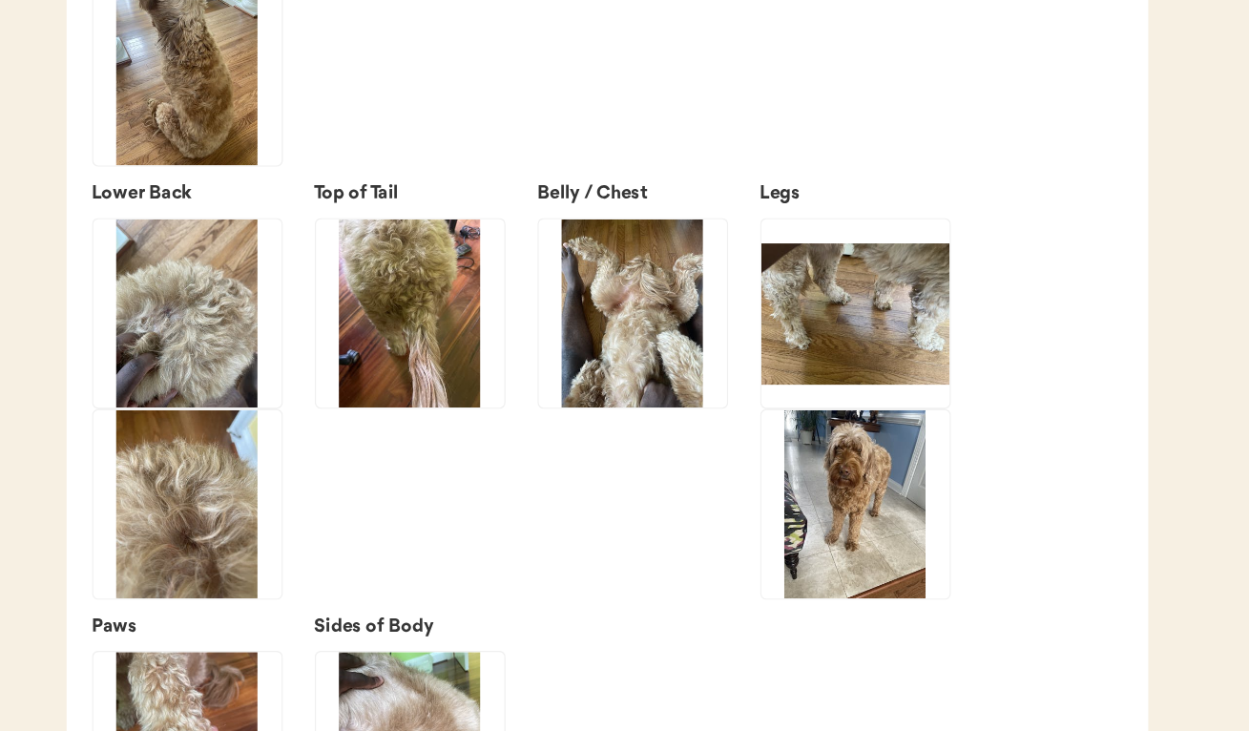
click at [740, 255] on img at bounding box center [810, 234] width 141 height 141
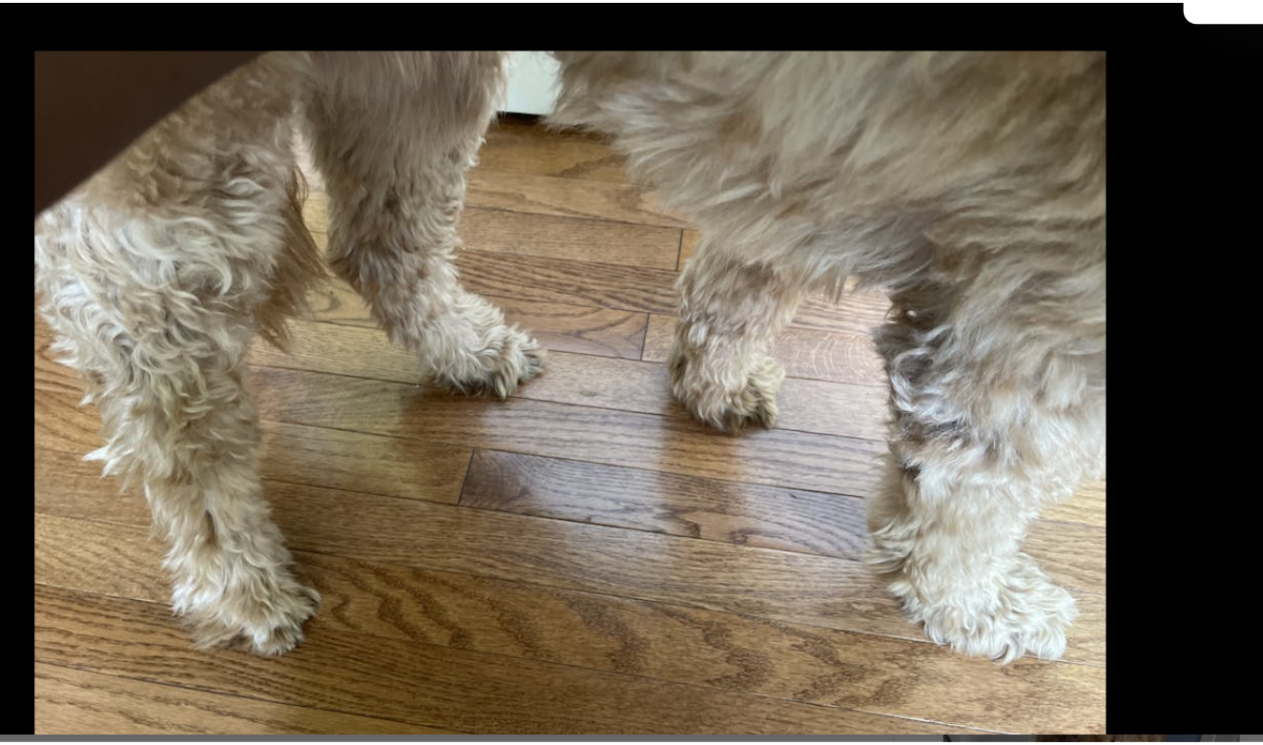
scroll to position [2495, 0]
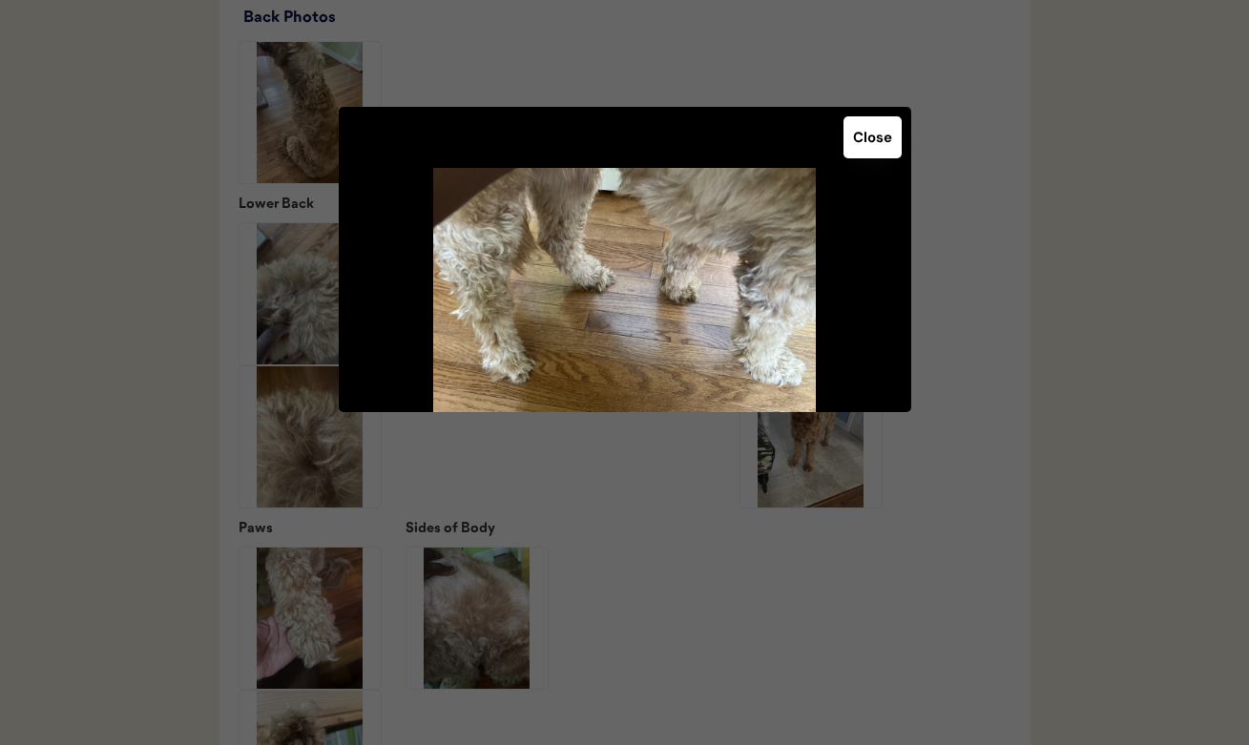
click at [869, 132] on button "Close" at bounding box center [872, 137] width 58 height 42
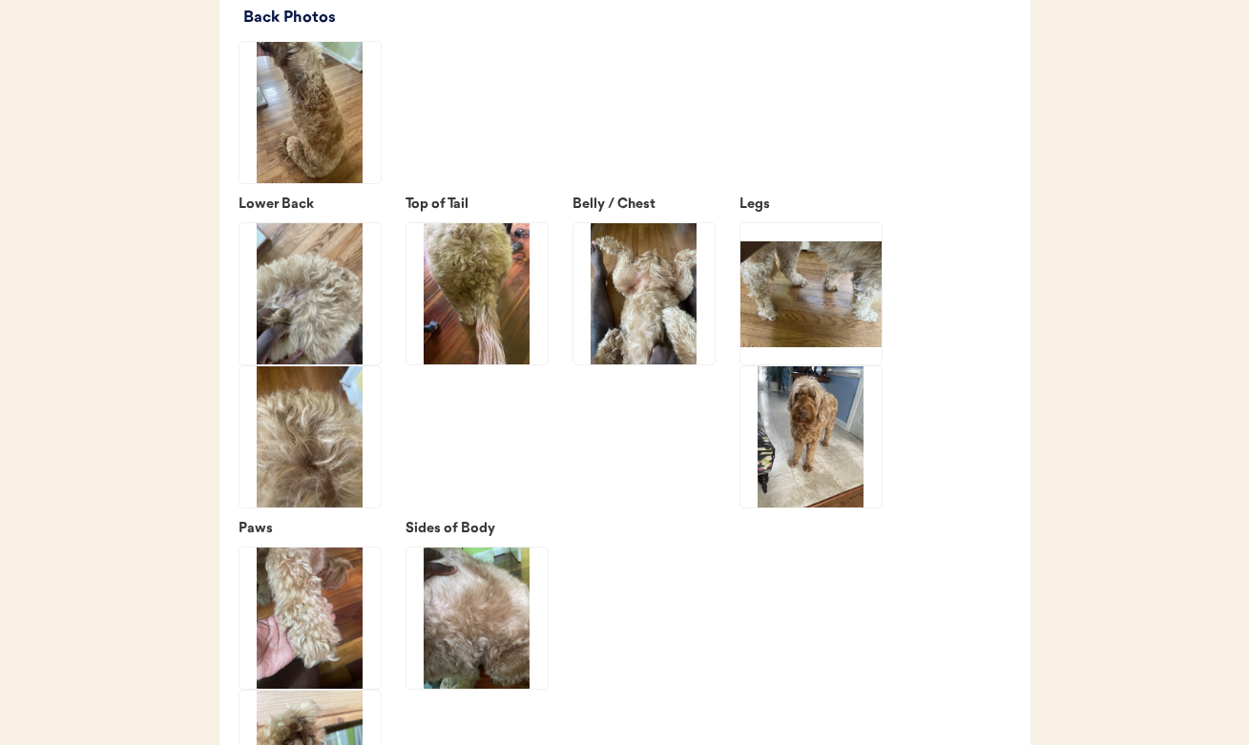
click at [665, 313] on img at bounding box center [643, 293] width 141 height 141
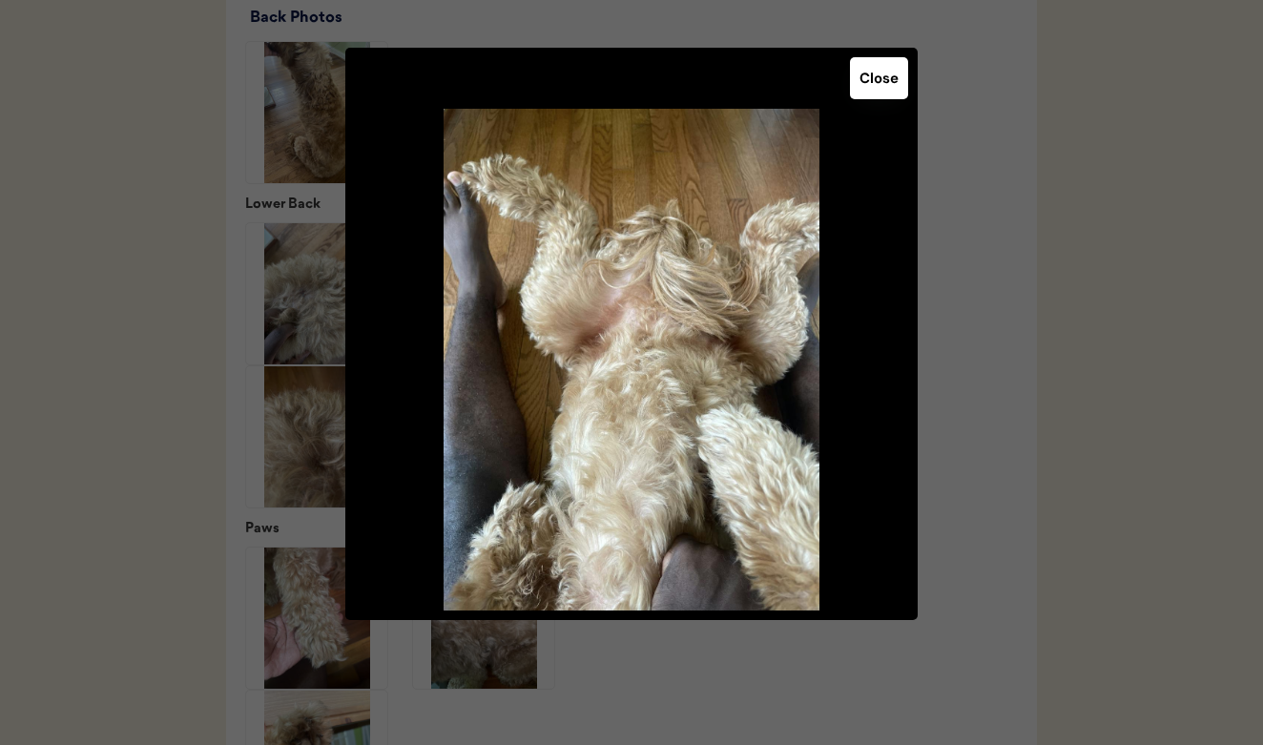
click at [871, 86] on button "Close" at bounding box center [879, 78] width 58 height 42
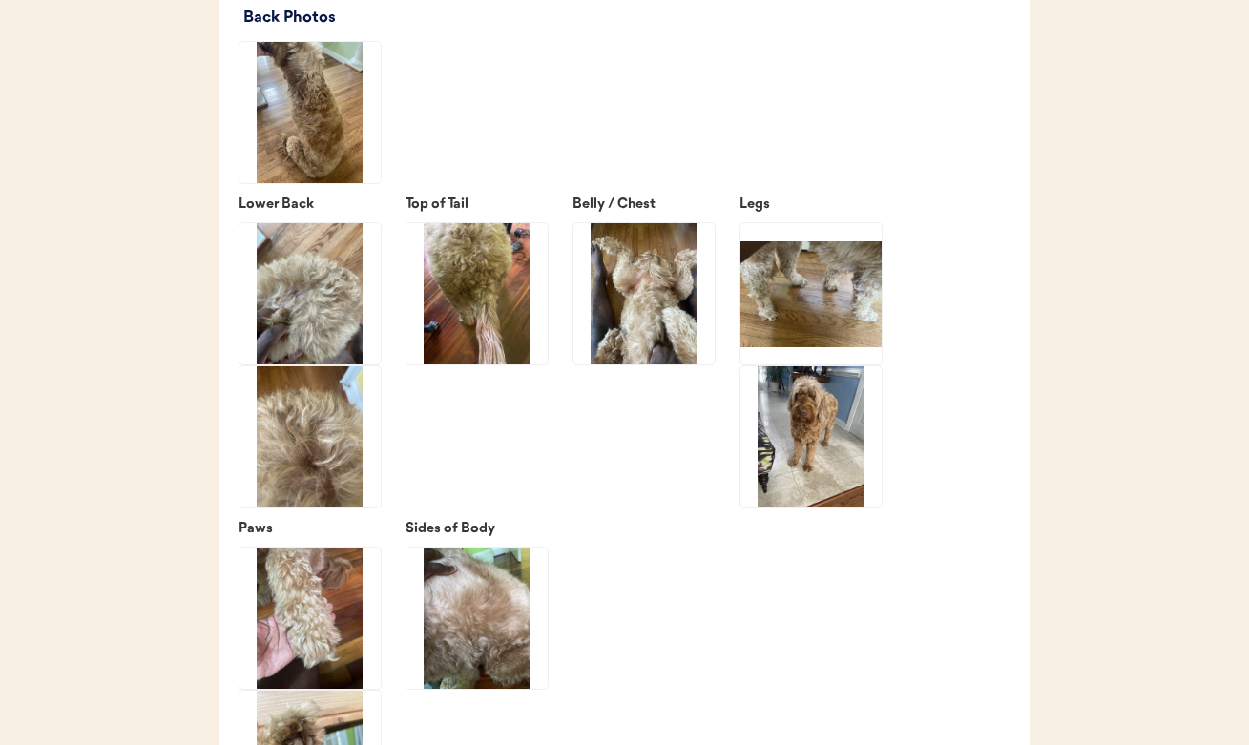
click at [458, 297] on img at bounding box center [476, 293] width 141 height 141
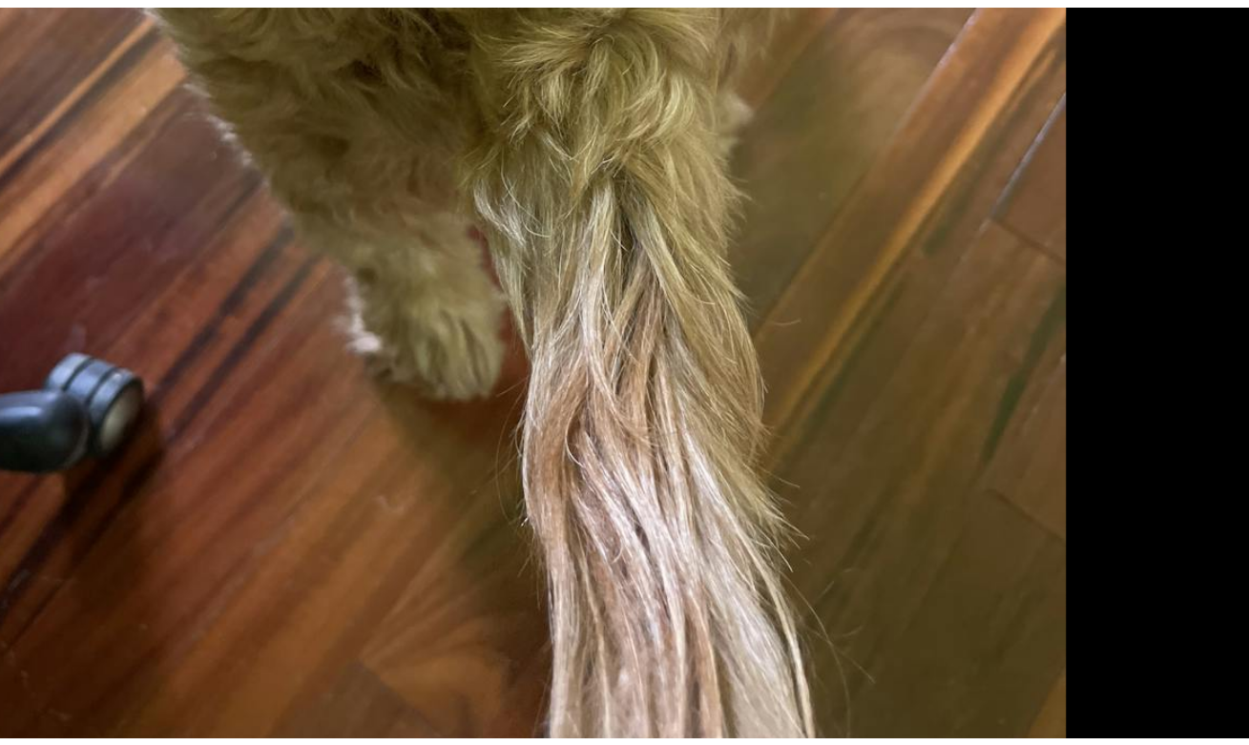
scroll to position [2494, 0]
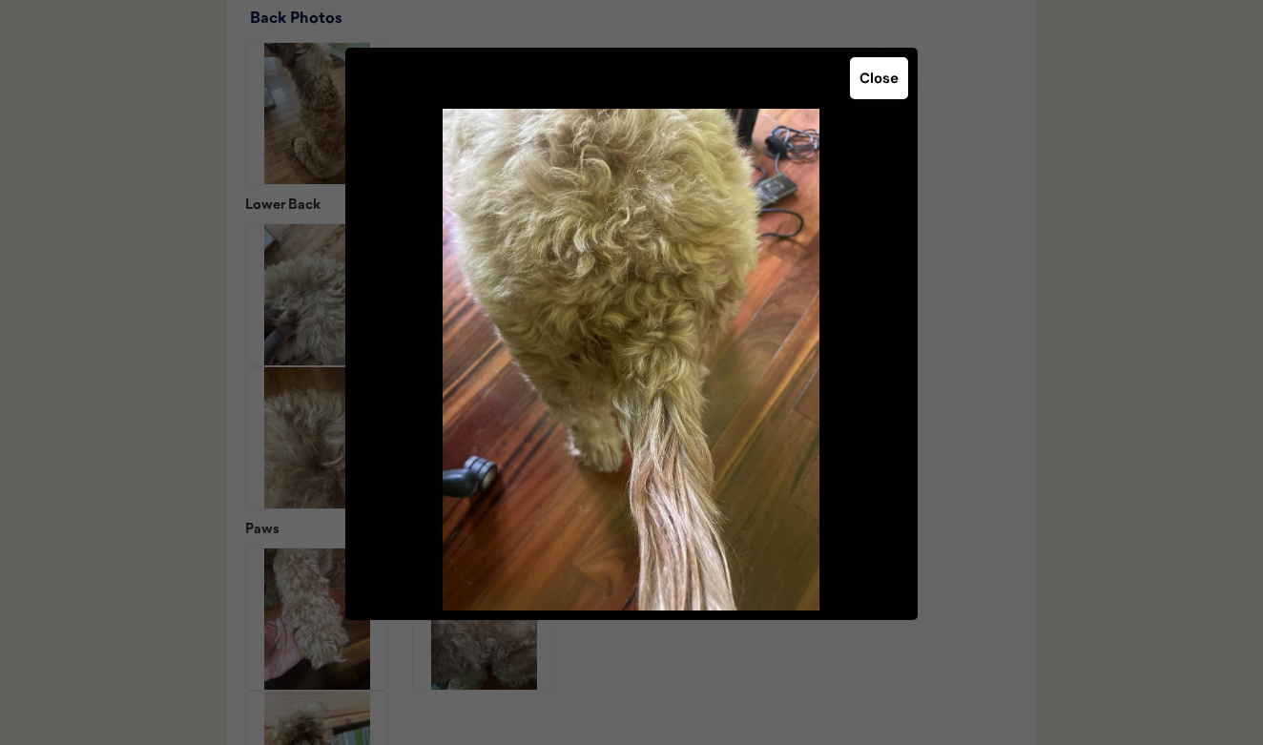
click at [883, 79] on button "Close" at bounding box center [879, 78] width 58 height 42
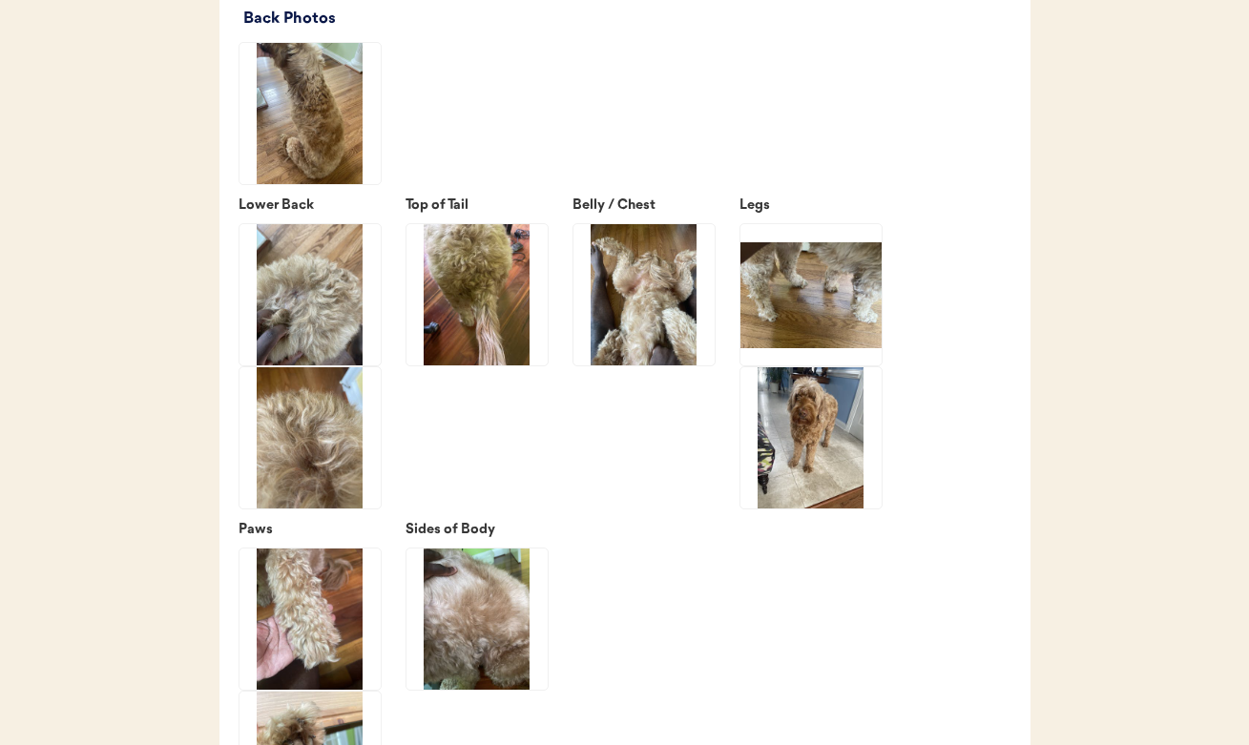
click at [311, 287] on img at bounding box center [309, 294] width 141 height 141
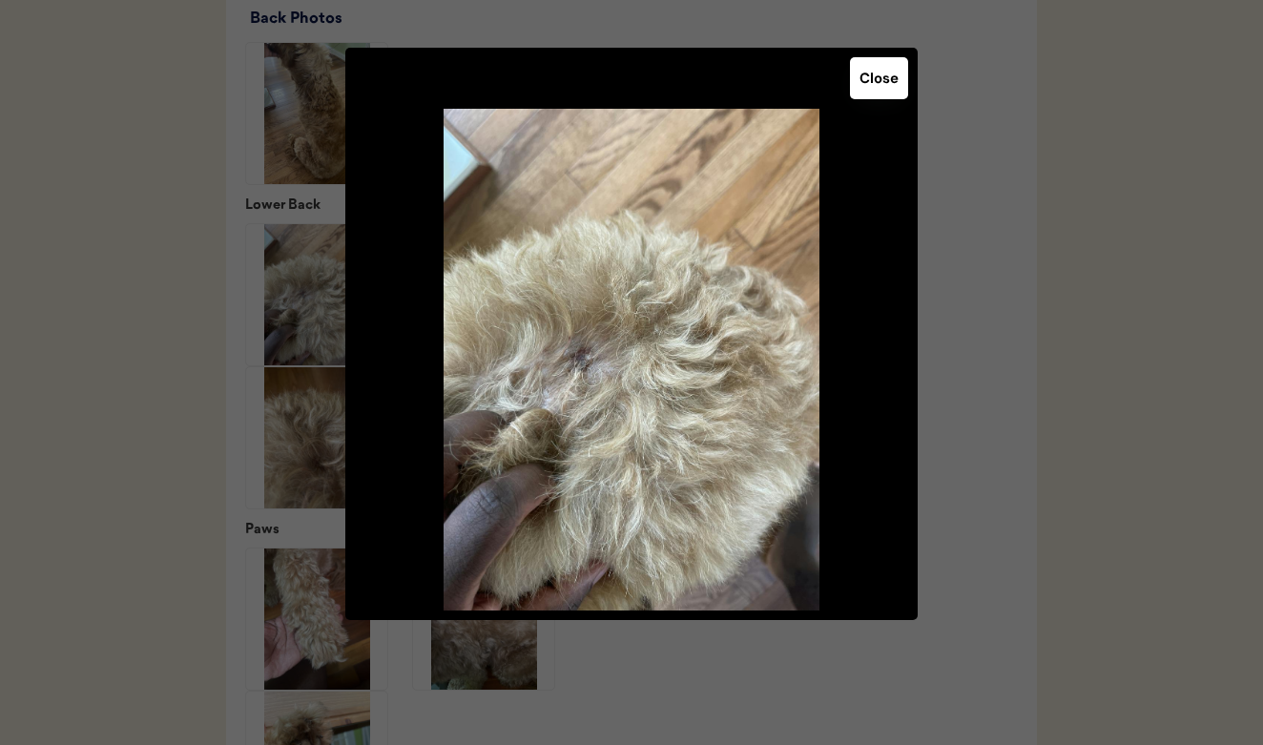
click at [880, 67] on button "Close" at bounding box center [879, 78] width 58 height 42
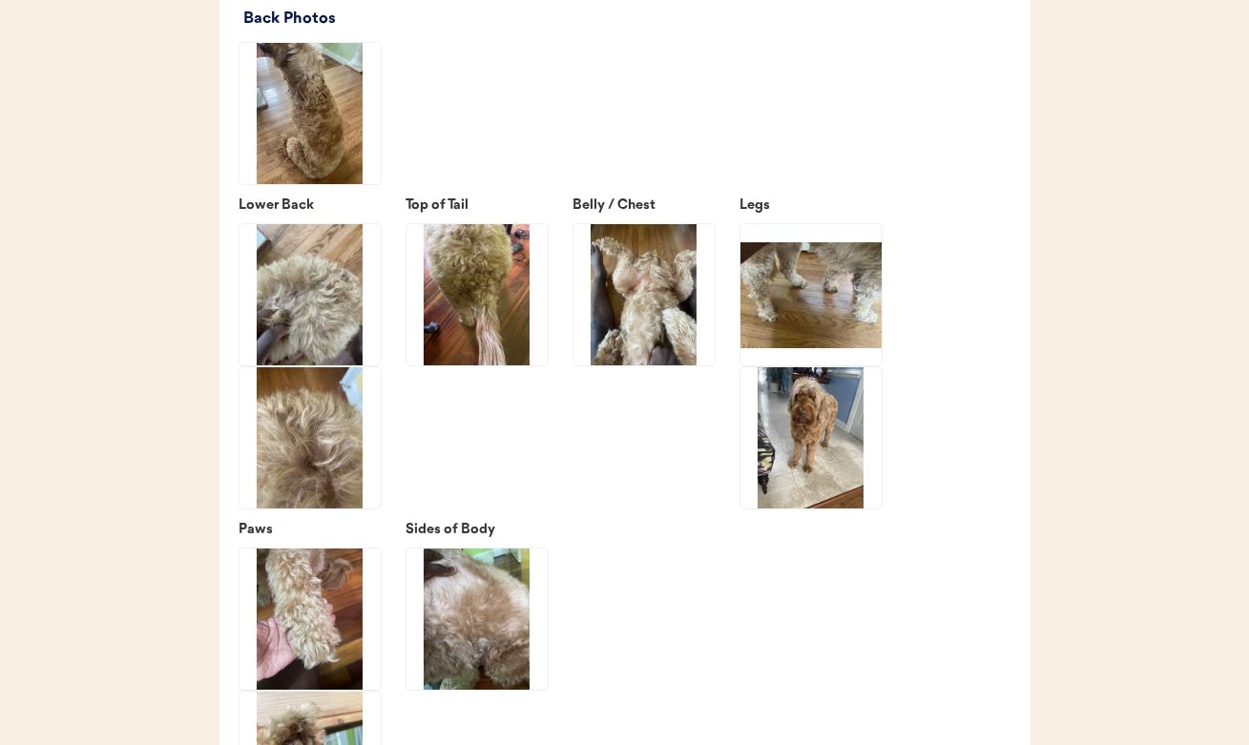
click at [338, 453] on img at bounding box center [309, 437] width 141 height 141
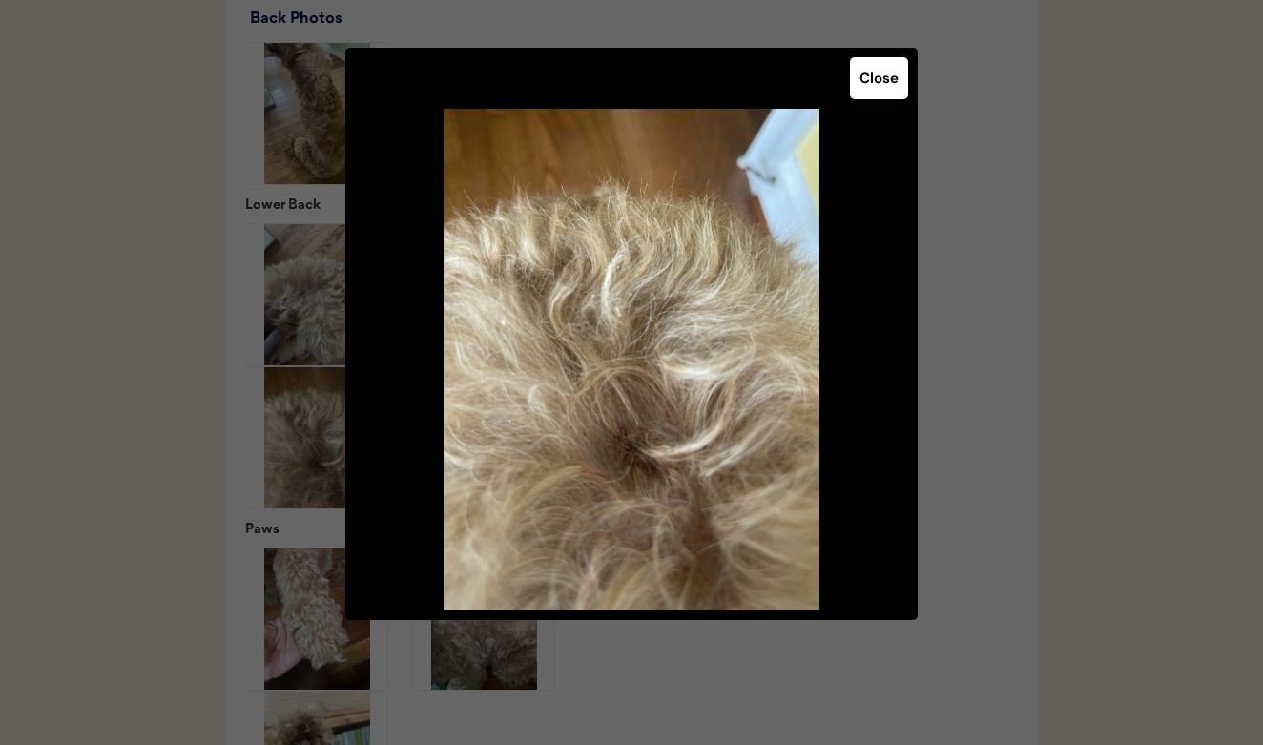
click at [863, 88] on button "Close" at bounding box center [879, 78] width 58 height 42
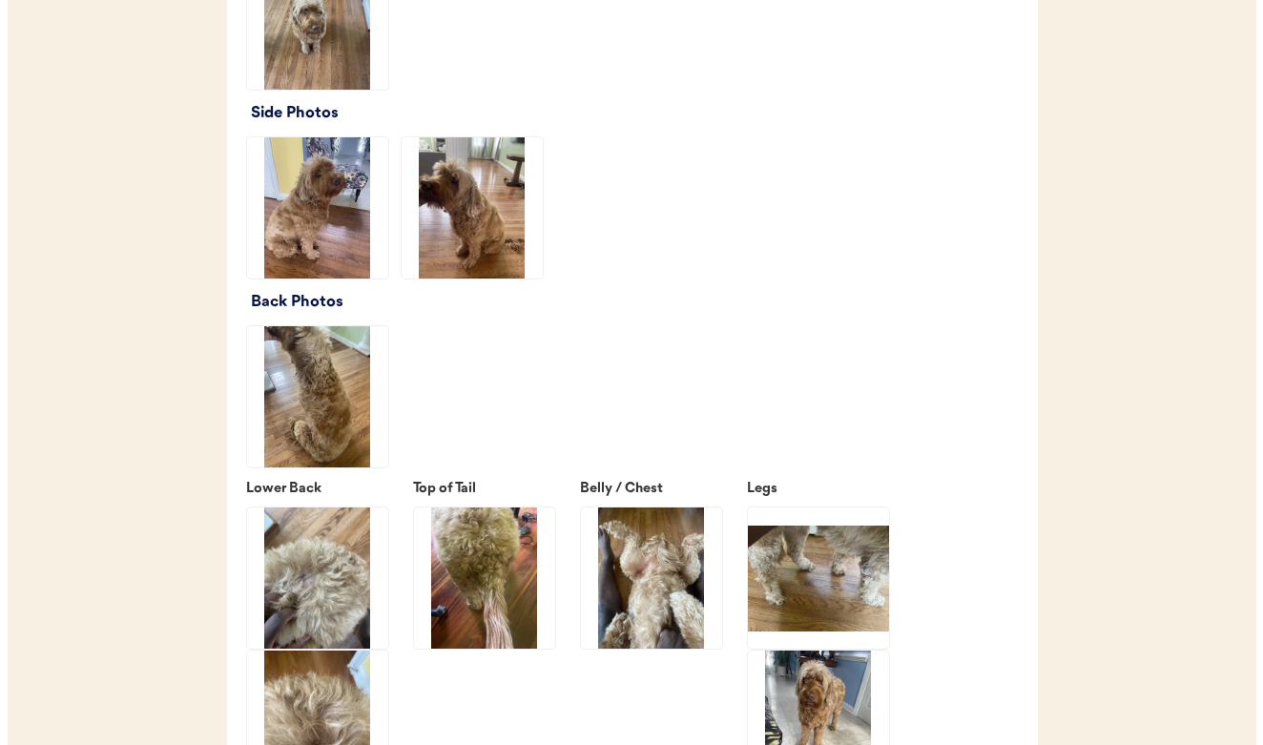
scroll to position [2187, 0]
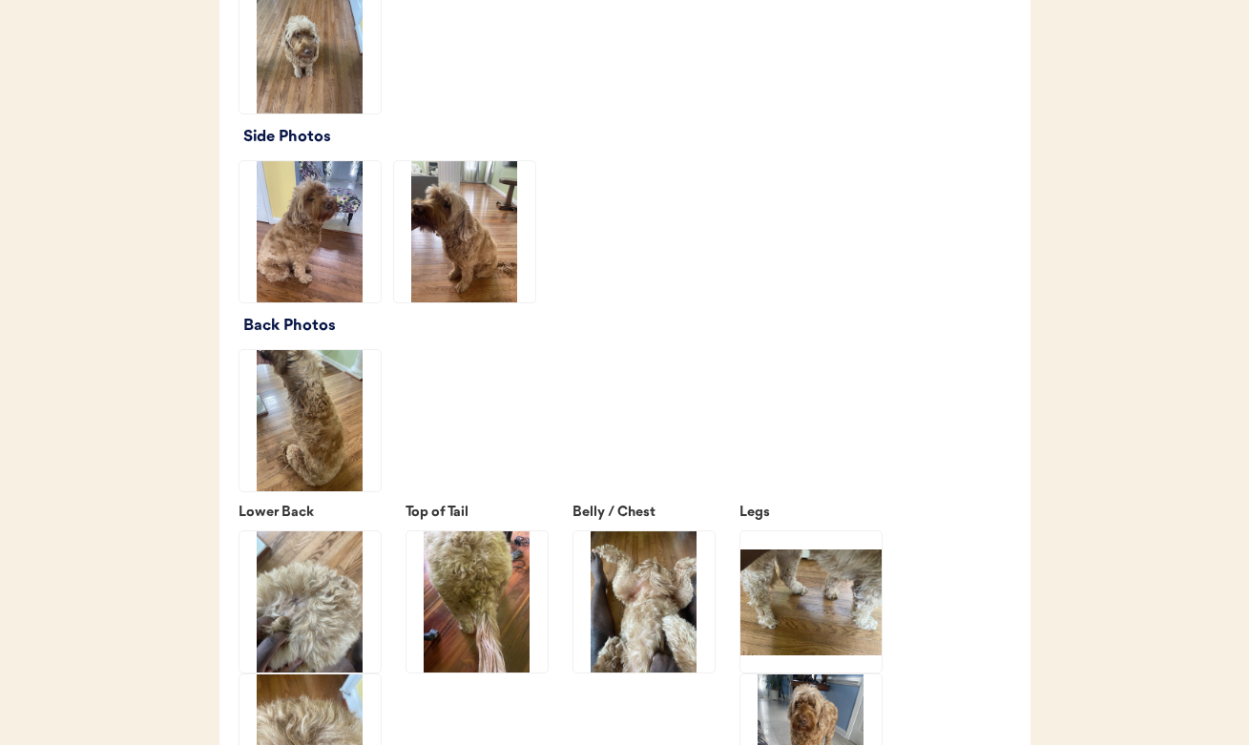
click at [309, 410] on img at bounding box center [309, 420] width 141 height 141
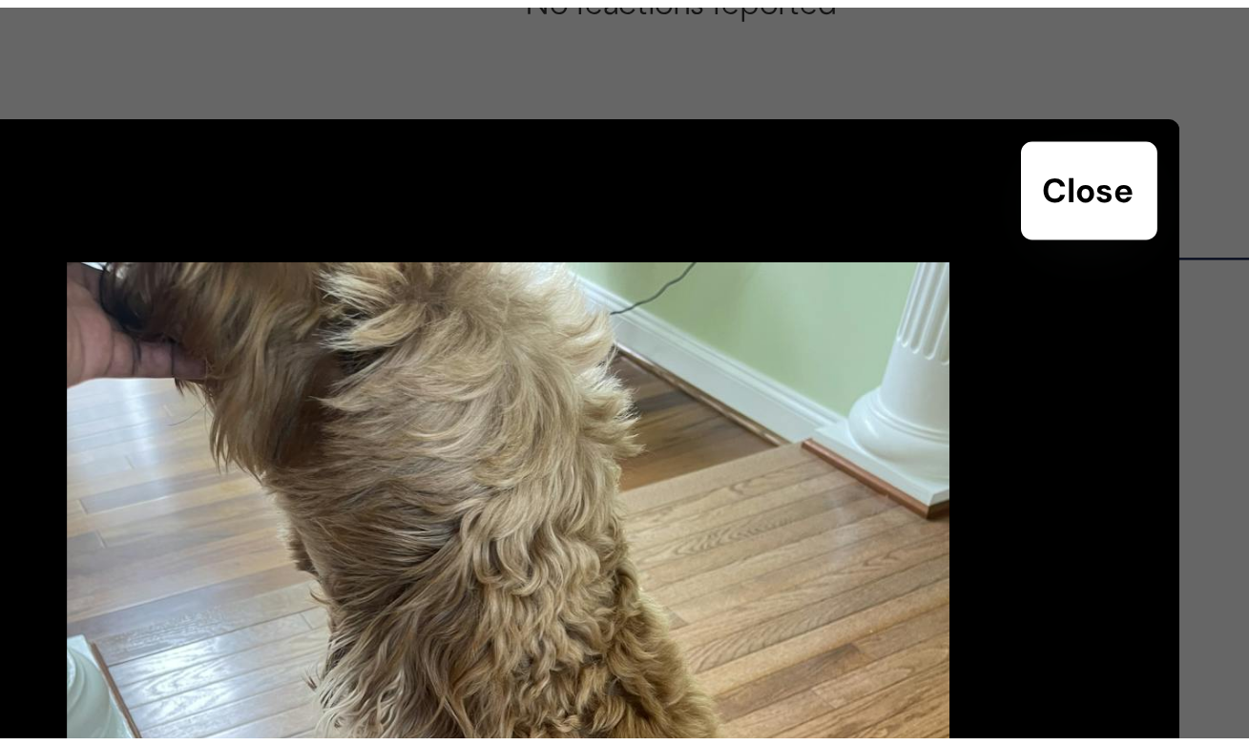
scroll to position [1759, 0]
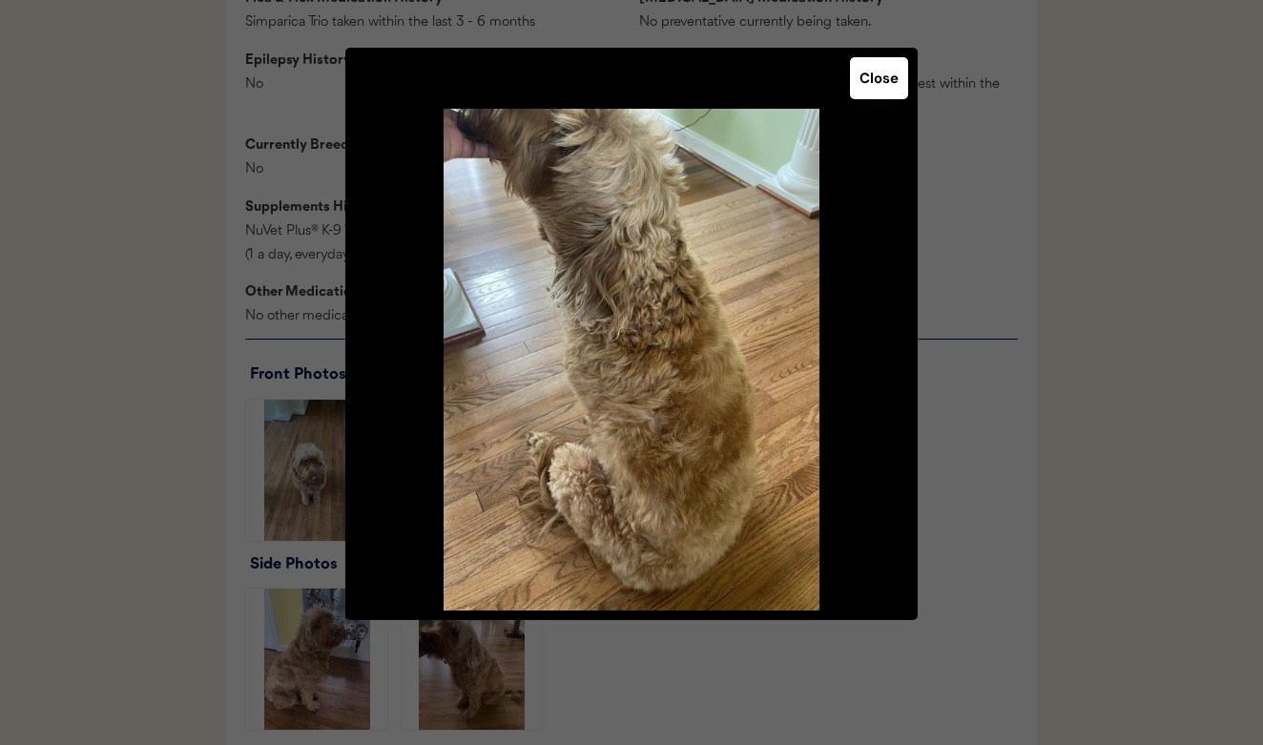
click at [884, 87] on button "Close" at bounding box center [879, 78] width 58 height 42
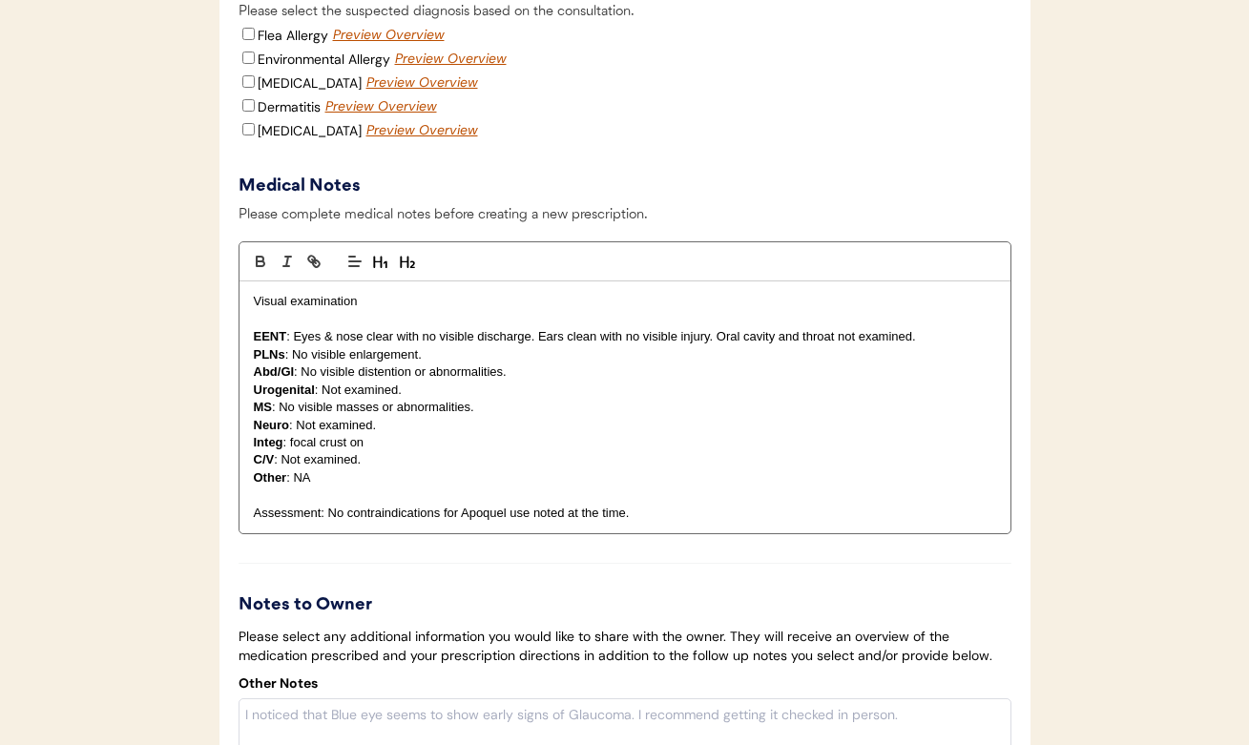
scroll to position [3372, 0]
click at [291, 452] on p "Integ : focal crust on" at bounding box center [625, 443] width 742 height 17
click at [548, 452] on p "Integ : hair pigmentation on distal tail; focal crust on" at bounding box center [625, 443] width 742 height 17
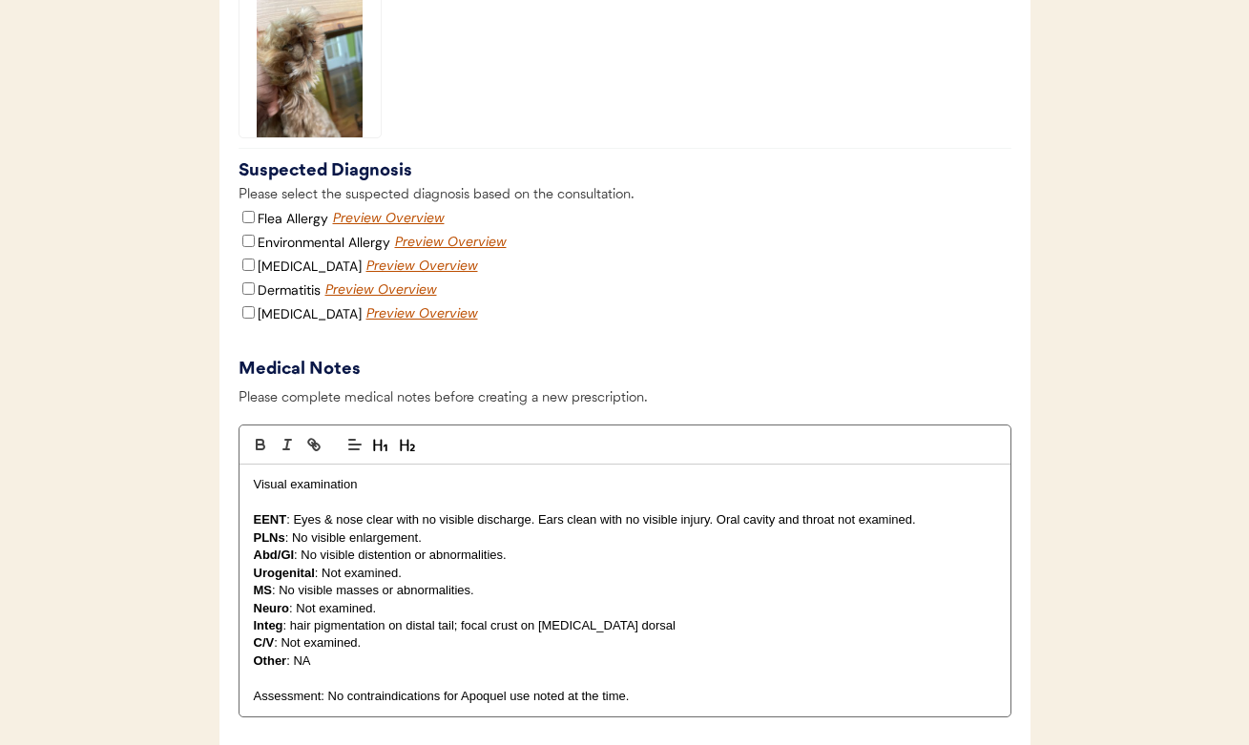
scroll to position [3151, 0]
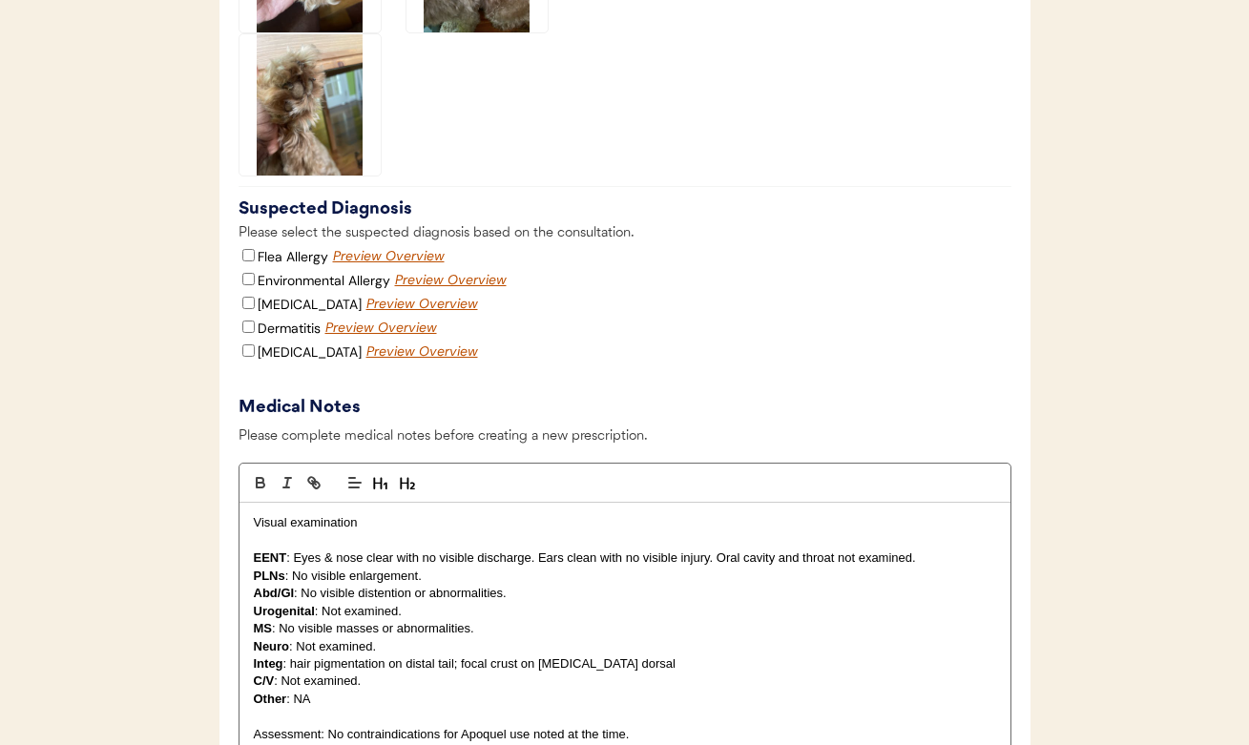
click at [242, 261] on input "Flea Allergy" at bounding box center [248, 255] width 12 height 12
checkbox input "true"
click at [252, 291] on div "Environmental Allergy" at bounding box center [315, 280] width 152 height 21
click at [246, 285] on input "Environmental Allergy" at bounding box center [248, 279] width 12 height 12
checkbox input "true"
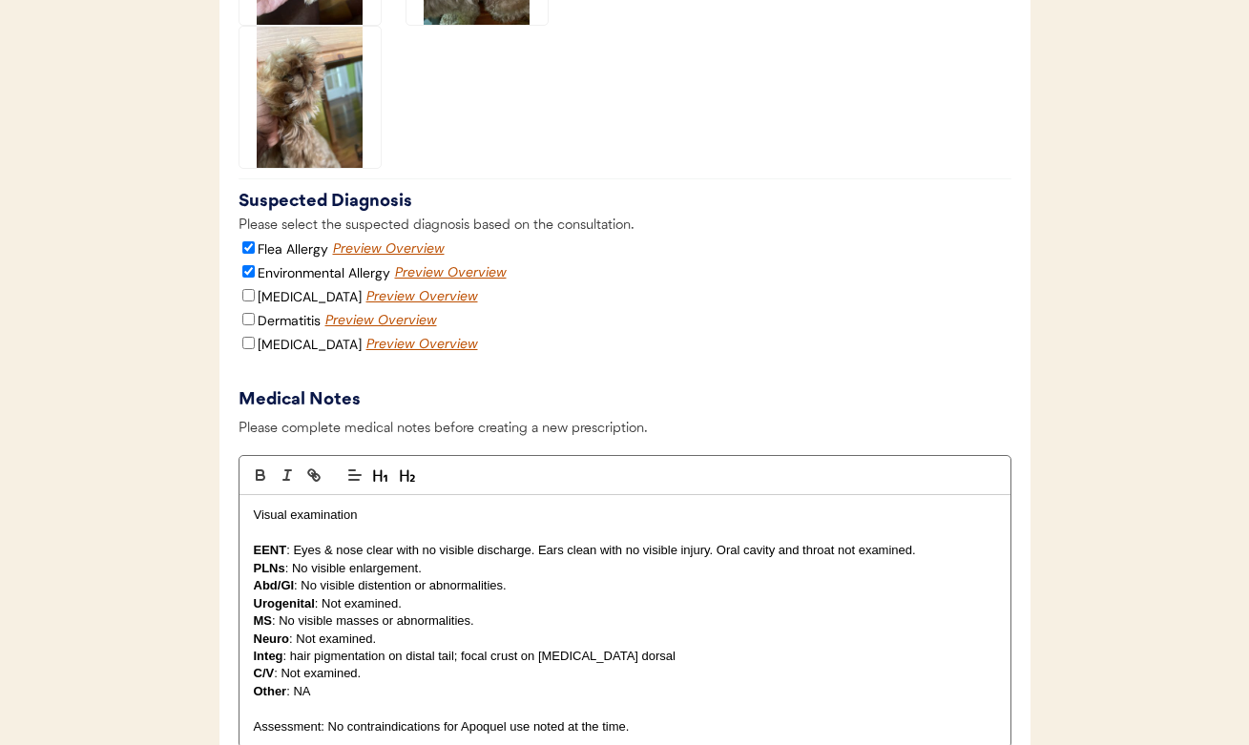
scroll to position [3161, 0]
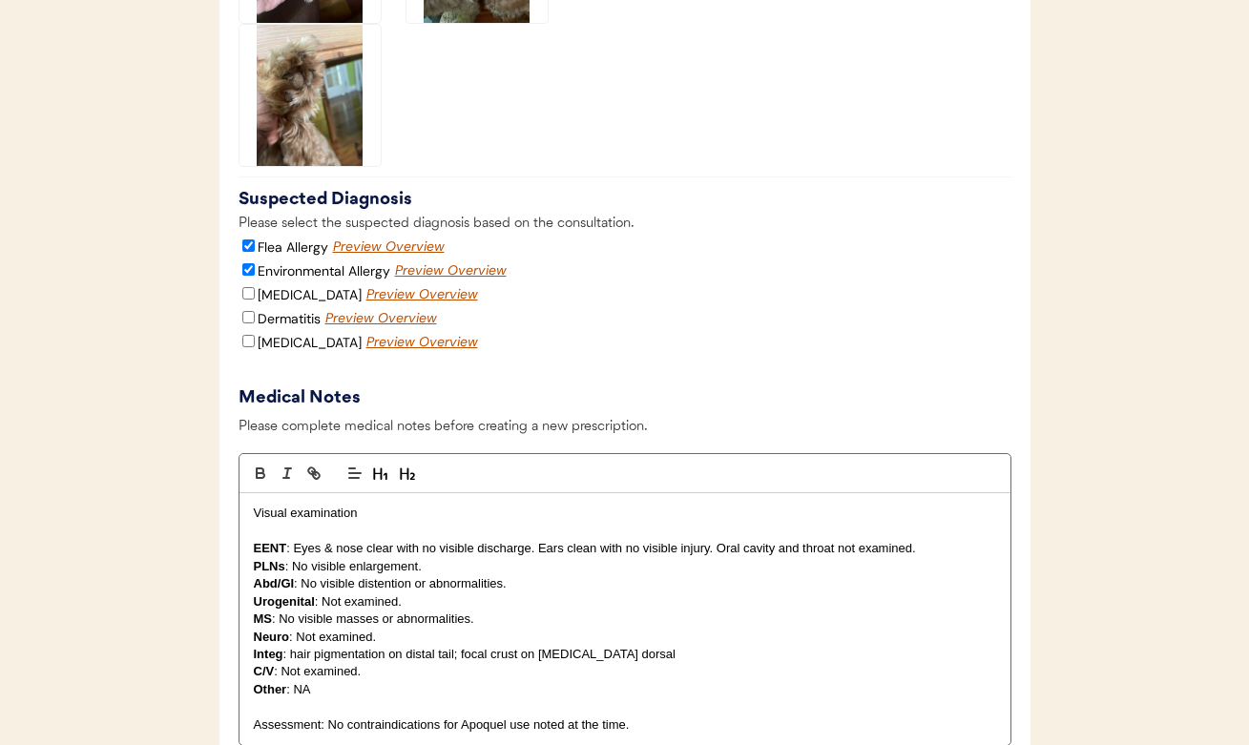
click at [629, 663] on p "Integ : hair pigmentation on distal tail; focal crust on lumbar dorsal" at bounding box center [625, 654] width 742 height 17
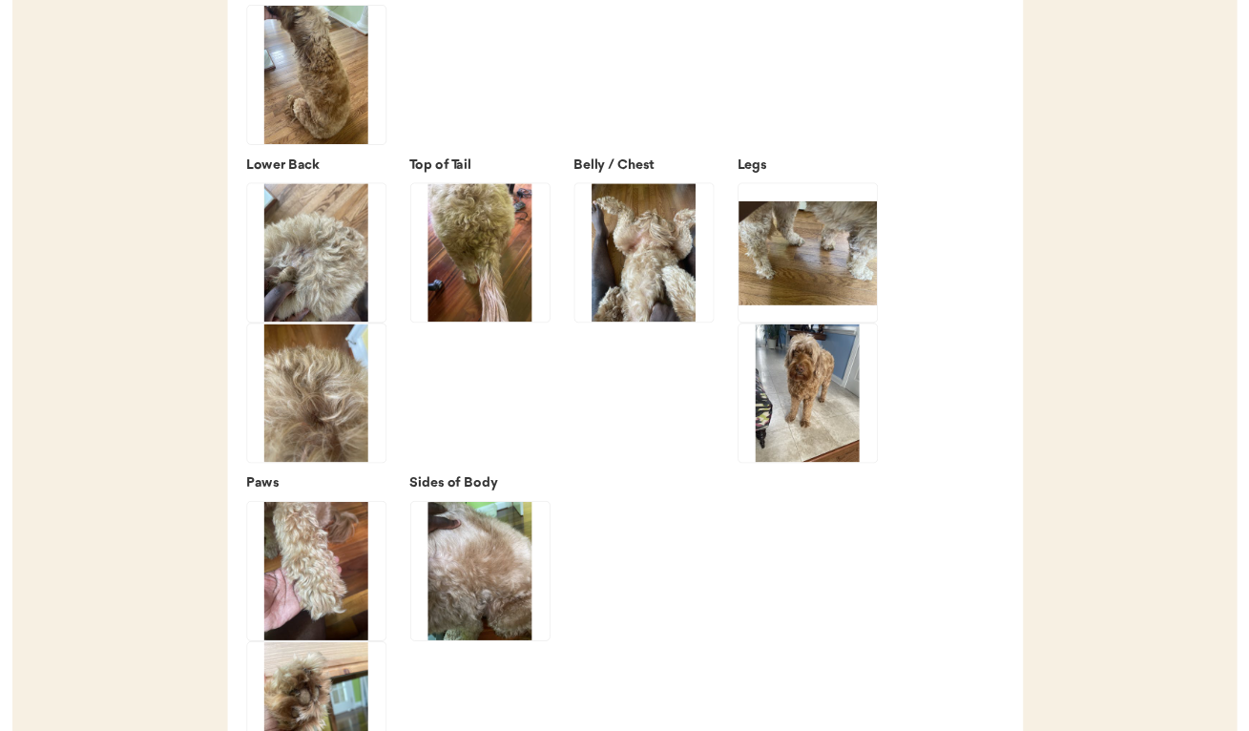
scroll to position [2259, 0]
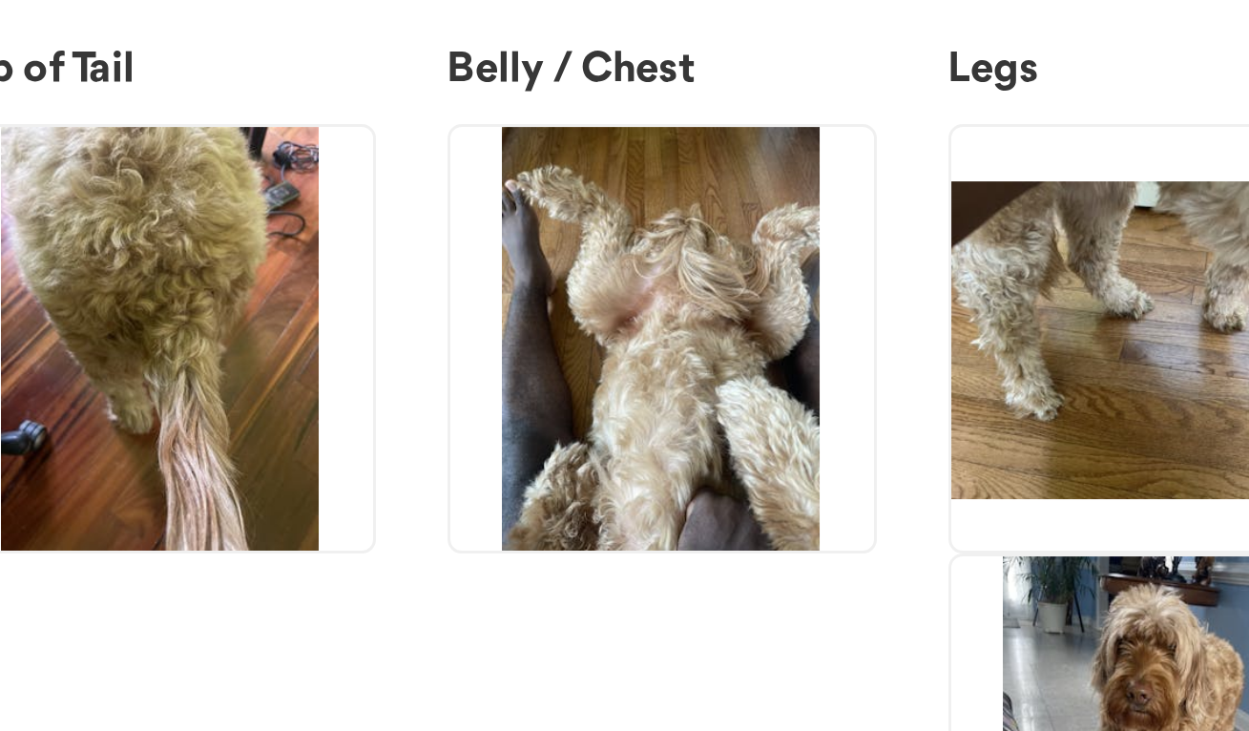
click at [573, 459] on img at bounding box center [643, 529] width 141 height 141
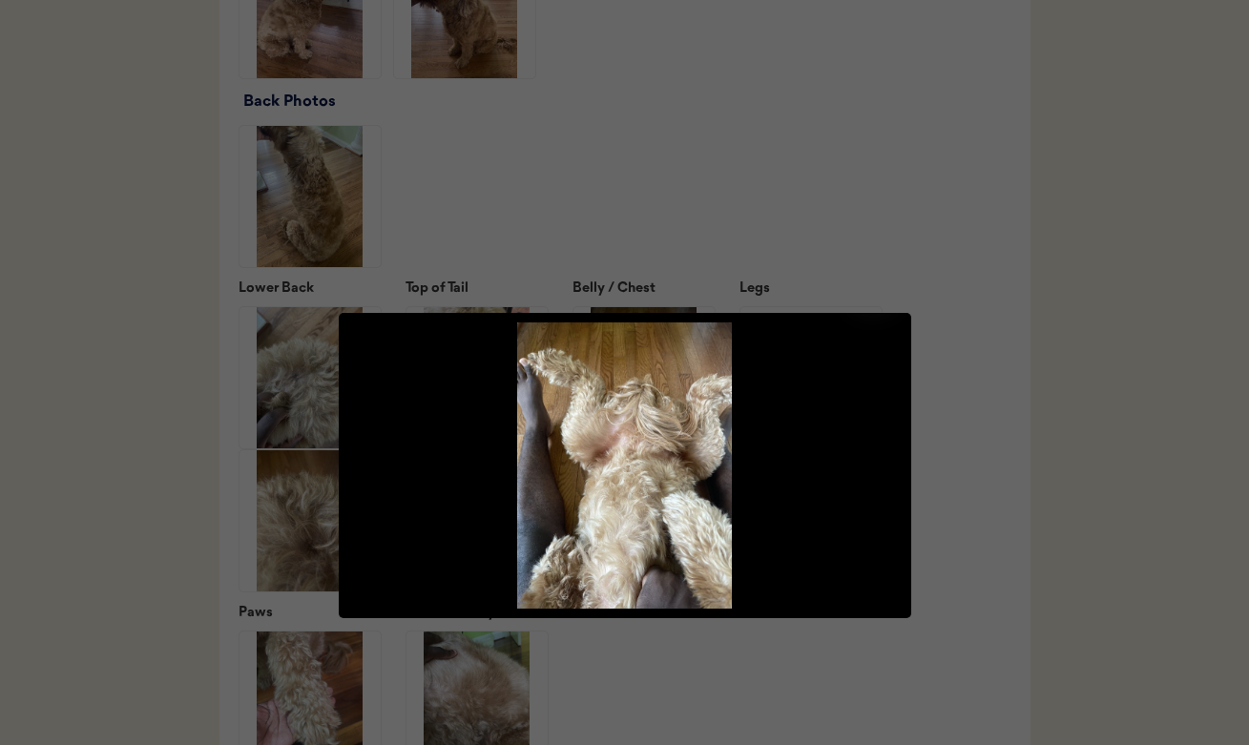
scroll to position [2429, 0]
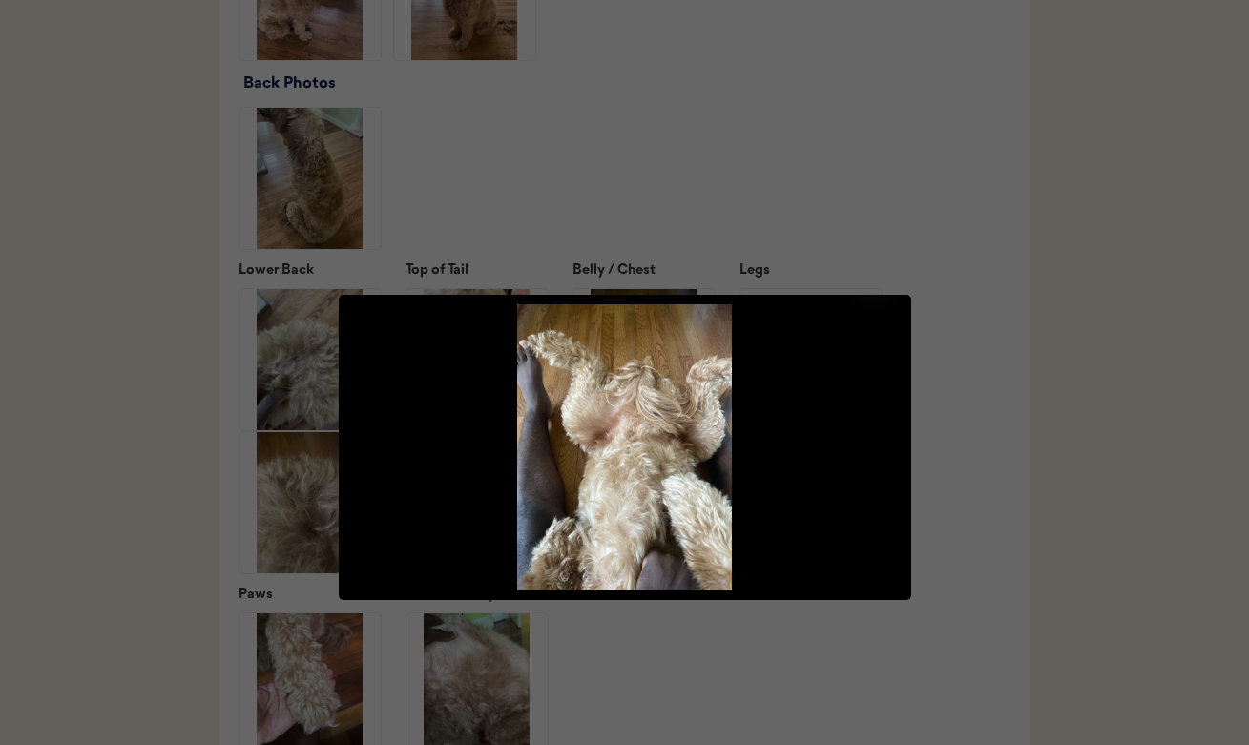
click at [793, 291] on div at bounding box center [624, 372] width 1249 height 745
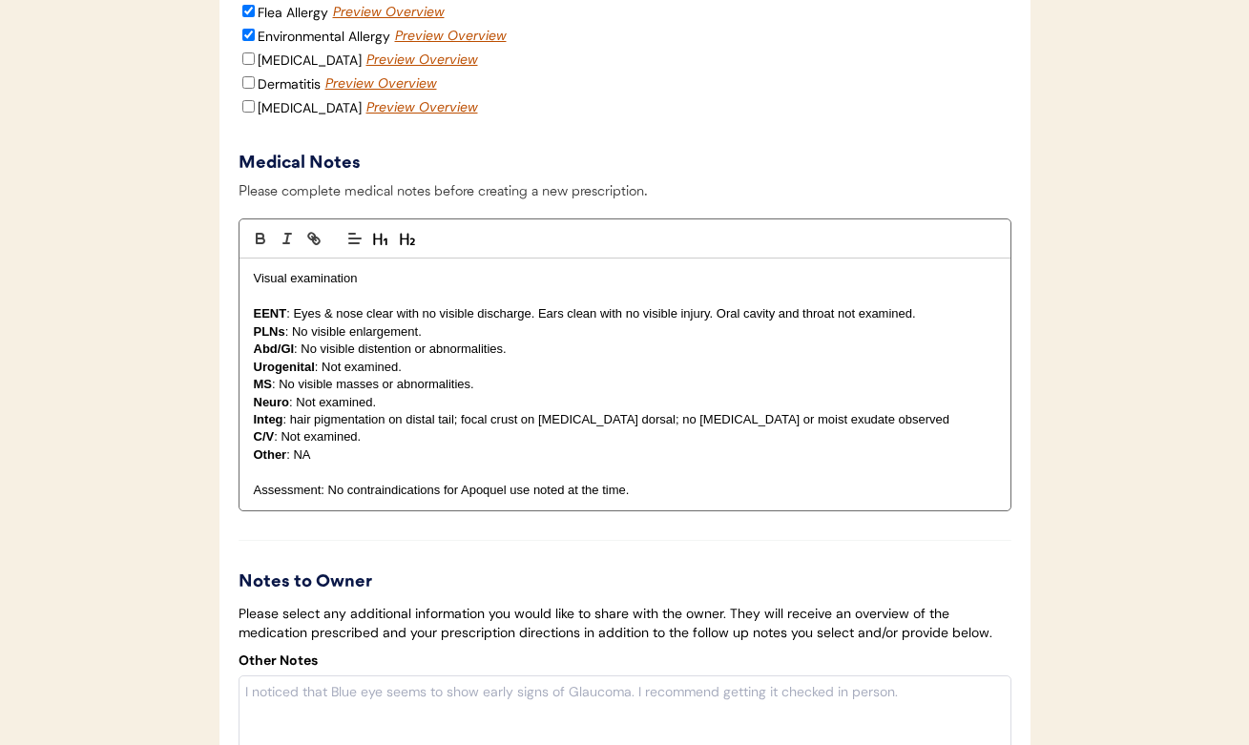
scroll to position [3402, 0]
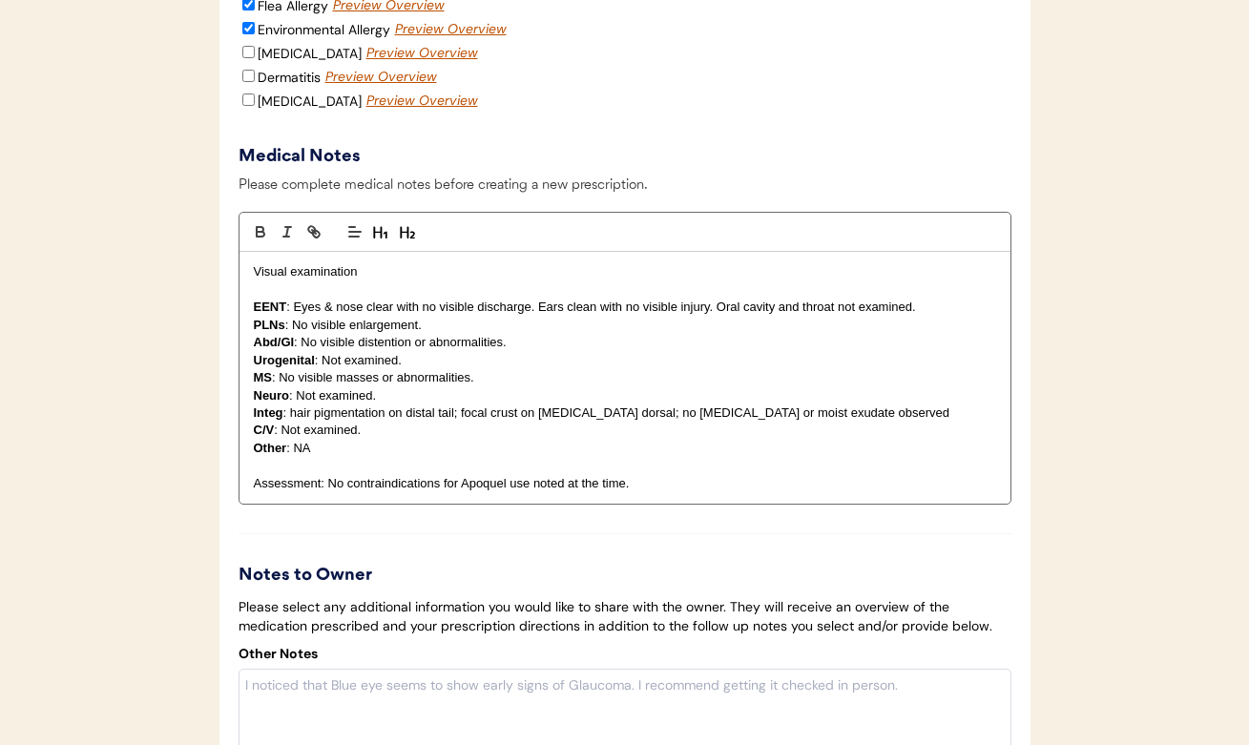
click at [289, 422] on p "Integ : hair pigmentation on distal tail; focal crust on lumbar dorsal; no eryt…" at bounding box center [625, 413] width 742 height 17
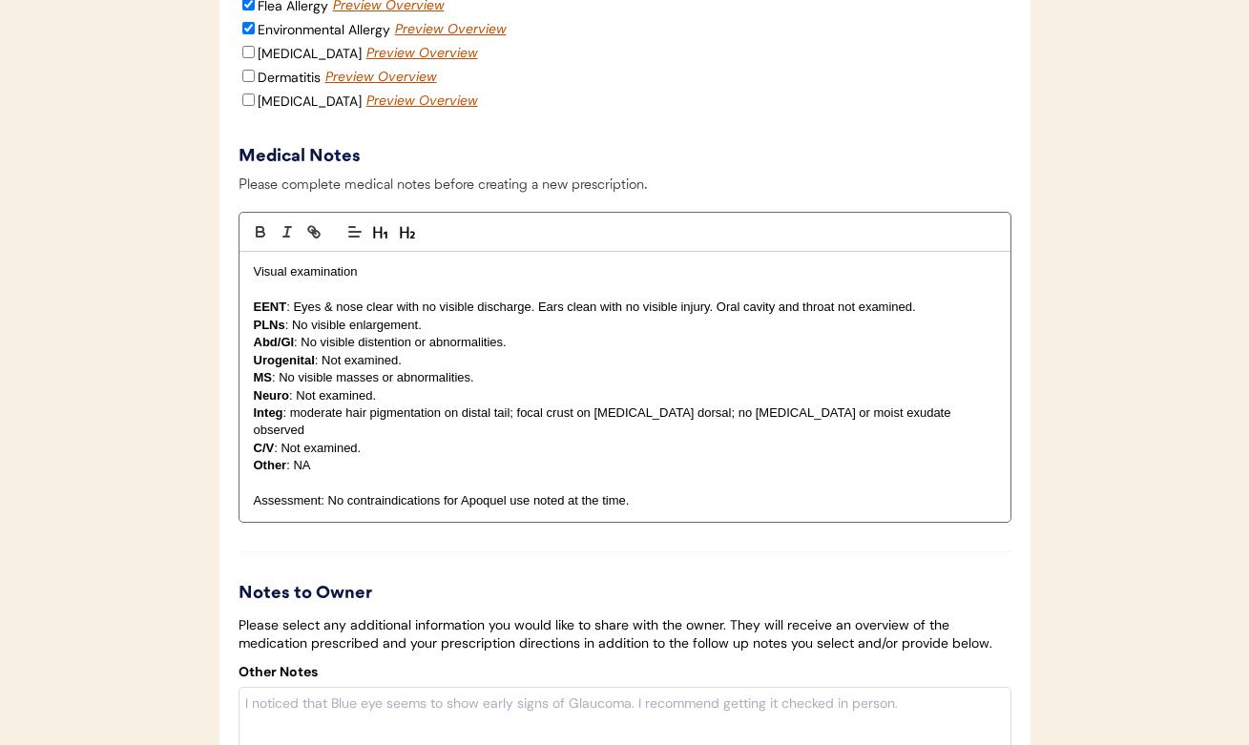
click at [518, 437] on p "Integ : moderate hair pigmentation on distal tail; focal crust on lumbar dorsal…" at bounding box center [625, 422] width 742 height 35
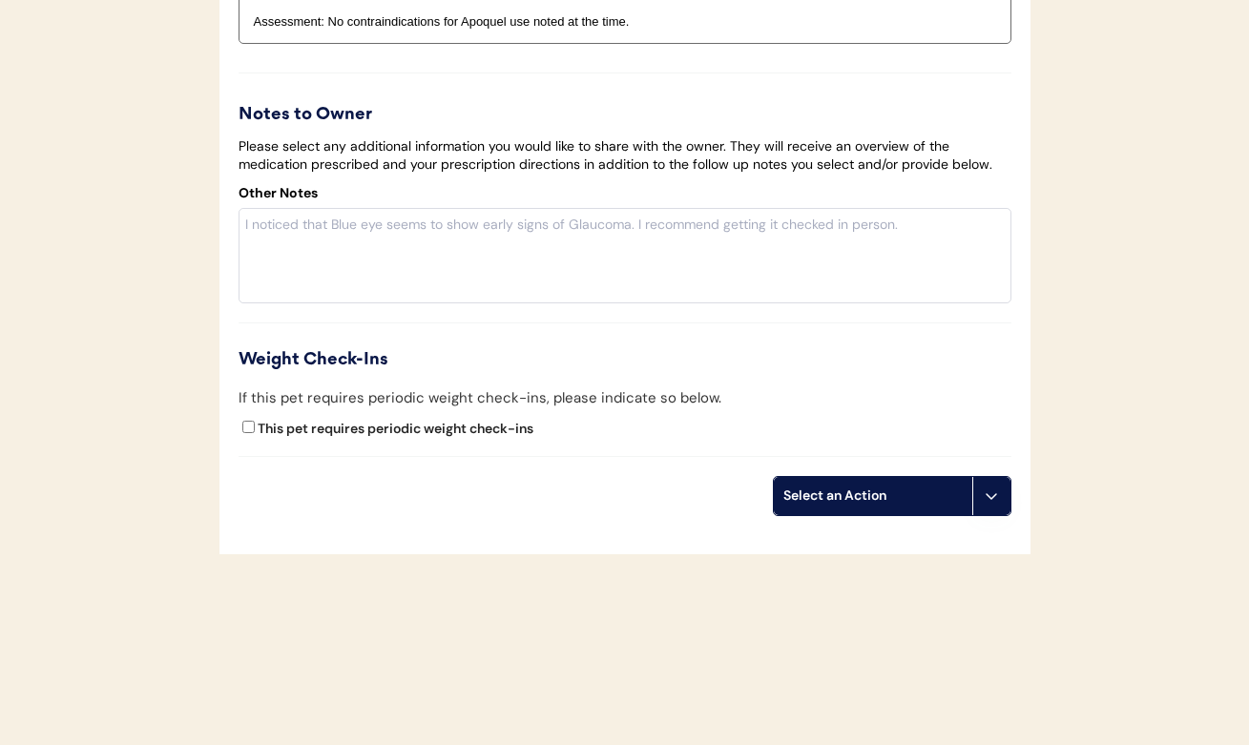
scroll to position [3899, 0]
click at [816, 499] on div "Select an Action" at bounding box center [872, 496] width 179 height 19
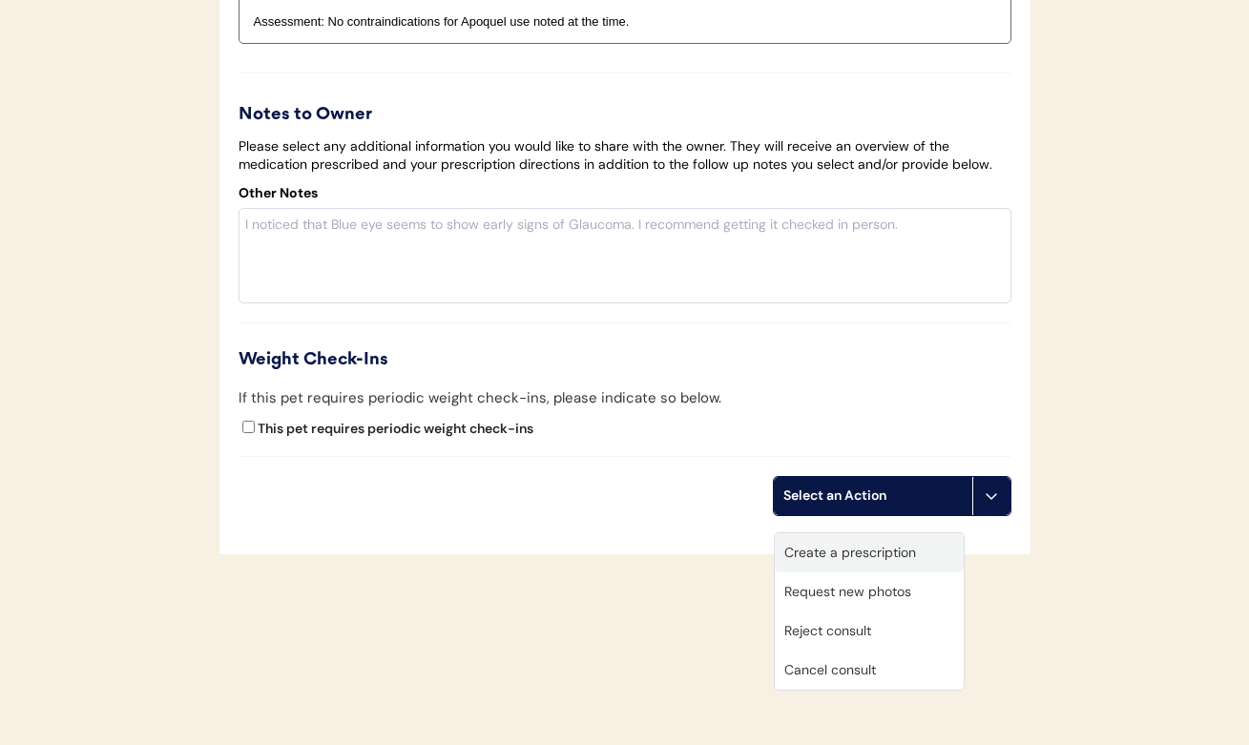
click at [810, 539] on div "Create a prescription" at bounding box center [869, 552] width 189 height 39
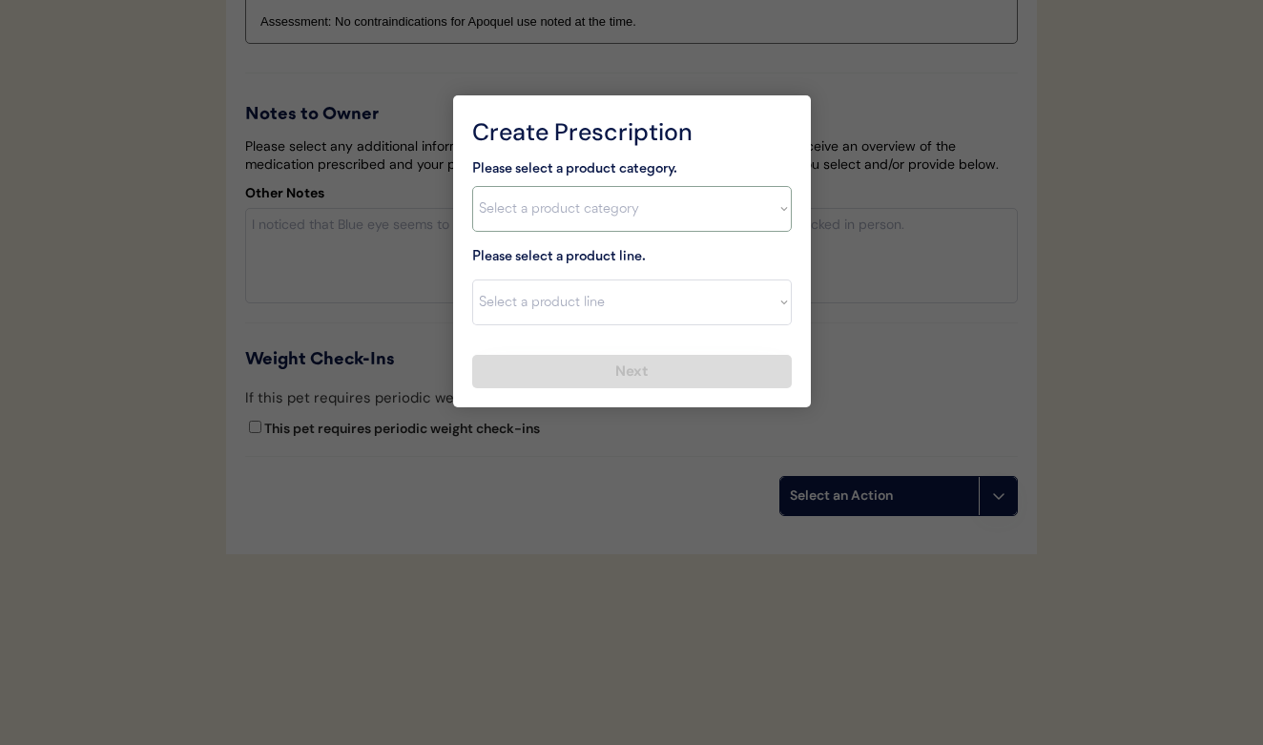
select select ""combo_parasite_prevention""
click at [875, 262] on div at bounding box center [631, 372] width 1263 height 745
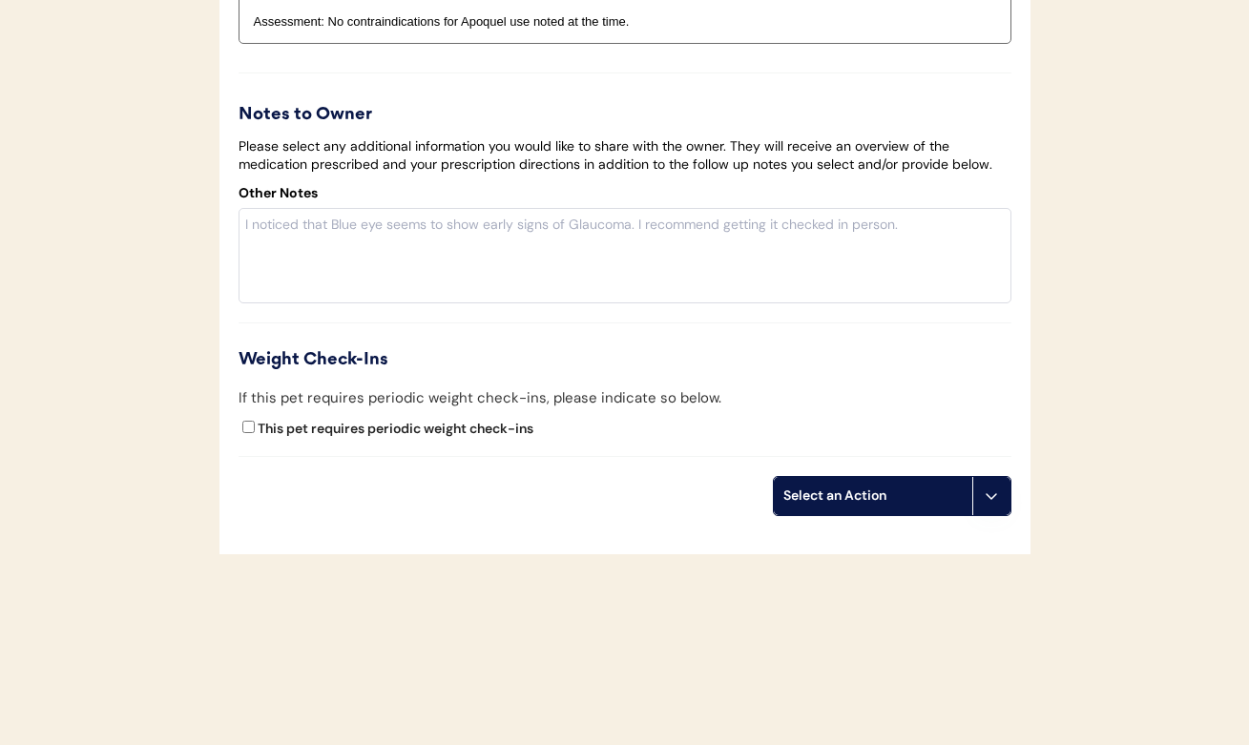
click at [880, 489] on div "Select an Action" at bounding box center [872, 496] width 179 height 19
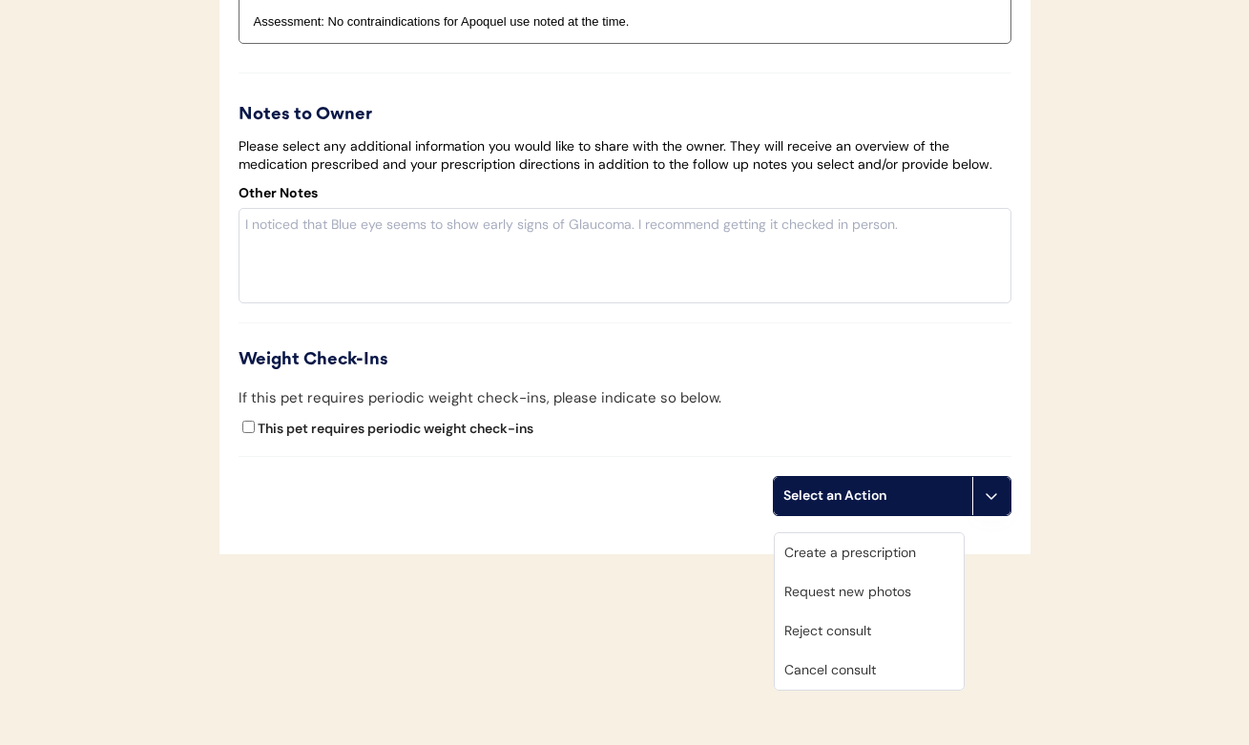
click at [869, 533] on div "Create a prescription" at bounding box center [869, 552] width 189 height 39
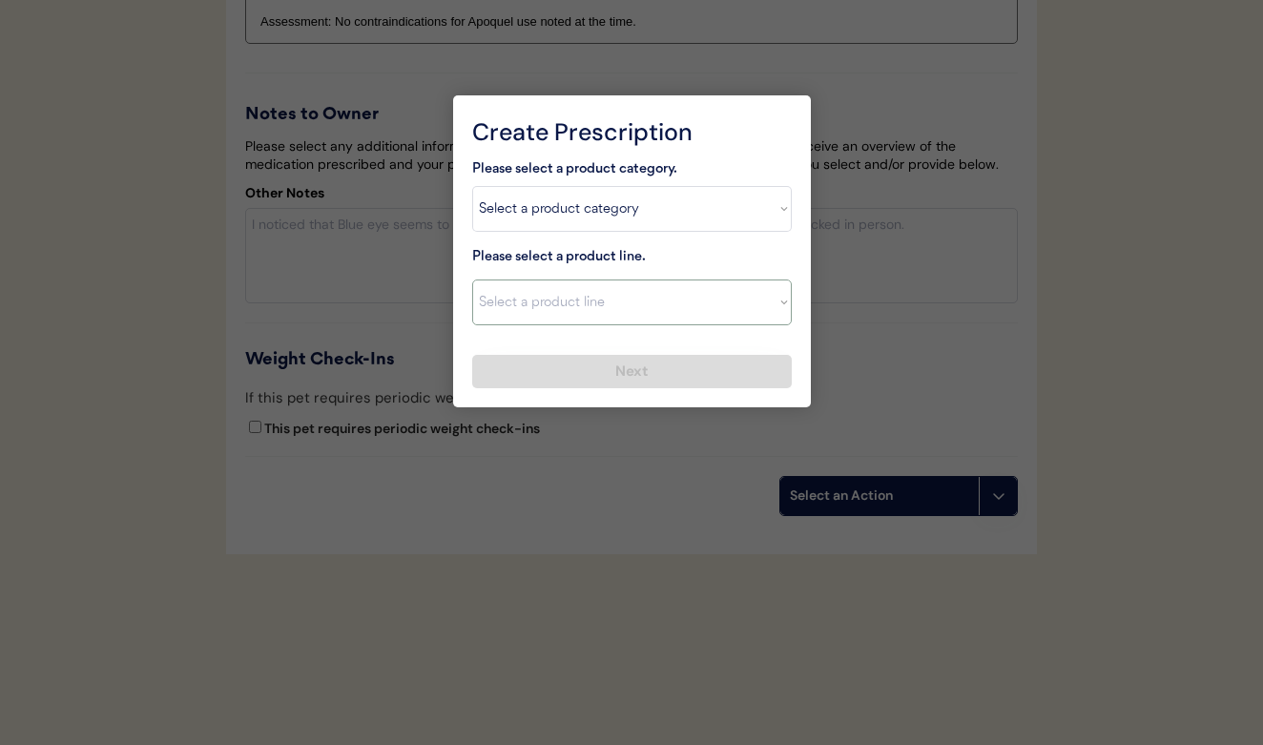
select select ""Simparica Trio (3 Month)""
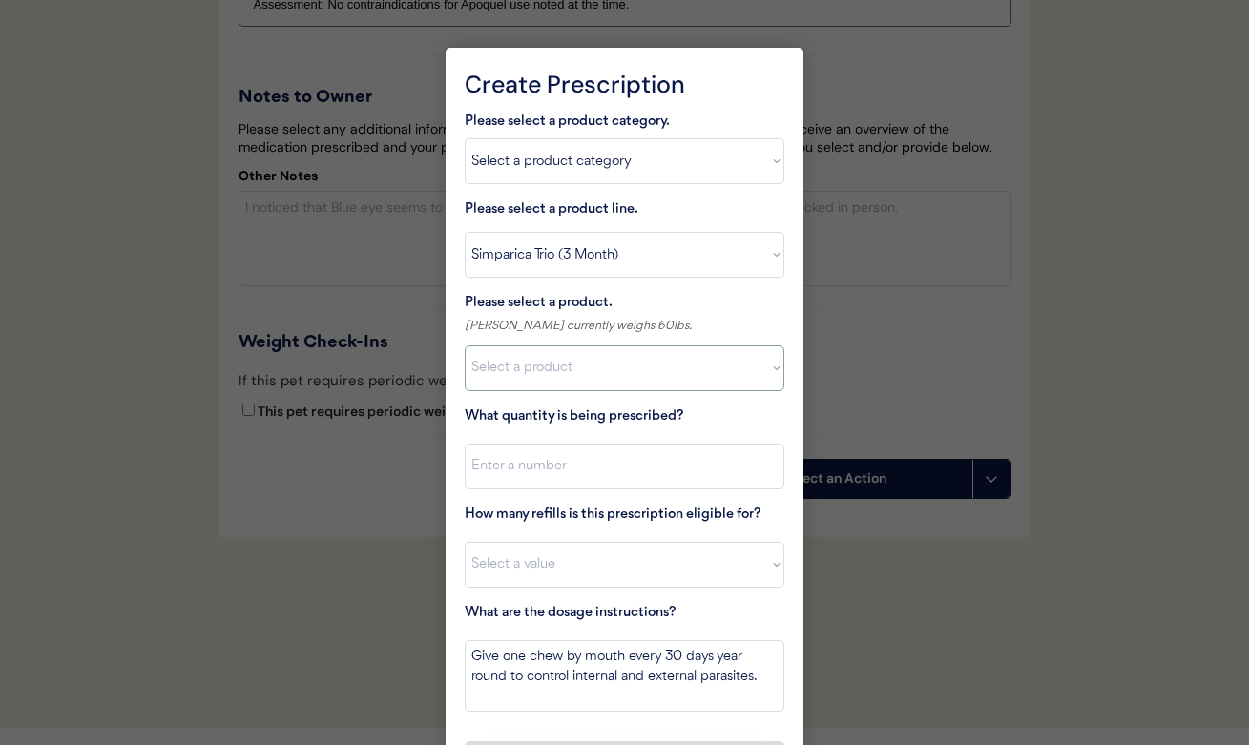
select select ""1348695171700984260__LOOKUP__1729614271870x841577344076849000""
click at [551, 470] on input "input" at bounding box center [625, 467] width 320 height 46
type input "1"
select select "3"
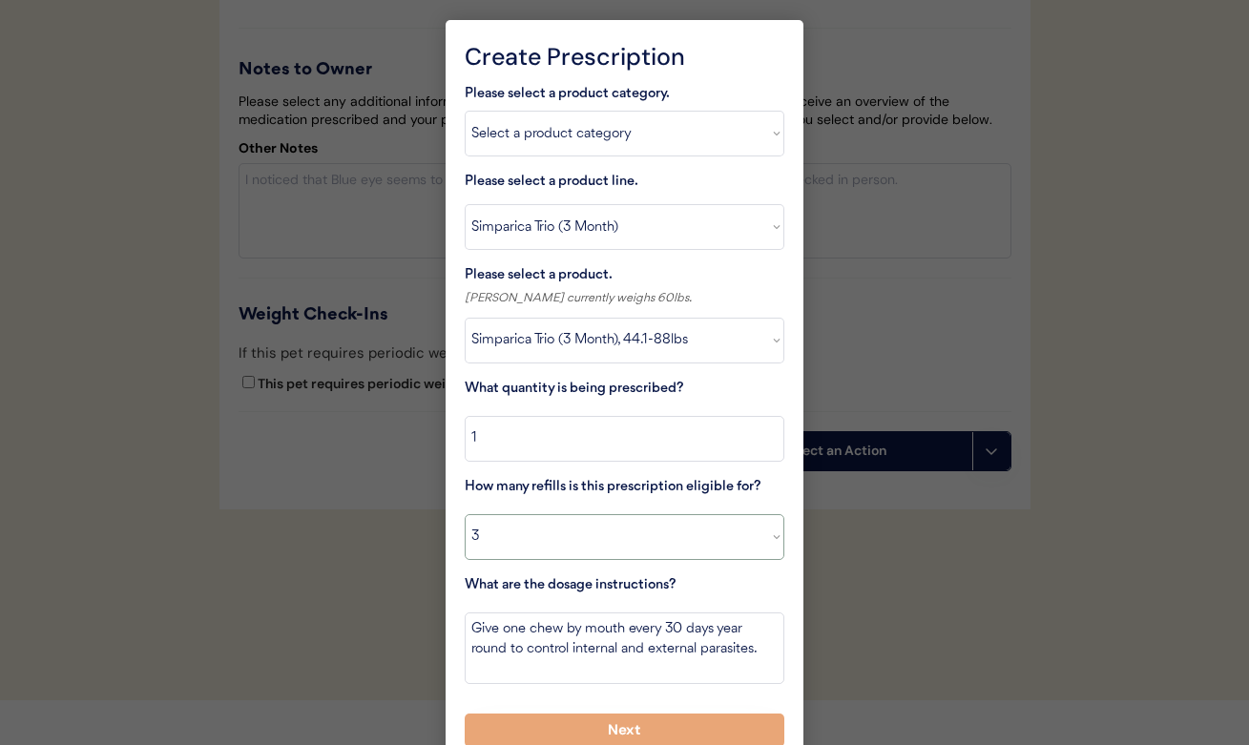
scroll to position [3930, 0]
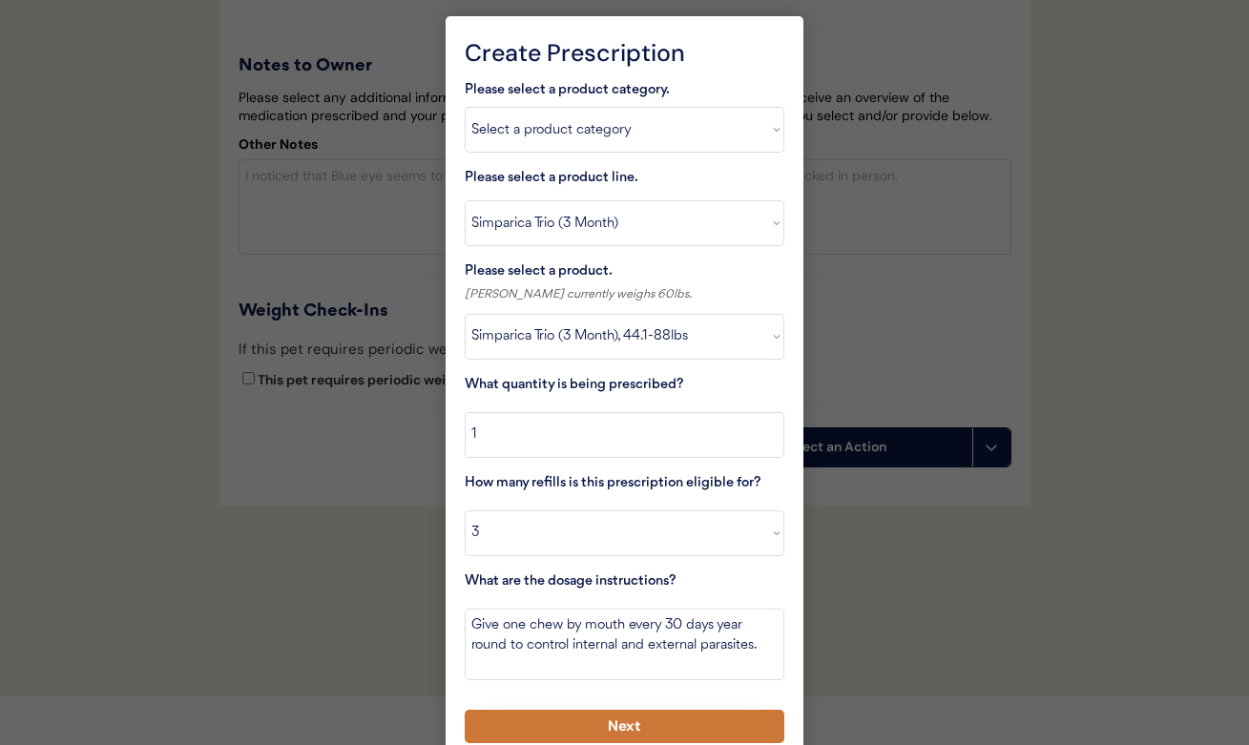
click at [621, 719] on button "Next" at bounding box center [625, 726] width 320 height 33
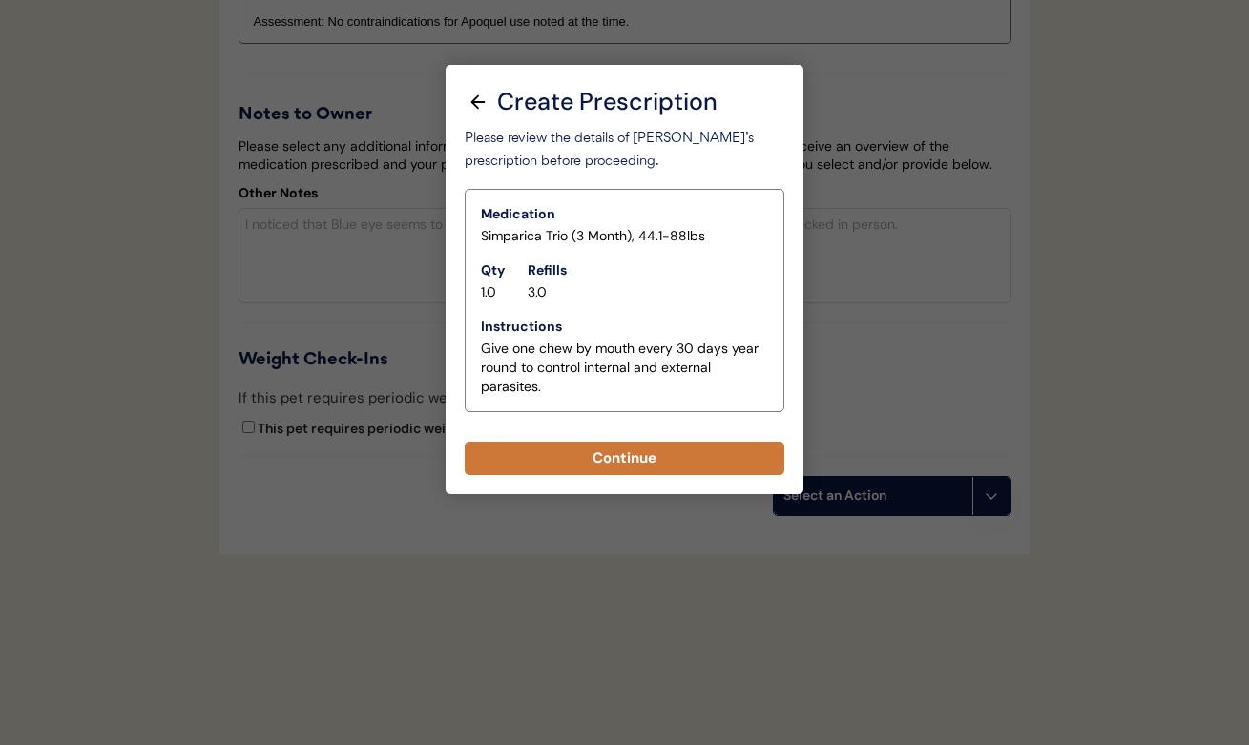
click at [567, 444] on button "Continue" at bounding box center [625, 458] width 320 height 33
select select ""PLACEHOLDER_1427118222253""
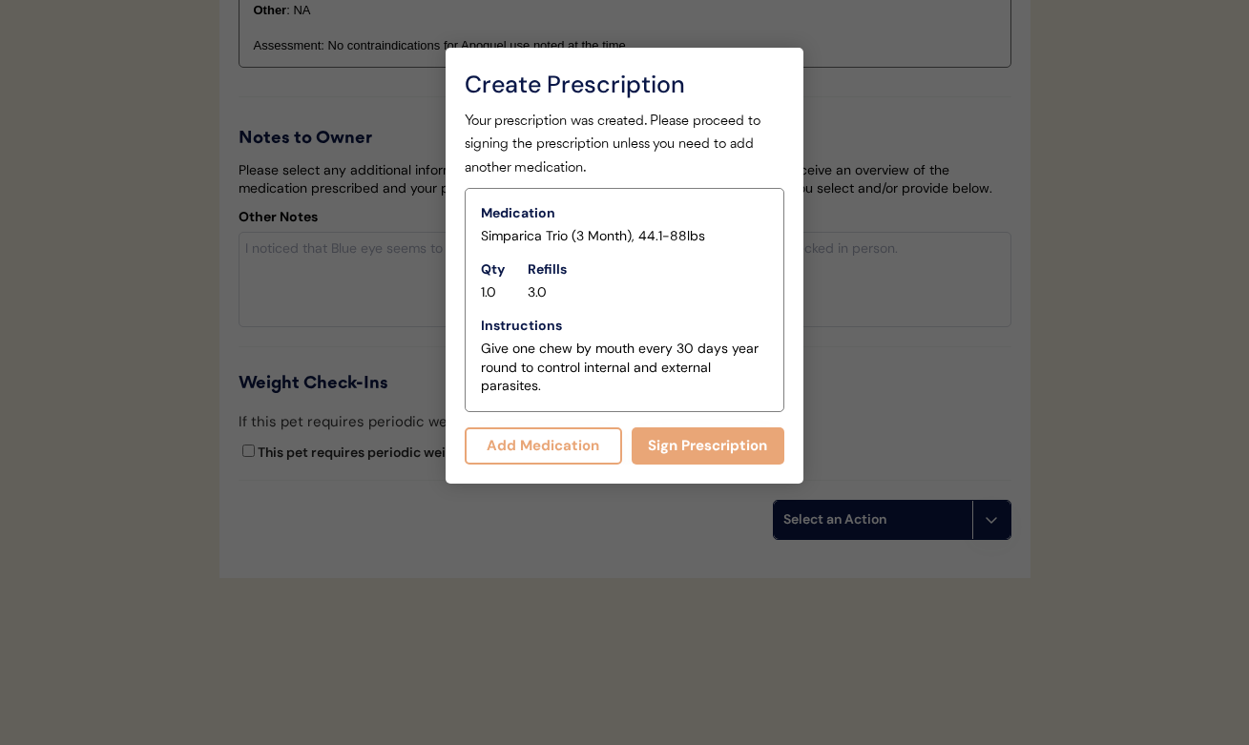
click at [567, 444] on button "Add Medication" at bounding box center [543, 445] width 157 height 37
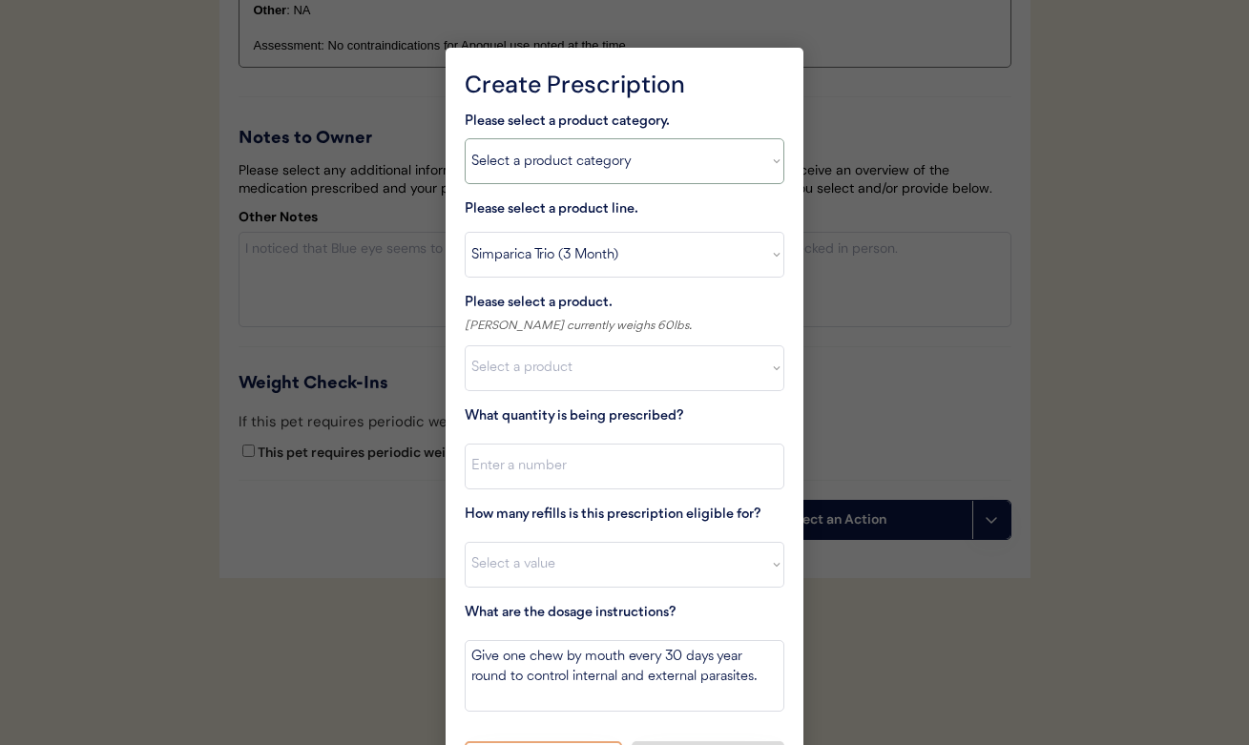
select select ""allergies""
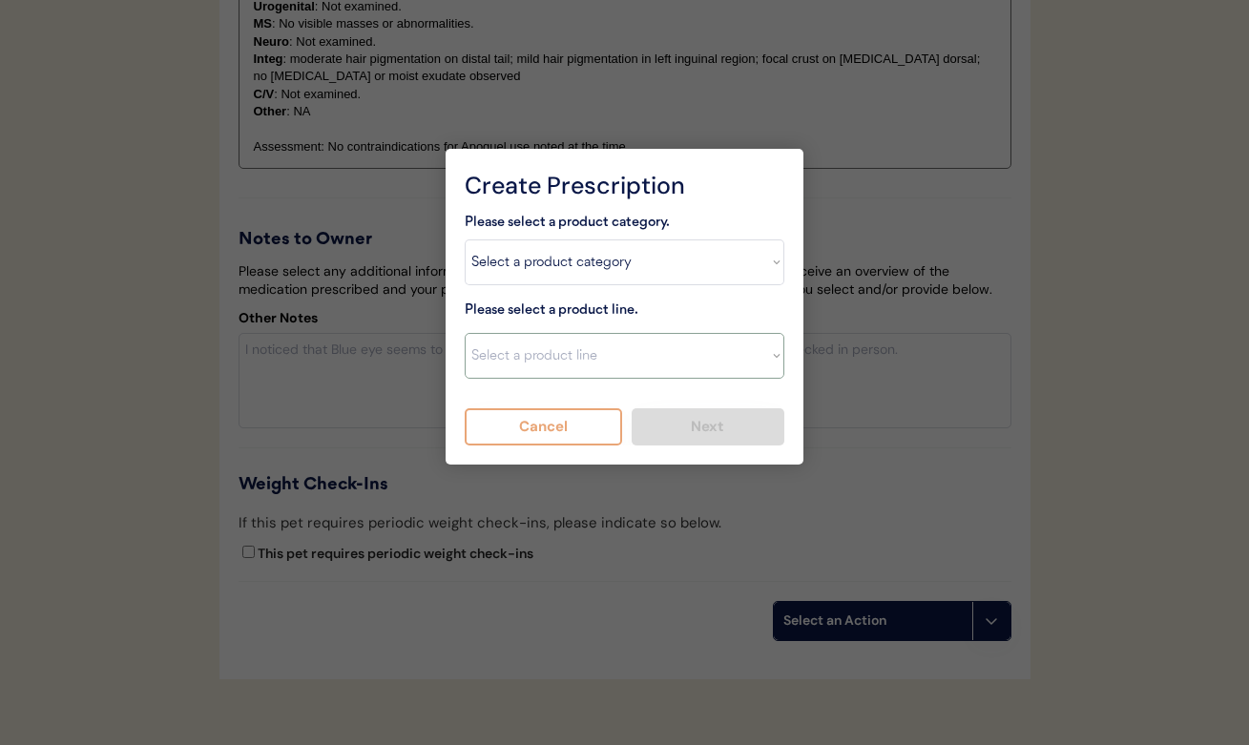
scroll to position [3795, 0]
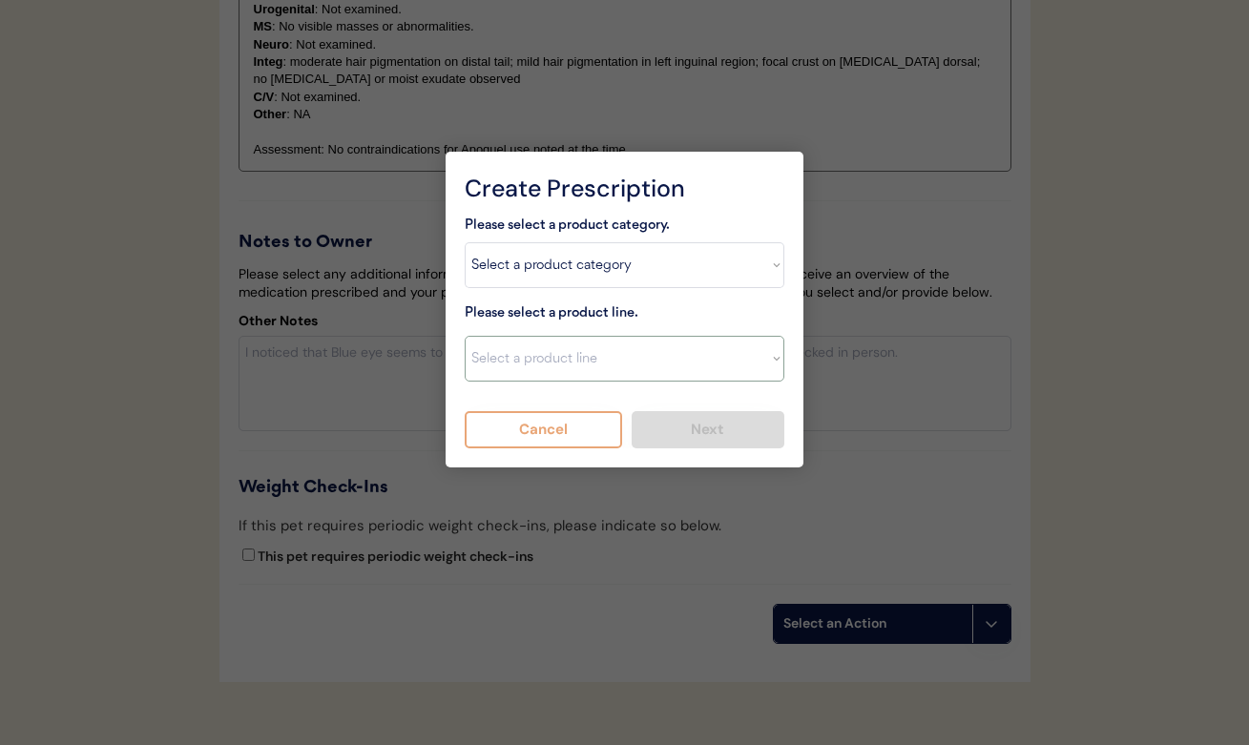
select select ""Apoquel Chewable Tablet""
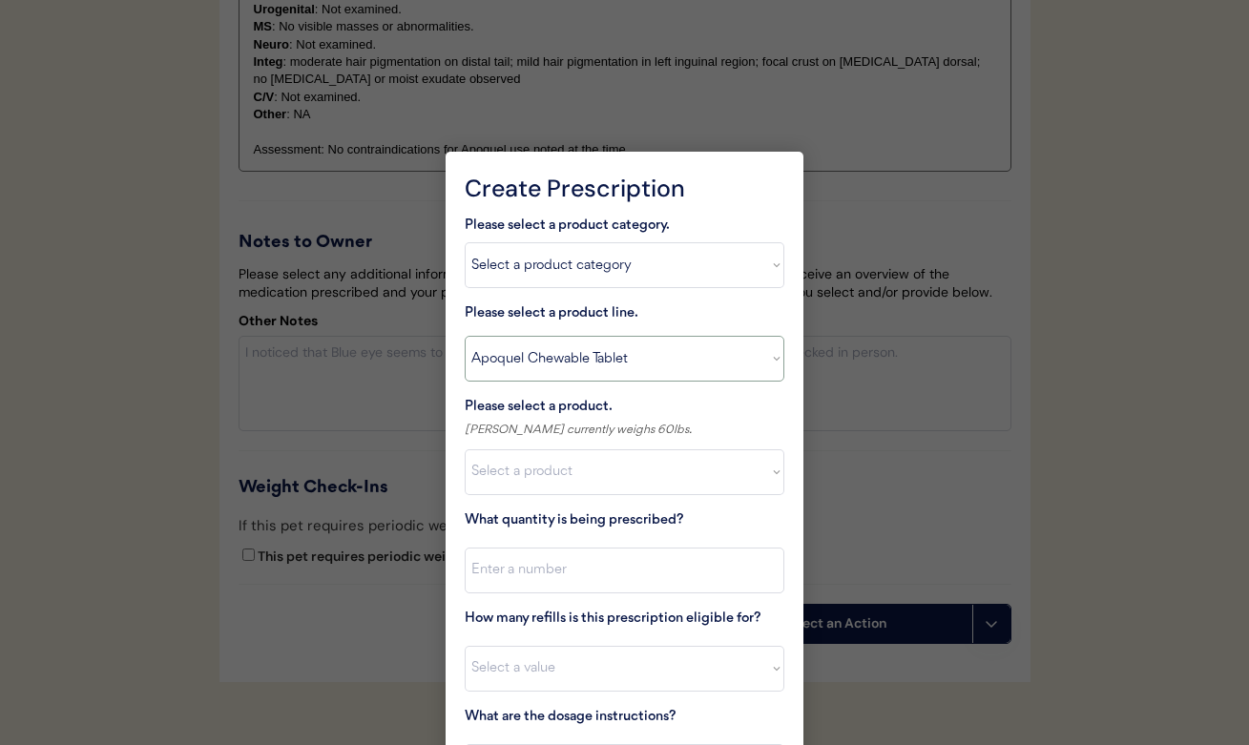
type textarea "Give XXX tablet(s) by mouth once daily as needed for itchiness due to allergies…"
select select ""1348695171700984260__LOOKUP__1718203052189x696095464048789800""
click at [524, 572] on input "input" at bounding box center [625, 571] width 320 height 46
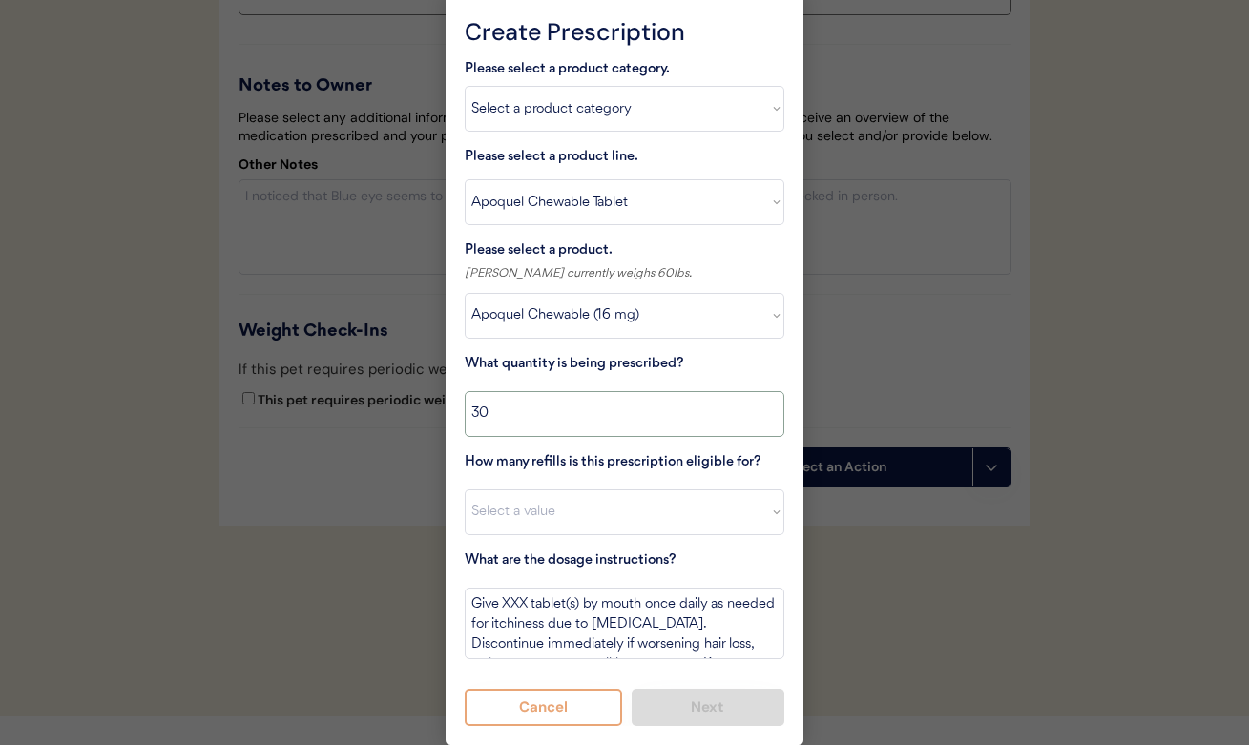
scroll to position [3954, 0]
type input "30"
select select "5"
click at [521, 600] on textarea "Give XXX tablet(s) by mouth once daily as needed for itchiness due to allergies…" at bounding box center [625, 624] width 320 height 72
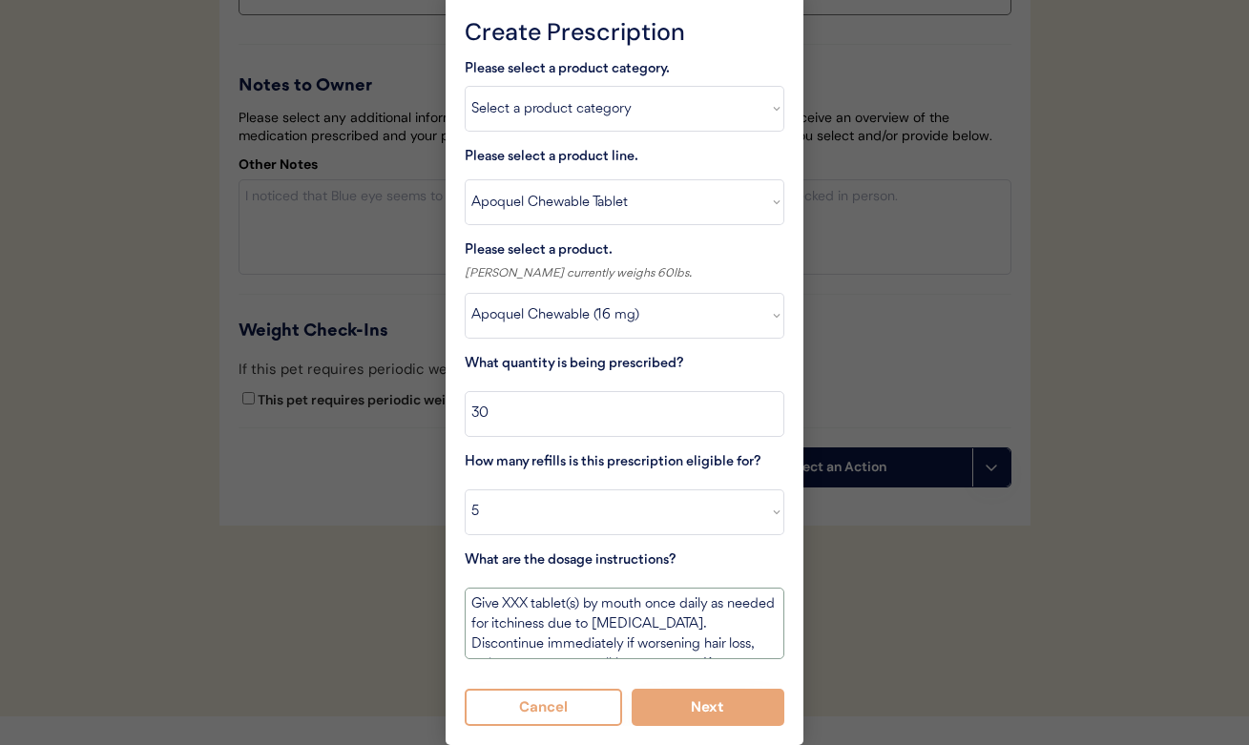
click at [521, 600] on textarea "Give XXX tablet(s) by mouth once daily as needed for itchiness due to allergies…" at bounding box center [625, 624] width 320 height 72
click at [563, 598] on textarea "Give 1 tablet(s) by mouth once daily as needed for itchiness due to allergies. …" at bounding box center [625, 624] width 320 height 72
click at [625, 594] on textarea "Give 1 tablet by mouth once daily as needed for itchiness due to allergies. Dis…" at bounding box center [625, 624] width 320 height 72
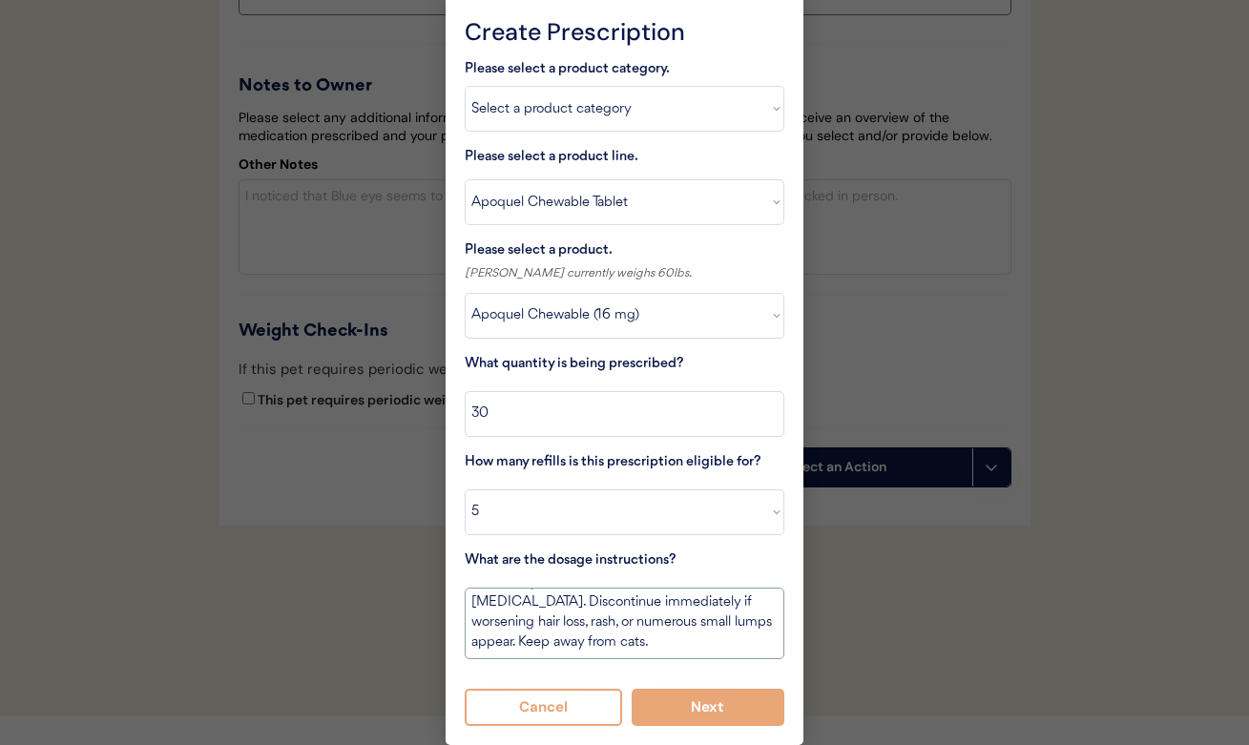
drag, startPoint x: 530, startPoint y: 637, endPoint x: 696, endPoint y: 696, distance: 175.0
click at [696, 696] on div "Please select a product category. Select a product category Allergies Antibioti…" at bounding box center [625, 392] width 320 height 668
drag, startPoint x: 563, startPoint y: 638, endPoint x: 538, endPoint y: 616, distance: 33.1
click at [538, 616] on textarea "Give 1 tablet by mouth every 12 hours for 14 days used for allergies. If needed…" at bounding box center [625, 624] width 320 height 72
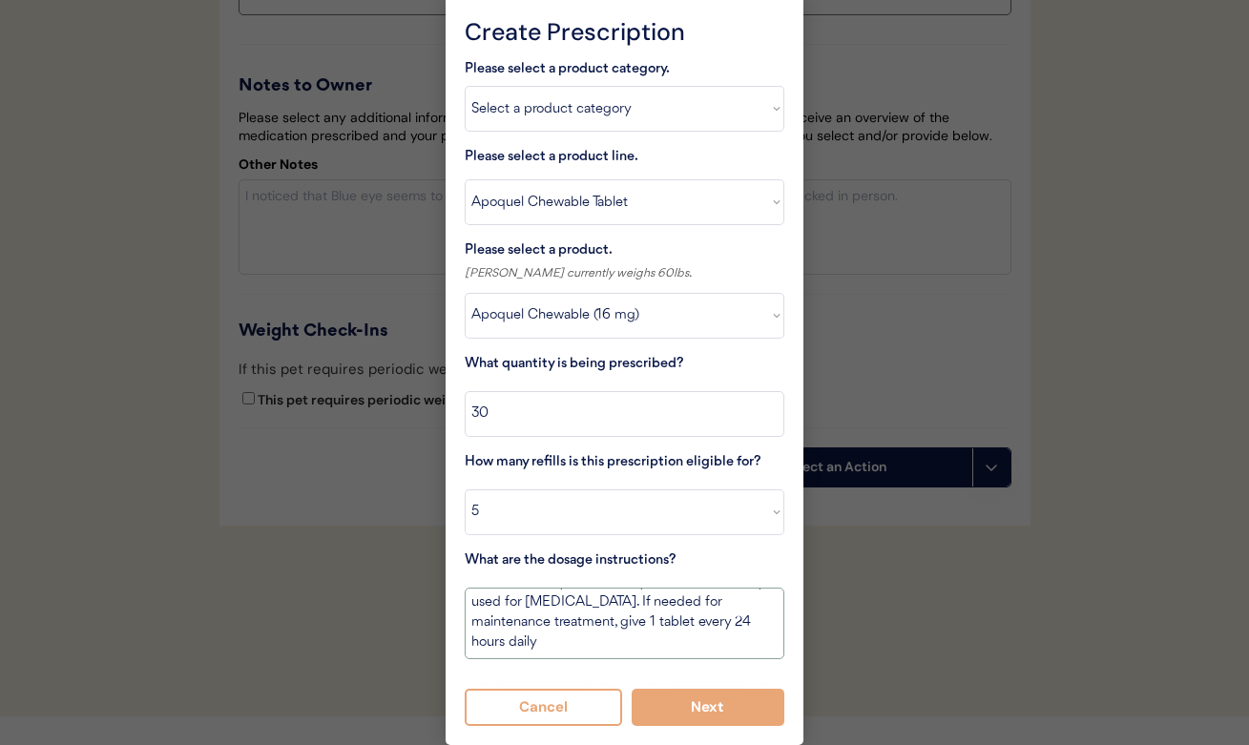
scroll to position [22, 0]
click at [542, 636] on textarea "Give 1 tablet by mouth every 12 hours for 14 days used for allergies. If needed…" at bounding box center [625, 624] width 320 height 72
type textarea "Give 1 tablet by mouth every 12 hours for 14 days used for allergies. If needed…"
click at [717, 697] on button "Next" at bounding box center [709, 707] width 154 height 37
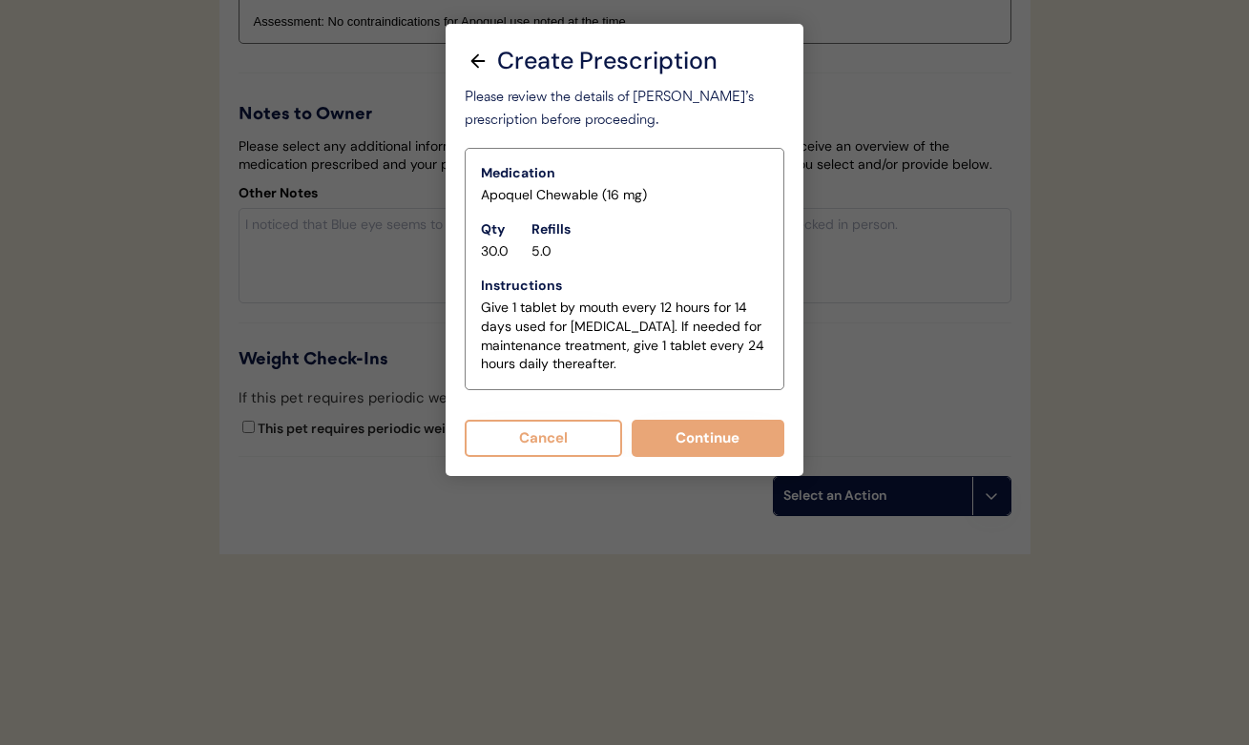
scroll to position [3940, 0]
click at [678, 422] on button "Continue" at bounding box center [709, 438] width 154 height 37
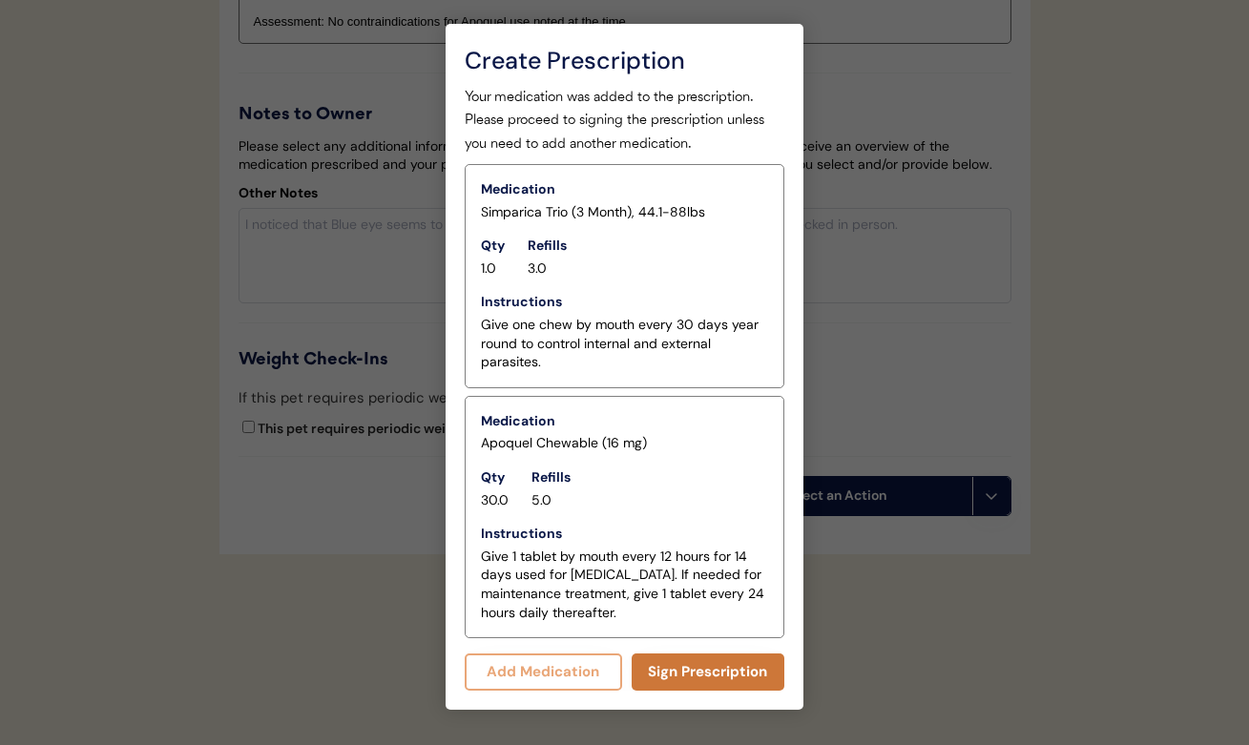
click at [664, 654] on button "Sign Prescription" at bounding box center [709, 672] width 154 height 37
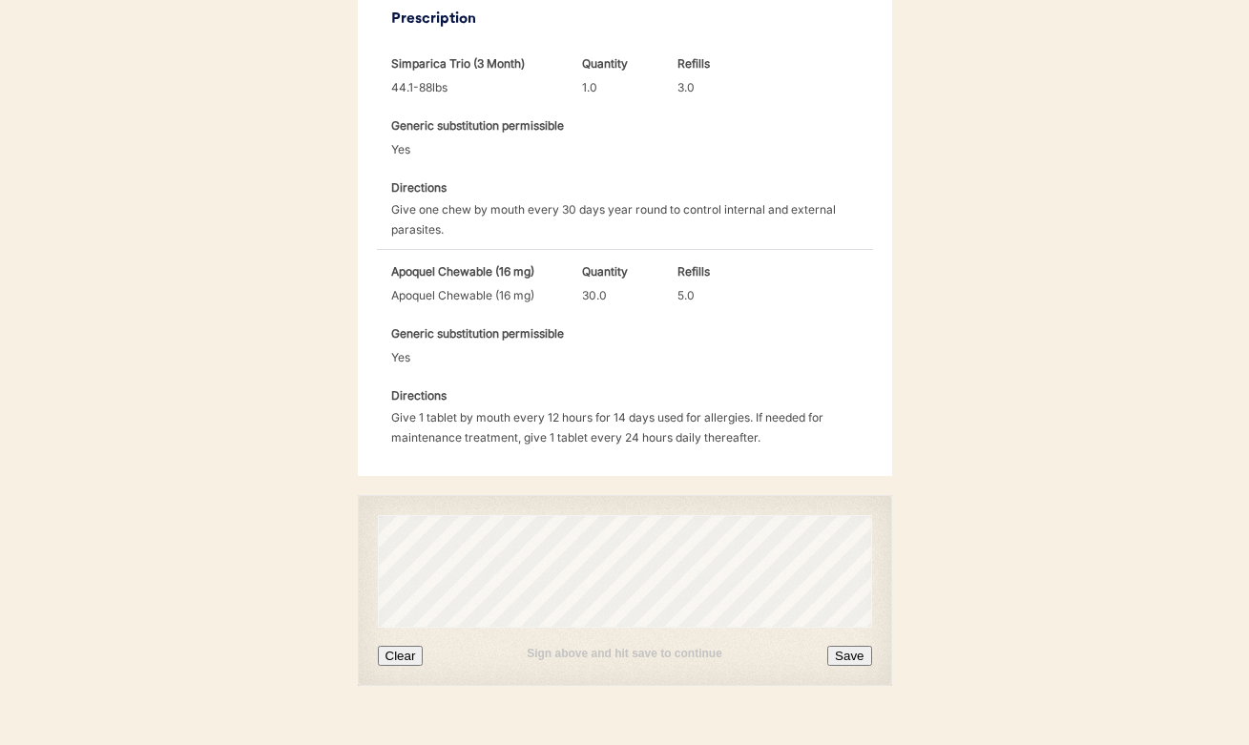
scroll to position [614, 0]
click at [402, 647] on button "Clear" at bounding box center [401, 657] width 46 height 20
click at [666, 589] on div "Sign above and hit save to continue Clear Save" at bounding box center [625, 591] width 534 height 191
click at [402, 647] on button "Clear" at bounding box center [401, 657] width 46 height 20
click at [851, 647] on button "Save" at bounding box center [849, 657] width 44 height 20
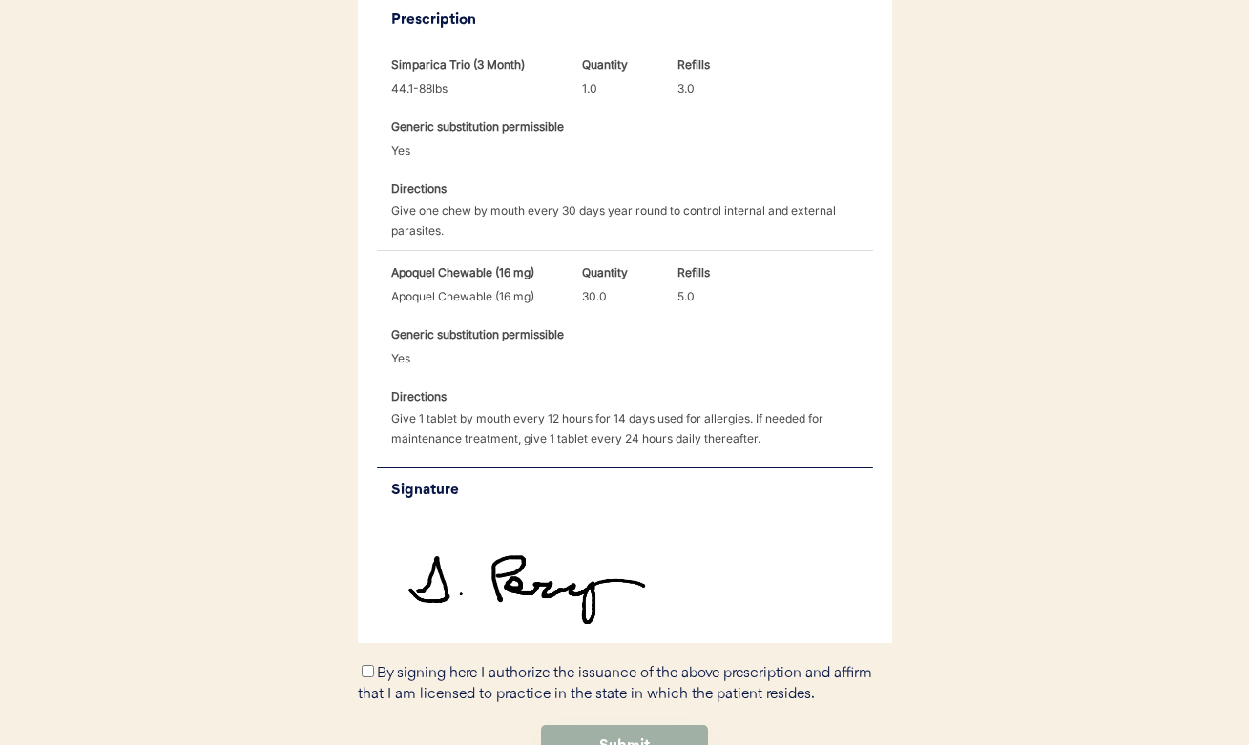
click at [634, 725] on button "Submit" at bounding box center [624, 746] width 167 height 43
click at [374, 666] on label "By signing here I authorize the issuance of the above prescription and affirm t…" at bounding box center [615, 684] width 514 height 37
click at [374, 665] on input "By signing here I authorize the issuance of the above prescription and affirm t…" at bounding box center [368, 671] width 12 height 12
checkbox input "true"
click at [647, 725] on button "Submit" at bounding box center [624, 746] width 167 height 43
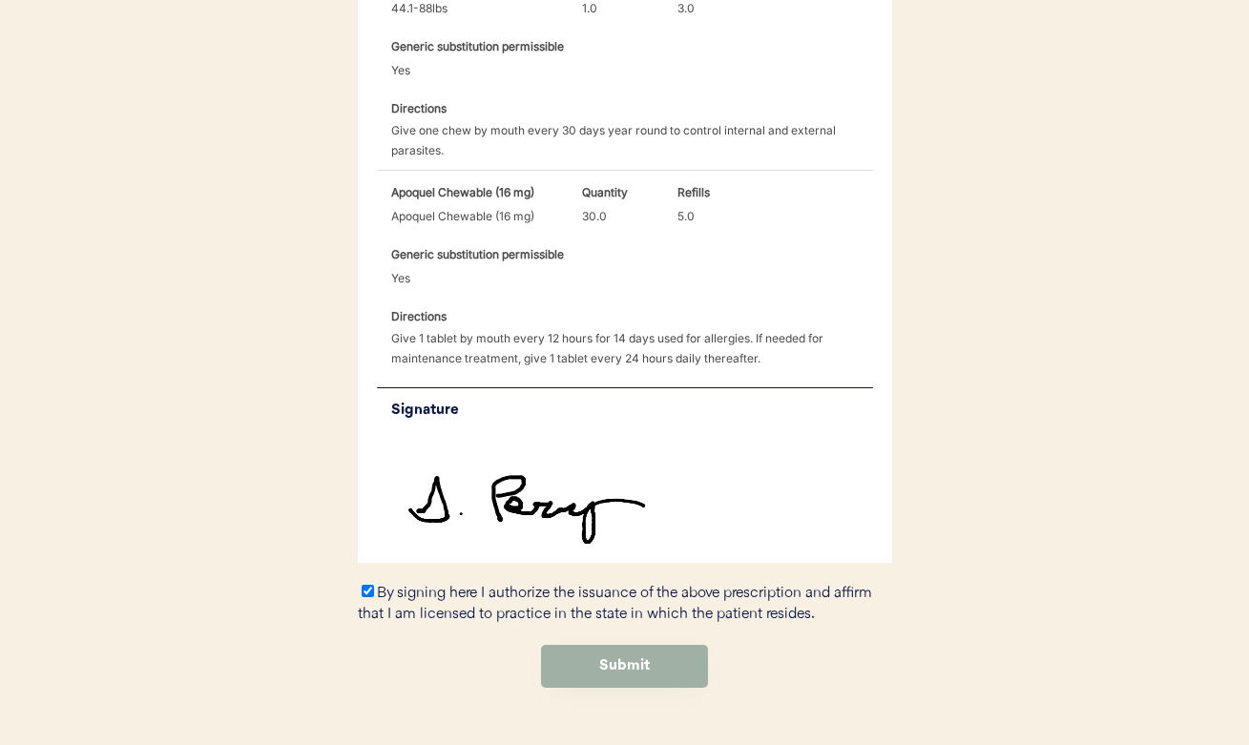
scroll to position [694, 0]
click at [601, 646] on button "Submit" at bounding box center [624, 667] width 167 height 43
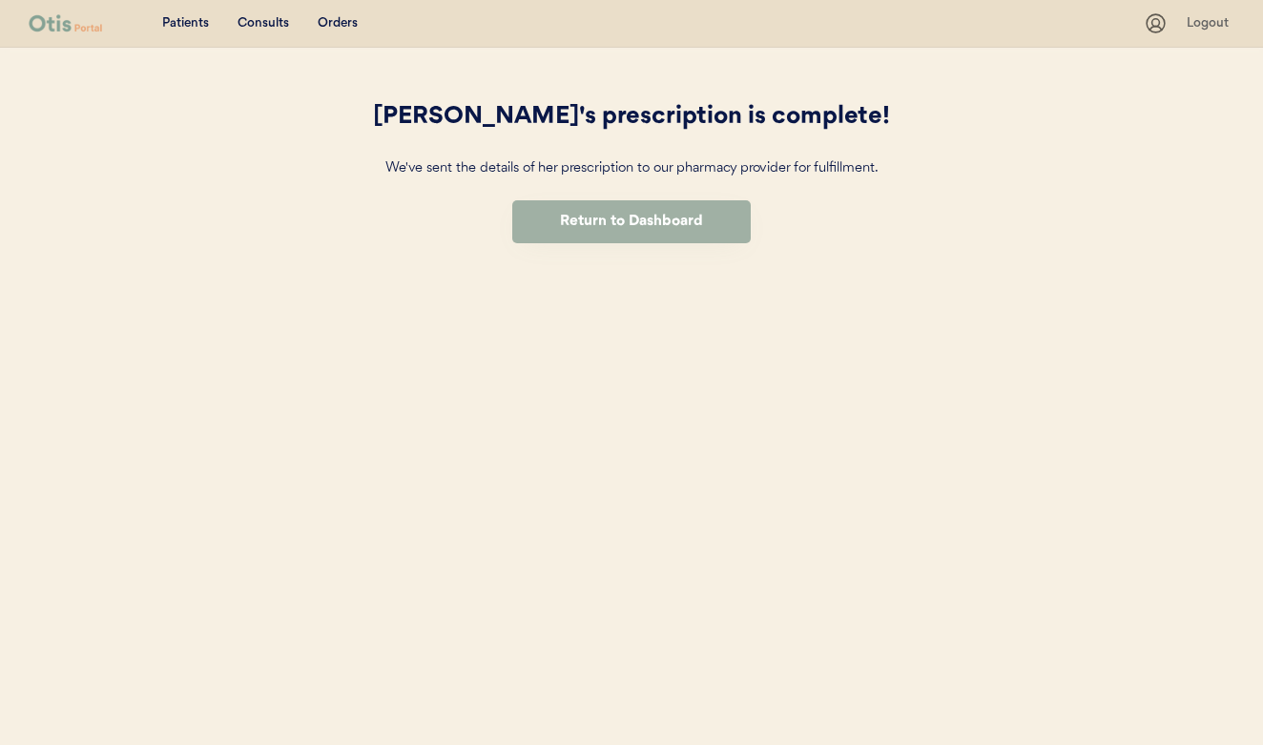
click at [684, 219] on button "Return to Dashboard" at bounding box center [631, 221] width 239 height 43
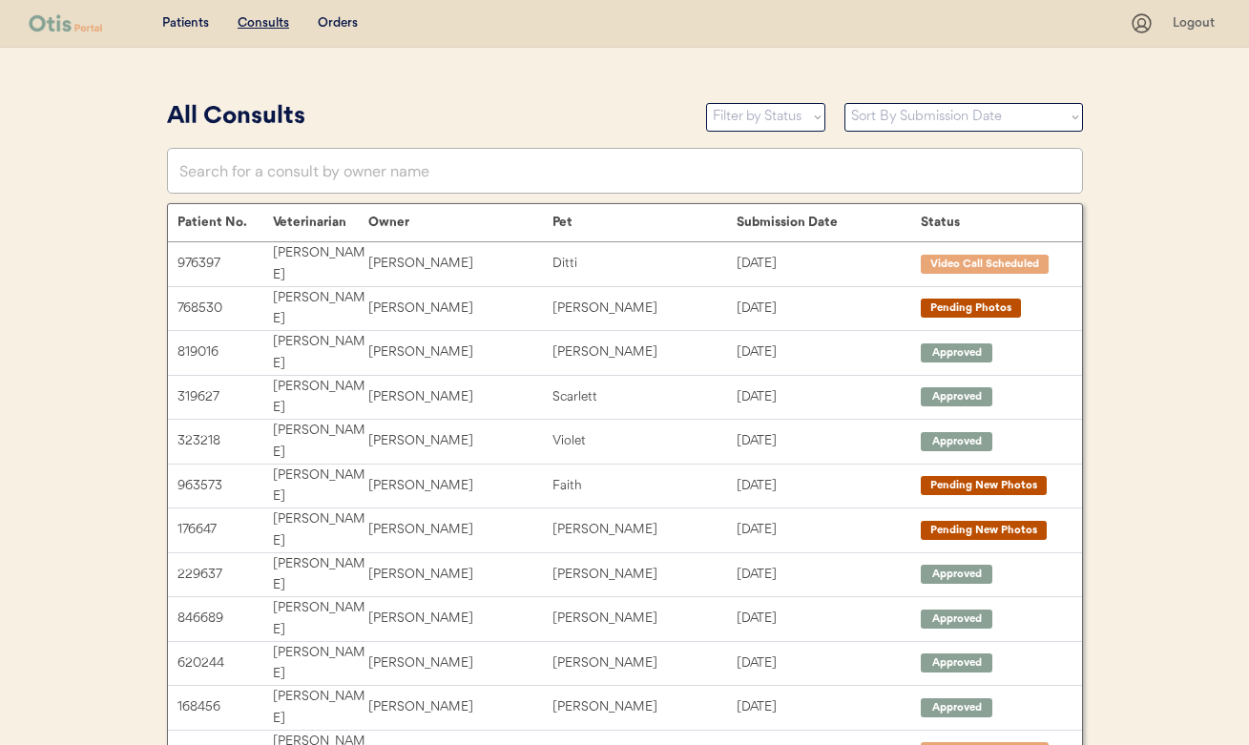
click at [253, 23] on u "Consults" at bounding box center [264, 22] width 52 height 13
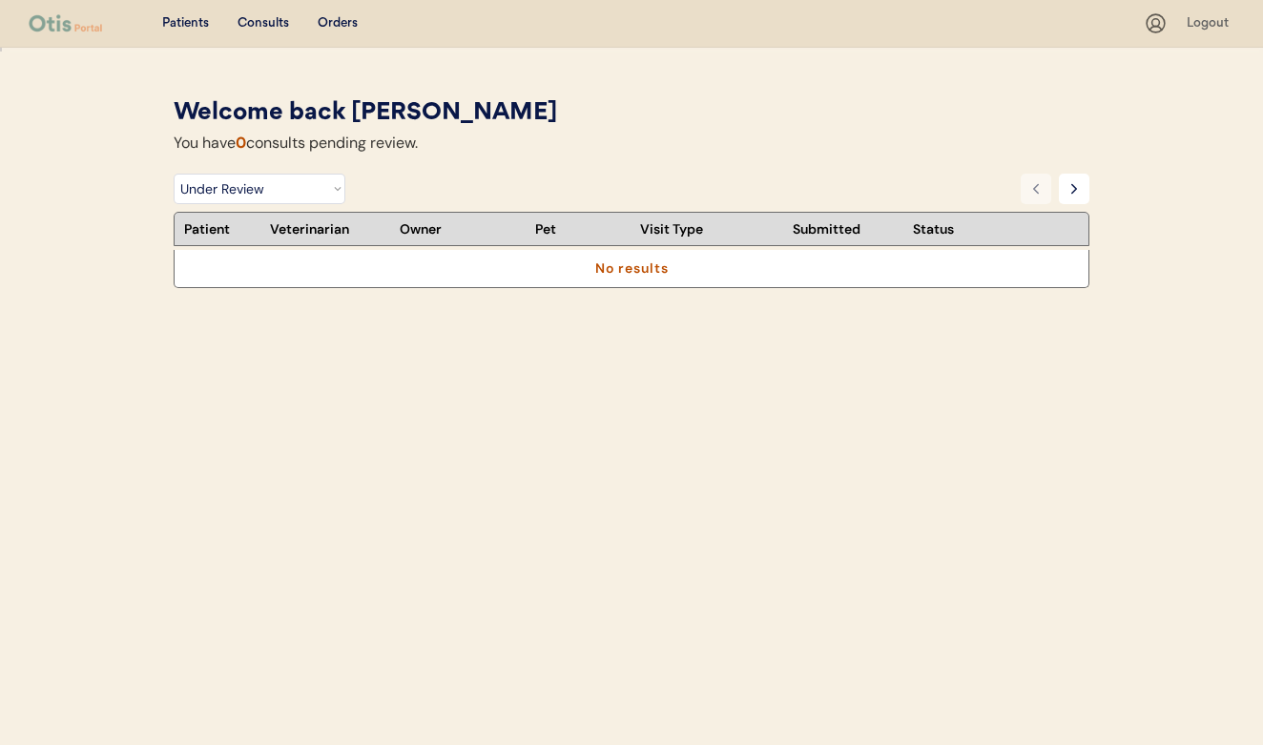
click at [298, 204] on div "Filter by Status Pending Photos Under Review Pending Video Call Video Call Sche…" at bounding box center [632, 193] width 916 height 38
select select ""rejected""
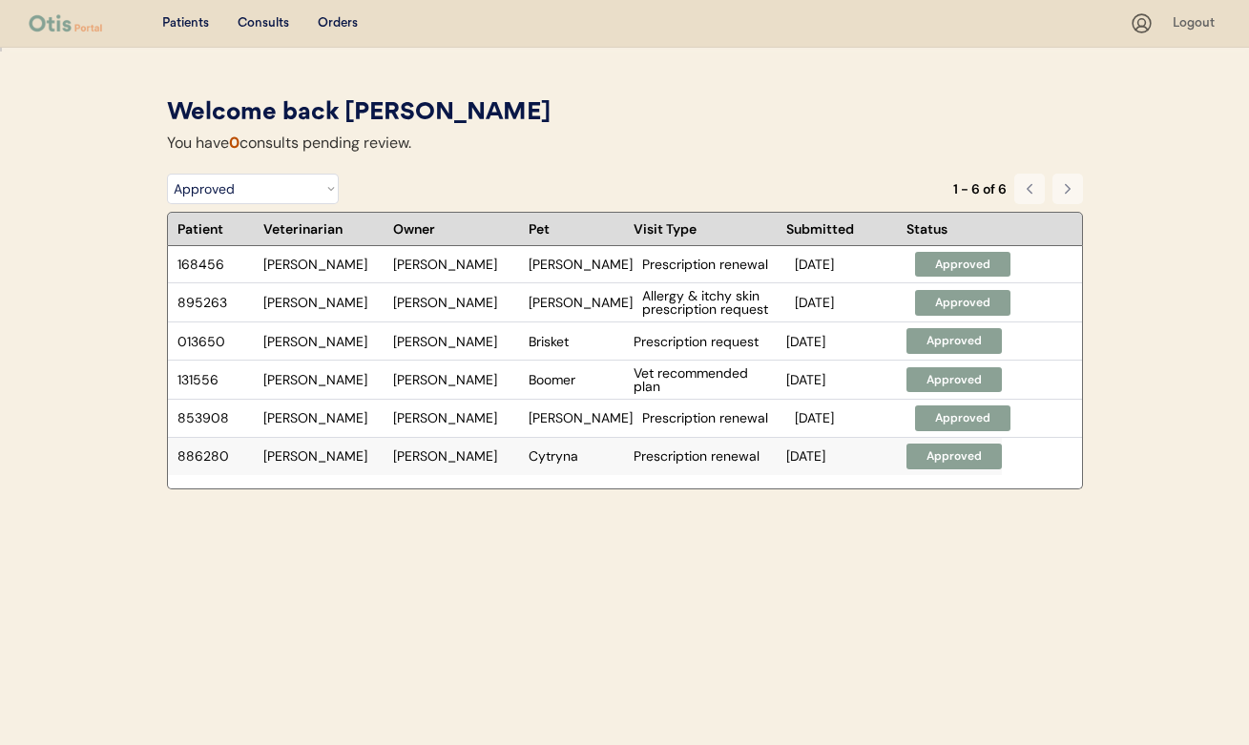
click at [444, 449] on div "[PERSON_NAME]" at bounding box center [456, 455] width 126 height 13
select select ""rejected""
click at [700, 308] on div "Allergy & itchy skin prescription request" at bounding box center [713, 302] width 143 height 27
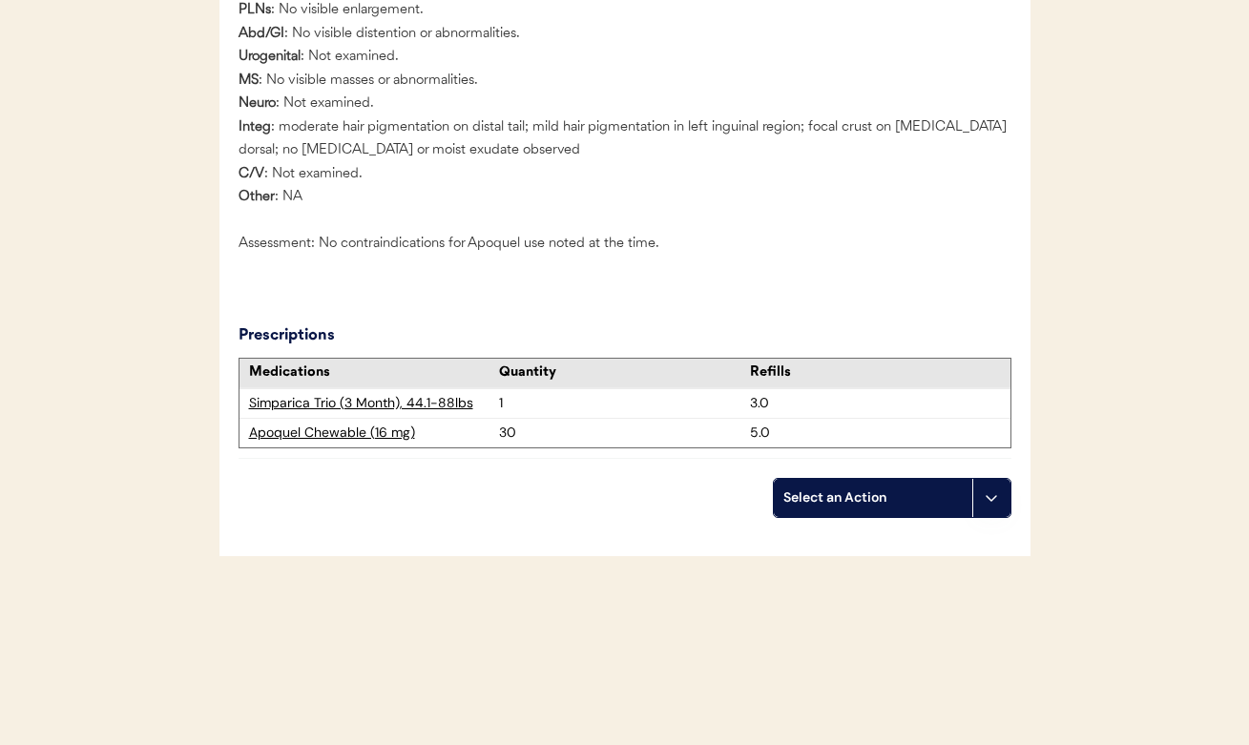
scroll to position [3491, 0]
click at [794, 509] on div "Select an Action" at bounding box center [872, 499] width 179 height 19
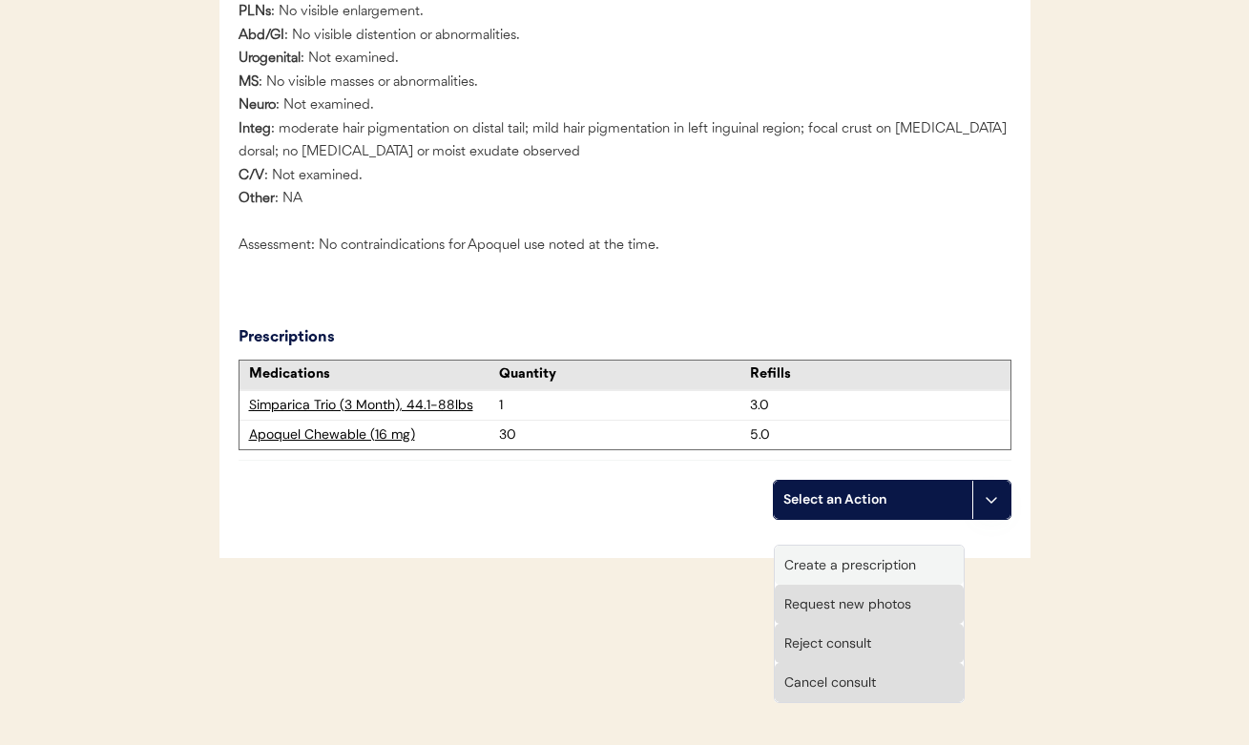
click at [812, 560] on div "Create a prescription" at bounding box center [869, 565] width 189 height 39
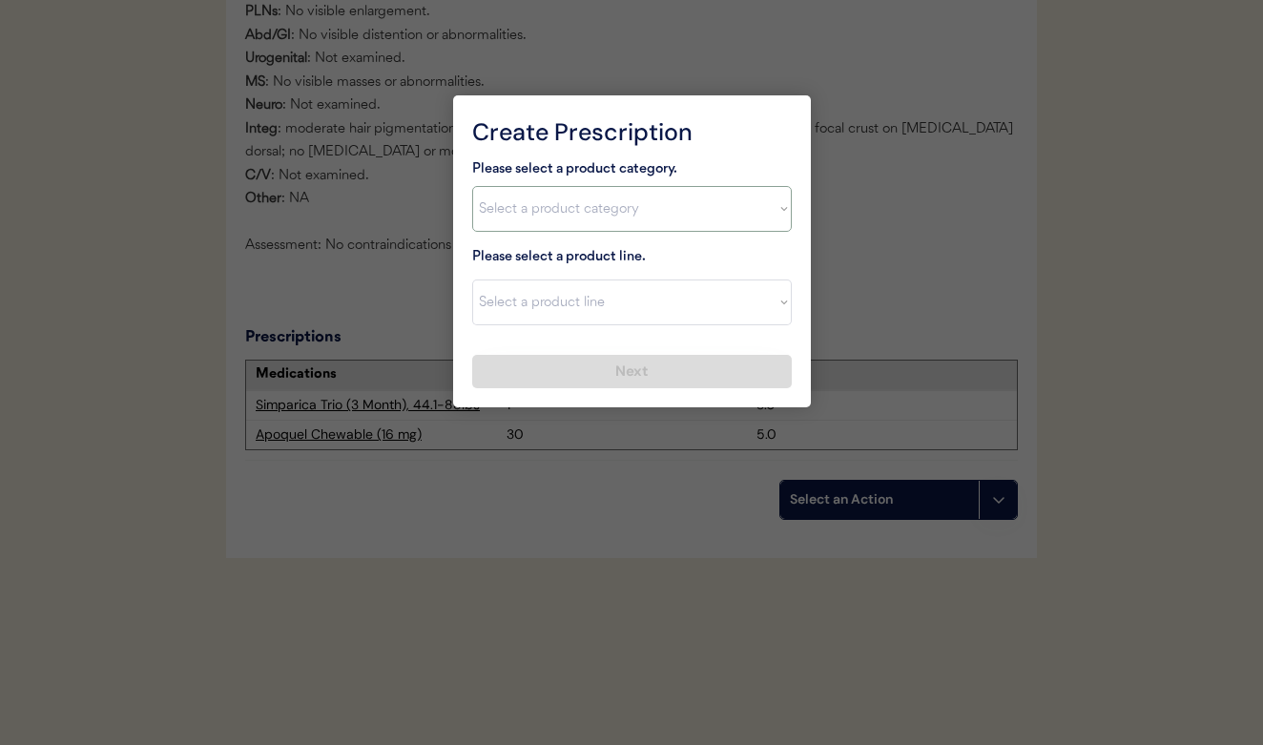
select select ""allergies""
click at [903, 303] on div at bounding box center [631, 372] width 1263 height 745
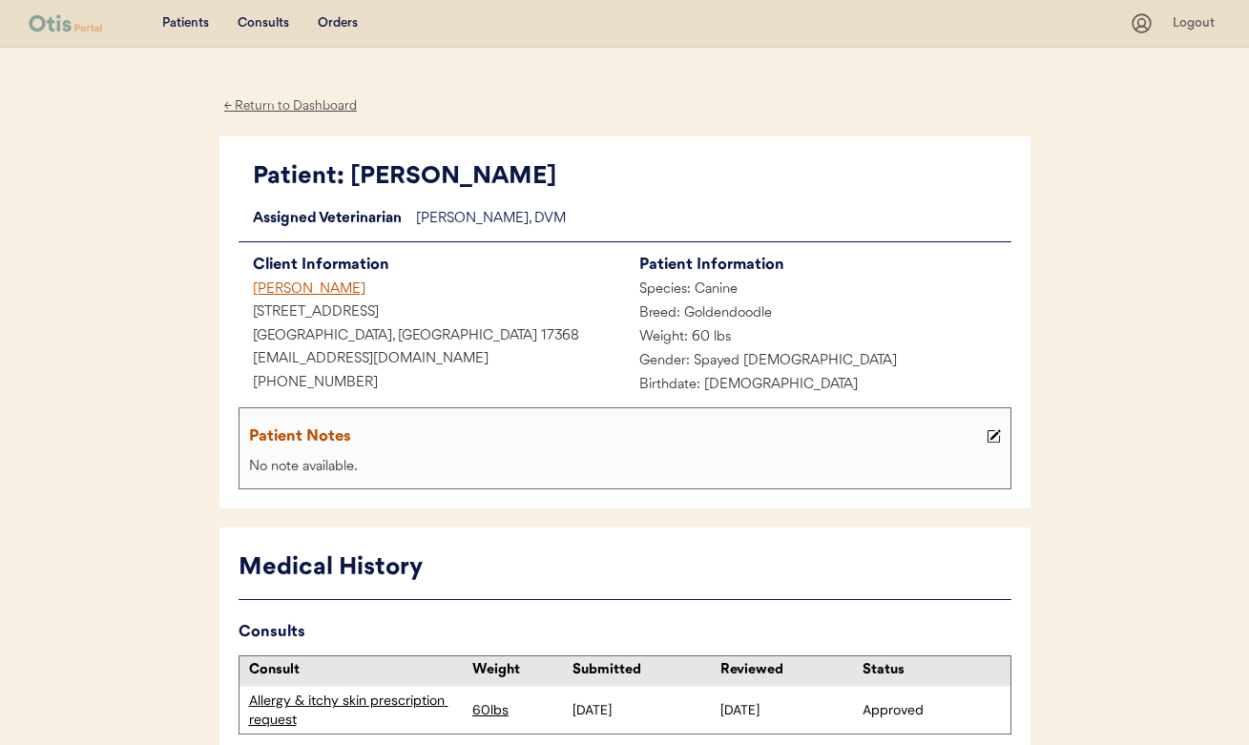
scroll to position [0, 0]
click at [265, 19] on div "Consults" at bounding box center [264, 23] width 52 height 19
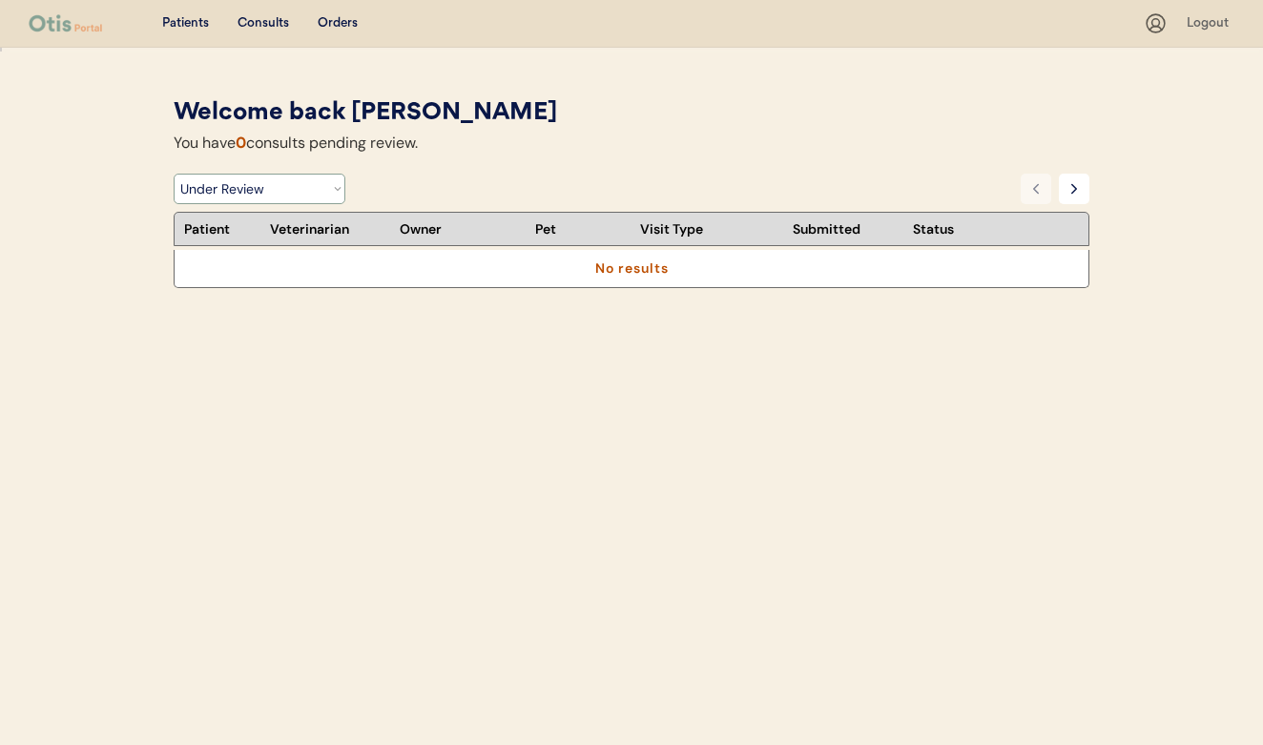
select select ""pending_new_photos""
